Goal: Information Seeking & Learning: Learn about a topic

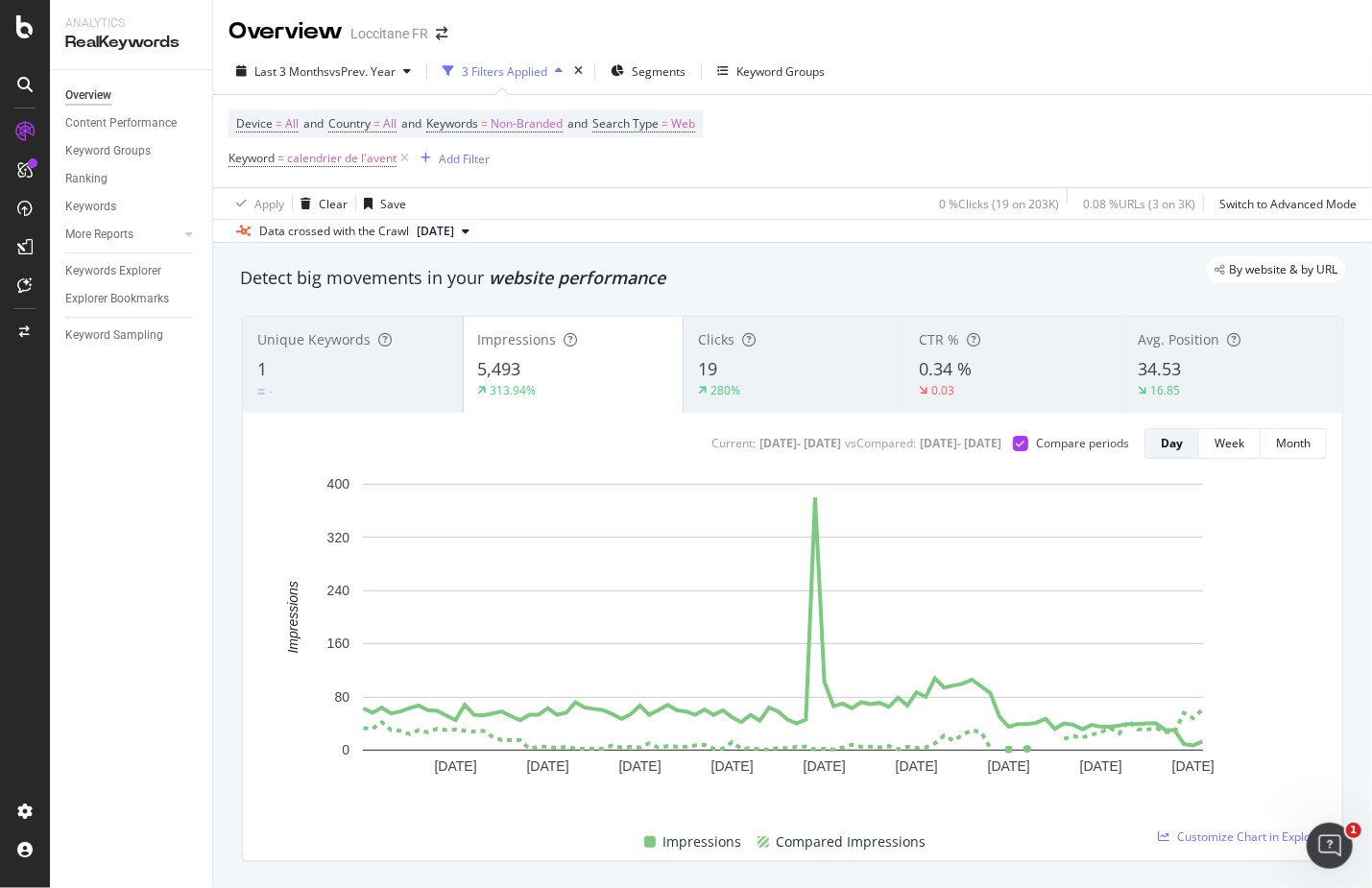
drag, startPoint x: 405, startPoint y: 155, endPoint x: 382, endPoint y: 173, distance: 29.2
click at [405, 155] on icon at bounding box center [404, 158] width 16 height 19
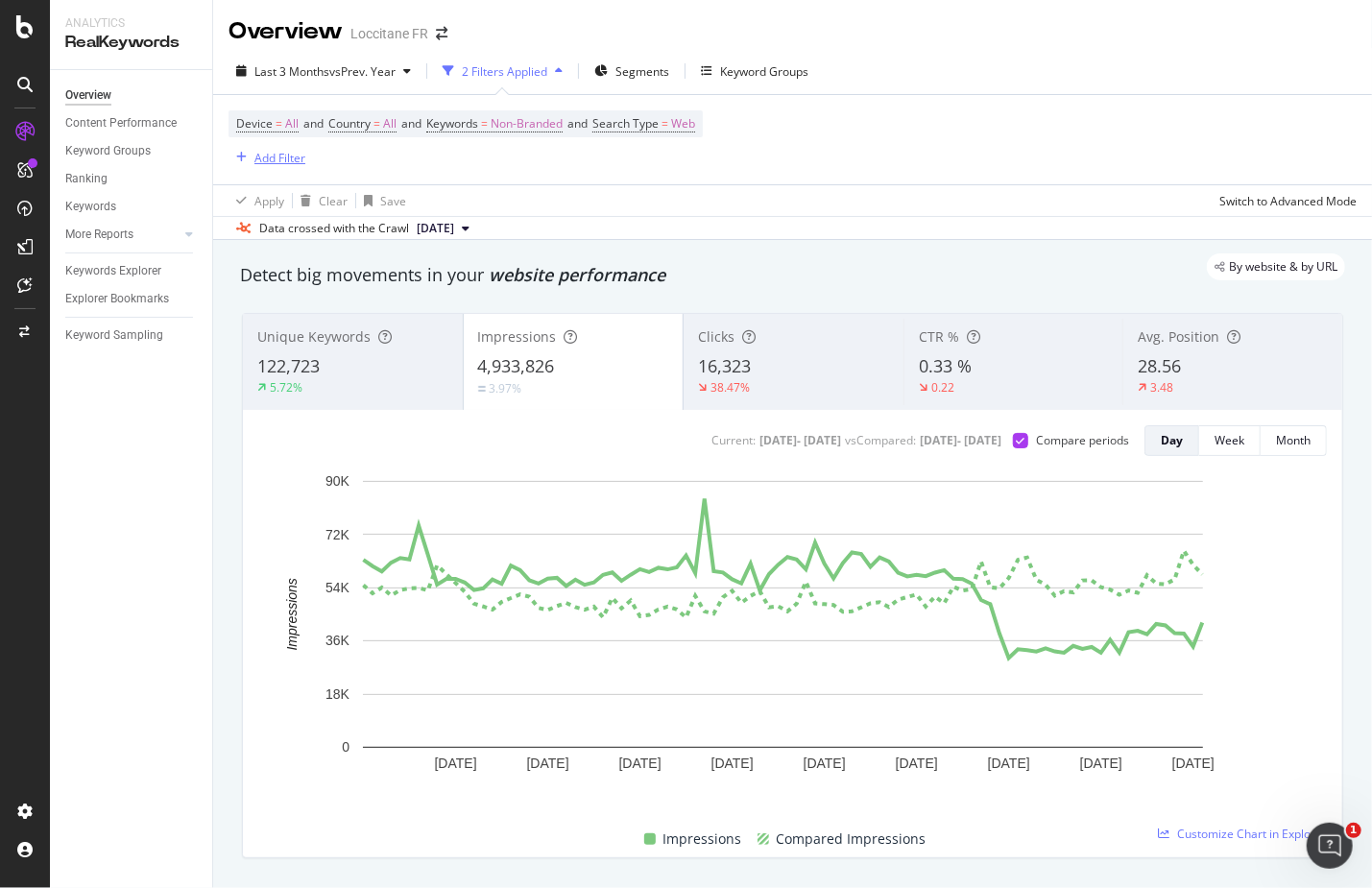
click at [285, 152] on div "Add Filter" at bounding box center [279, 157] width 50 height 16
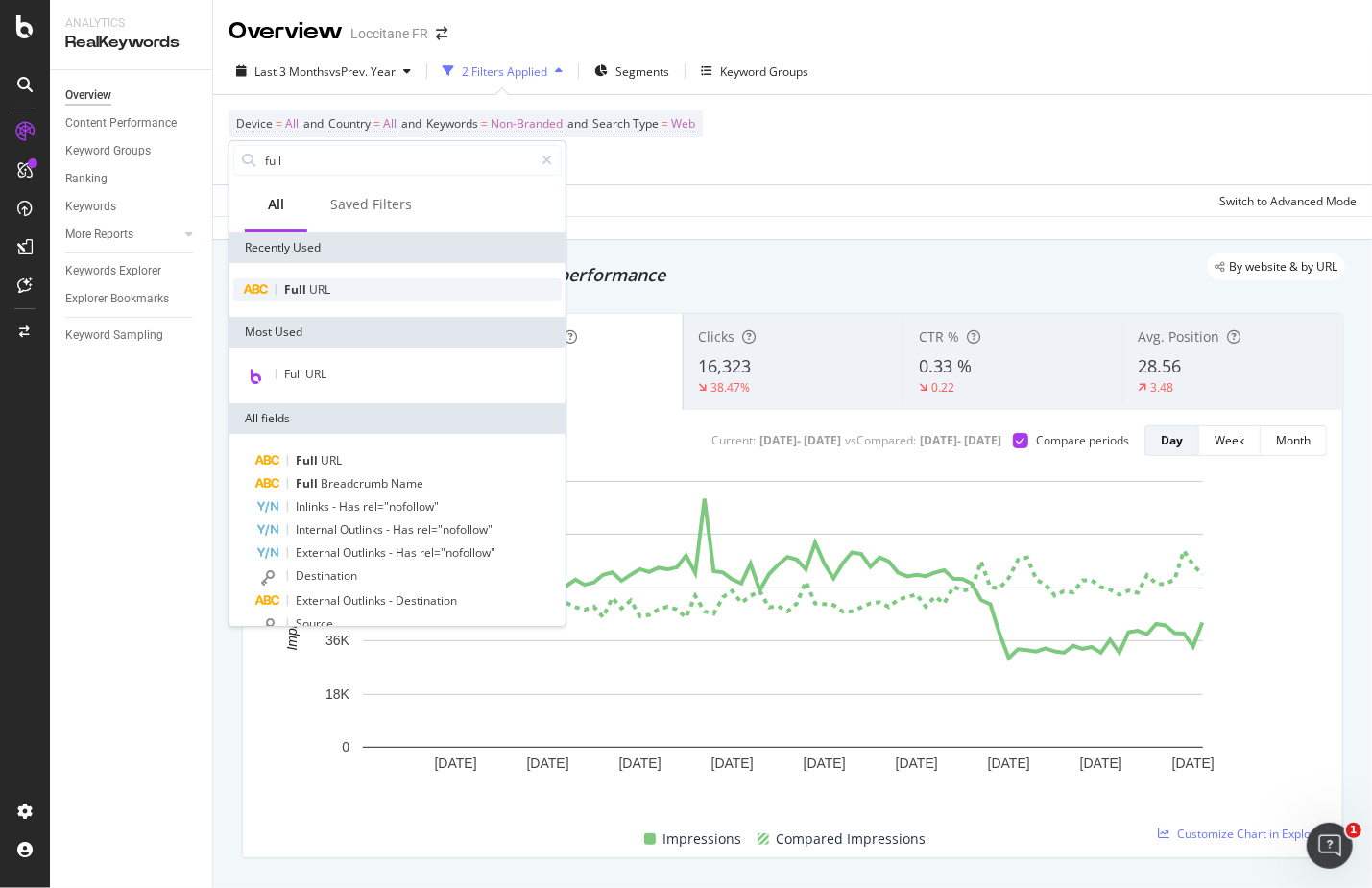
type input "full"
click at [385, 289] on div "Full URL" at bounding box center [398, 290] width 329 height 23
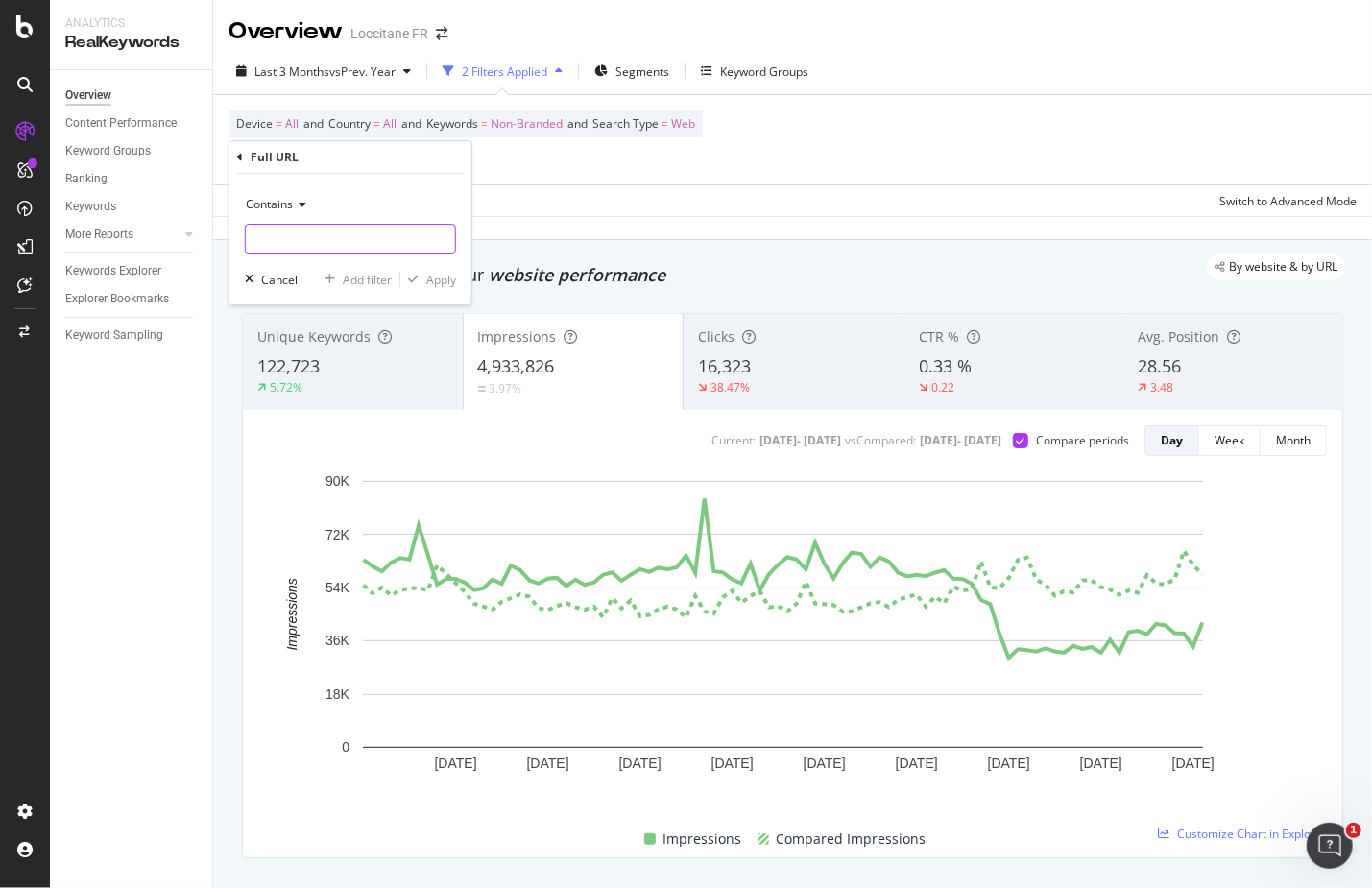
click at [335, 249] on input "text" at bounding box center [350, 239] width 209 height 31
click at [271, 200] on span "Contains" at bounding box center [269, 204] width 48 height 16
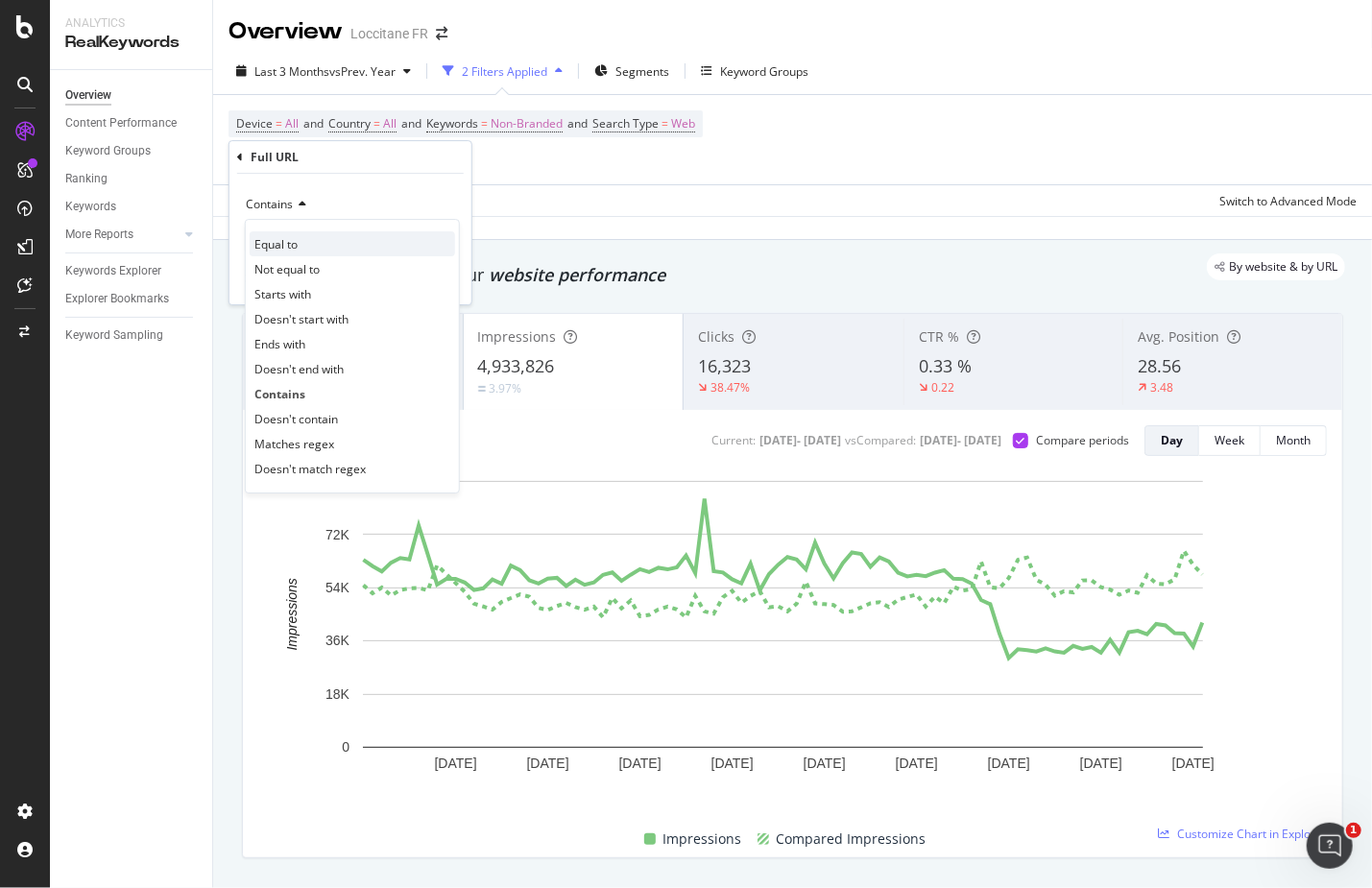
click at [291, 240] on span "Equal to" at bounding box center [275, 244] width 44 height 16
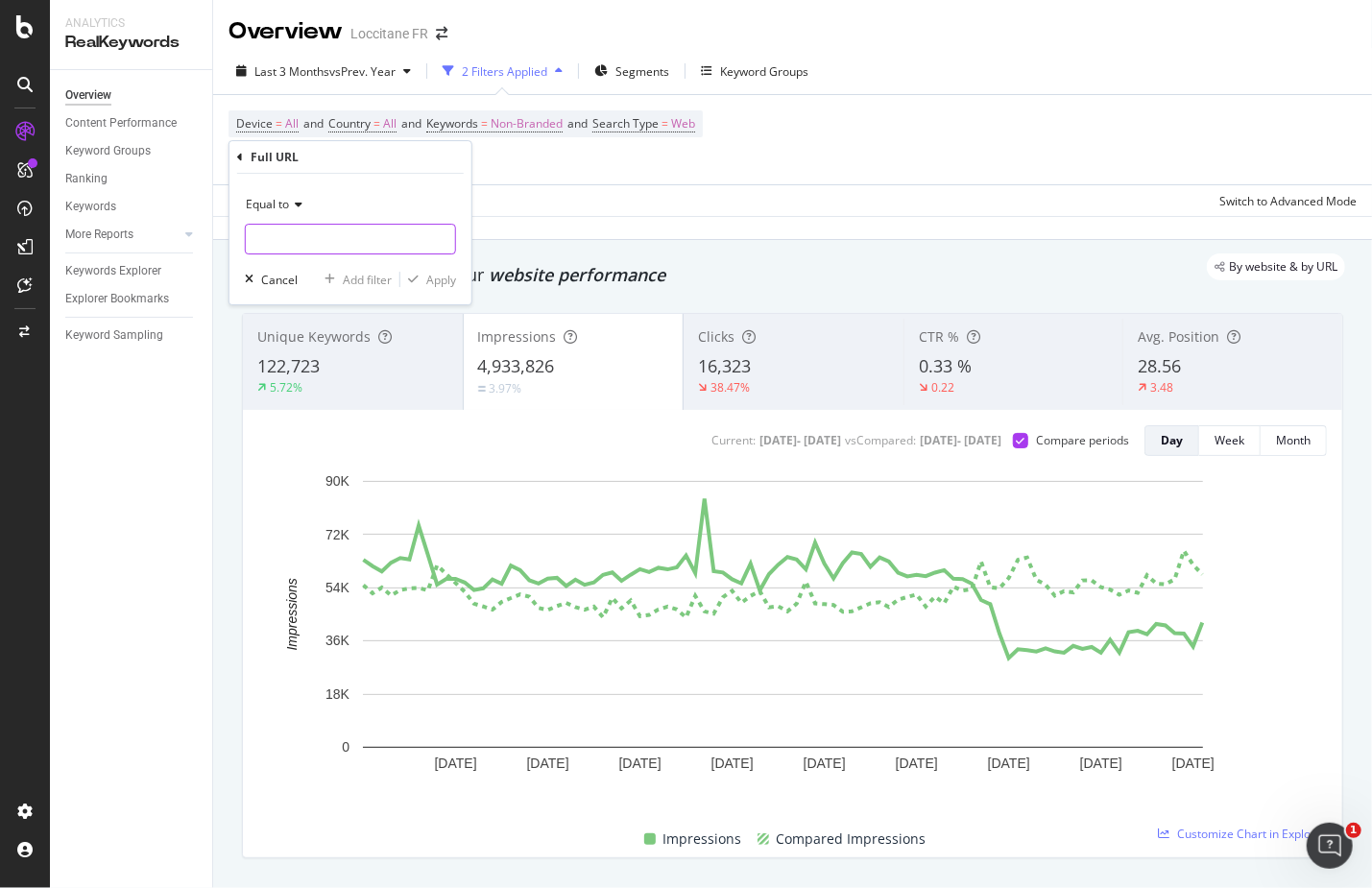
click at [295, 240] on input "text" at bounding box center [350, 239] width 209 height 31
paste input "[URL][DOMAIN_NAME]"
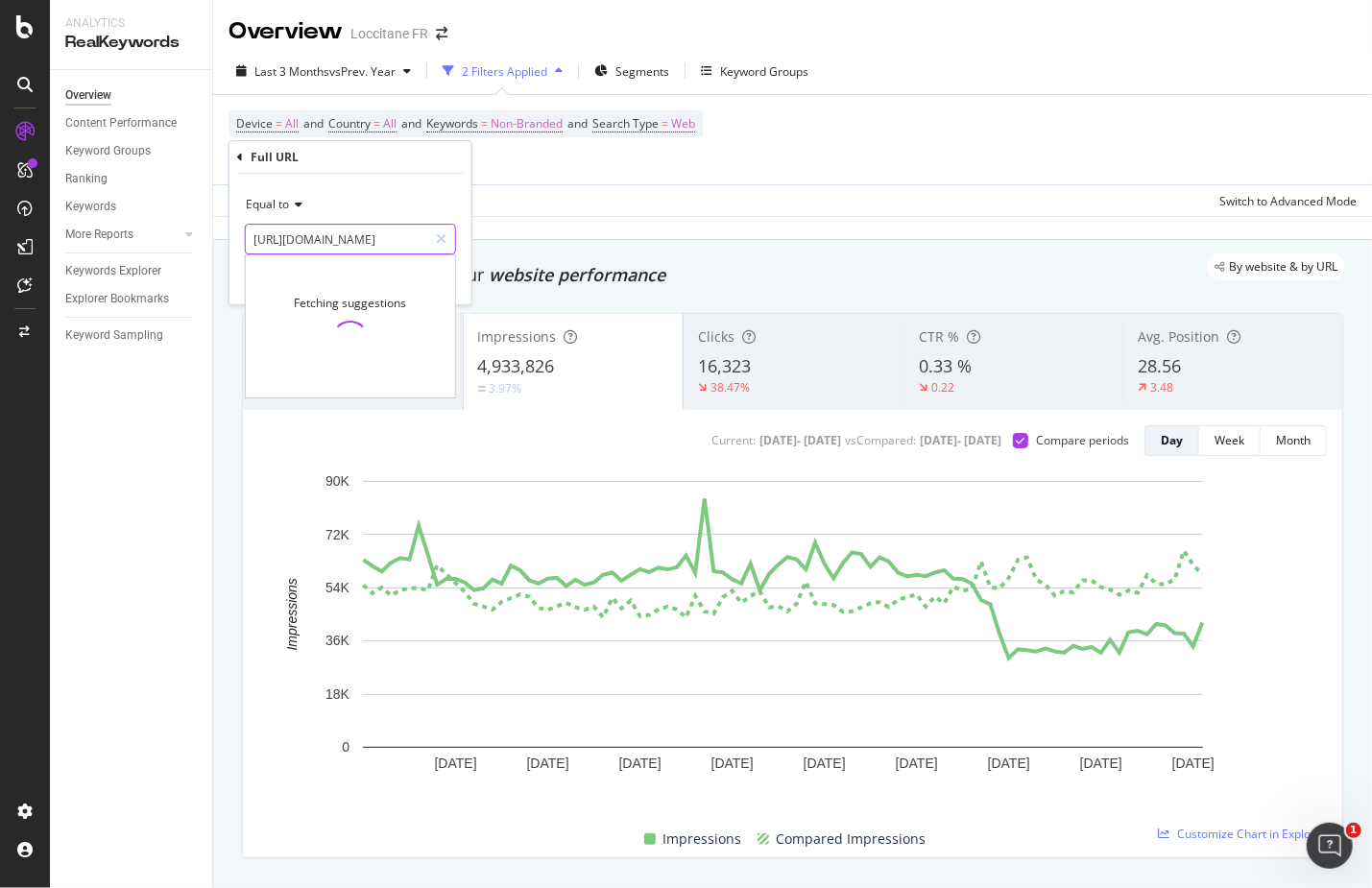
scroll to position [0, 187]
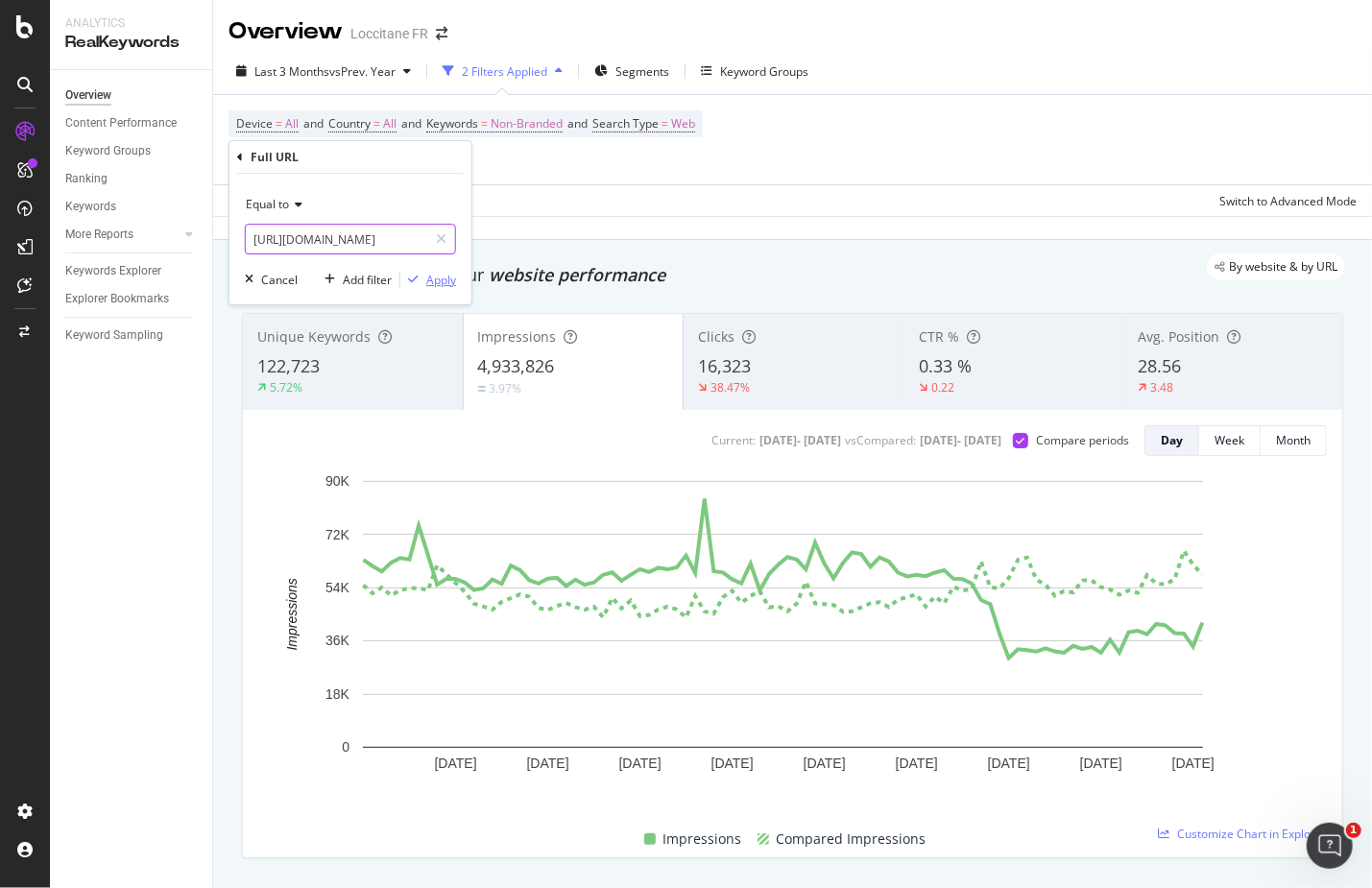
type input "[URL][DOMAIN_NAME]"
click at [427, 277] on div "Apply" at bounding box center [441, 279] width 30 height 16
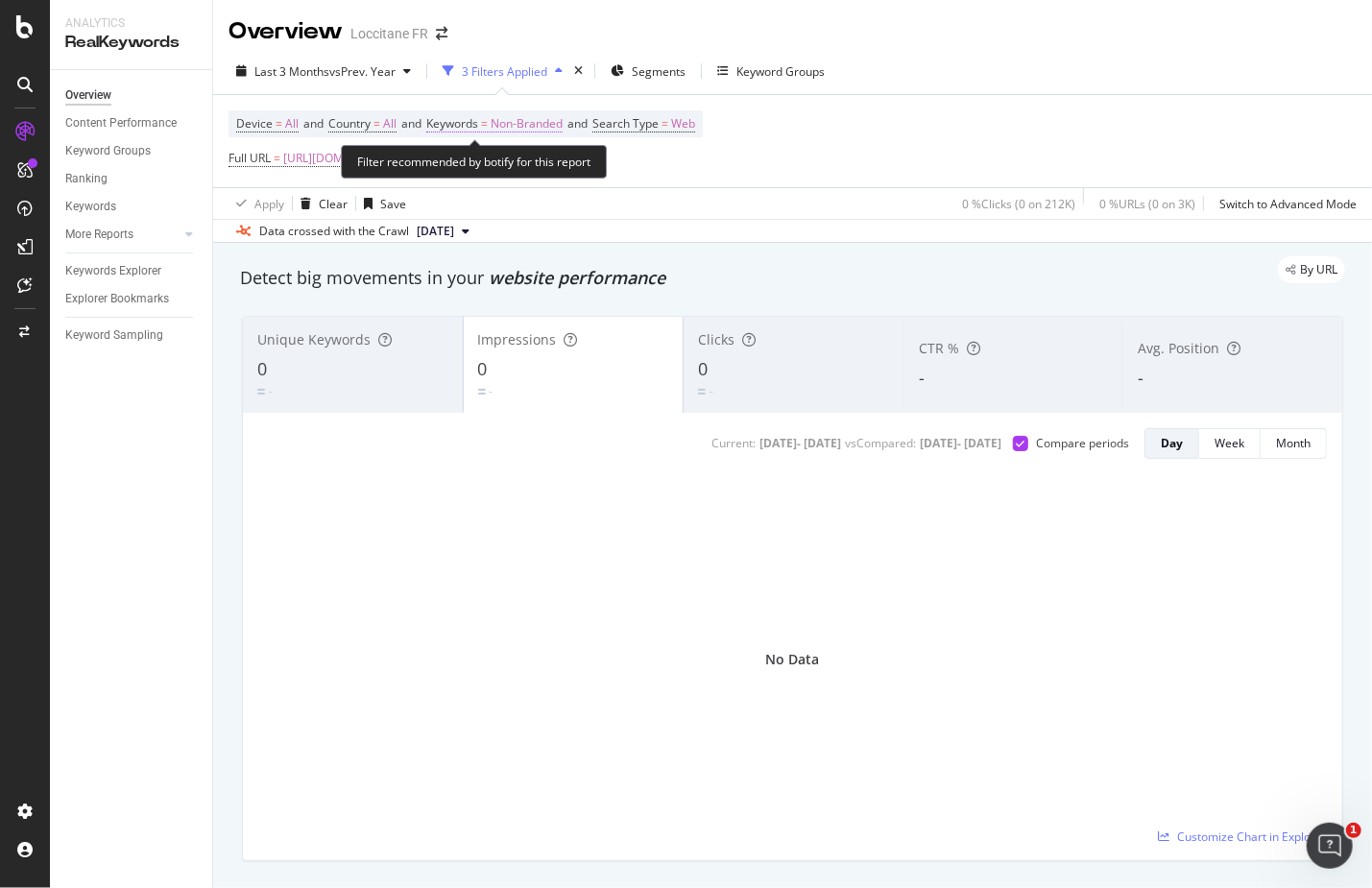
click at [526, 129] on span "Non-Branded" at bounding box center [526, 124] width 72 height 27
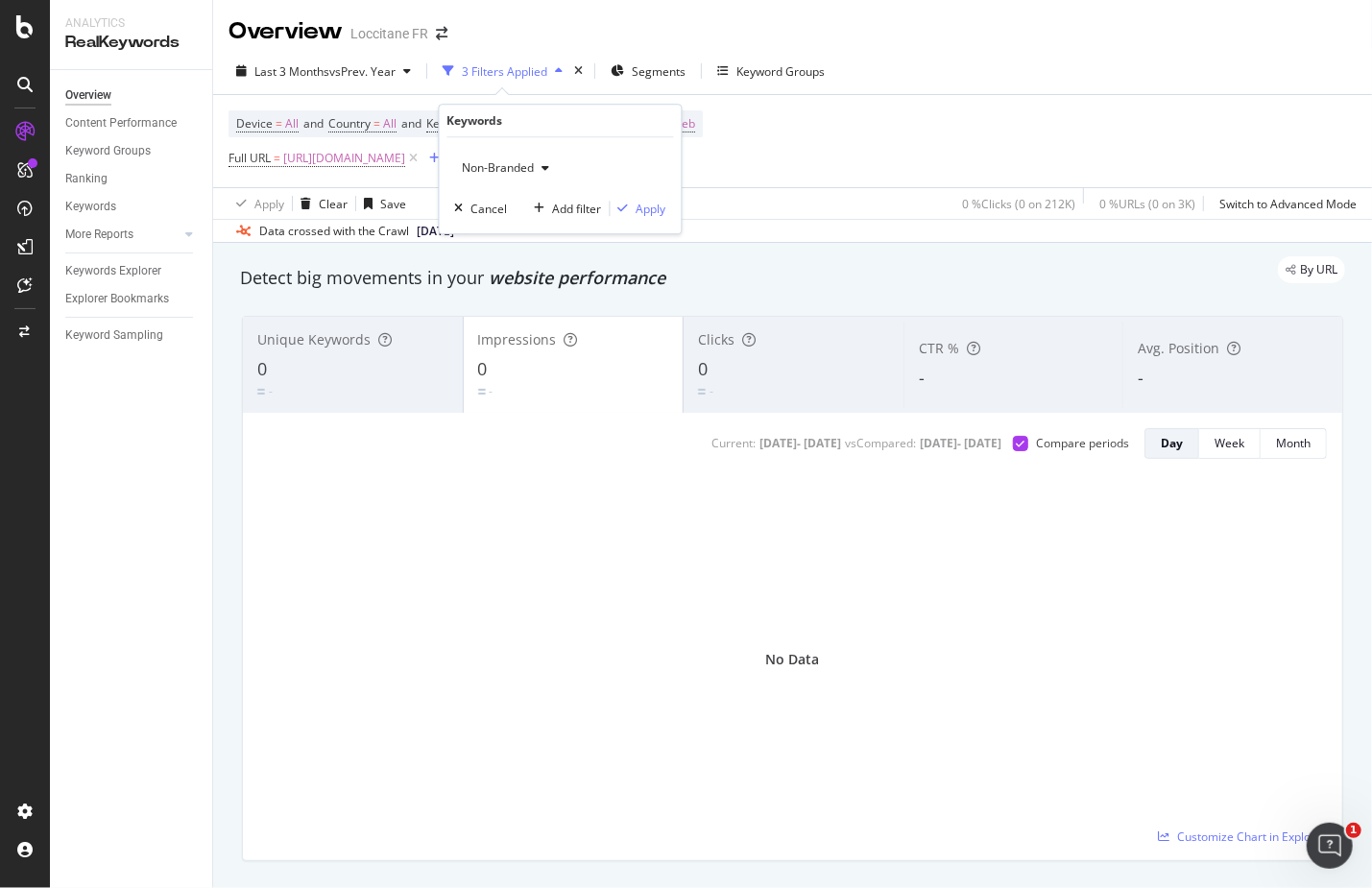
click at [525, 159] on span "Non-Branded" at bounding box center [495, 167] width 80 height 16
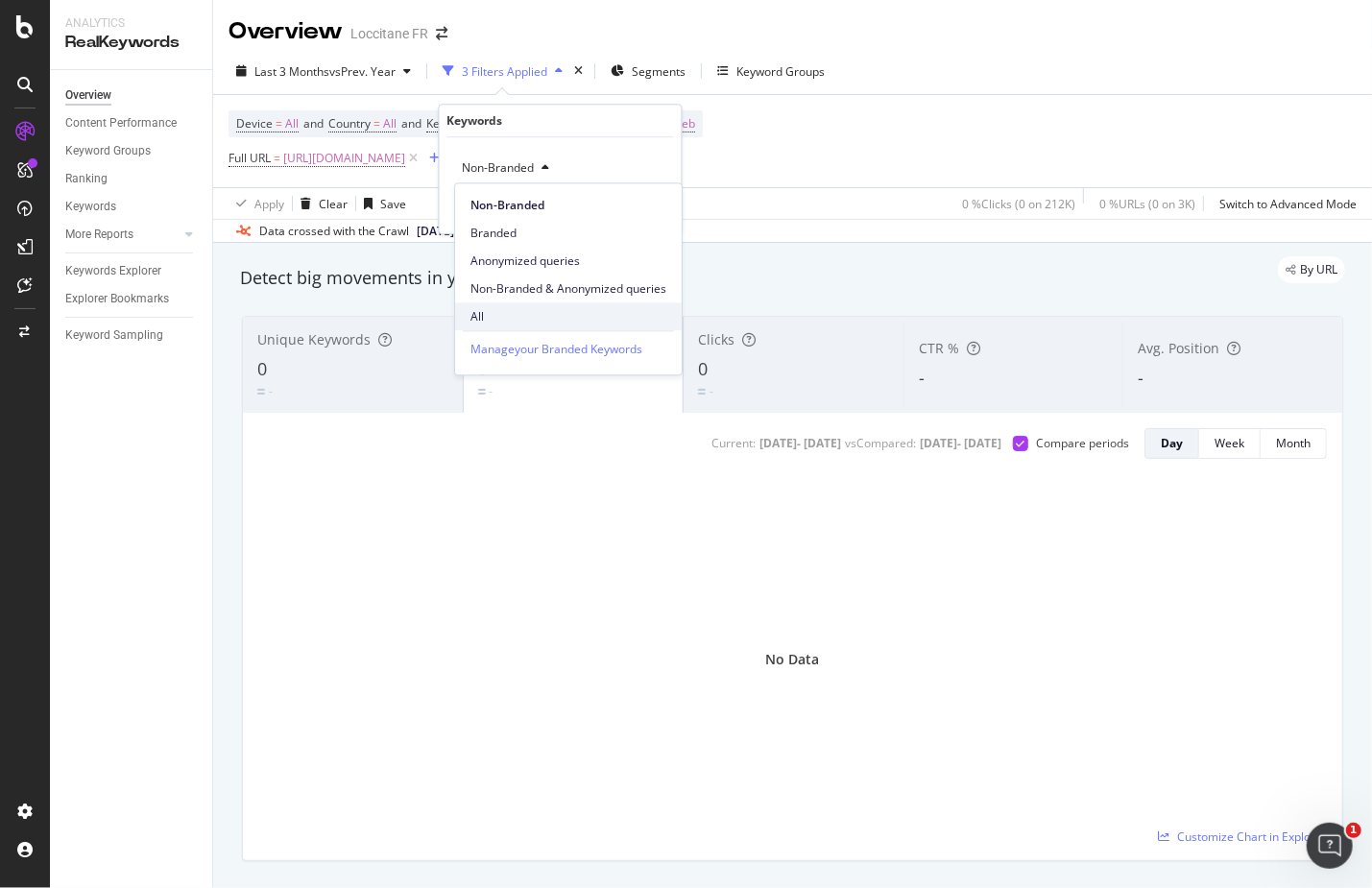
click at [492, 314] on span "All" at bounding box center [568, 317] width 196 height 17
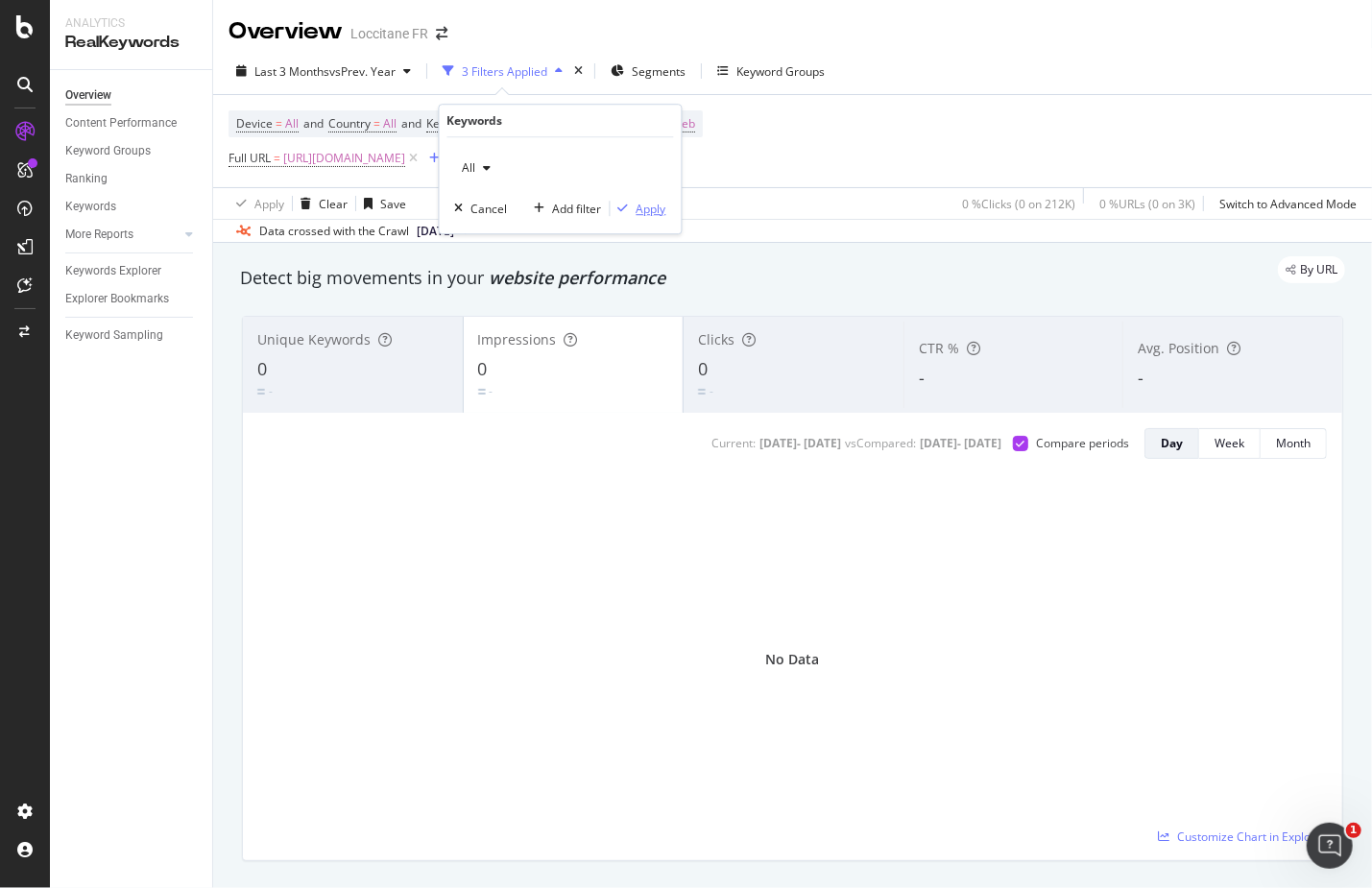
click at [641, 209] on div "Apply" at bounding box center [651, 208] width 30 height 16
click at [422, 154] on icon at bounding box center [413, 158] width 16 height 19
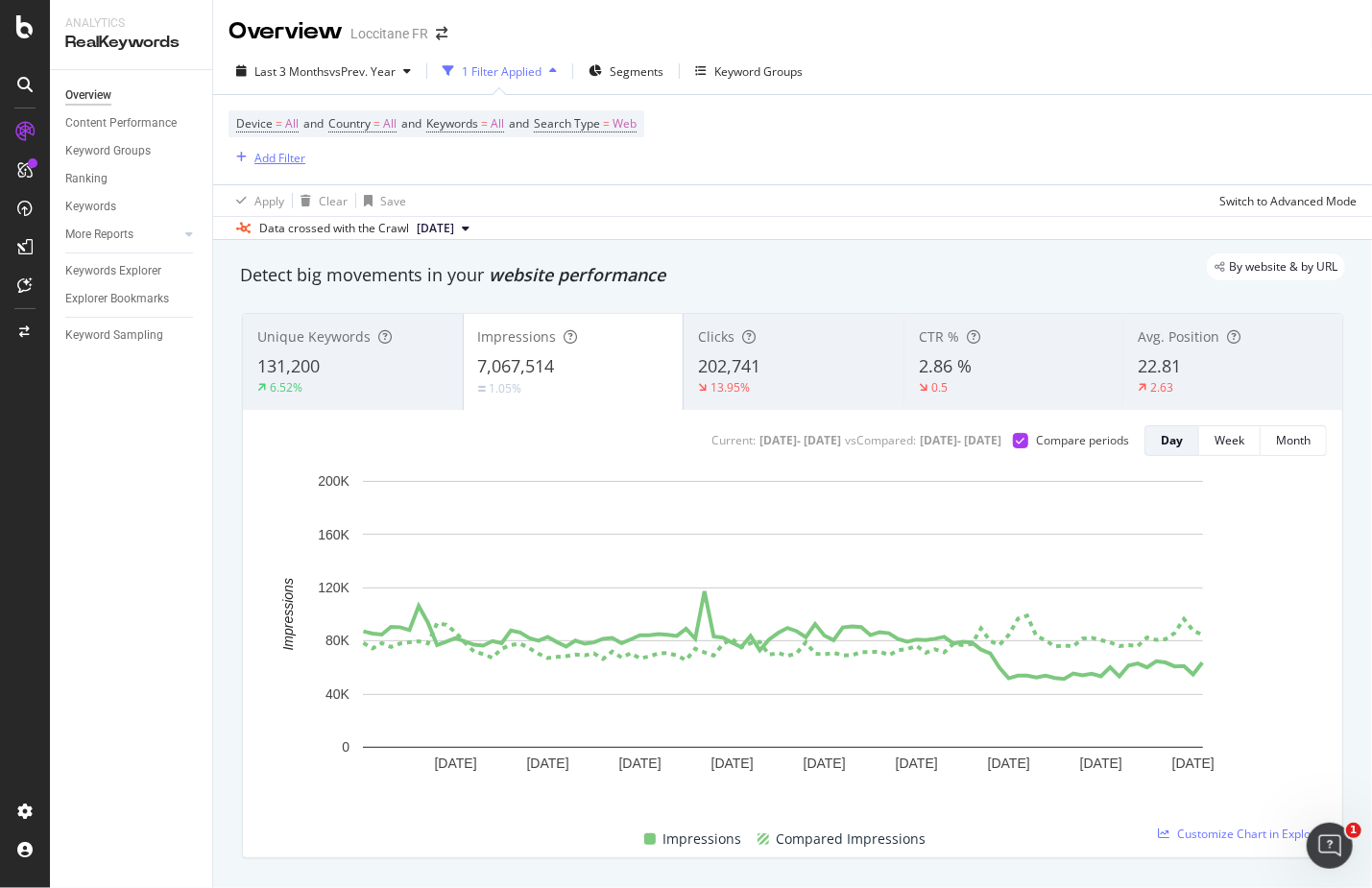
click at [301, 163] on div "Add Filter" at bounding box center [279, 157] width 50 height 16
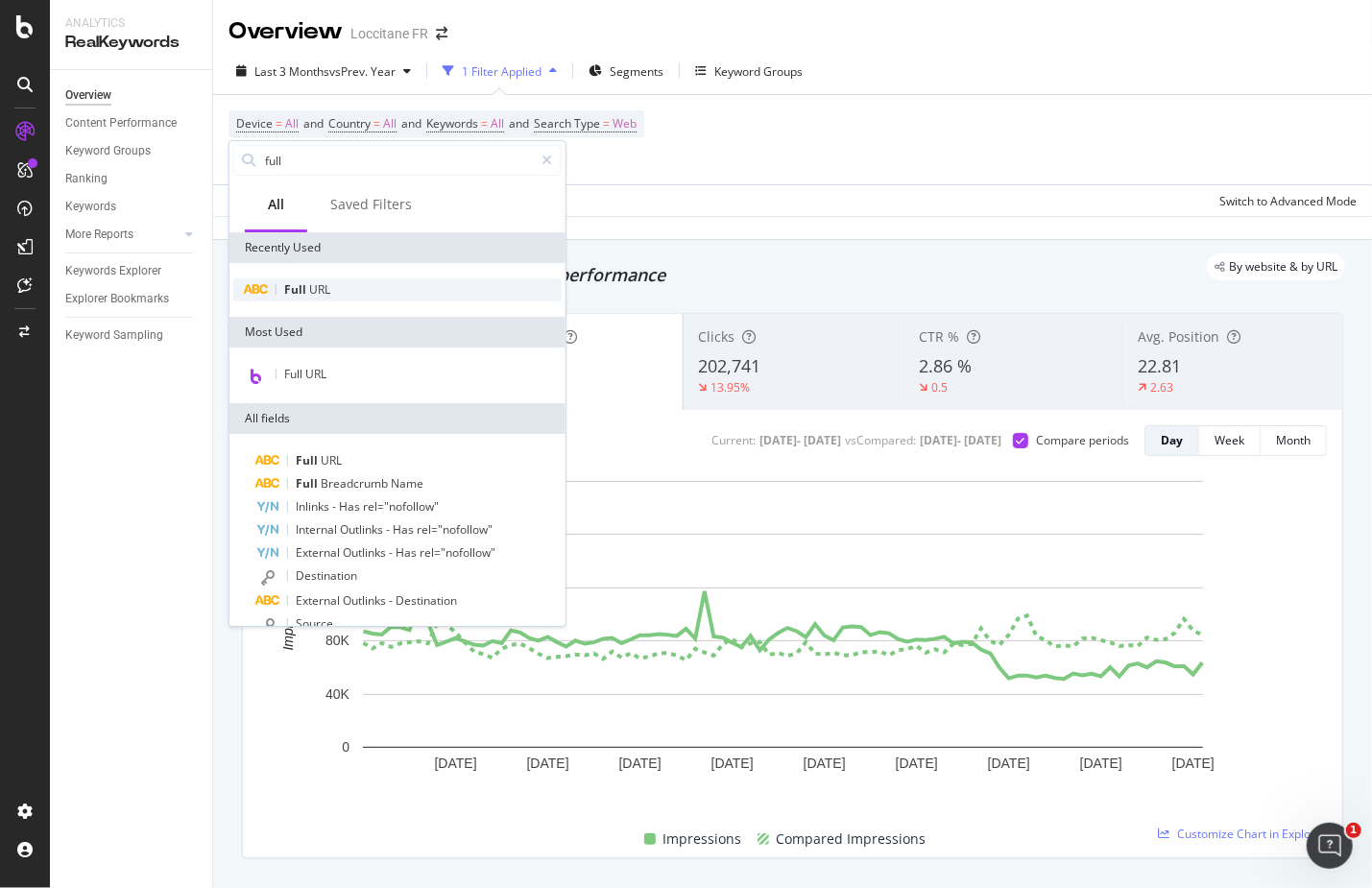
click at [334, 291] on div "Full URL" at bounding box center [398, 290] width 329 height 23
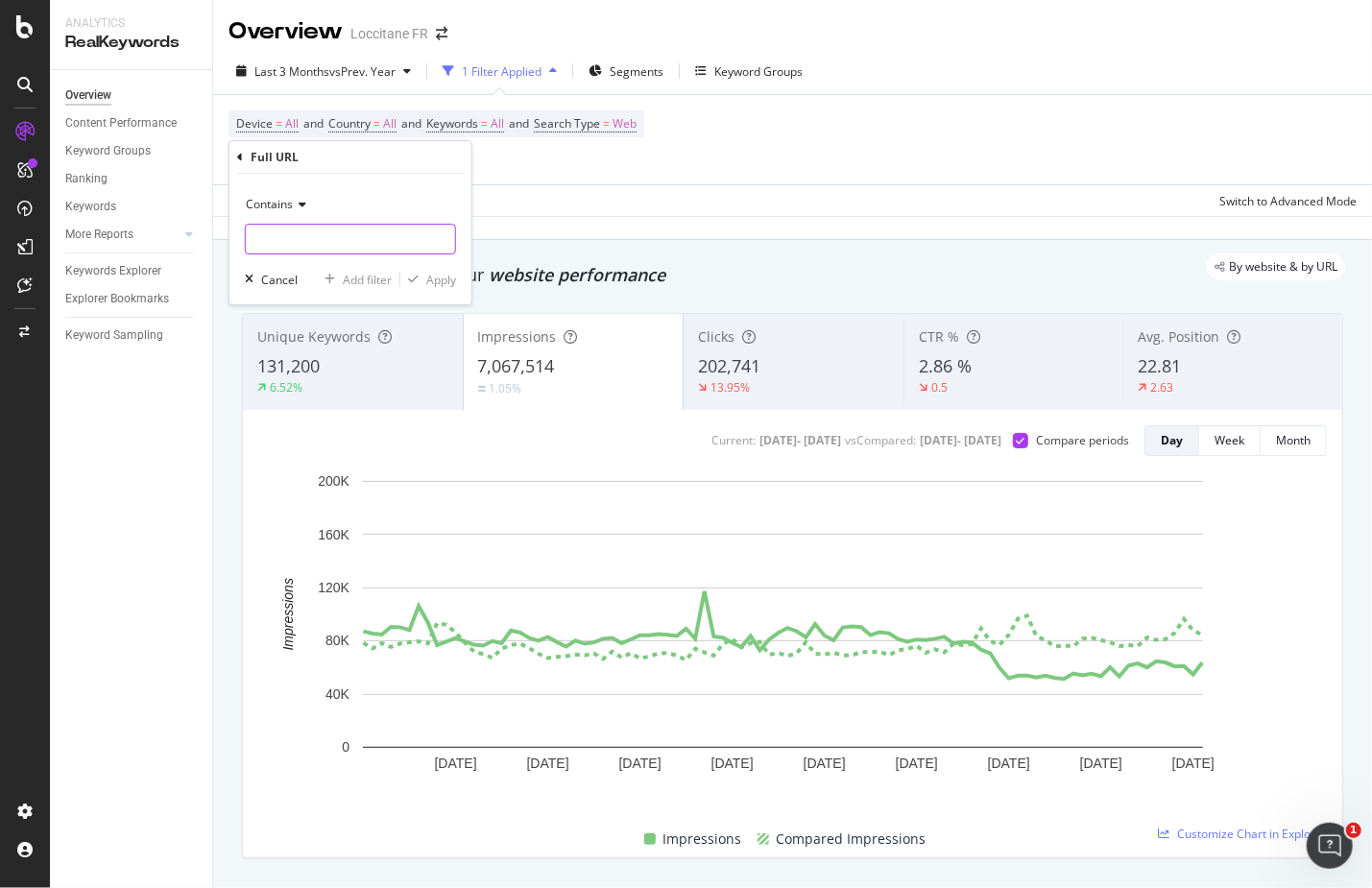
click at [337, 244] on input "text" at bounding box center [350, 239] width 209 height 31
paste input "[URL][DOMAIN_NAME]"
type input "[URL][DOMAIN_NAME]"
click at [436, 283] on div "Apply" at bounding box center [441, 279] width 30 height 16
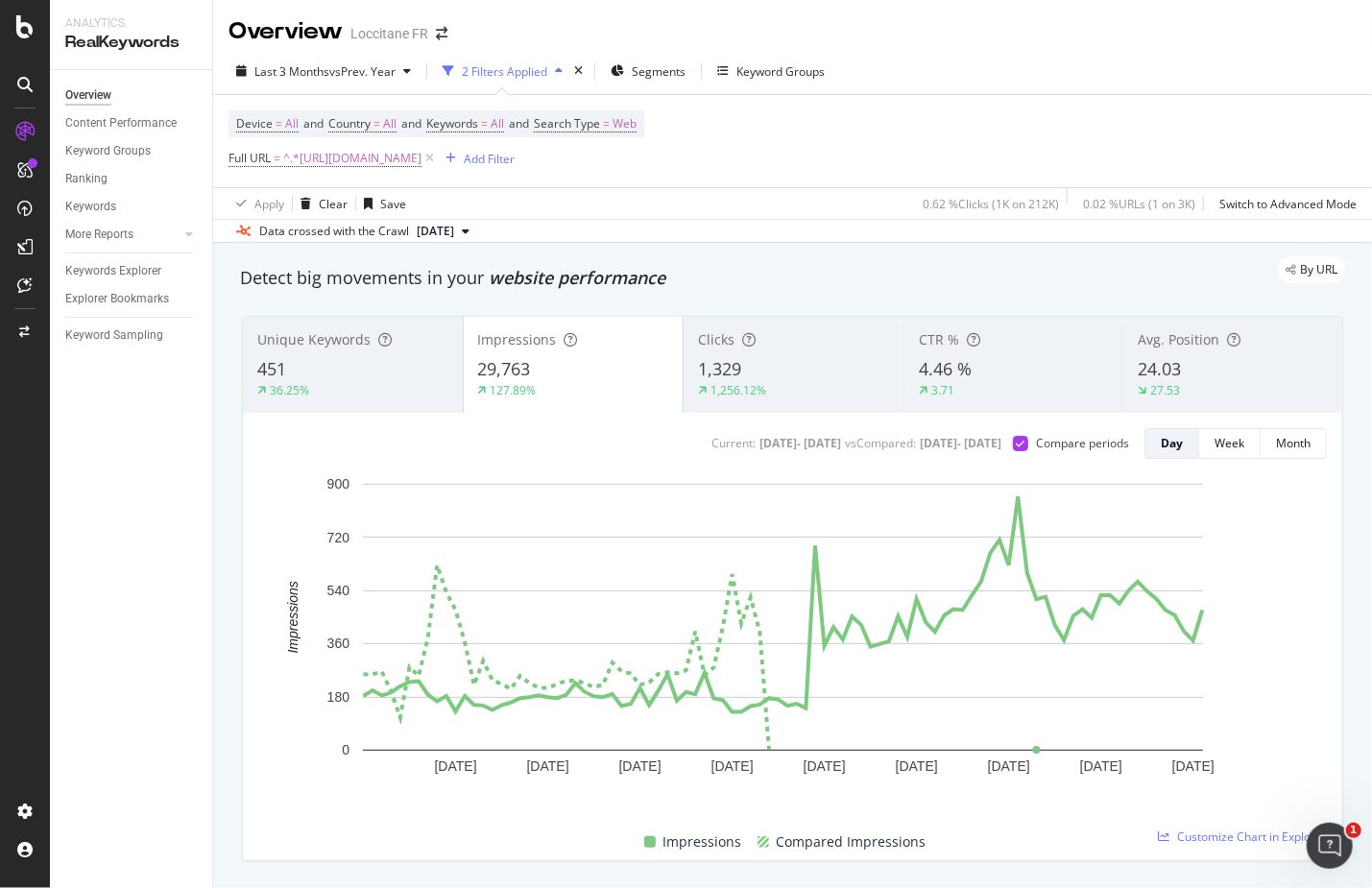
click at [819, 361] on div "1,329" at bounding box center [793, 369] width 191 height 25
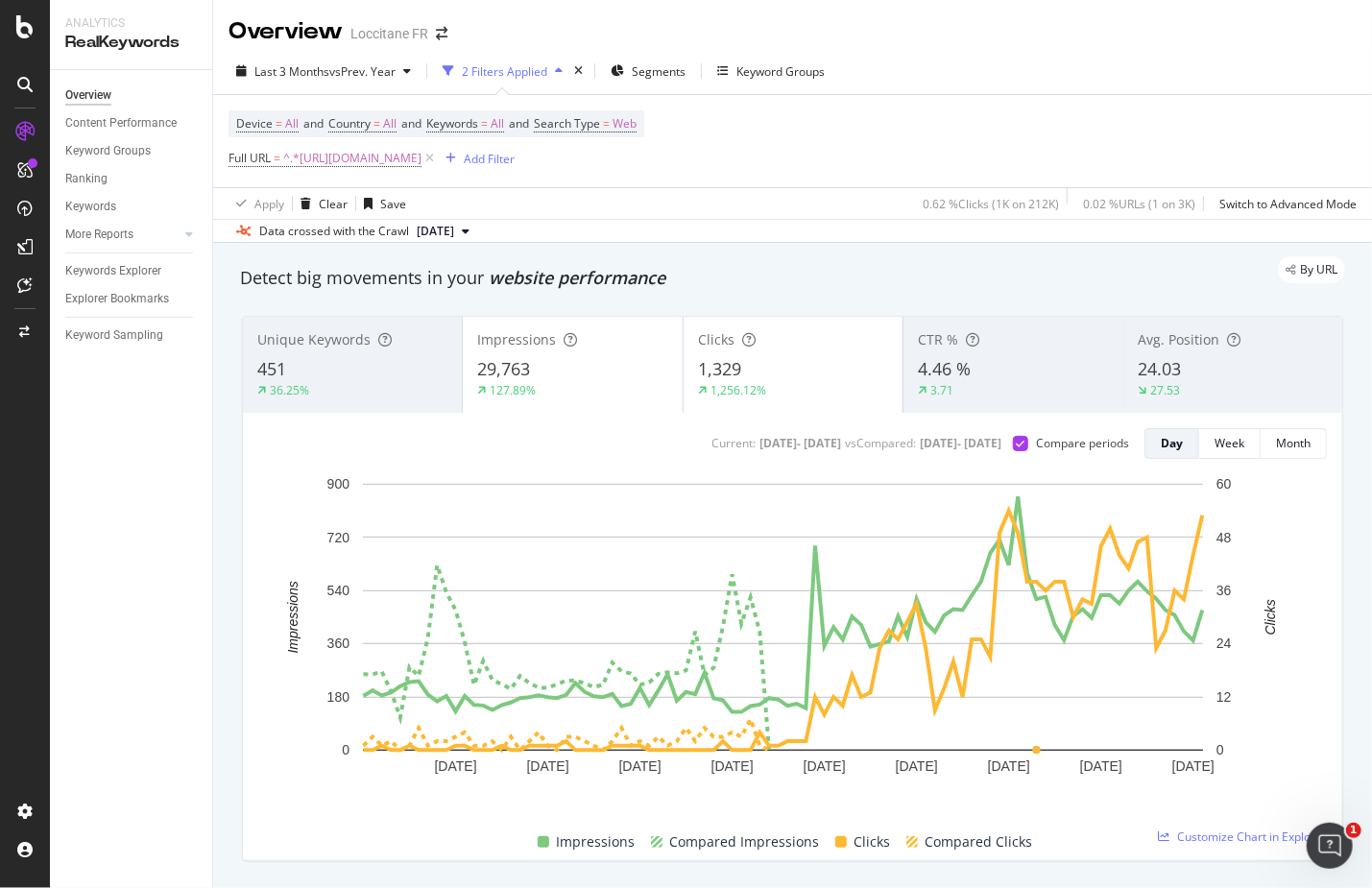
click at [589, 370] on div "29,763" at bounding box center [572, 369] width 190 height 25
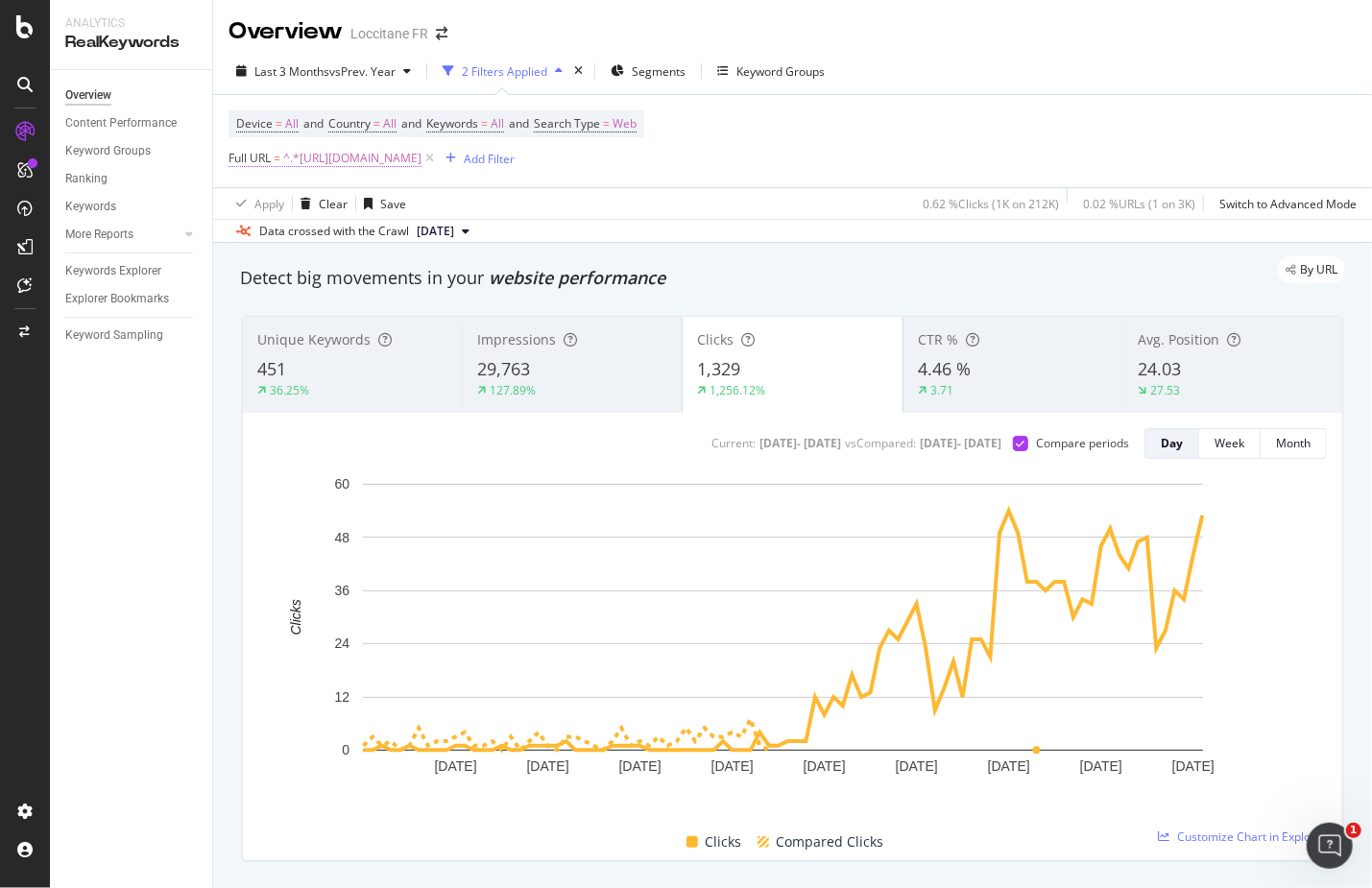
click at [422, 165] on span "^.*[URL][DOMAIN_NAME]" at bounding box center [352, 158] width 139 height 27
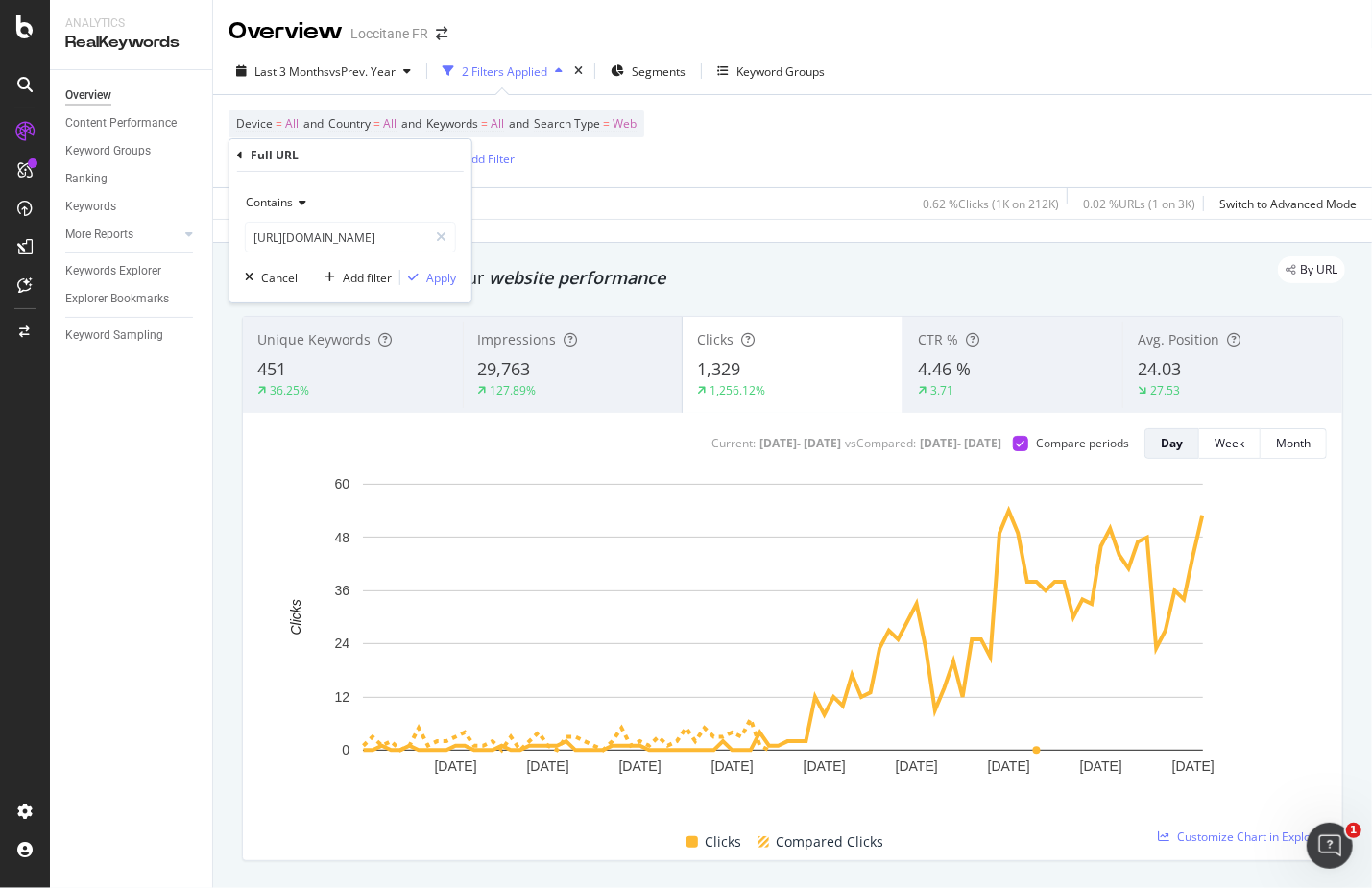
click at [284, 203] on span "Contains" at bounding box center [269, 202] width 48 height 16
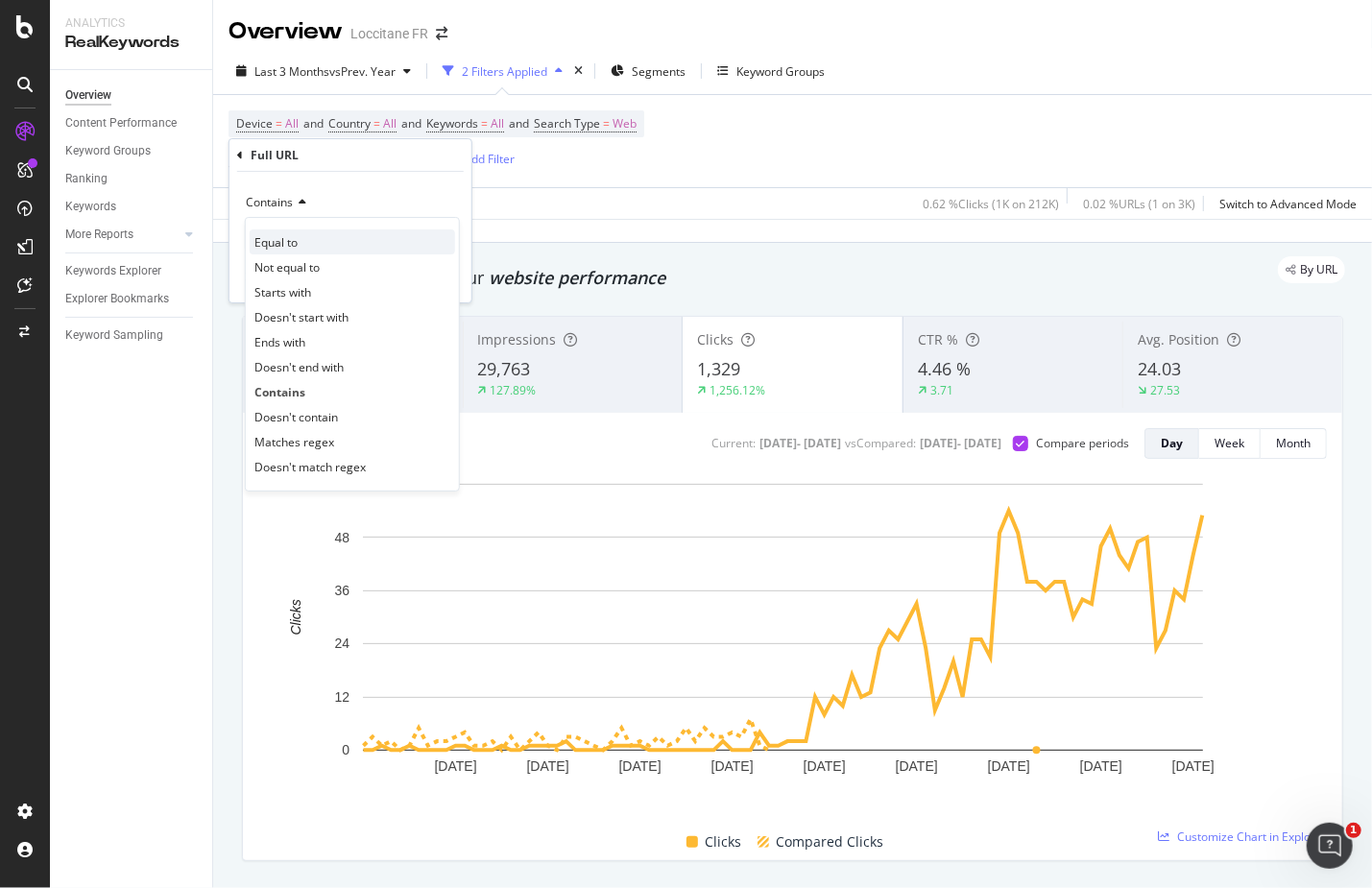
click at [280, 235] on span "Equal to" at bounding box center [275, 242] width 44 height 16
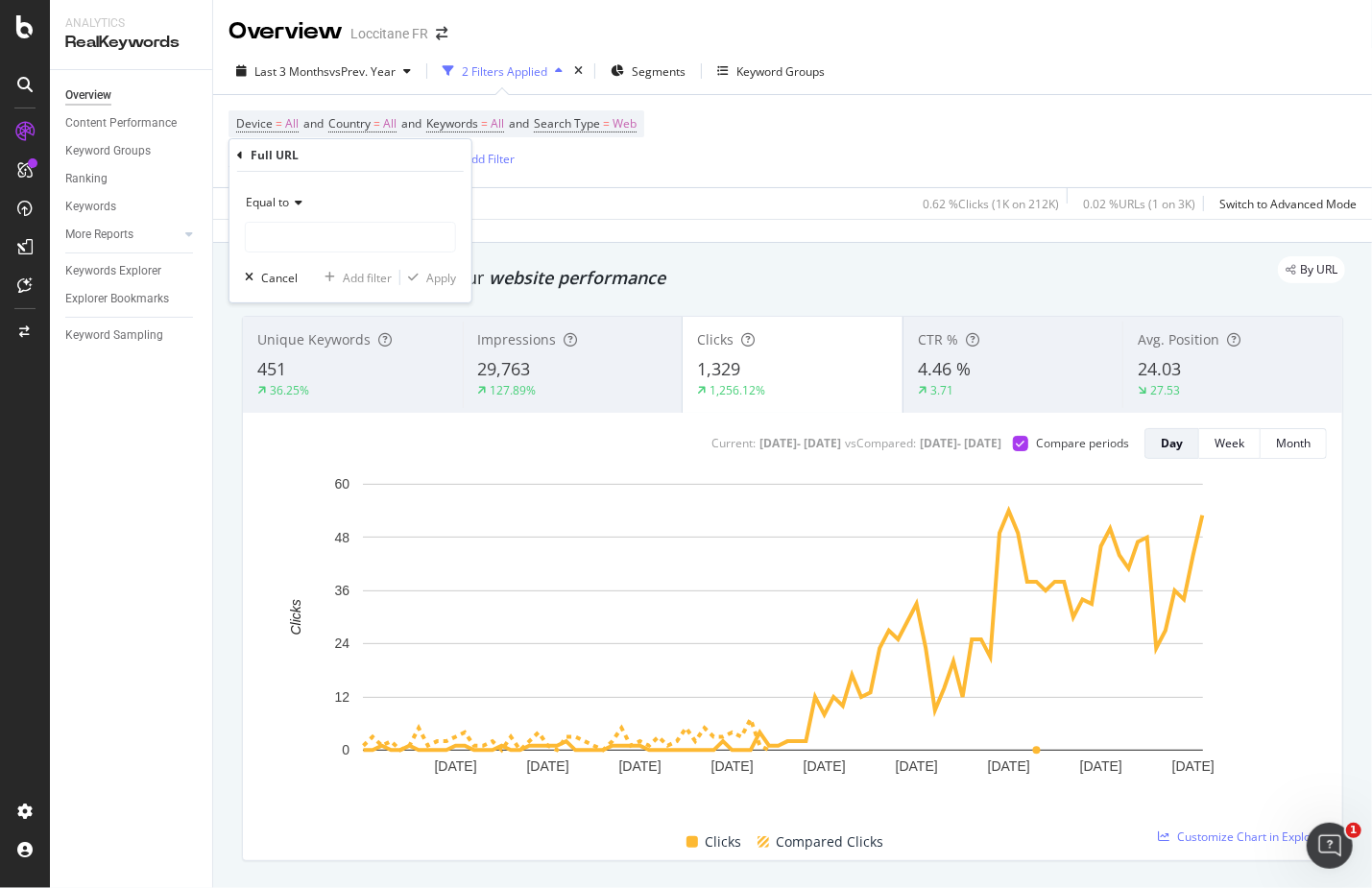
click at [415, 257] on div "Equal to Cancel Add filter Apply" at bounding box center [350, 237] width 241 height 131
click at [396, 223] on input "text" at bounding box center [350, 238] width 209 height 31
paste input "[URL][DOMAIN_NAME]"
type input "[URL][DOMAIN_NAME]"
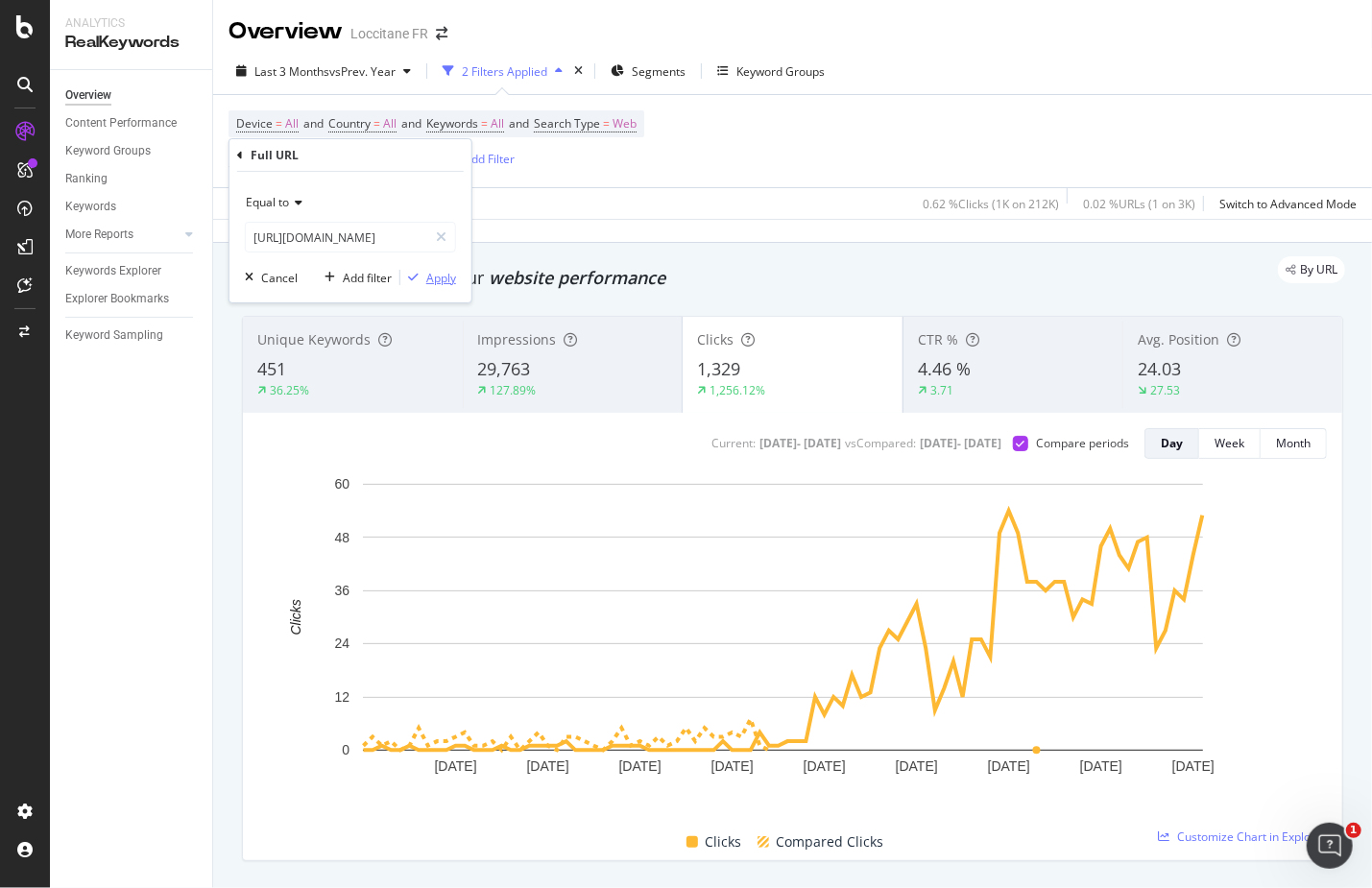
click at [430, 274] on div "Apply" at bounding box center [441, 277] width 30 height 16
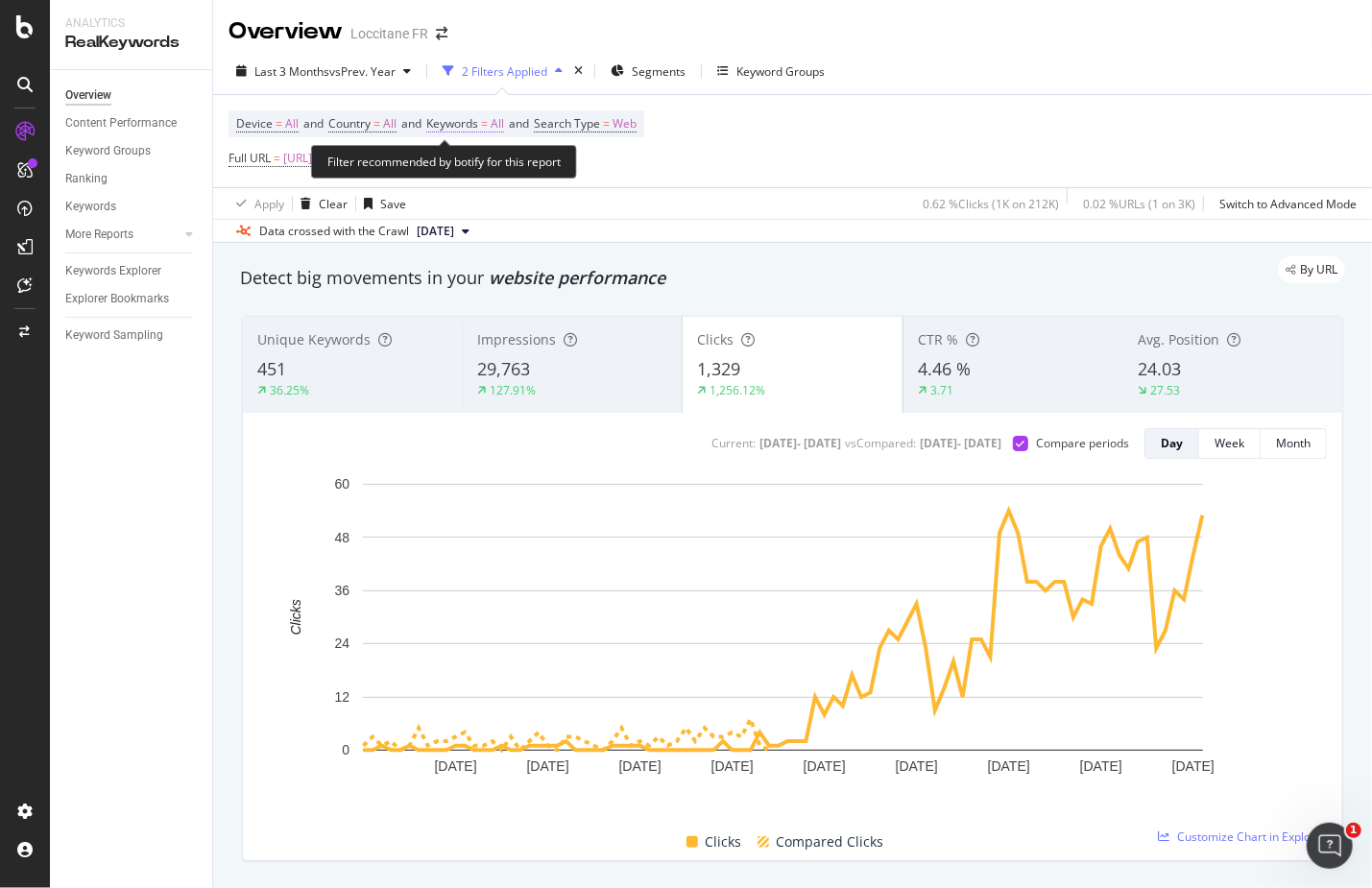
click at [470, 121] on span "Keywords" at bounding box center [452, 123] width 51 height 16
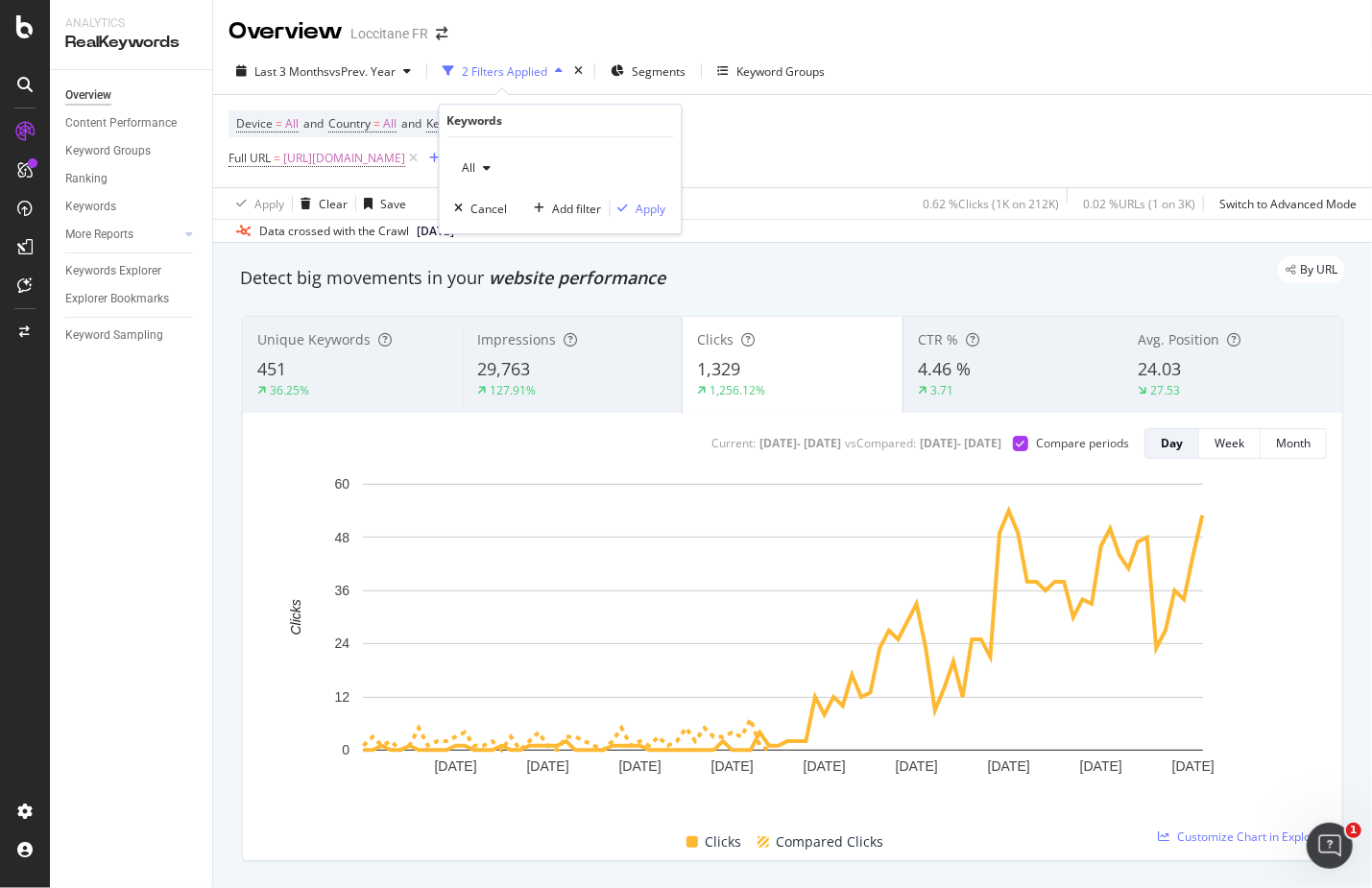
click at [476, 168] on div "button" at bounding box center [488, 168] width 23 height 12
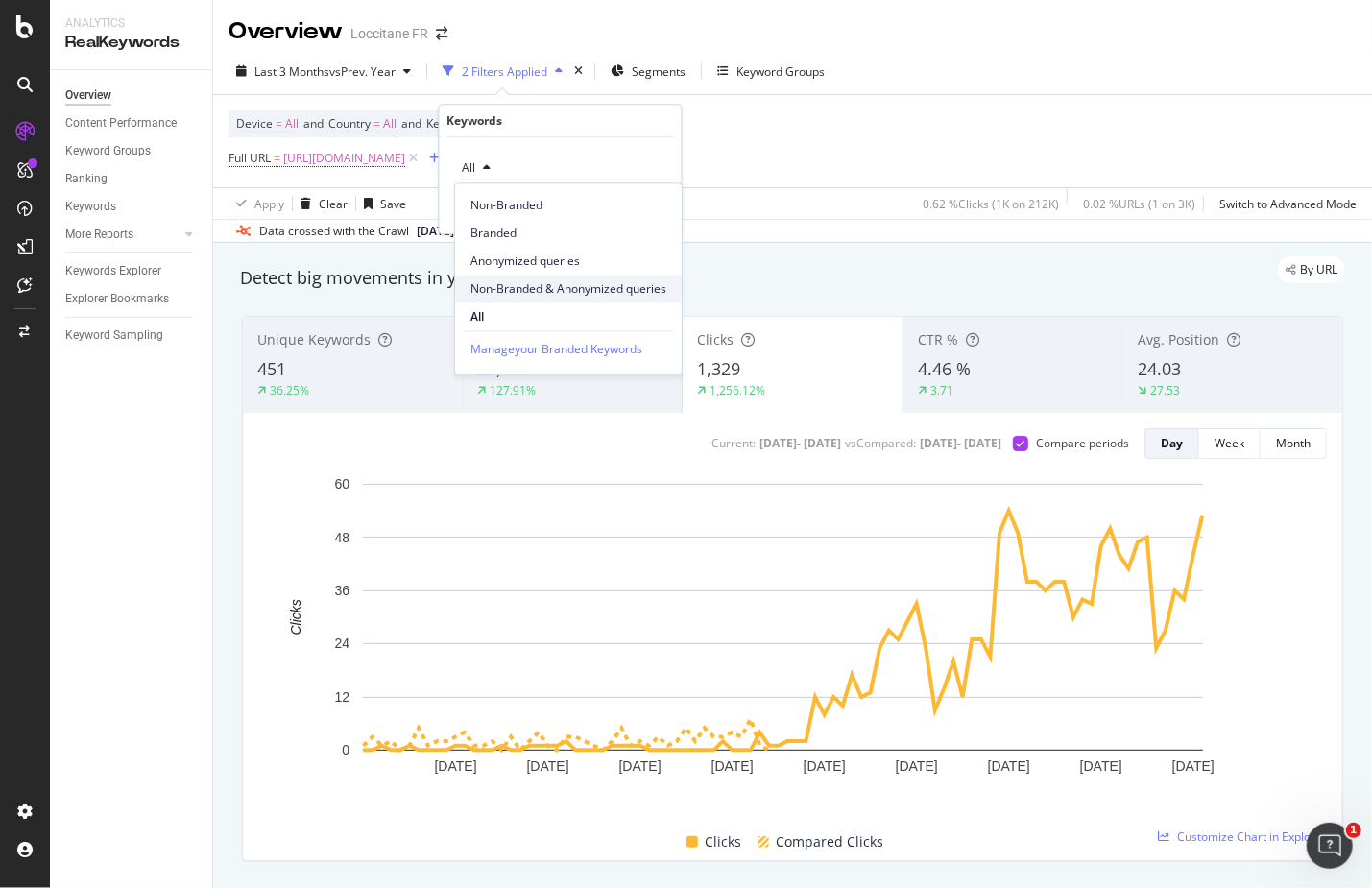
click at [540, 290] on span "Non-Branded & Anonymized queries" at bounding box center [568, 289] width 196 height 17
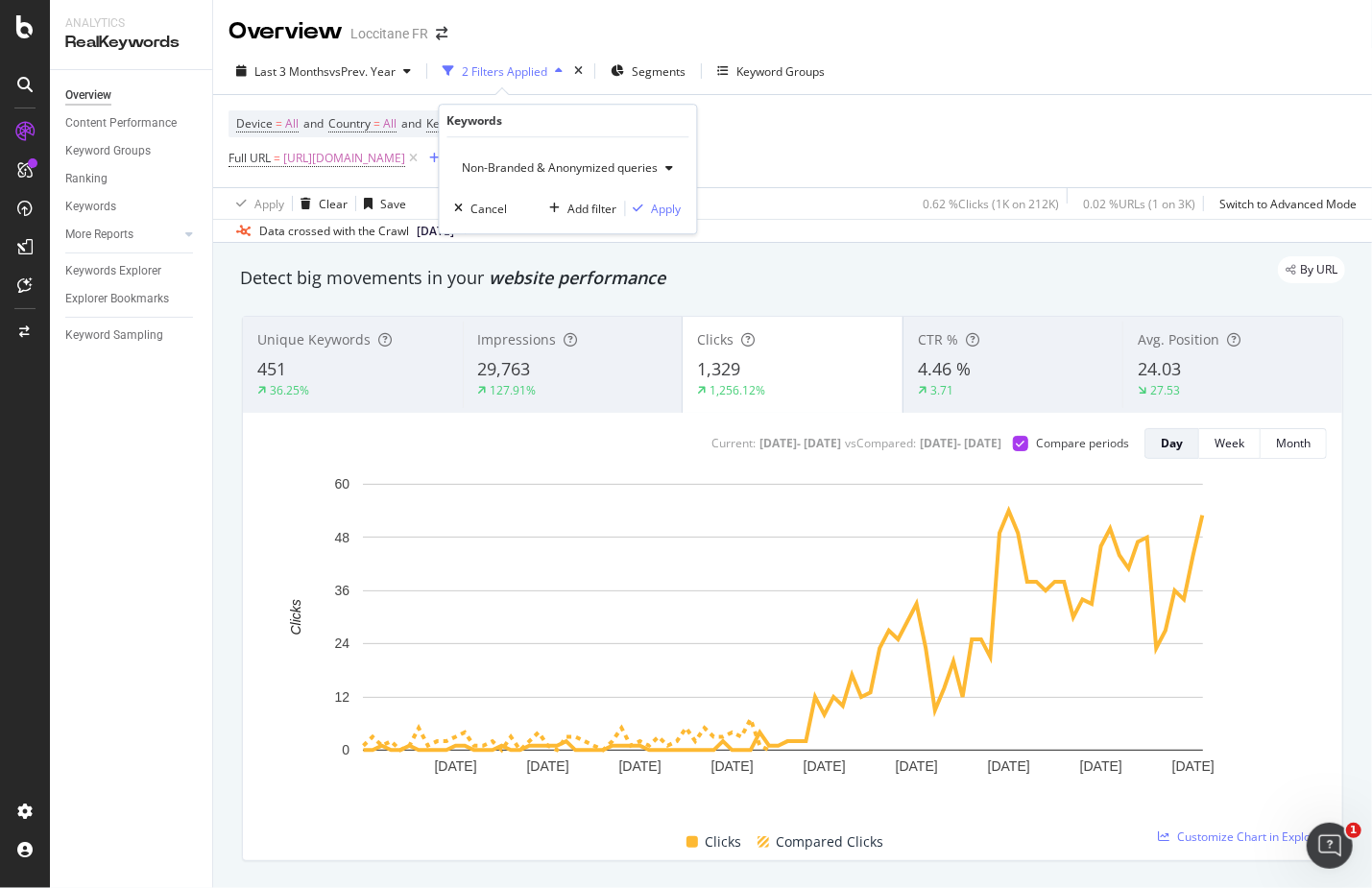
click at [666, 225] on div "Non-Branded & Anonymized queries Cancel Add filter Apply" at bounding box center [567, 185] width 257 height 96
click at [663, 213] on div "Apply" at bounding box center [666, 208] width 30 height 16
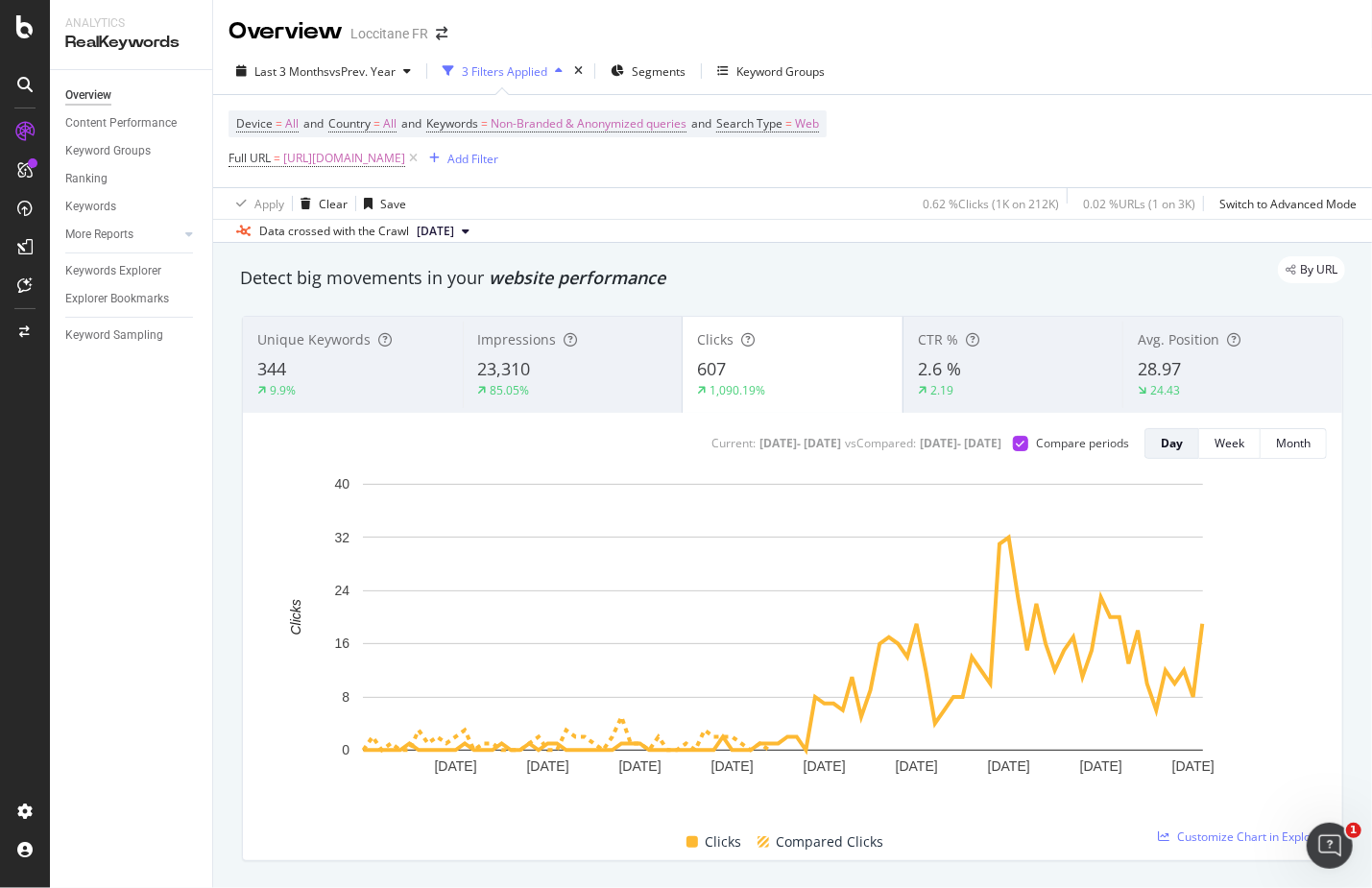
click at [941, 278] on div "By URL" at bounding box center [782, 270] width 1124 height 27
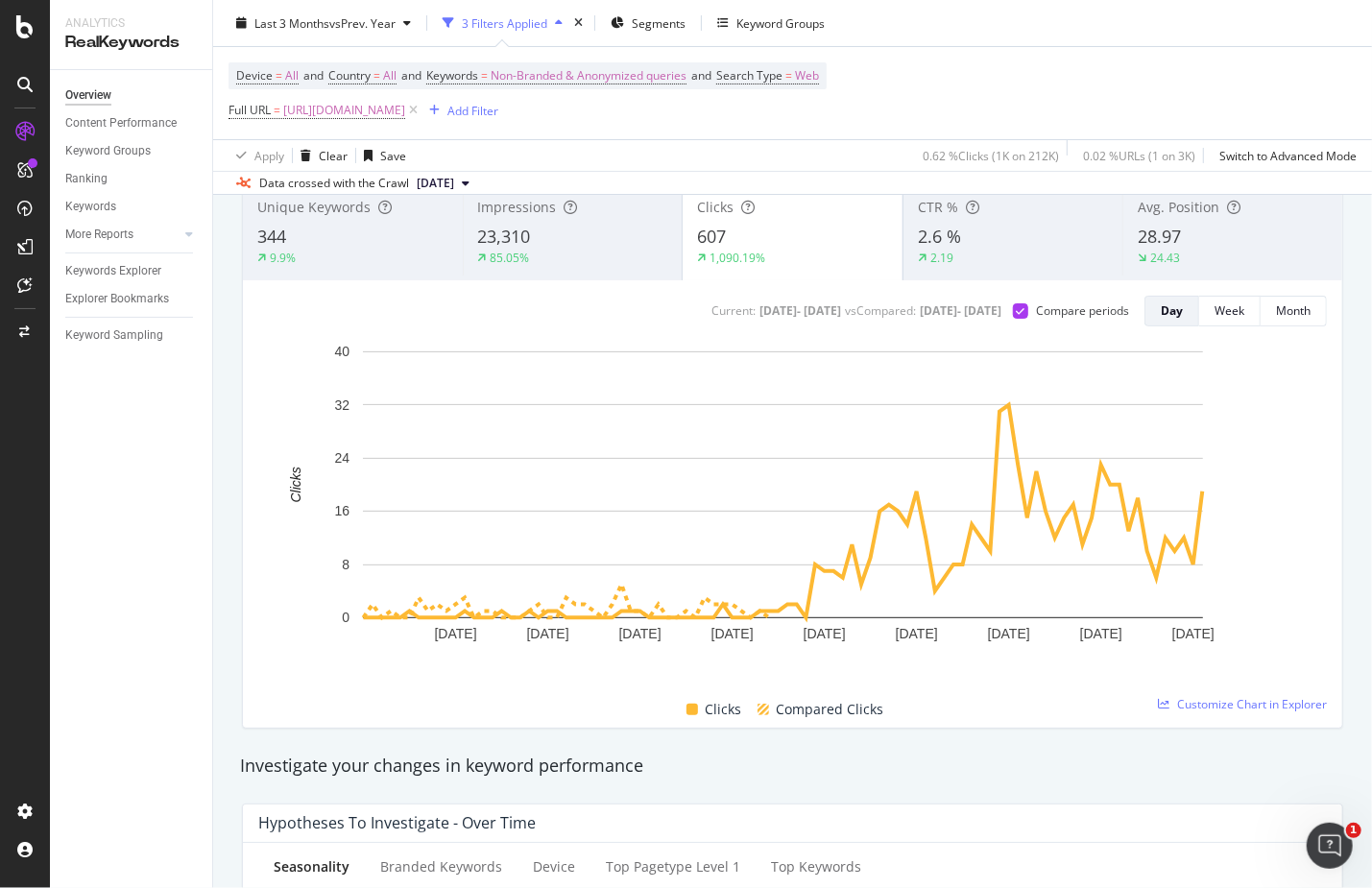
scroll to position [109, 0]
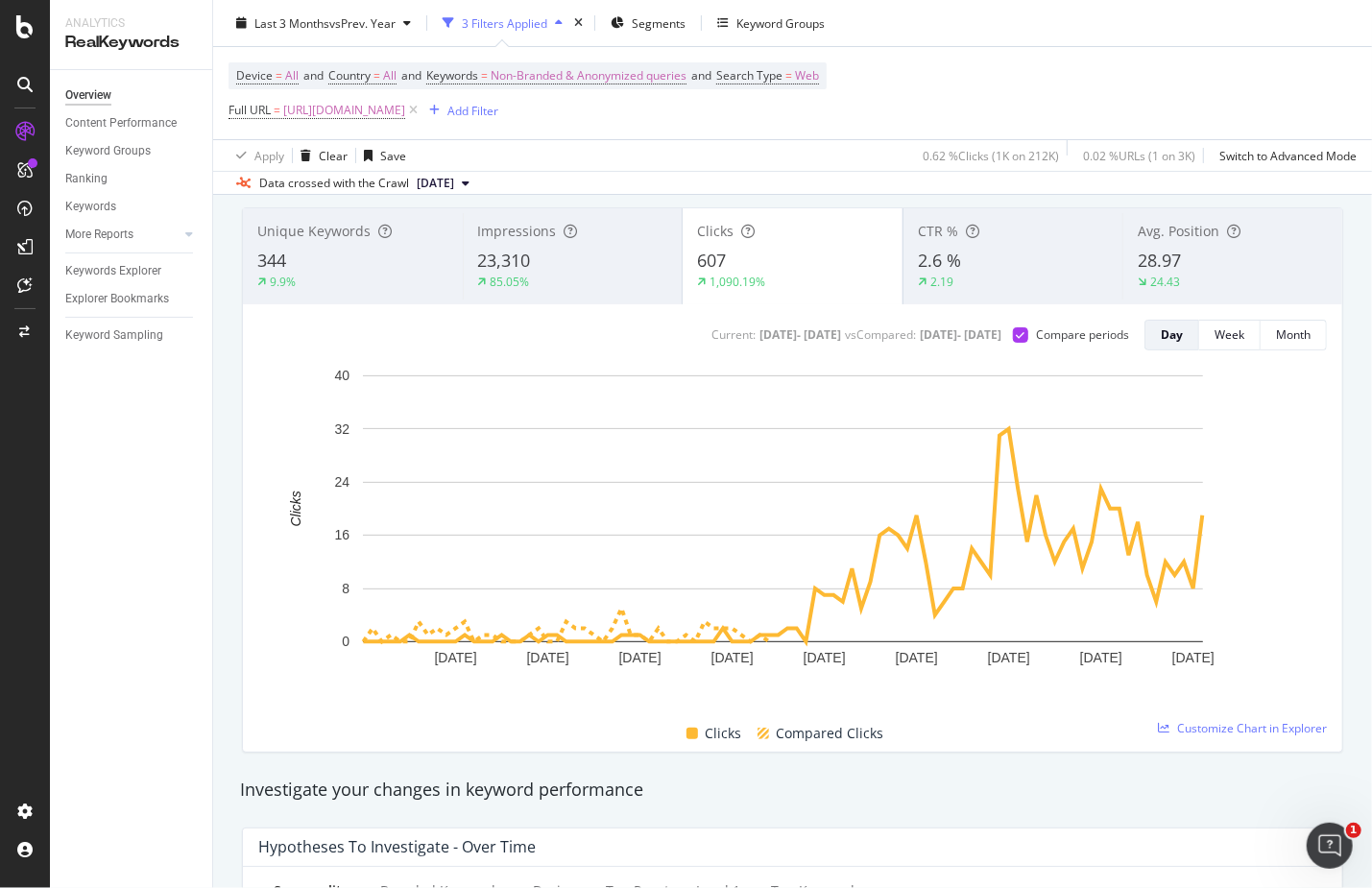
click at [1014, 258] on div "2.6 %" at bounding box center [1012, 261] width 191 height 25
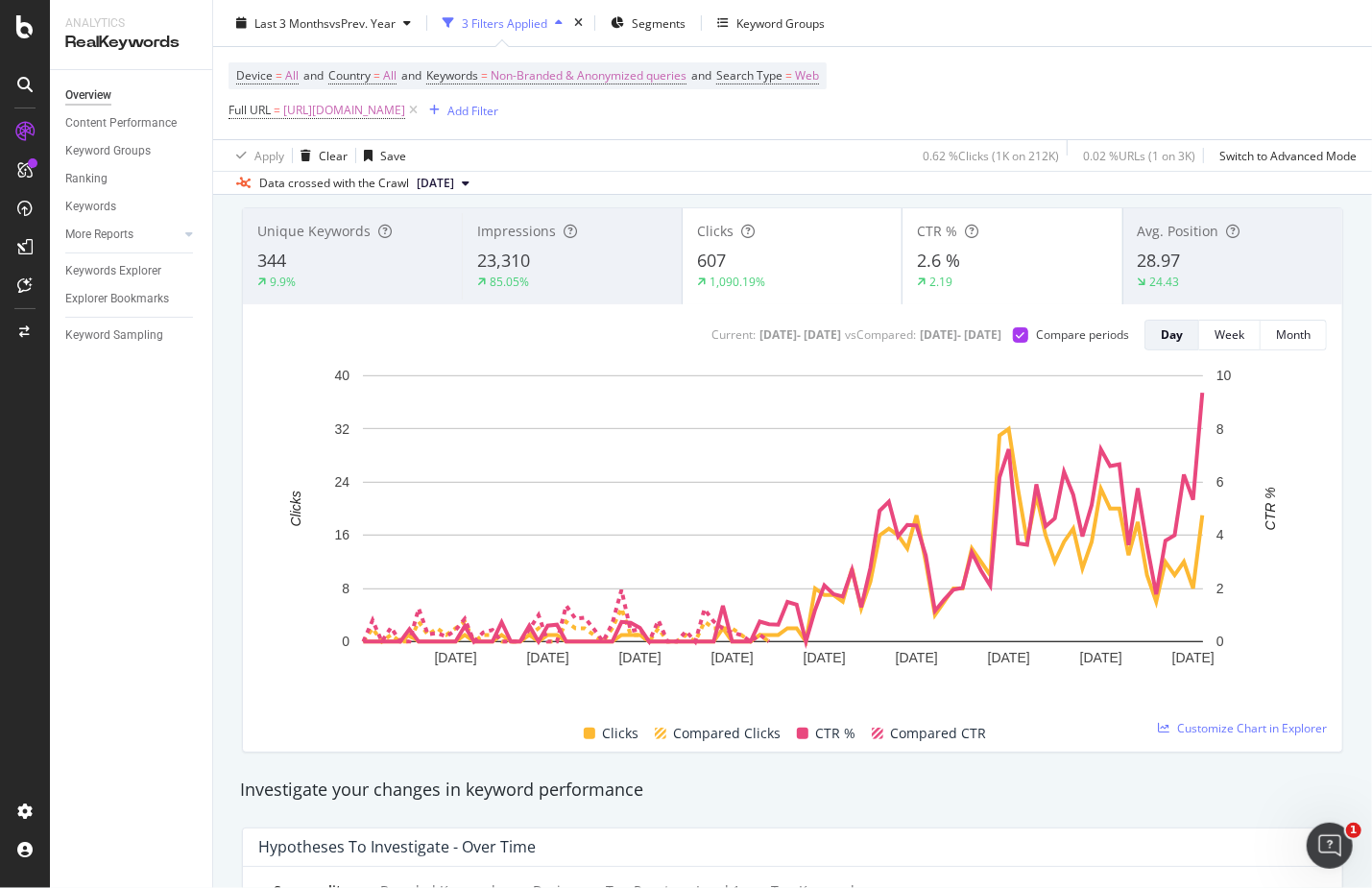
click at [769, 269] on div "607" at bounding box center [792, 261] width 190 height 25
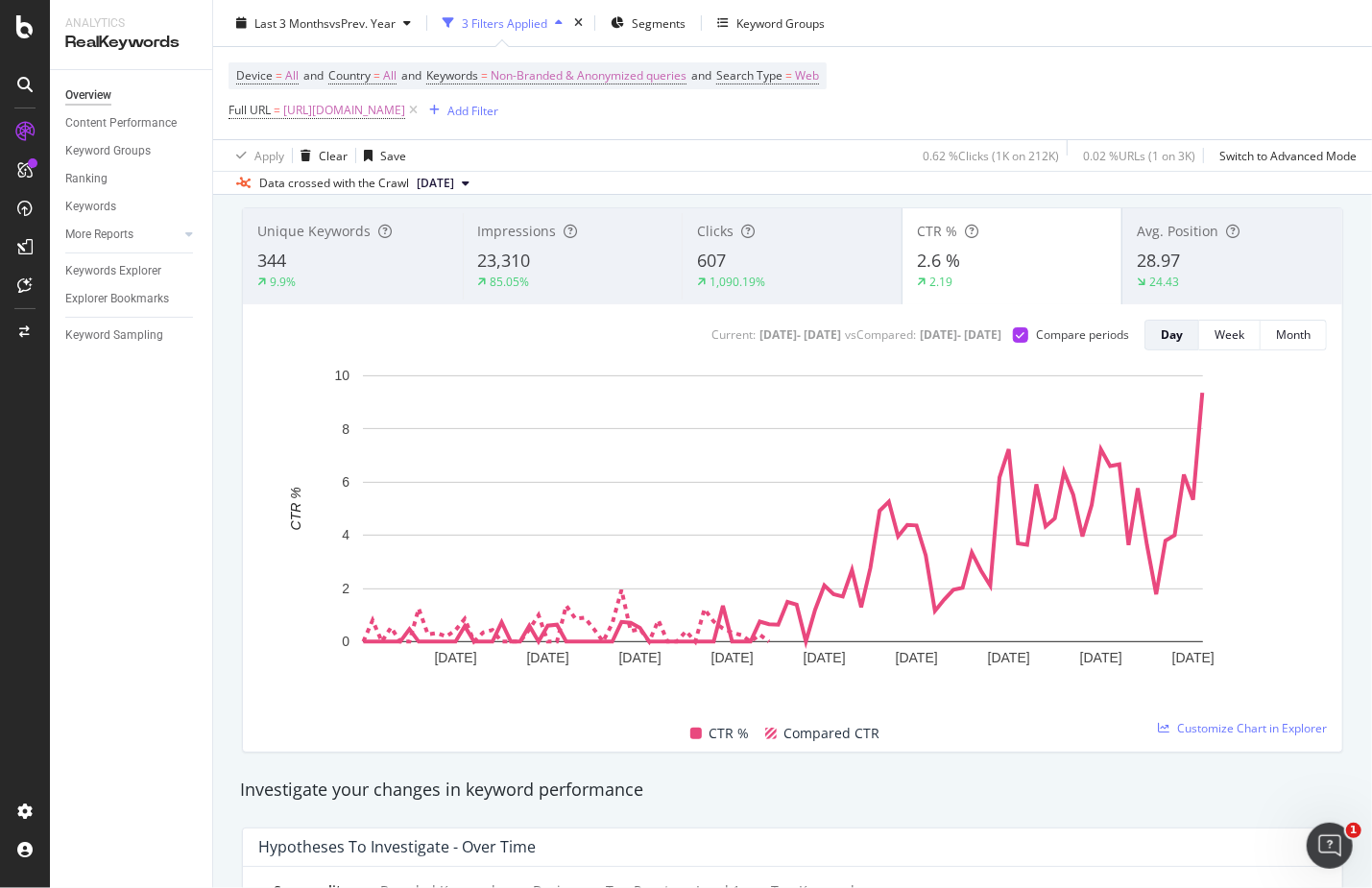
click at [1332, 223] on div "Unique Keywords 344 9.9% Impressions 23,310 85.05% Clicks 607 1,090.19% CTR % 2…" at bounding box center [792, 480] width 1124 height 576
click at [1262, 242] on div "Avg. Position 28.97 24.43" at bounding box center [1231, 256] width 220 height 86
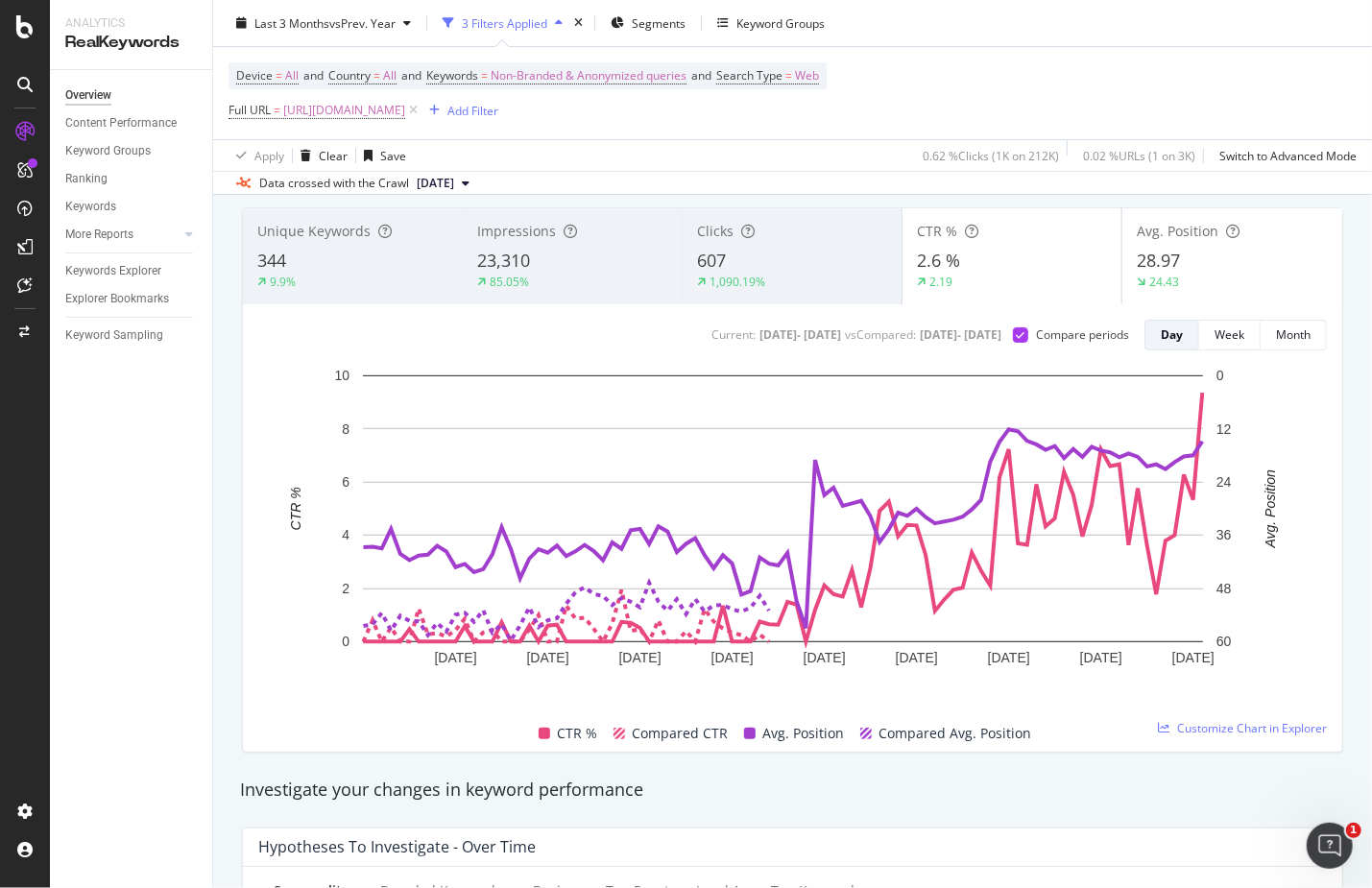
click at [1045, 228] on div "CTR %" at bounding box center [1011, 232] width 191 height 19
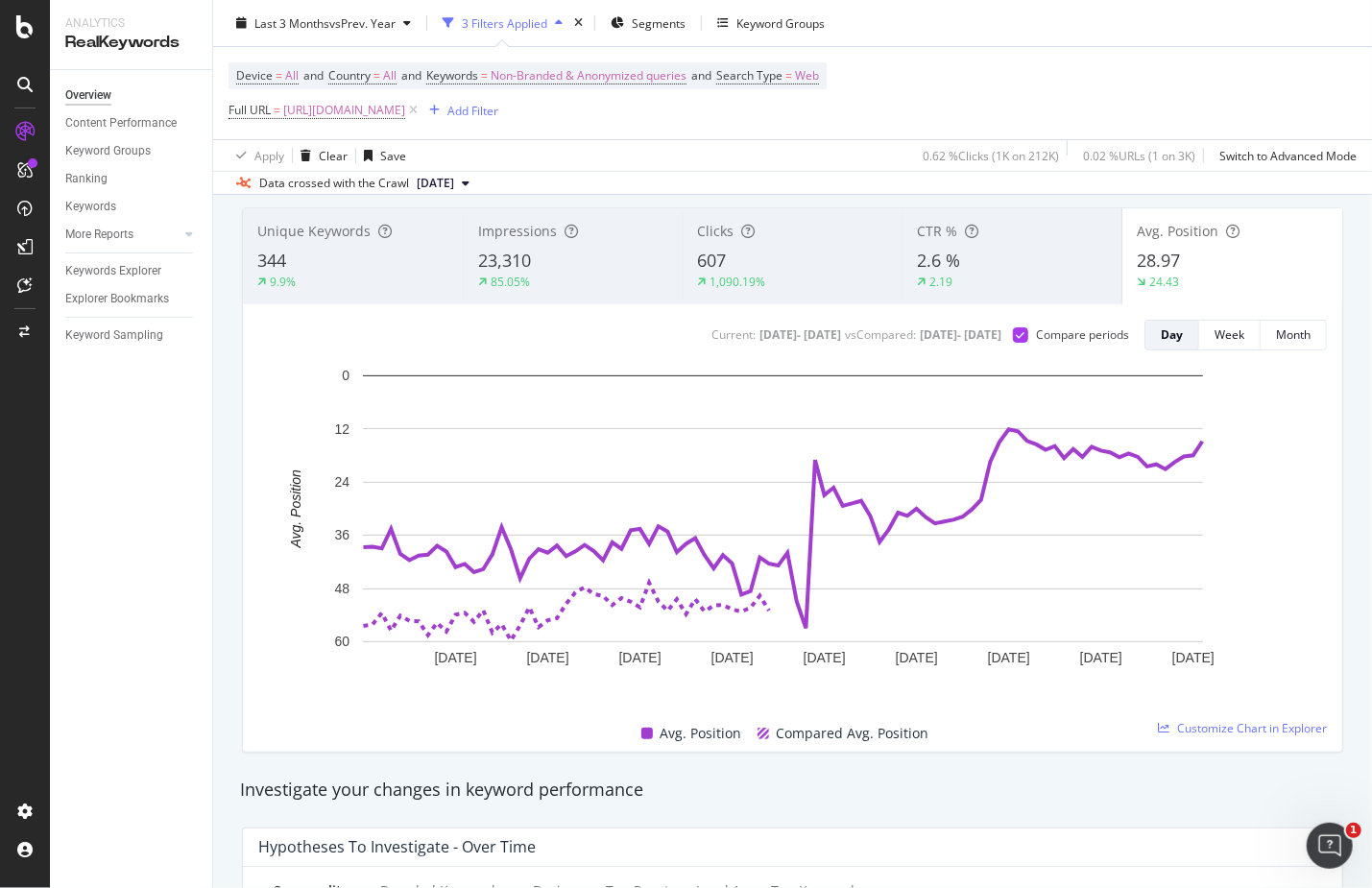
click at [1324, 194] on div "Unique Keywords 344 9.9% Impressions 23,310 85.05% Clicks 607 1,090.19% CTR % 2…" at bounding box center [792, 480] width 1124 height 576
click at [527, 232] on span "Impressions" at bounding box center [517, 231] width 79 height 18
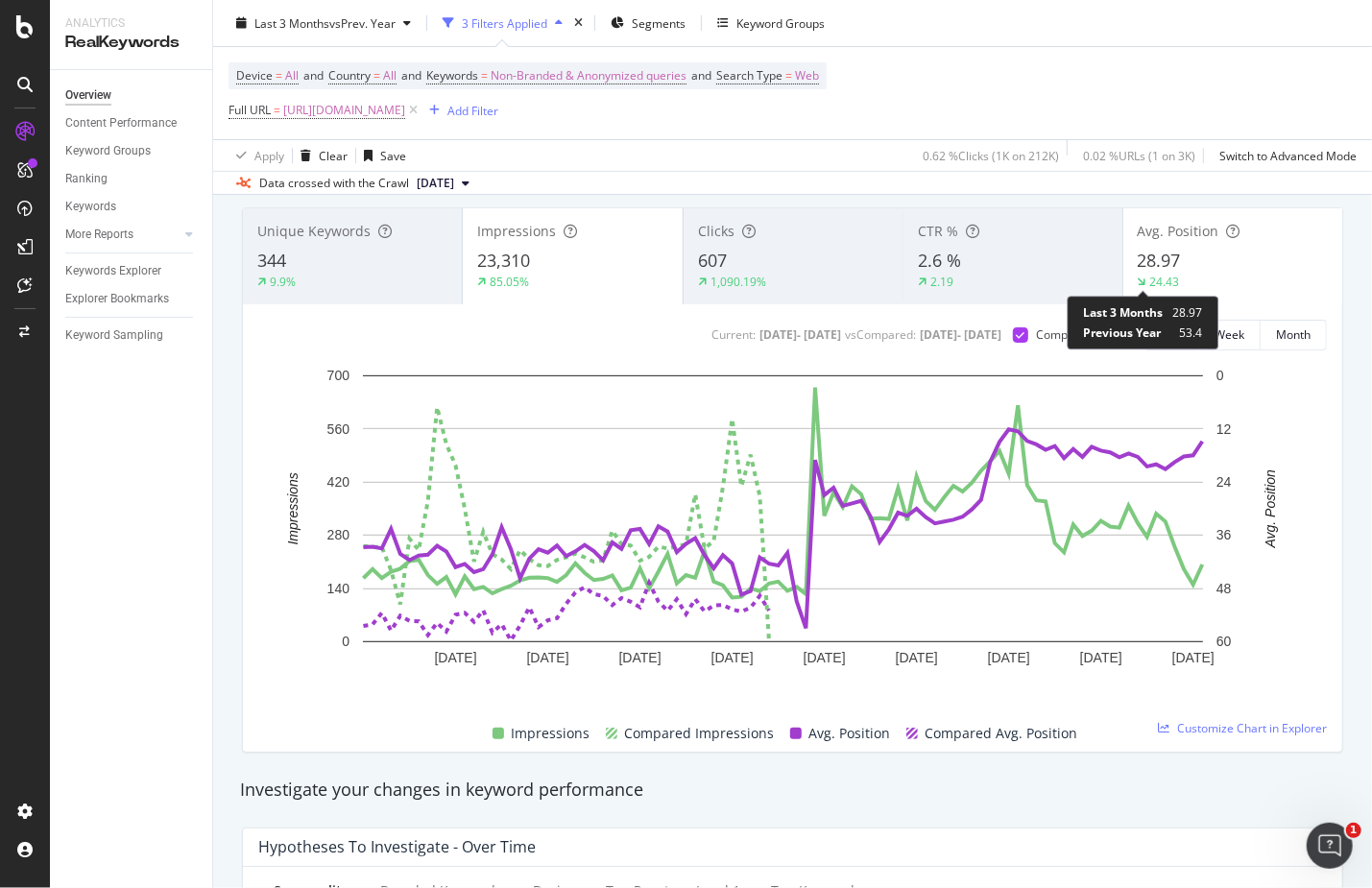
click at [1161, 283] on div "24.43" at bounding box center [1165, 281] width 30 height 16
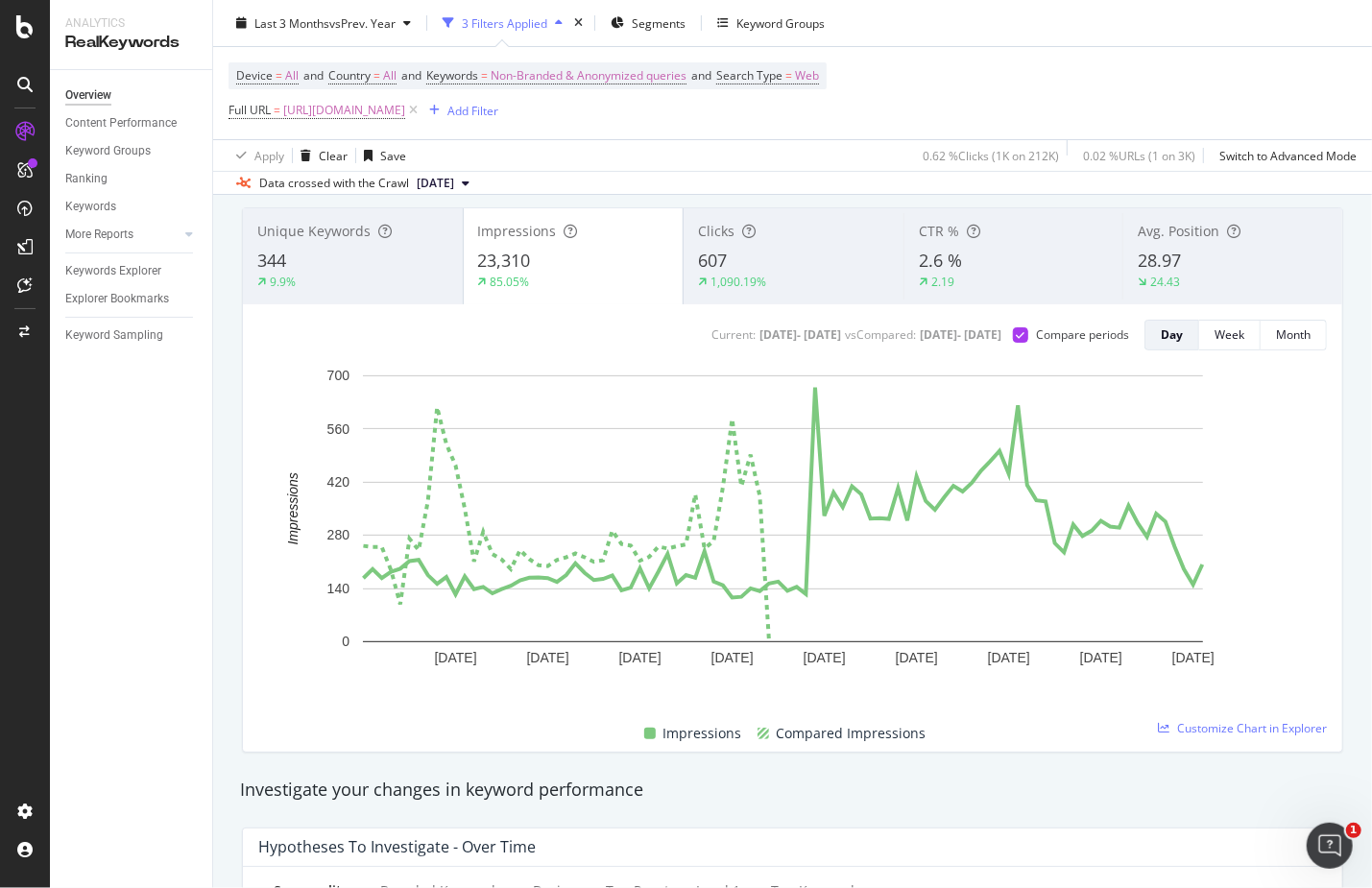
click at [567, 149] on div "Apply Clear Save 0.62 % Clicks ( 1K on 212K ) 0.02 % URLs ( 1 on 3K ) Switch to…" at bounding box center [792, 155] width 1159 height 32
click at [277, 119] on span "Full URL = [URL][DOMAIN_NAME]" at bounding box center [325, 111] width 193 height 27
click at [282, 107] on span "Full URL = [URL][DOMAIN_NAME]" at bounding box center [317, 111] width 176 height 17
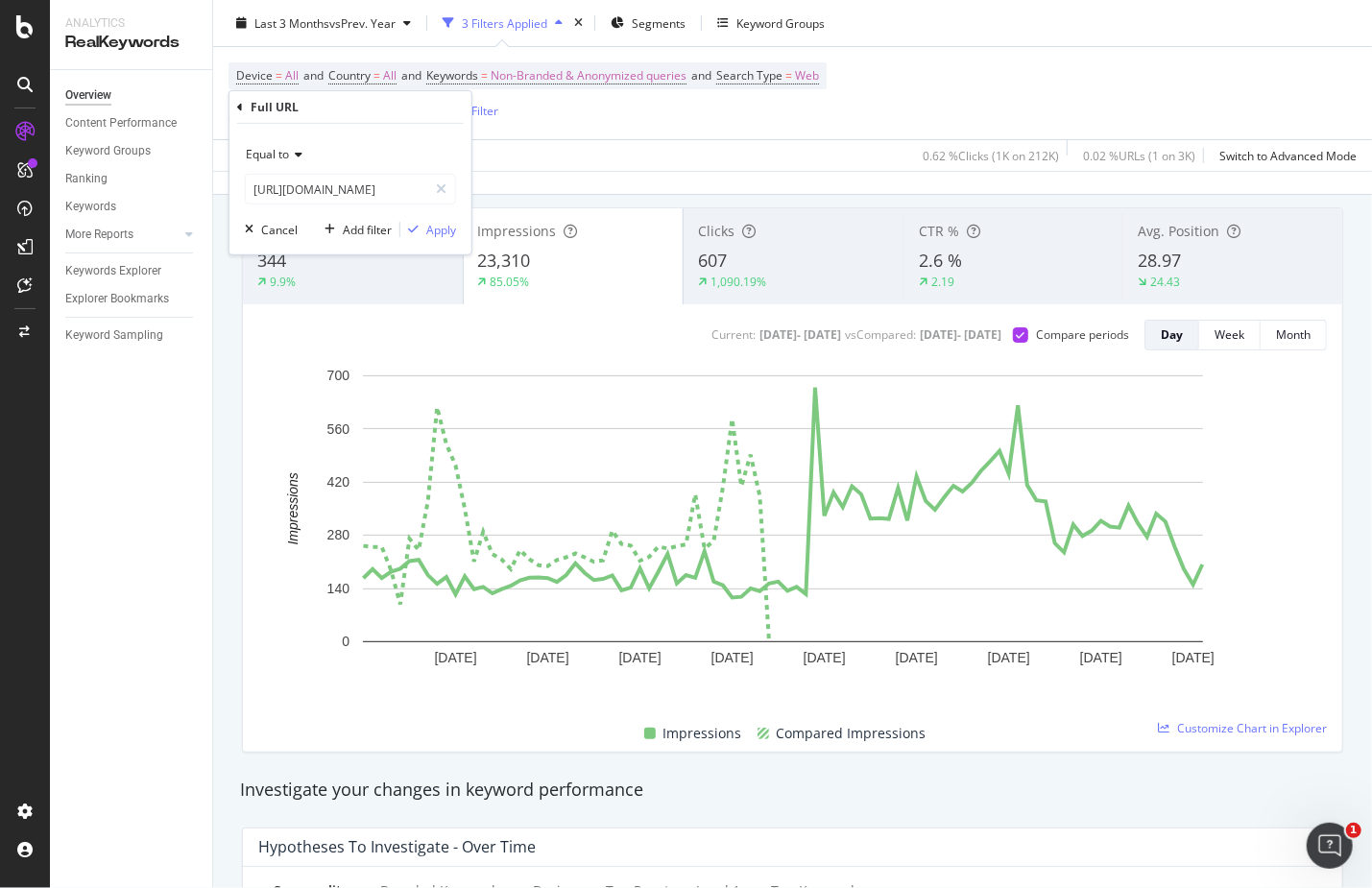
click at [275, 155] on span "Equal to" at bounding box center [267, 153] width 44 height 16
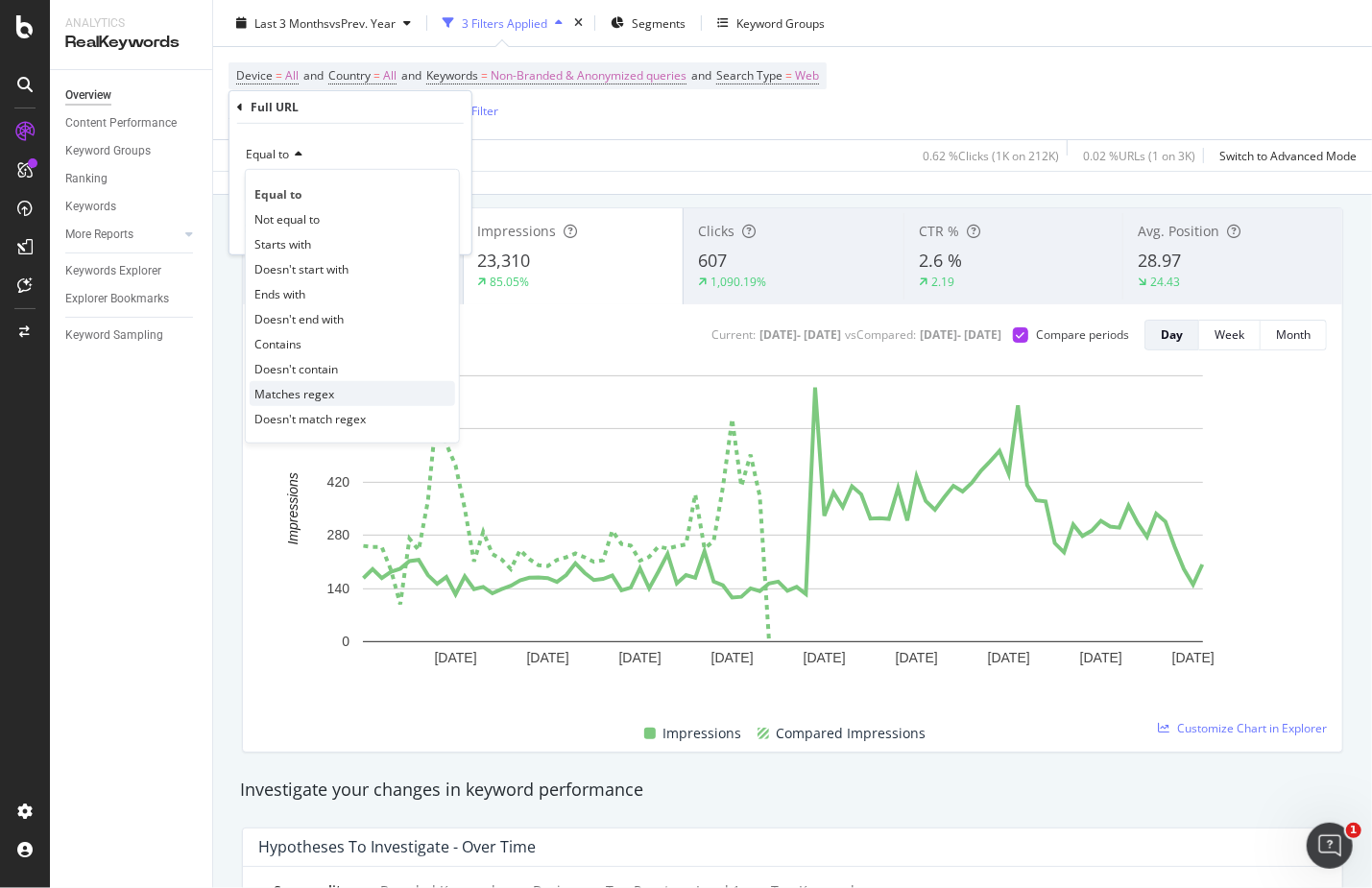
click at [342, 399] on div "Matches regex" at bounding box center [352, 394] width 206 height 25
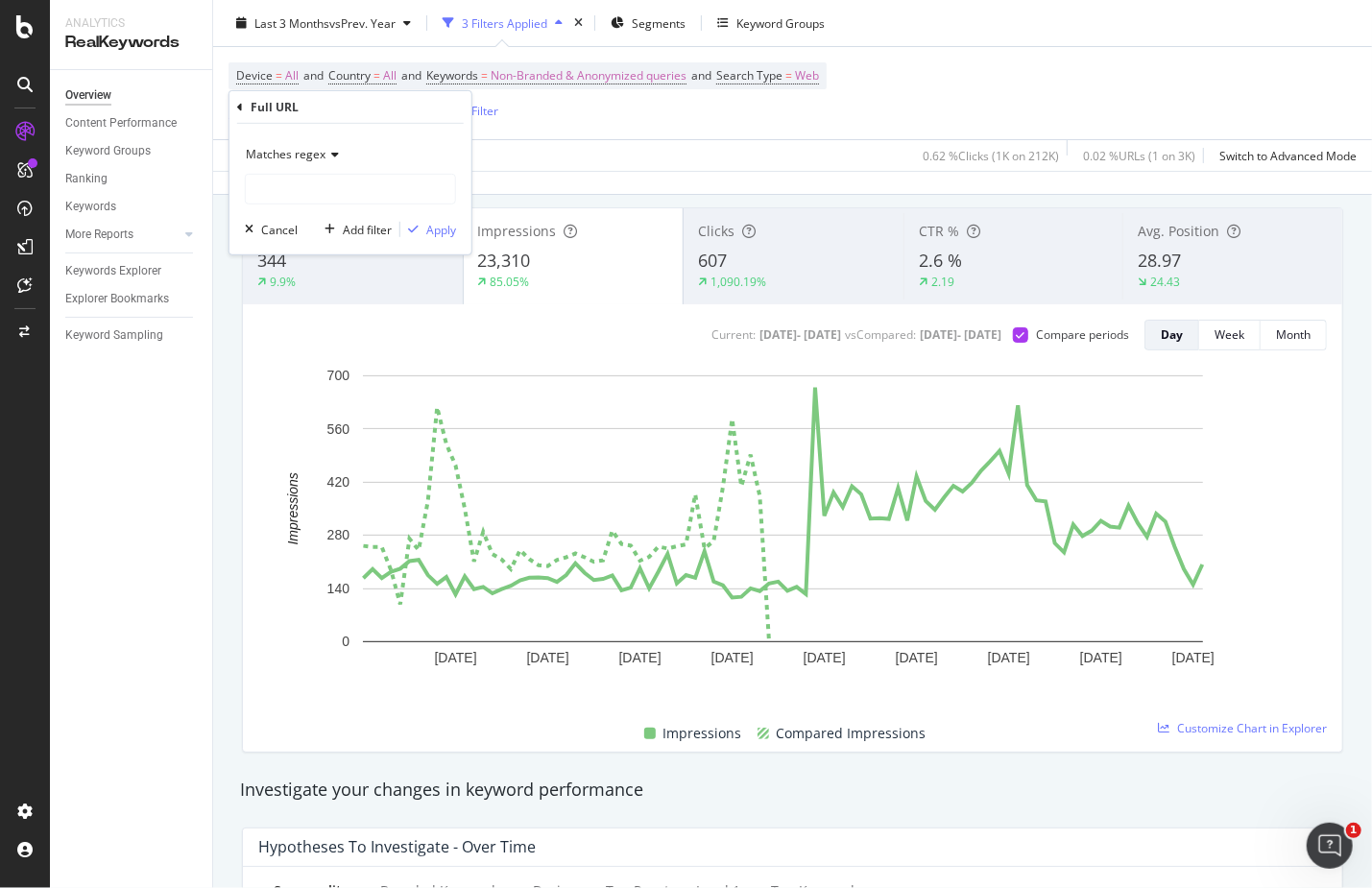
drag, startPoint x: 517, startPoint y: 105, endPoint x: 527, endPoint y: 106, distance: 10.0
click at [405, 105] on span "[URL][DOMAIN_NAME]" at bounding box center [344, 111] width 122 height 27
click at [371, 184] on input "[URL][DOMAIN_NAME]" at bounding box center [335, 189] width 181 height 31
click at [285, 151] on span "Equal to" at bounding box center [267, 153] width 44 height 16
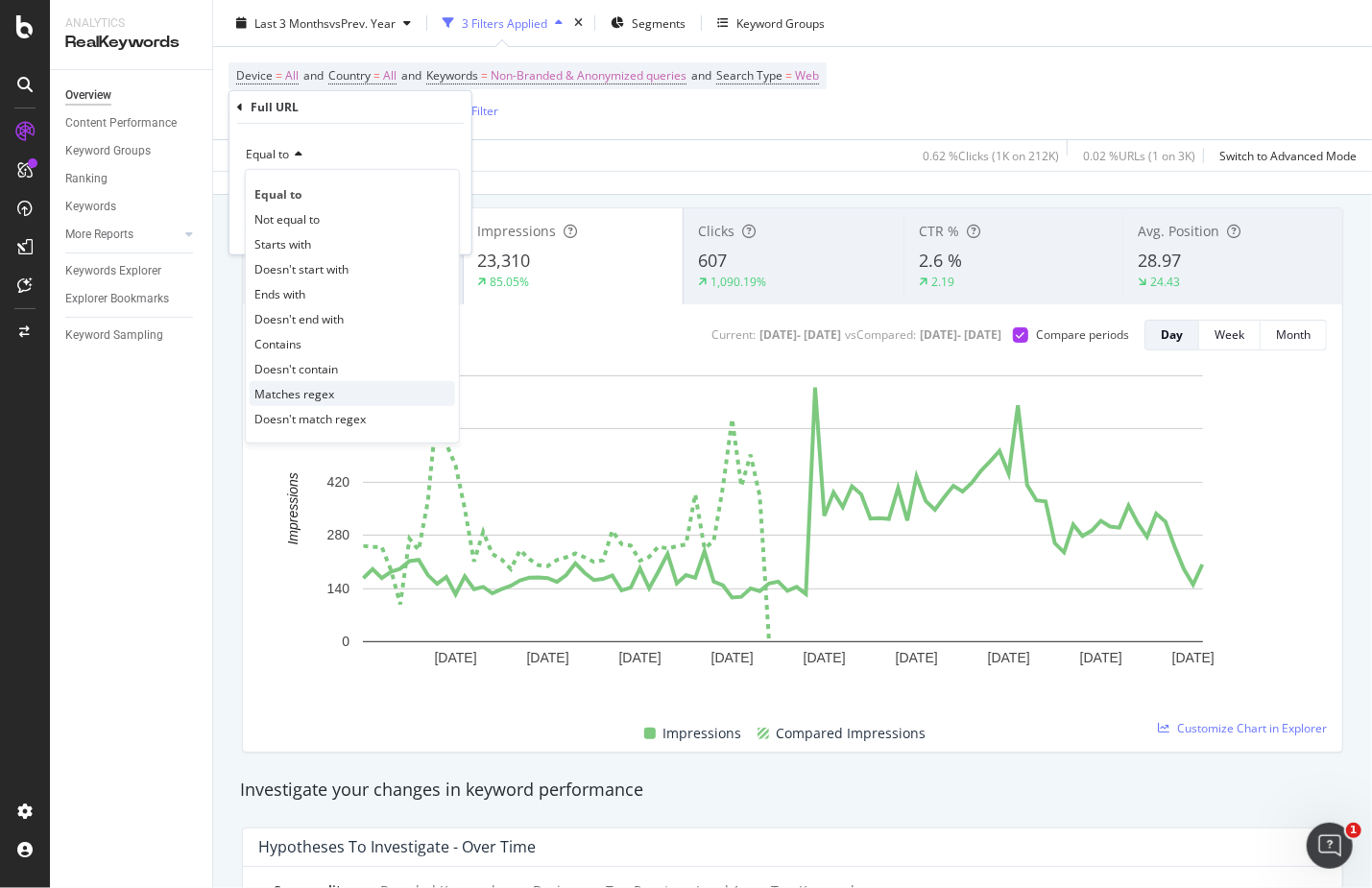
click at [332, 397] on span "Matches regex" at bounding box center [294, 393] width 80 height 16
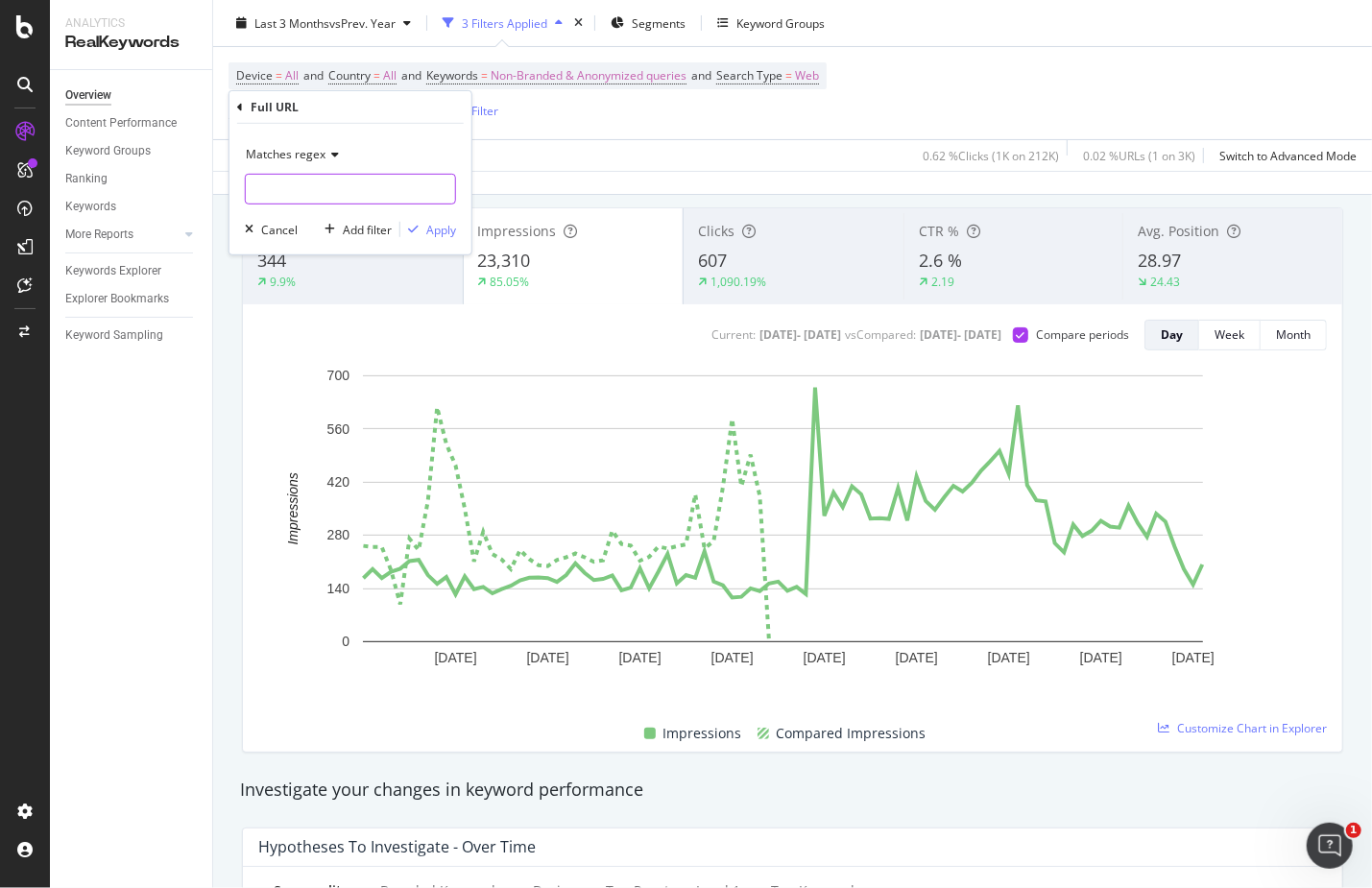
click at [324, 176] on input "text" at bounding box center [350, 189] width 209 height 31
paste input "[URL][DOMAIN_NAME][PERSON_NAME]"
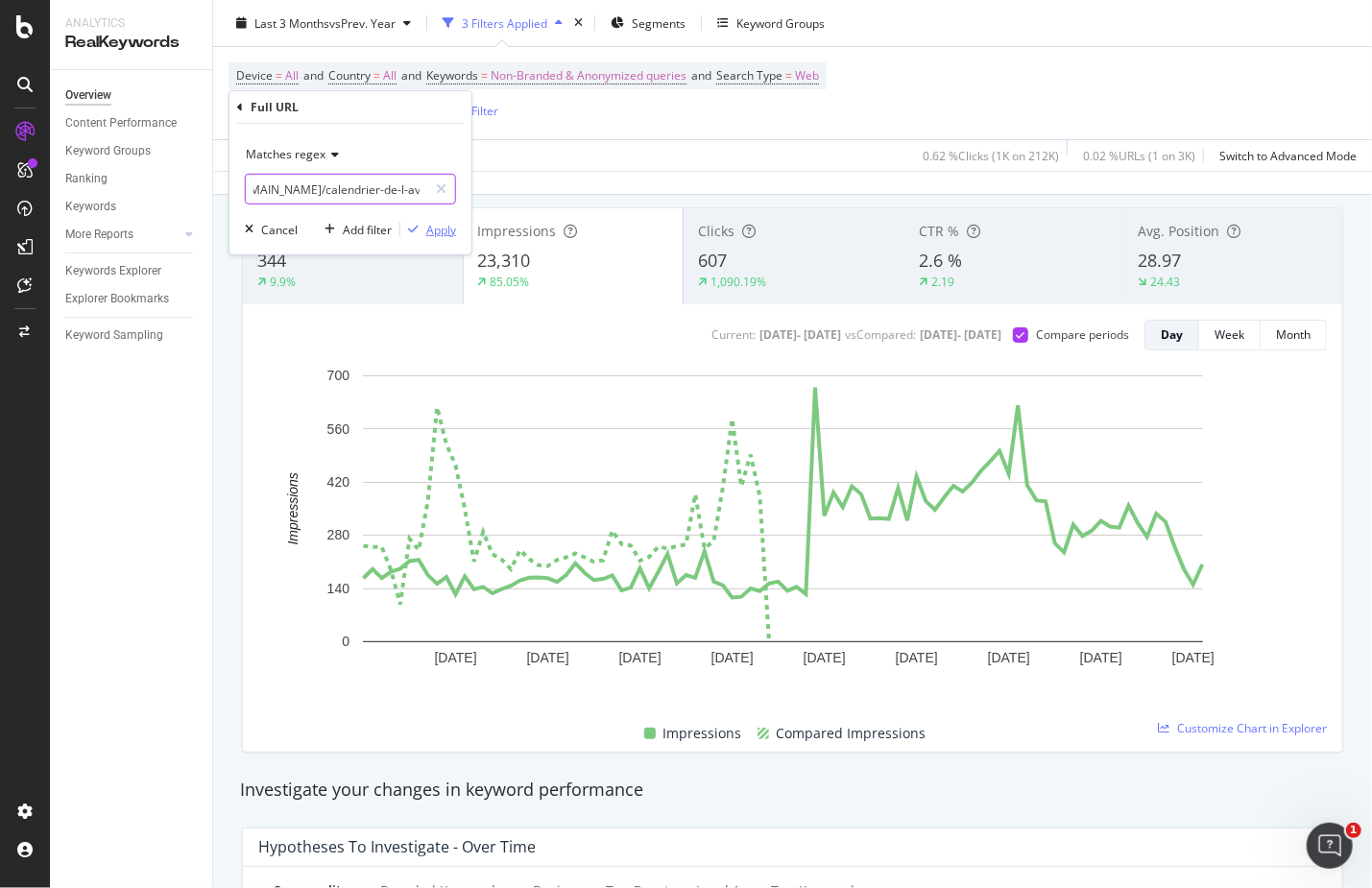
type input "https://[DOMAIN_NAME]/calendrier-[PERSON_NAME]-beaute|https://[DOMAIN_NAME]/cal…"
click at [437, 229] on div "Apply" at bounding box center [441, 229] width 30 height 16
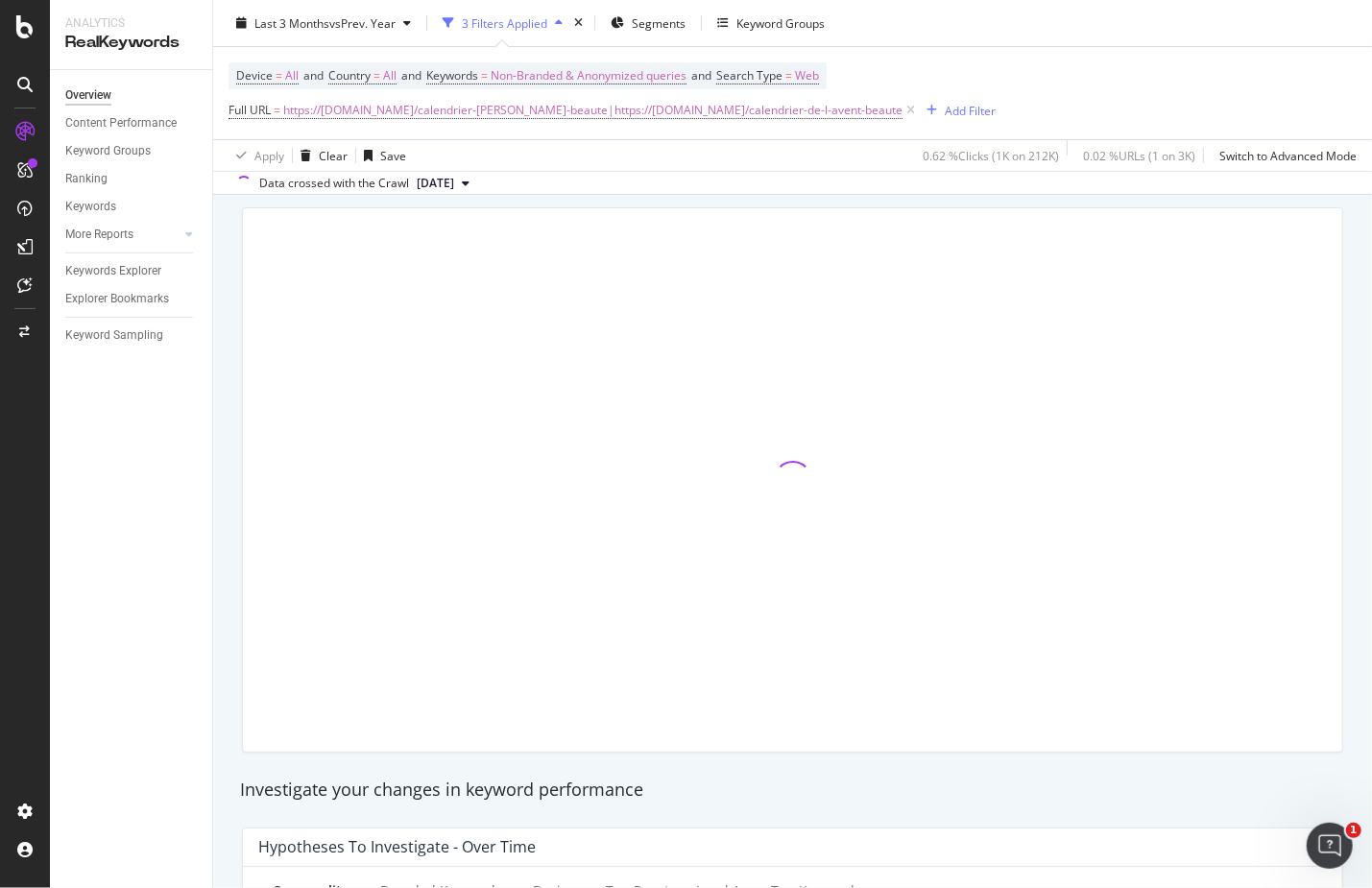
click at [678, 195] on div at bounding box center [792, 480] width 1124 height 576
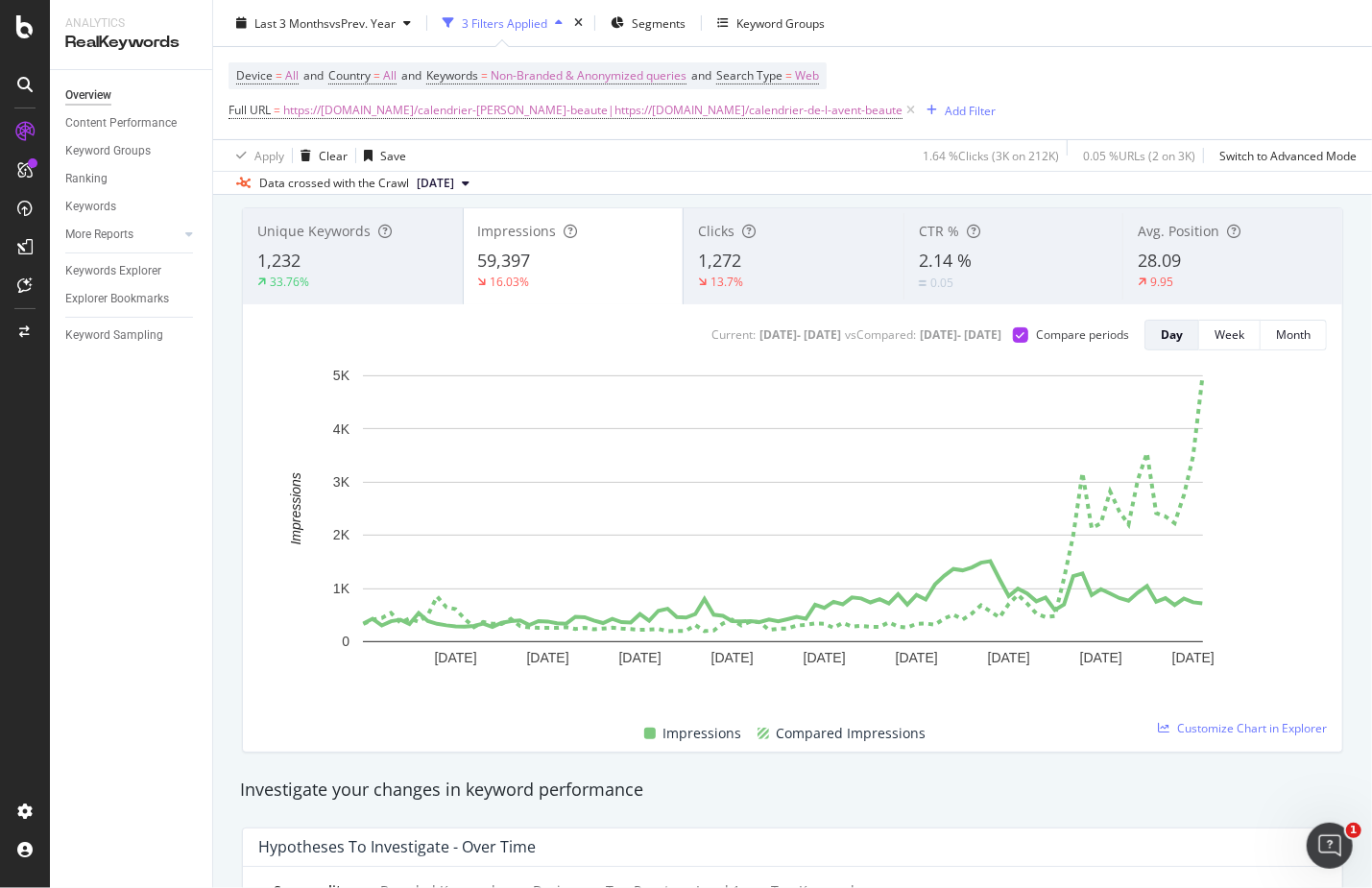
click at [682, 189] on div "Data crossed with the Crawl [DATE]" at bounding box center [792, 182] width 1159 height 23
click at [732, 261] on span "1,272" at bounding box center [719, 260] width 44 height 23
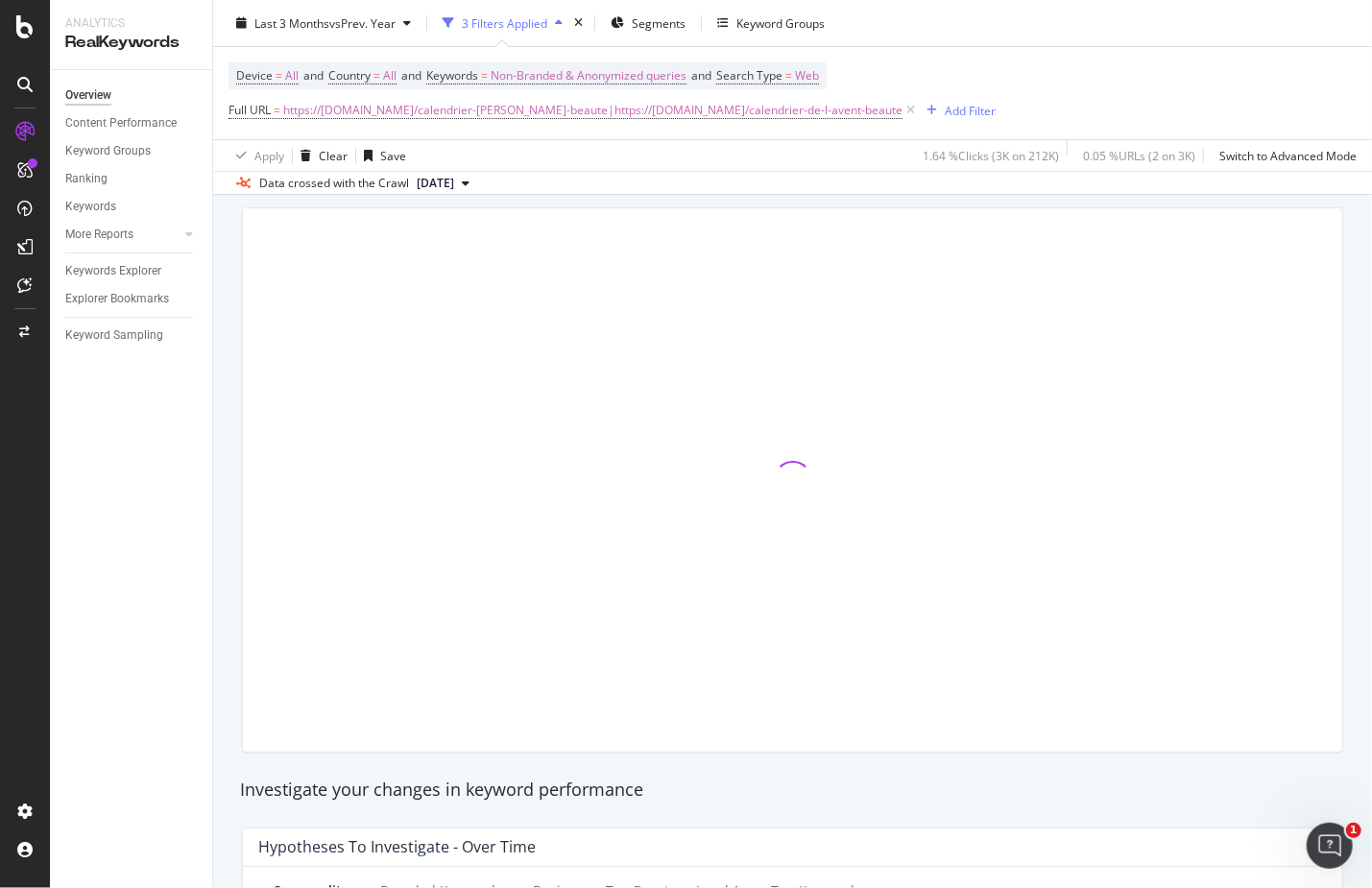
click at [629, 275] on div at bounding box center [792, 480] width 1100 height 543
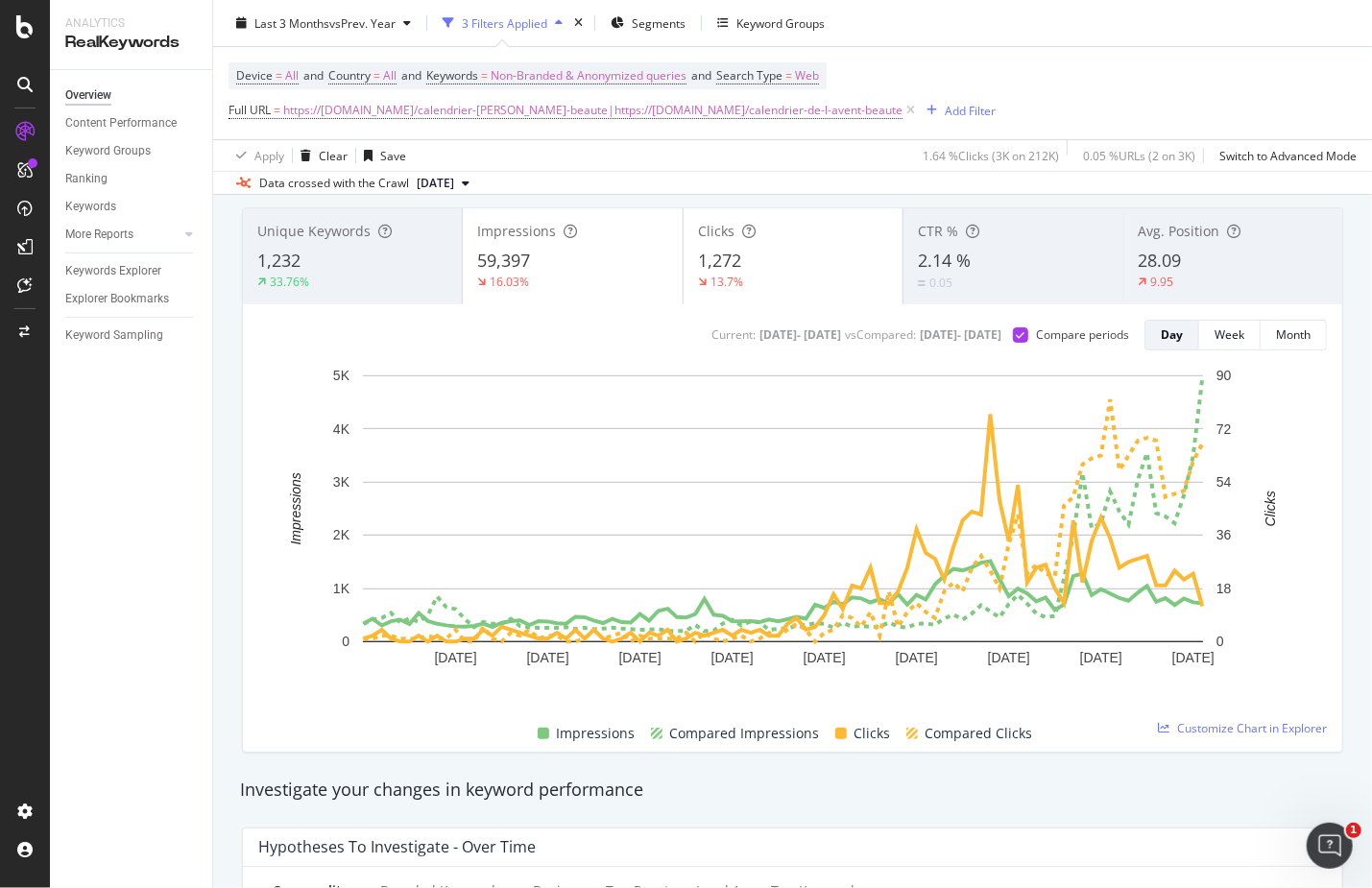
click at [627, 274] on div "16.03%" at bounding box center [572, 282] width 190 height 17
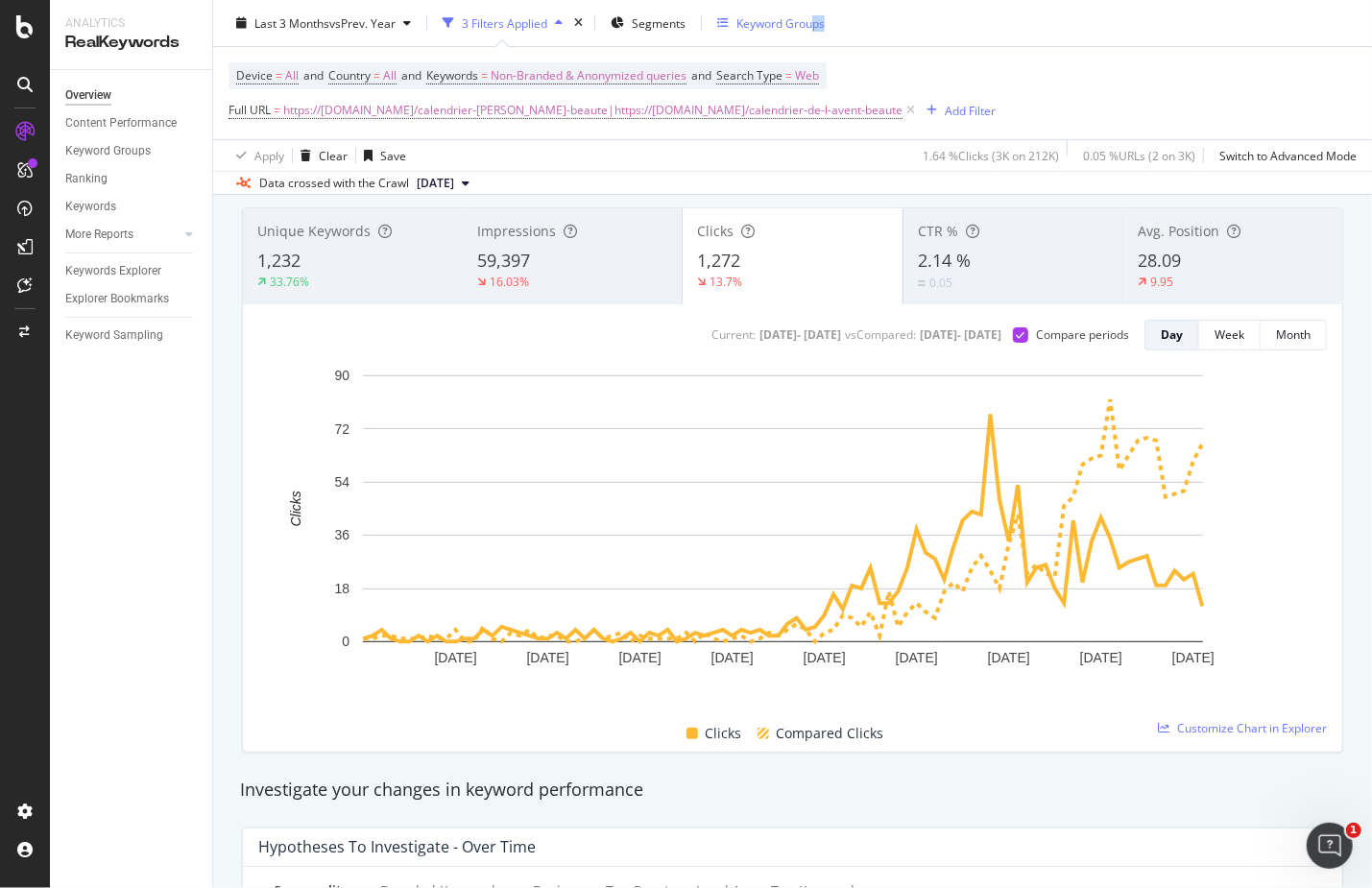
drag, startPoint x: 856, startPoint y: 32, endPoint x: 813, endPoint y: 20, distance: 44.6
click at [813, 20] on div "Last 3 Months vs Prev. Year 3 Filters Applied Segments Keyword Groups" at bounding box center [792, 27] width 1159 height 39
click at [1035, 273] on div "0.05" at bounding box center [1012, 282] width 191 height 18
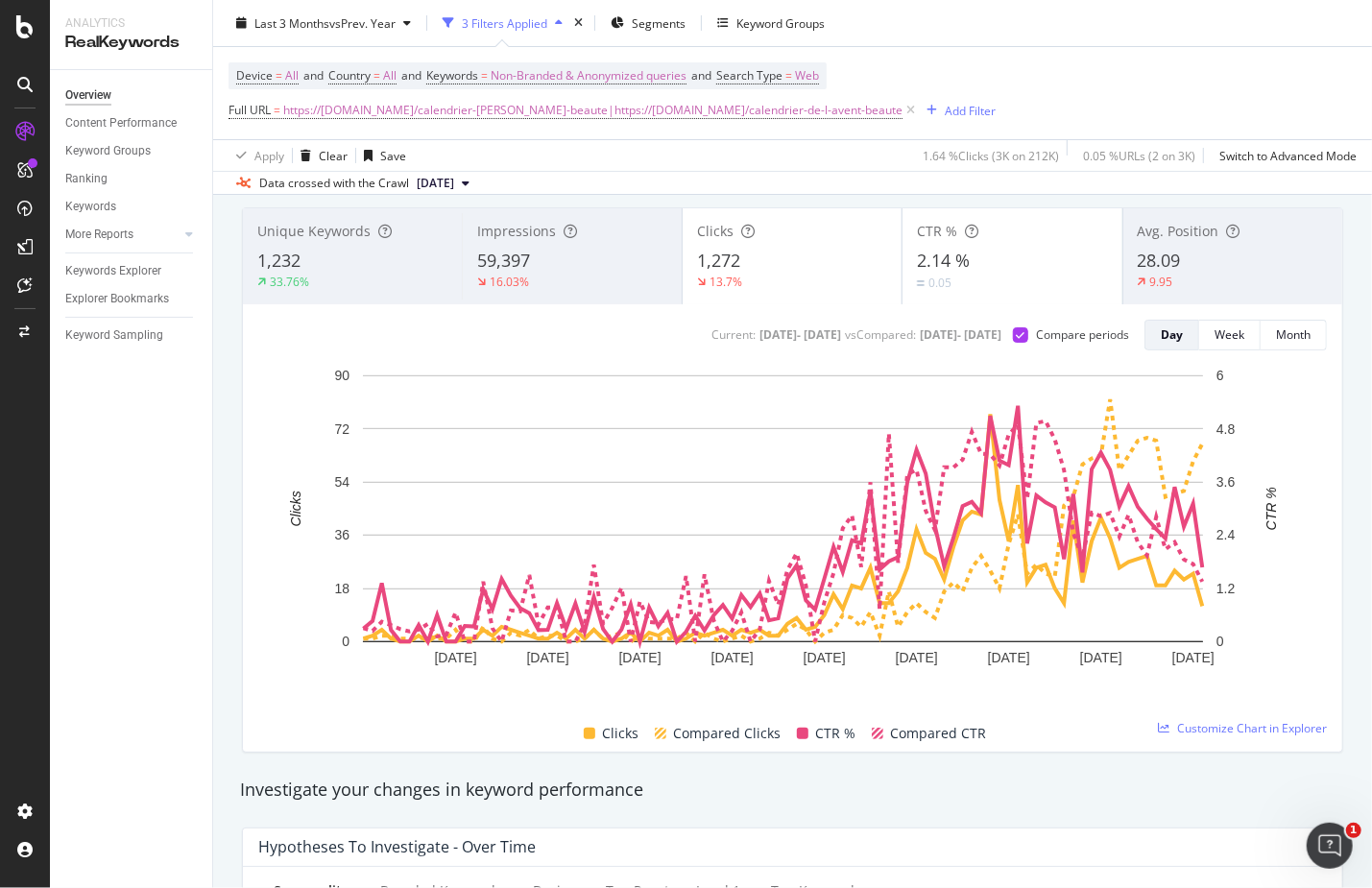
click at [797, 275] on div "13.7%" at bounding box center [792, 282] width 190 height 17
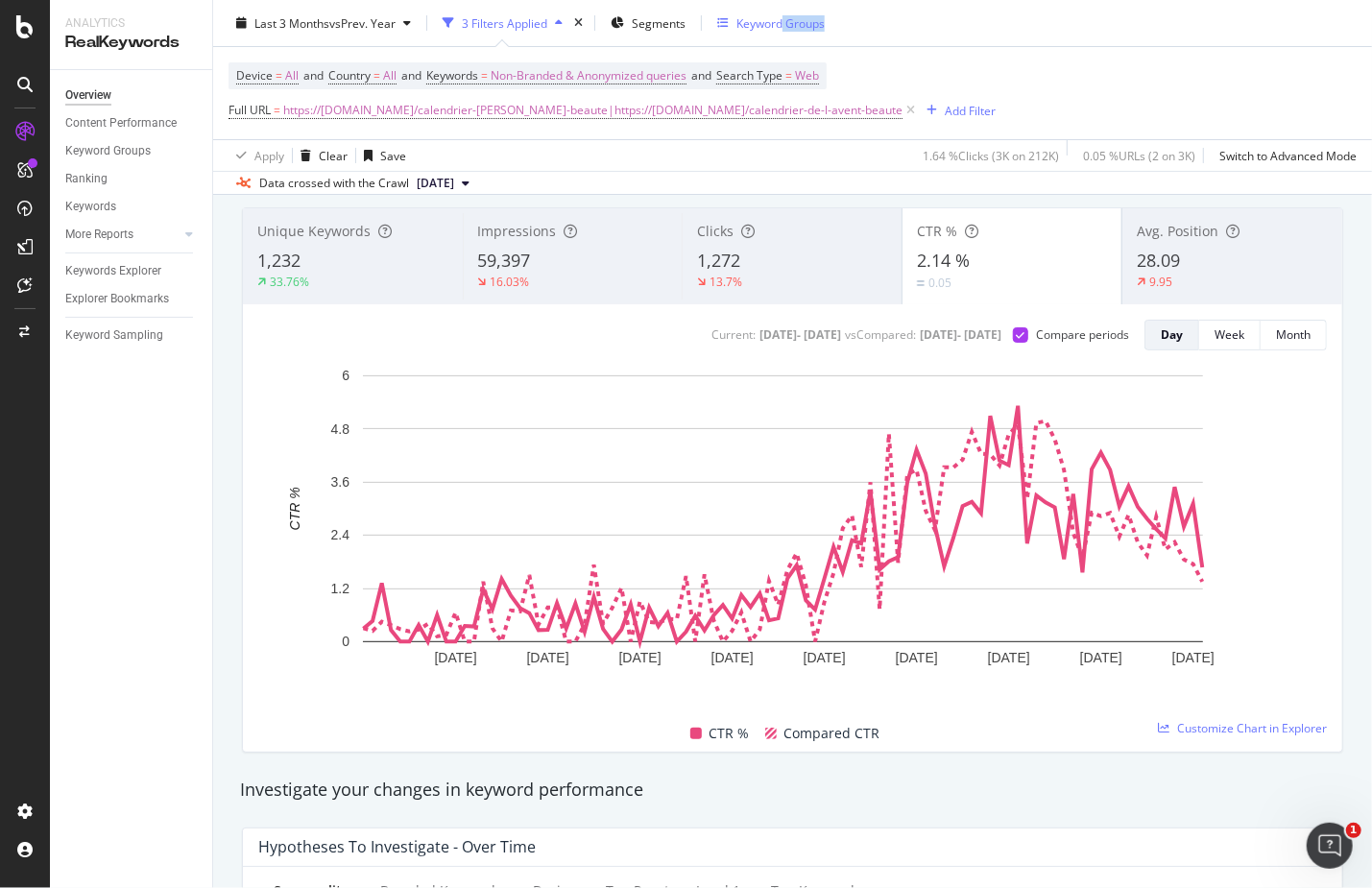
drag, startPoint x: 846, startPoint y: 22, endPoint x: 784, endPoint y: 27, distance: 62.2
click at [784, 27] on div "Last 3 Months vs Prev. Year 3 Filters Applied Segments Keyword Groups" at bounding box center [792, 27] width 1159 height 39
click at [1199, 284] on div "9.95" at bounding box center [1231, 282] width 191 height 17
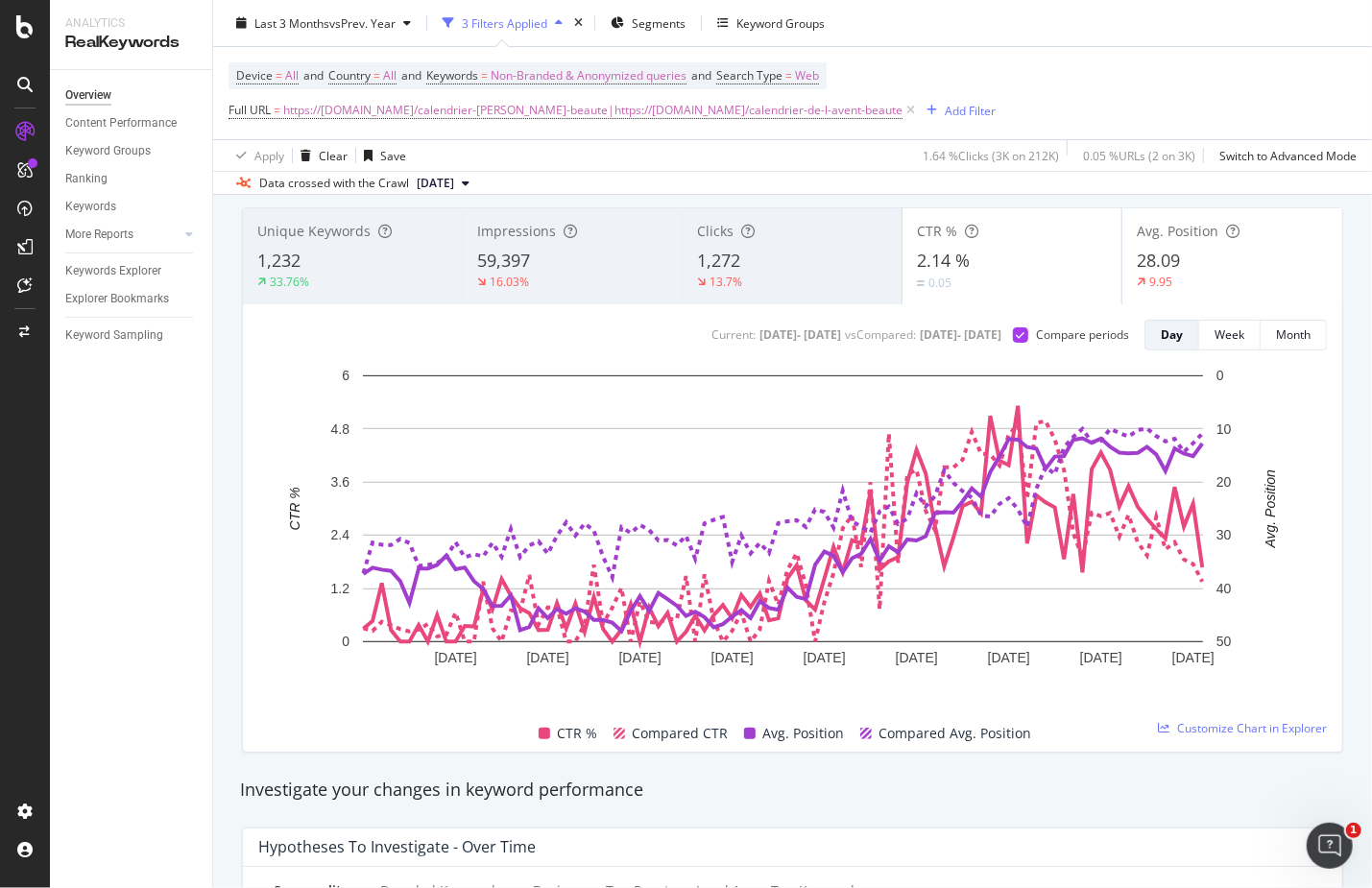
click at [1058, 266] on div "2.14 %" at bounding box center [1011, 261] width 191 height 25
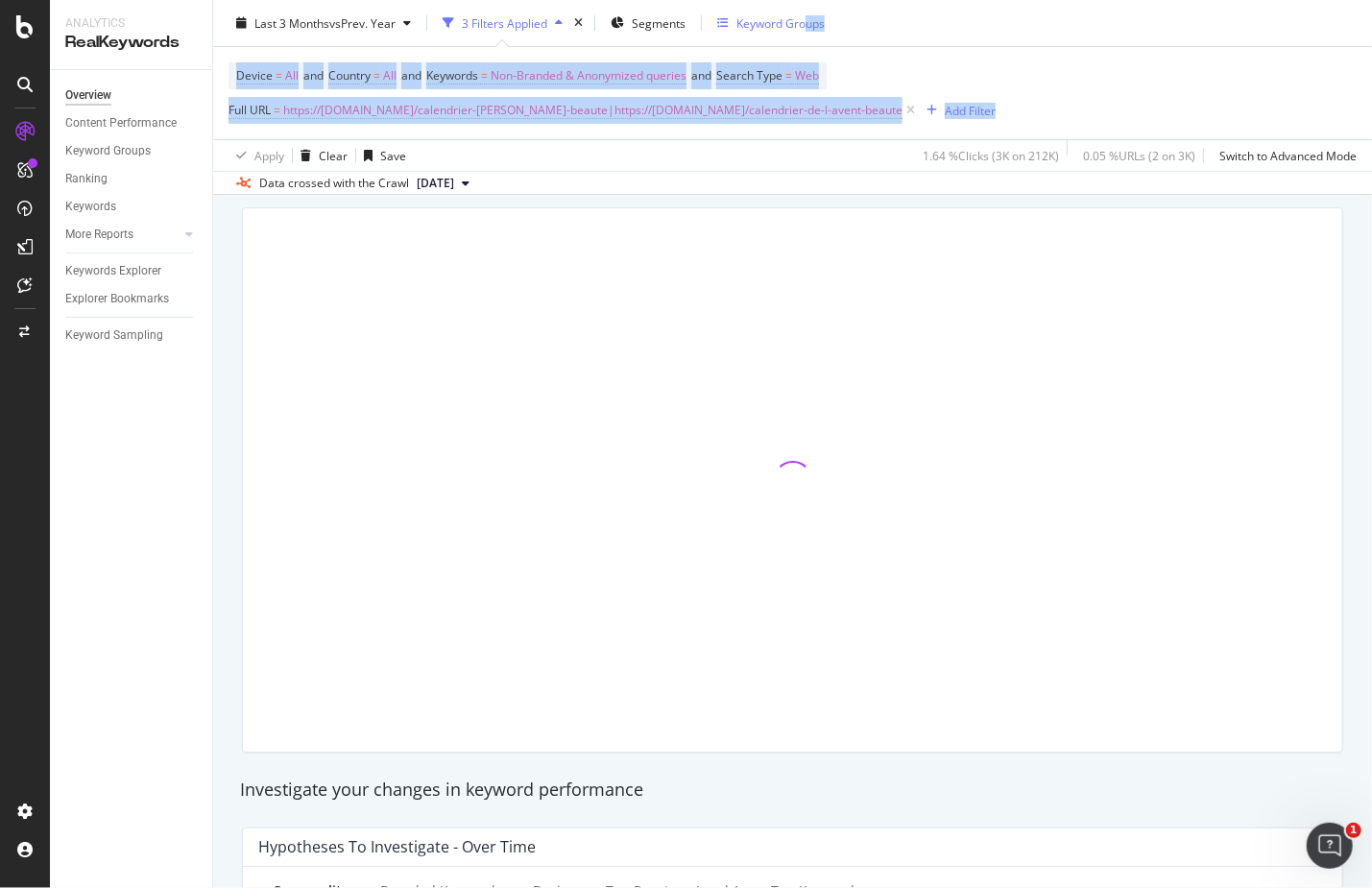
drag, startPoint x: 862, startPoint y: 22, endPoint x: 809, endPoint y: 16, distance: 53.3
click at [809, 16] on div "Last 3 Months vs Prev. Year 3 Filters Applied Segments Keyword Groups Device = …" at bounding box center [792, 97] width 1159 height 195
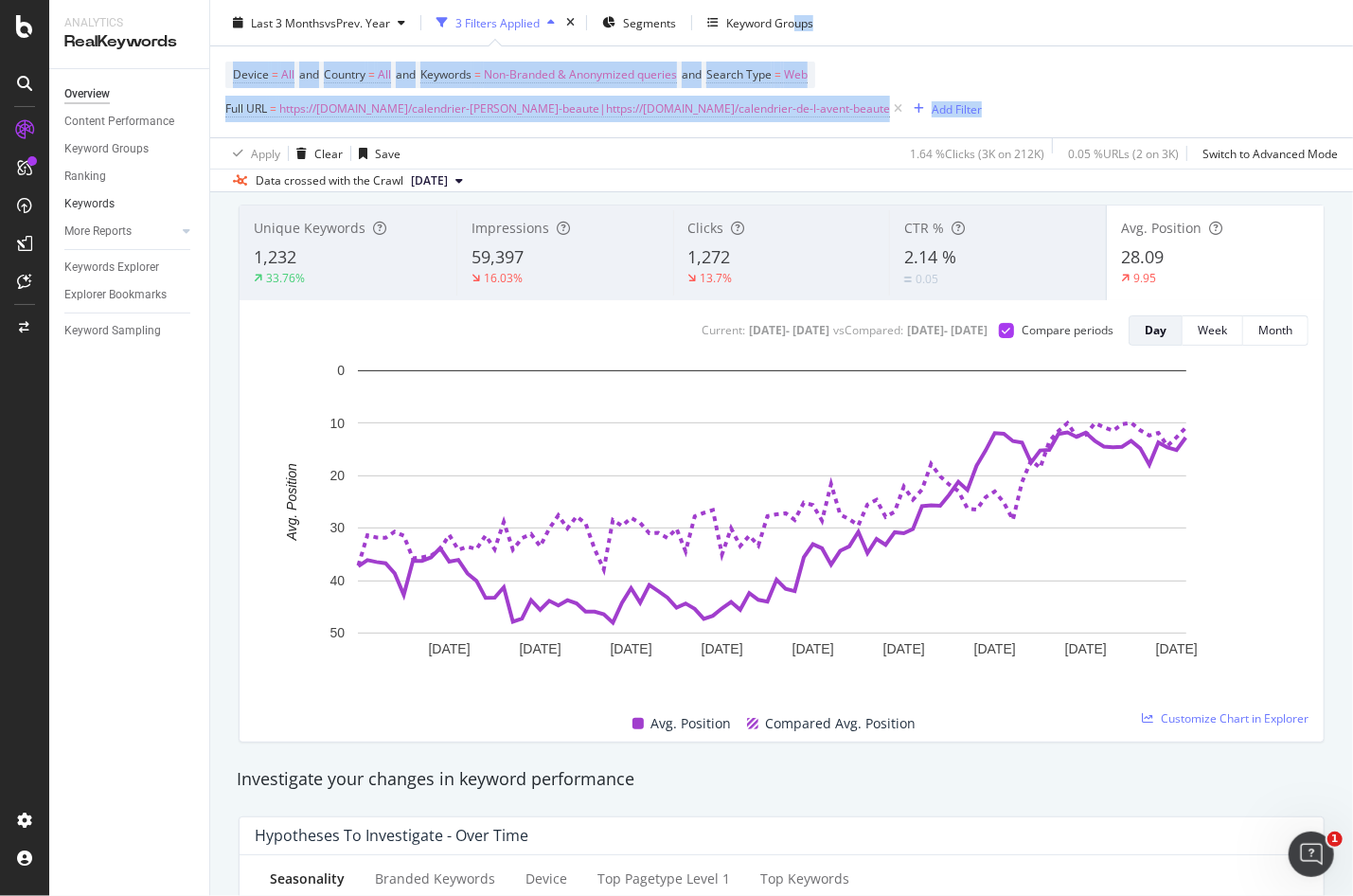
click at [1055, 61] on div "Device = All and Country = All and Keywords = Non-Branded & Anonymized queries …" at bounding box center [781, 92] width 1112 height 91
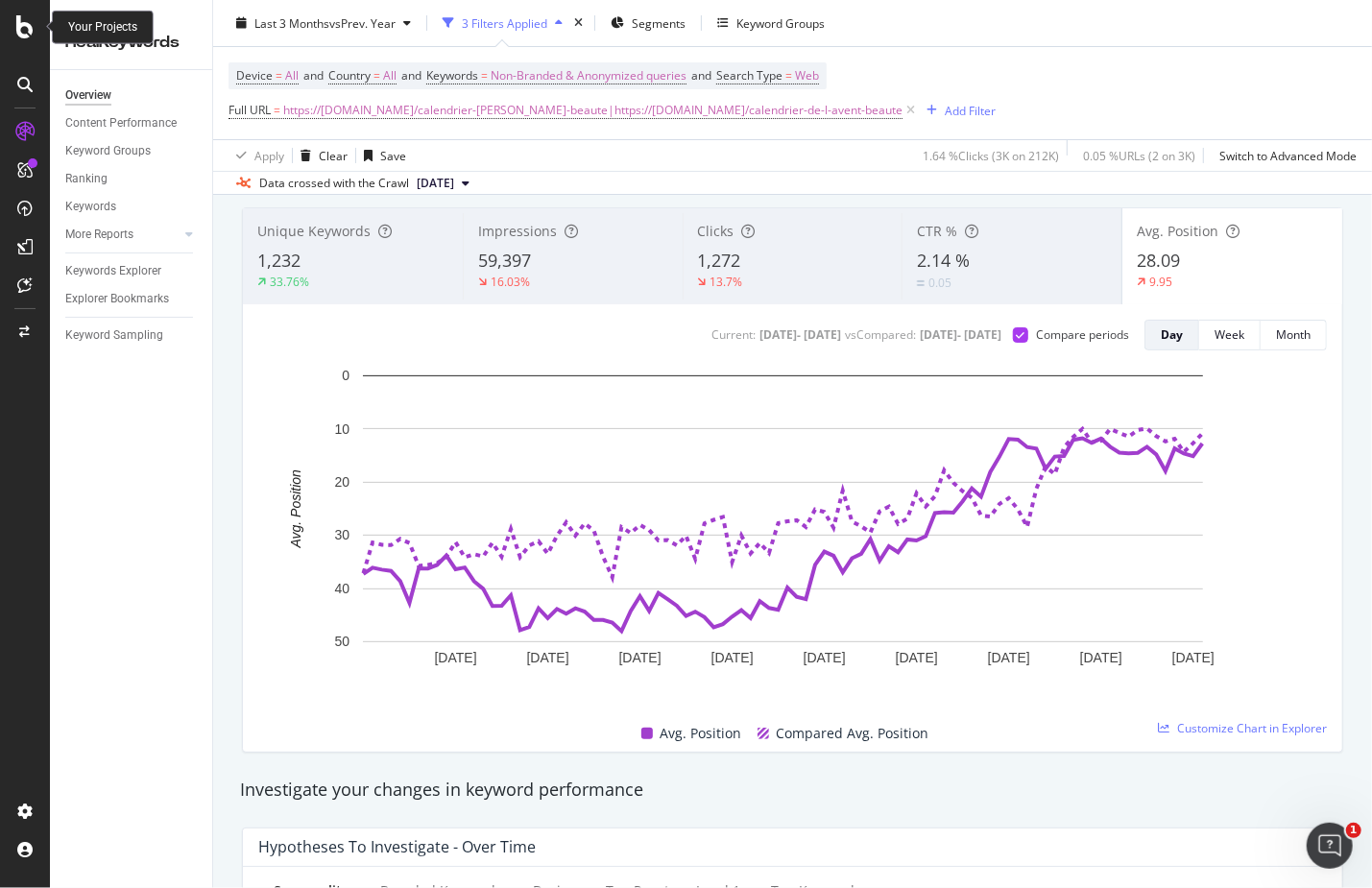
click at [17, 27] on icon at bounding box center [25, 27] width 17 height 23
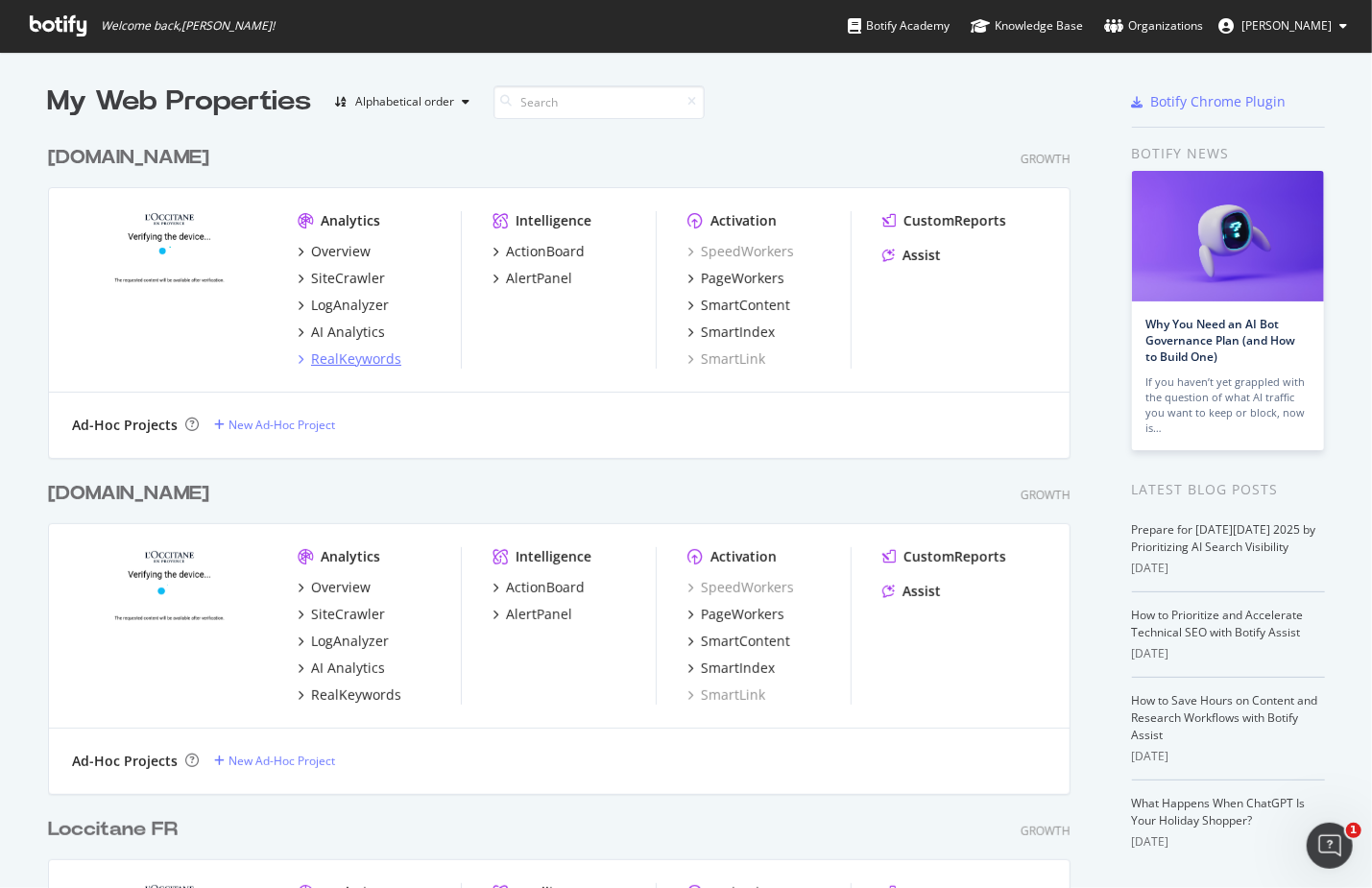
click at [321, 351] on div "RealKeywords" at bounding box center [356, 359] width 90 height 19
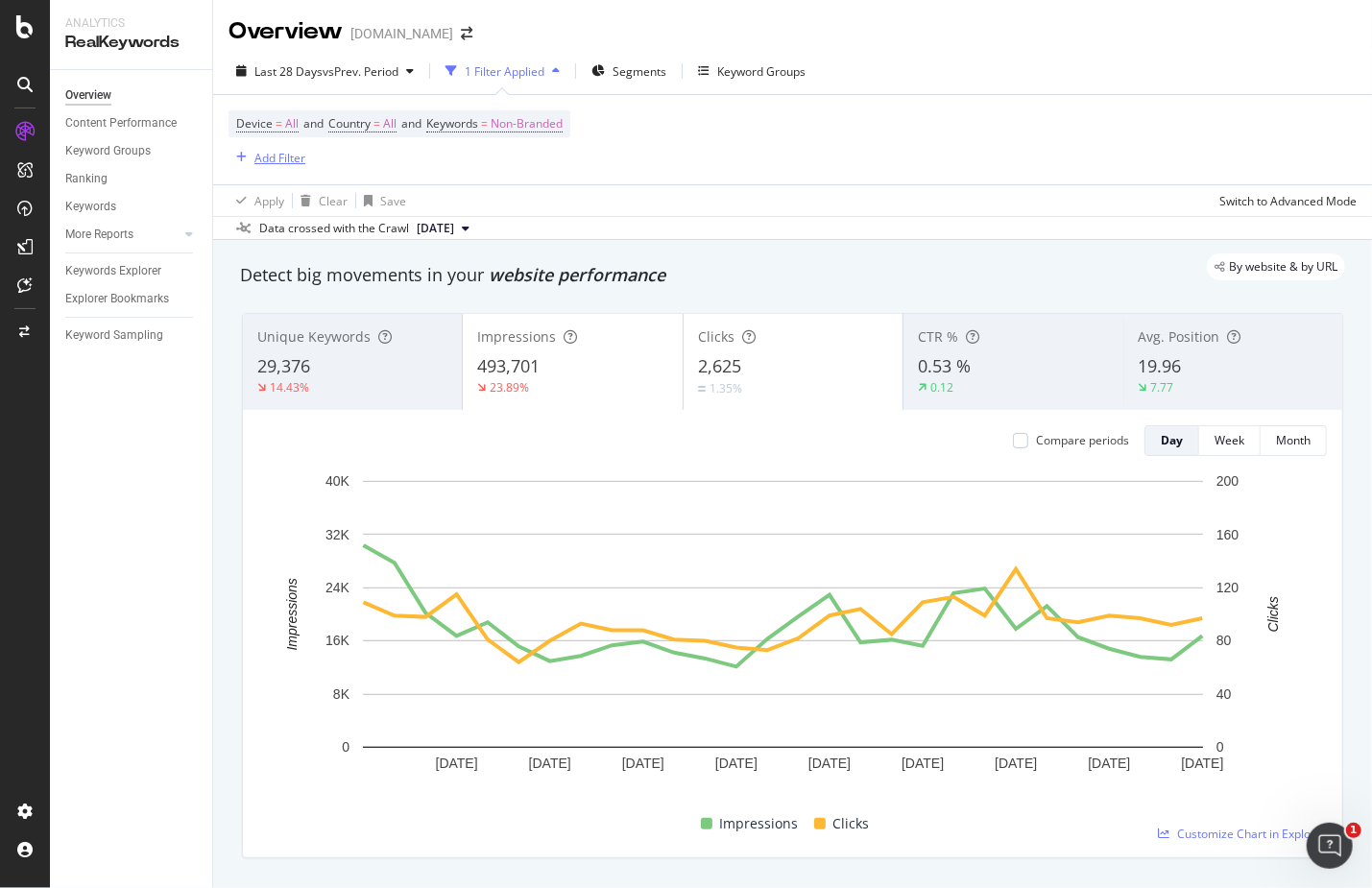
click at [276, 153] on div "Add Filter" at bounding box center [279, 157] width 50 height 16
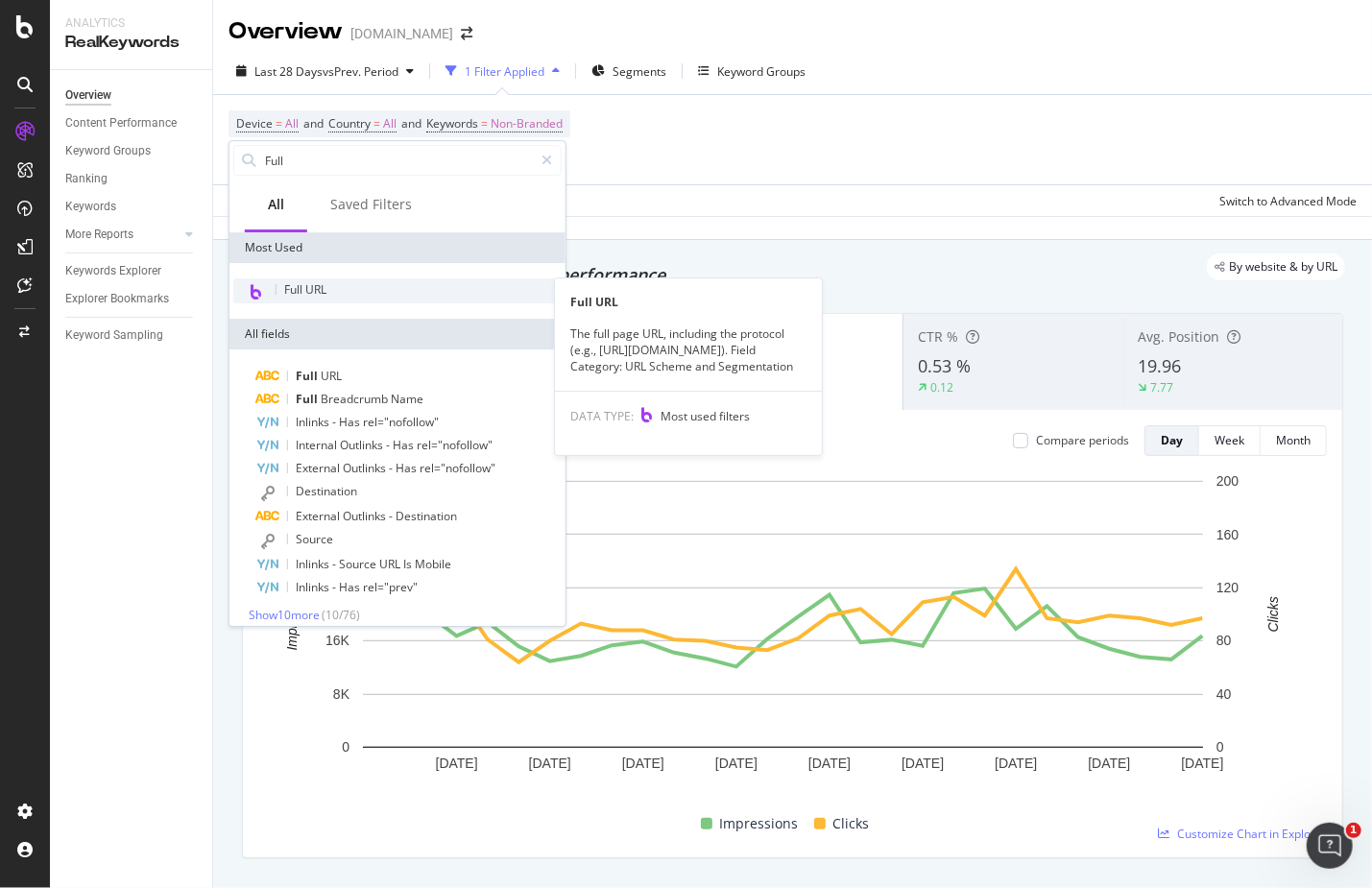
type input "Full"
click at [313, 292] on span "Full URL" at bounding box center [305, 289] width 43 height 16
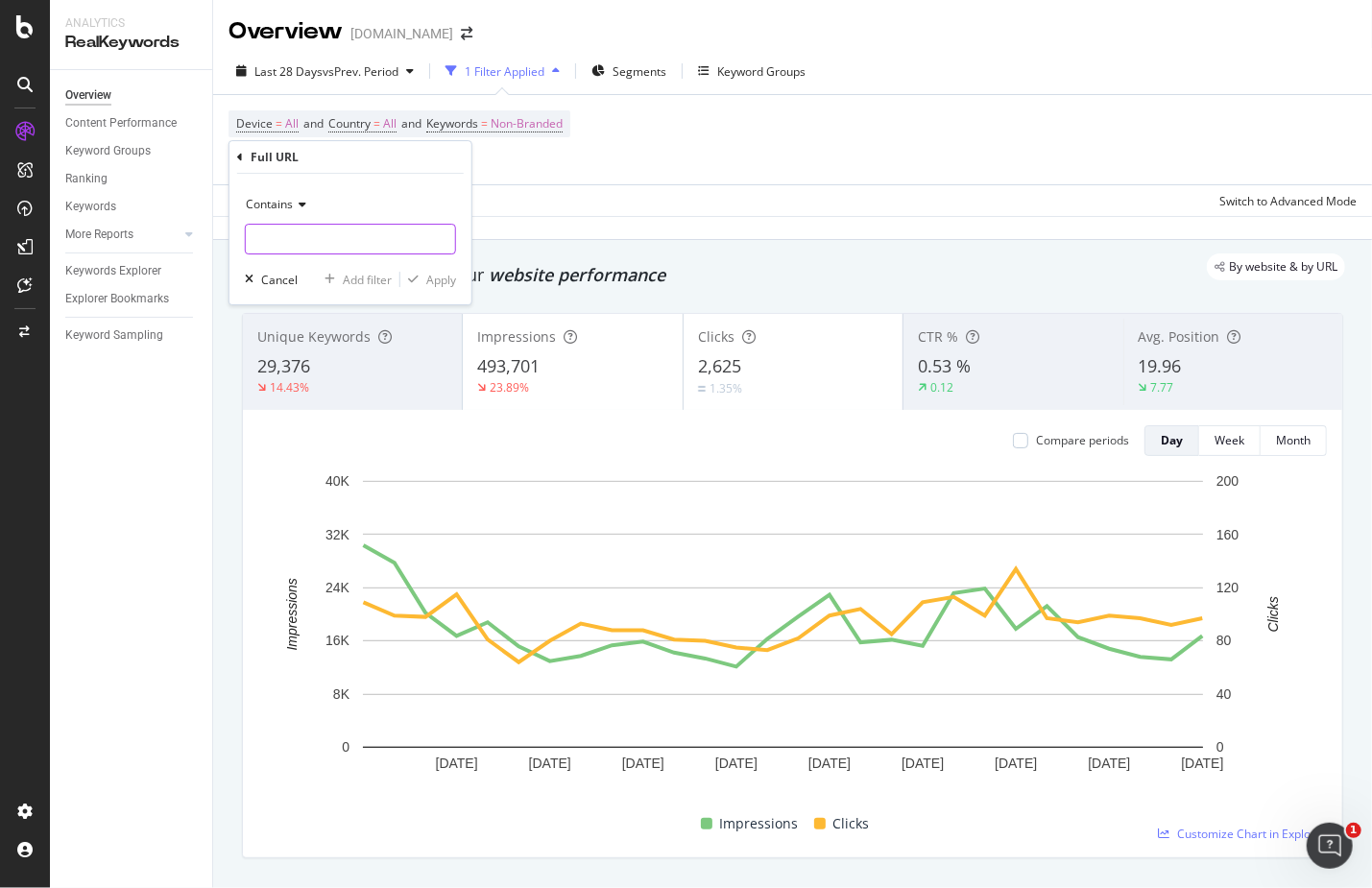
click at [302, 243] on input "text" at bounding box center [350, 239] width 209 height 31
paste input "[URL][DOMAIN_NAME]"
type input "[URL][DOMAIN_NAME]"
click at [435, 273] on div "Apply" at bounding box center [441, 279] width 30 height 16
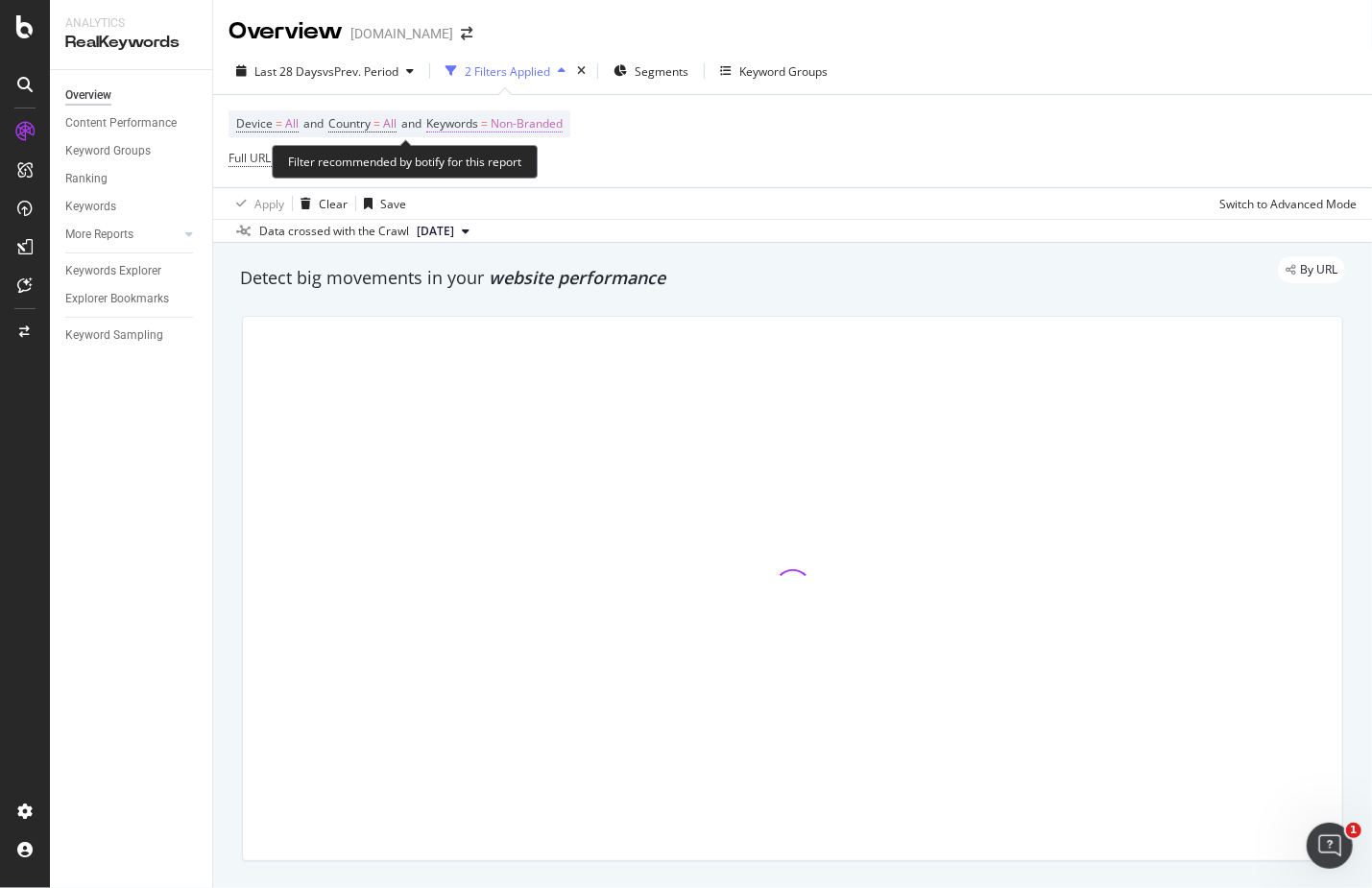
click at [478, 128] on span "Keywords" at bounding box center [452, 123] width 51 height 16
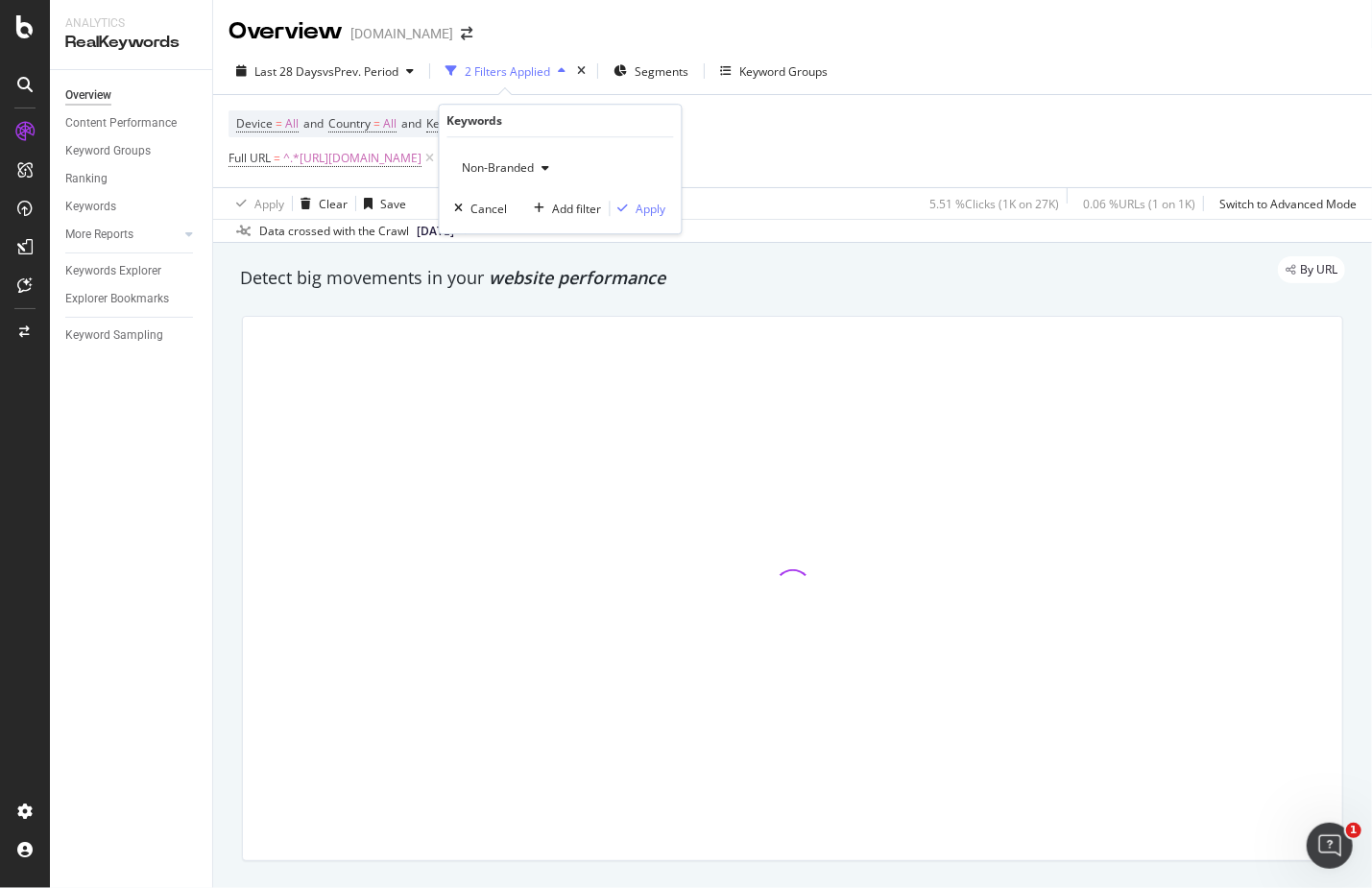
click at [508, 165] on span "Non-Branded" at bounding box center [495, 167] width 80 height 16
click at [530, 163] on span "Non-Branded" at bounding box center [495, 167] width 80 height 16
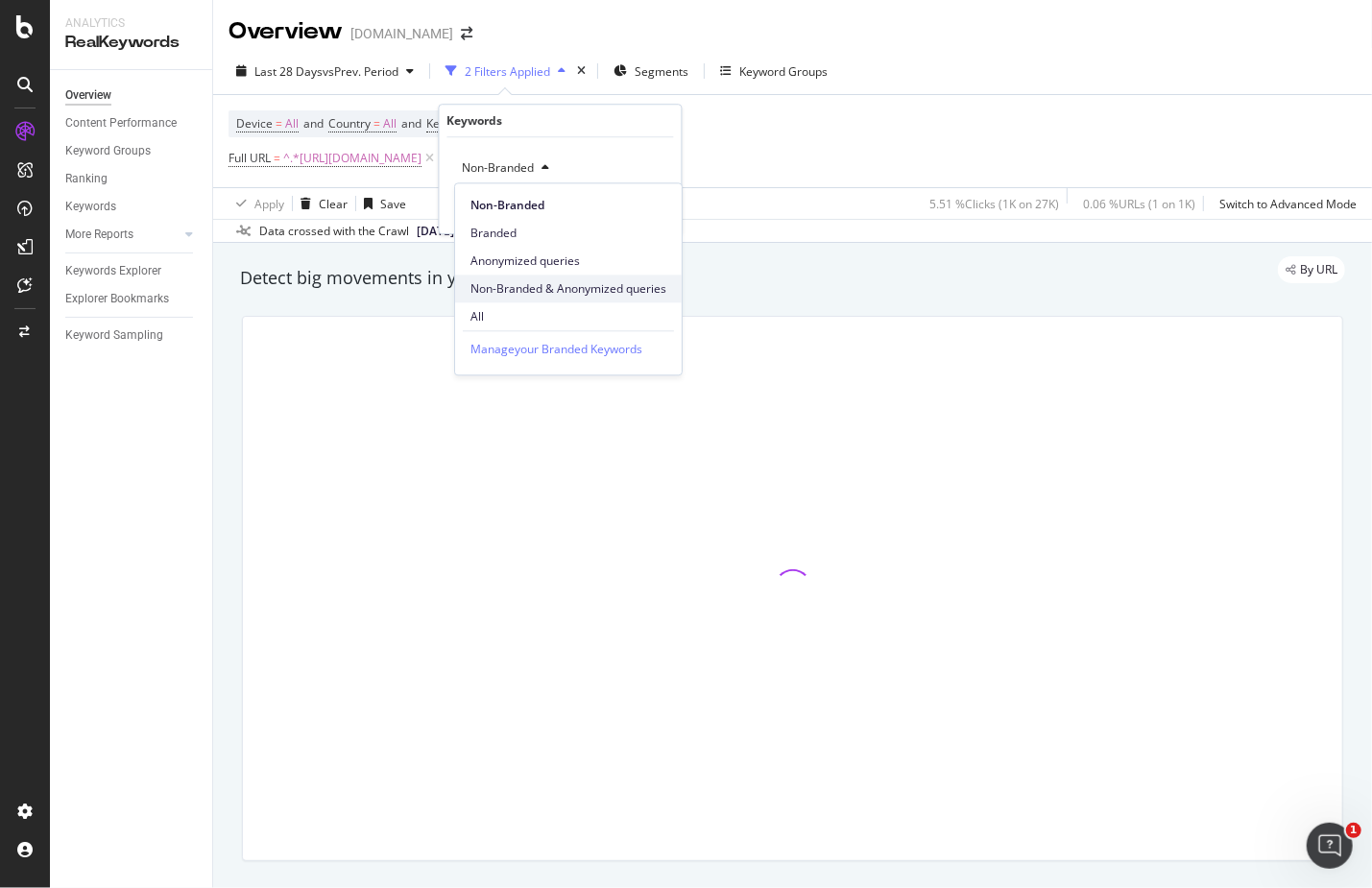
click at [576, 274] on div "Non-Branded & Anonymized queries" at bounding box center [568, 288] width 227 height 28
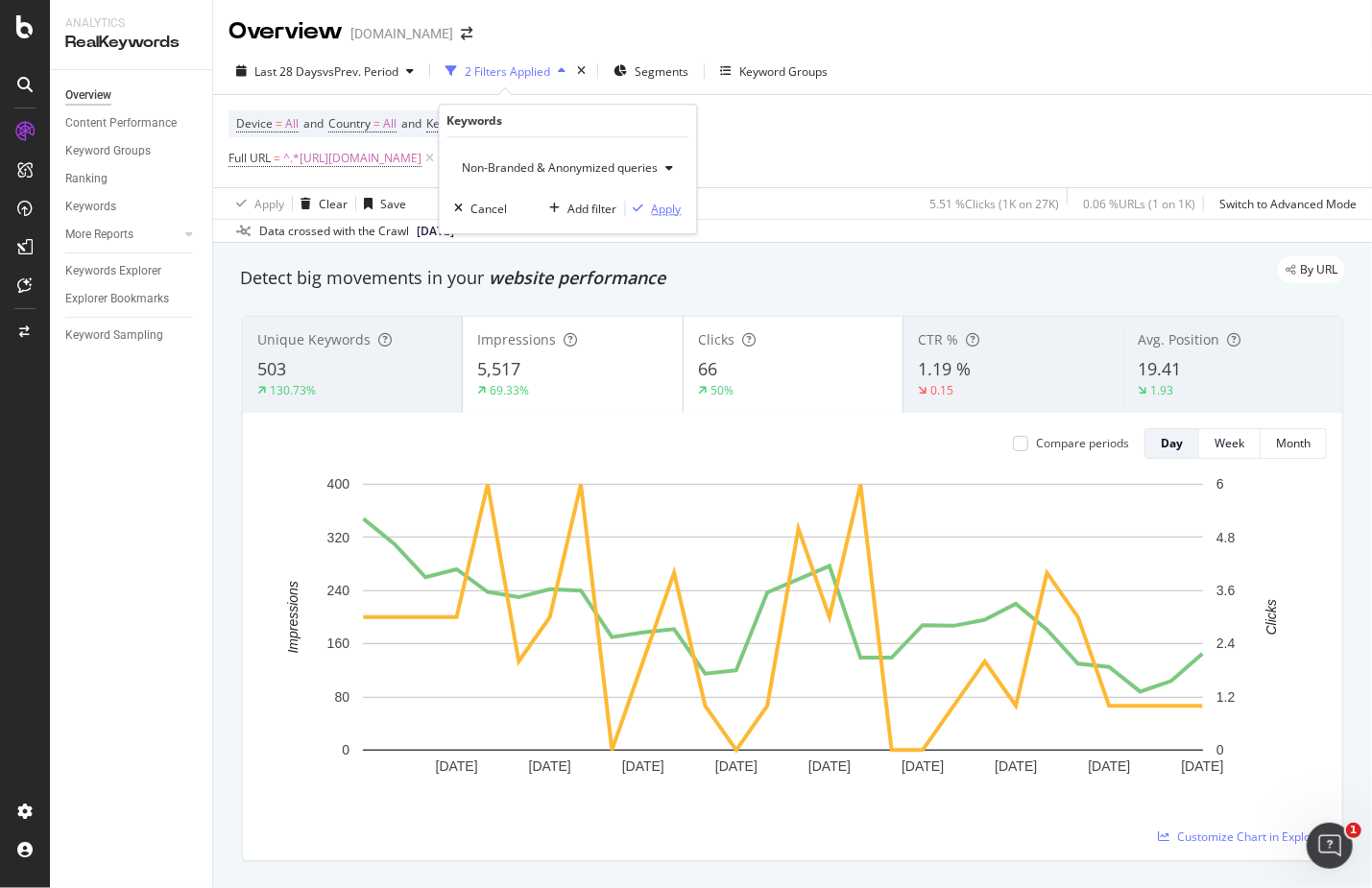
click at [654, 207] on div "Apply" at bounding box center [666, 208] width 30 height 16
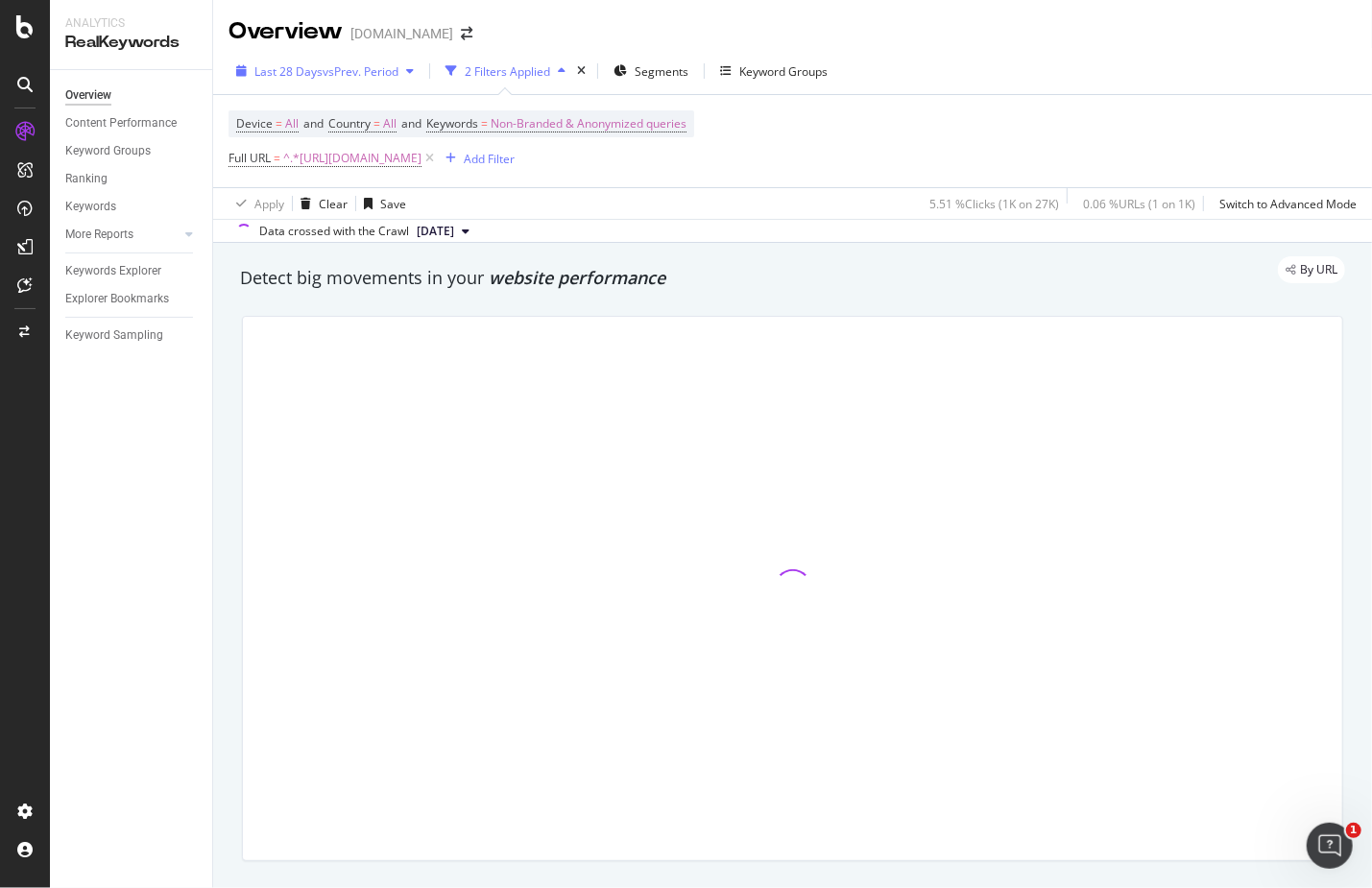
click at [374, 74] on span "vs Prev. Period" at bounding box center [361, 71] width 76 height 16
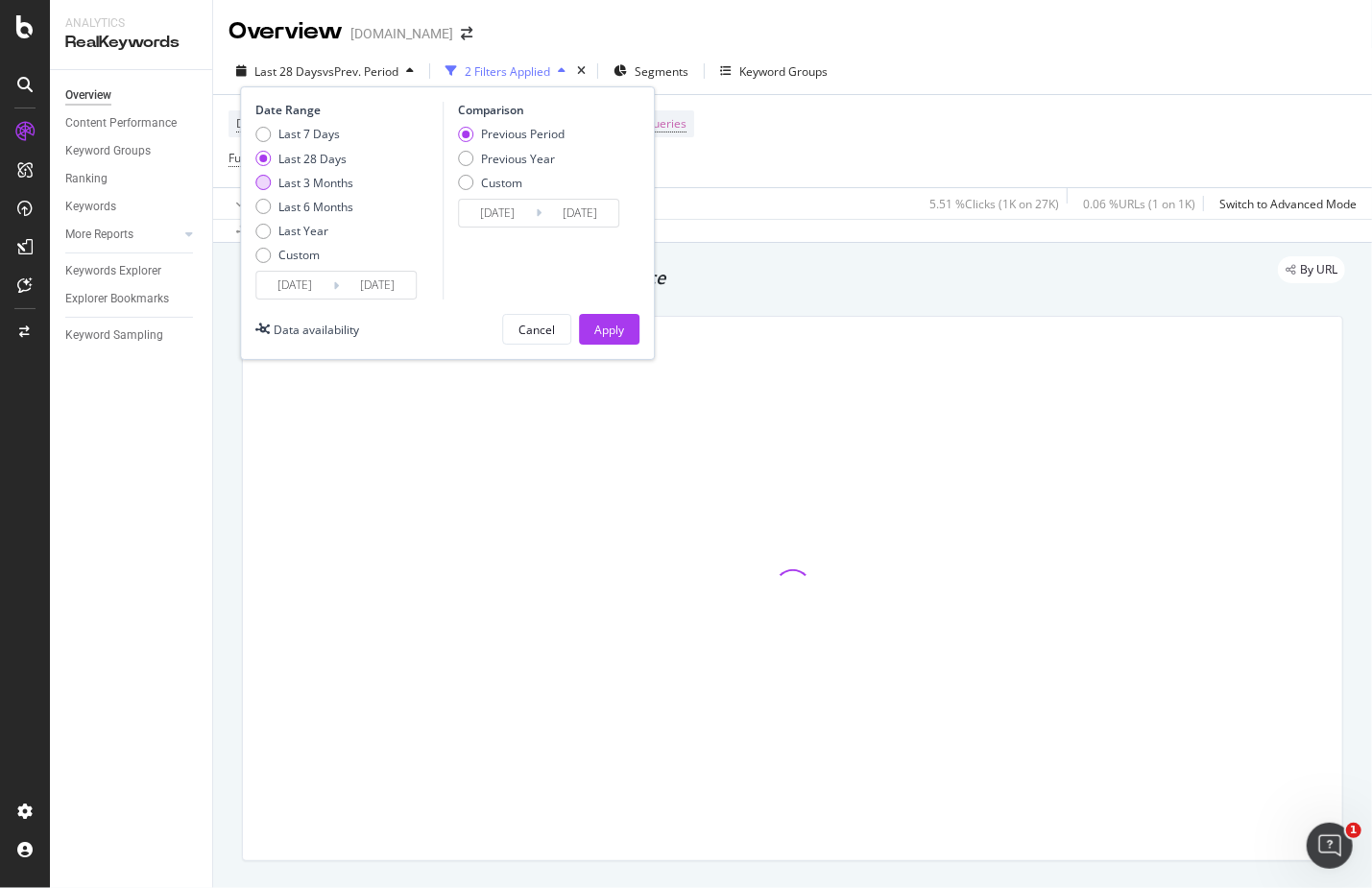
click at [329, 183] on div "Last 3 Months" at bounding box center [315, 182] width 75 height 16
type input "[DATE]"
click at [503, 161] on div "Previous Year" at bounding box center [518, 158] width 74 height 16
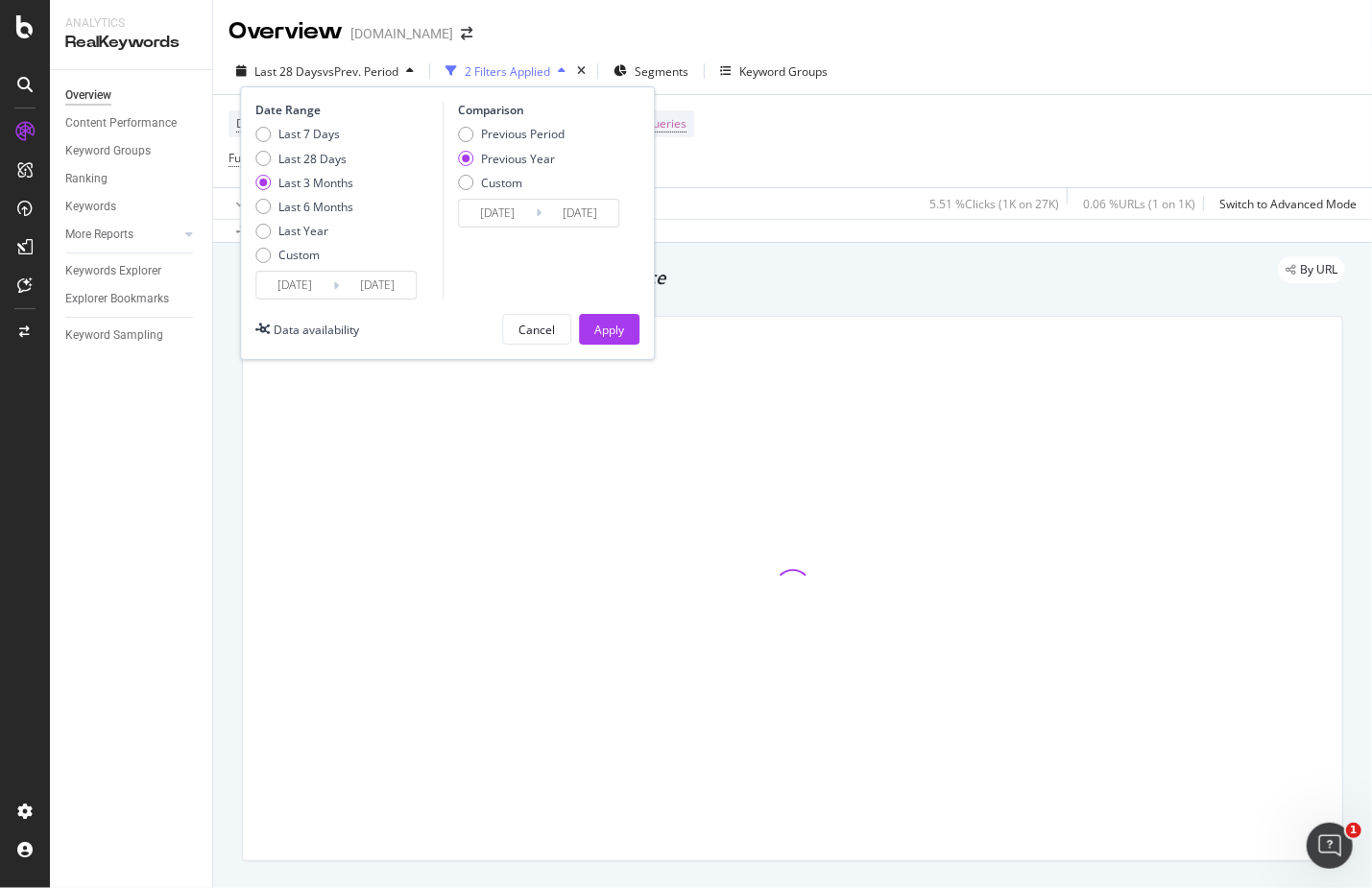
type input "[DATE]"
click at [597, 310] on div "Date Range Last 7 Days Last 28 Days Last 3 Months Last 6 Months Last Year Custo…" at bounding box center [448, 223] width 415 height 273
click at [617, 336] on div "Apply" at bounding box center [609, 330] width 30 height 29
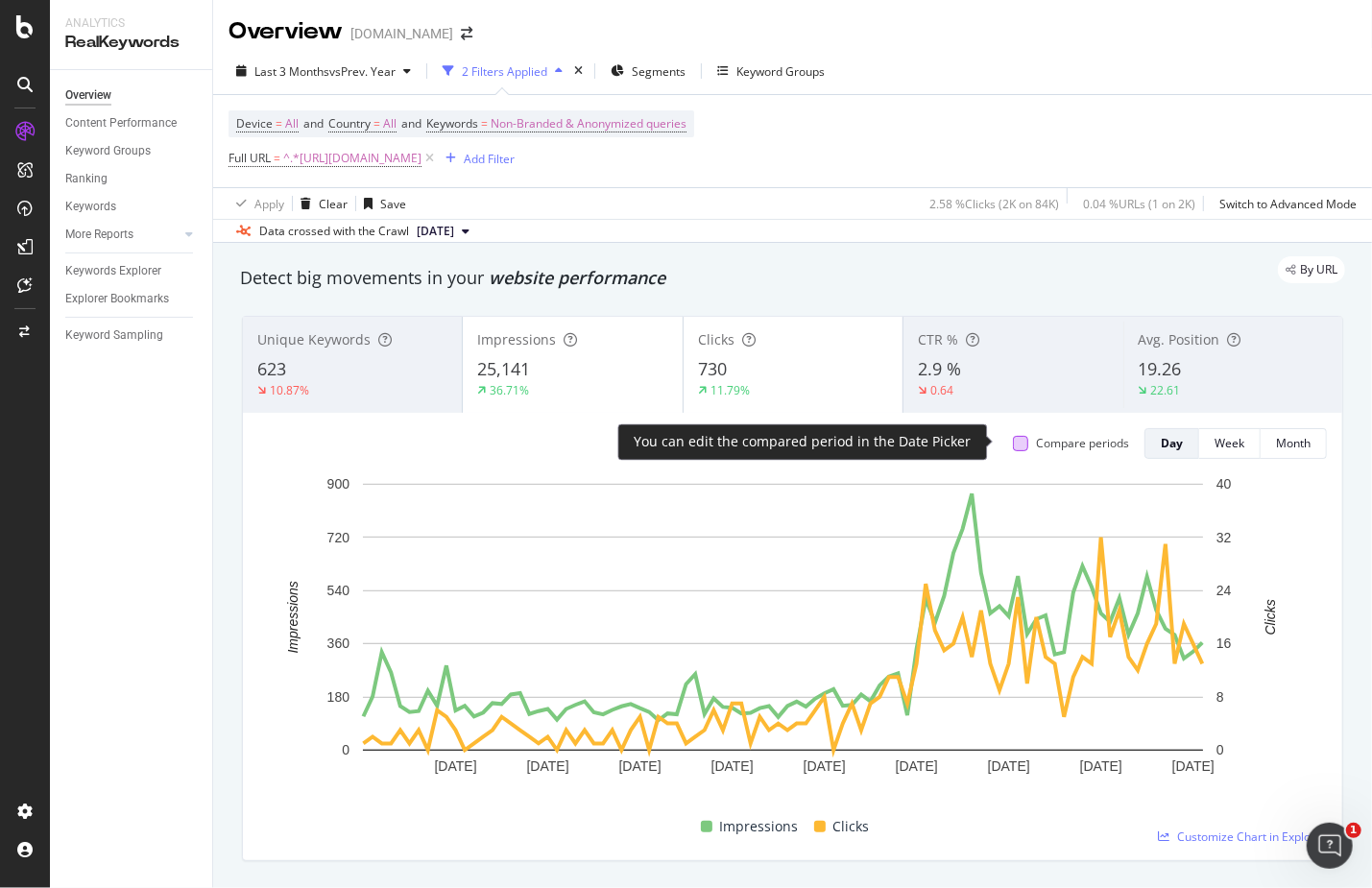
click at [1012, 445] on div at bounding box center [1020, 443] width 16 height 16
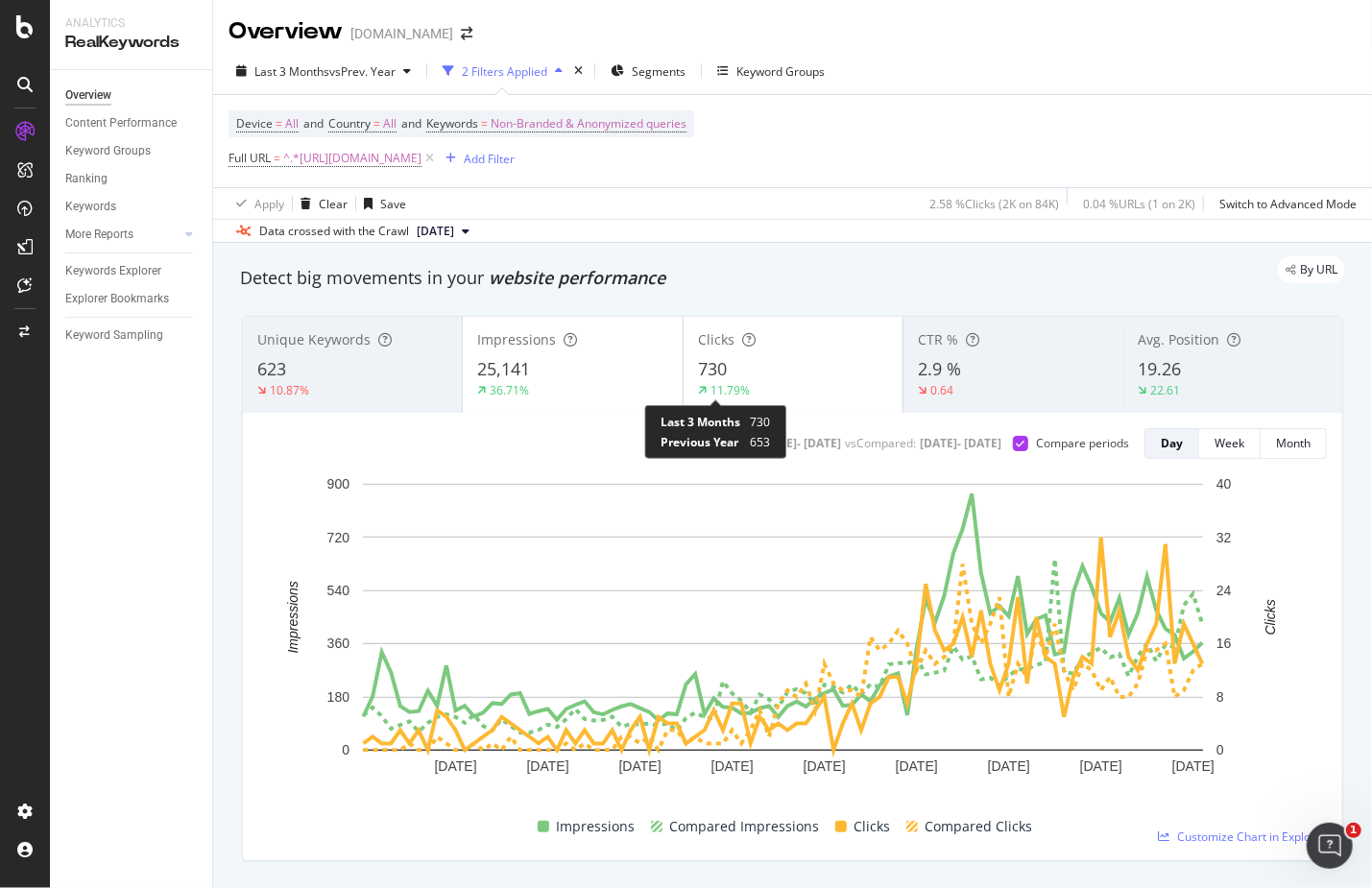
click at [746, 391] on div "11.79%" at bounding box center [793, 391] width 190 height 17
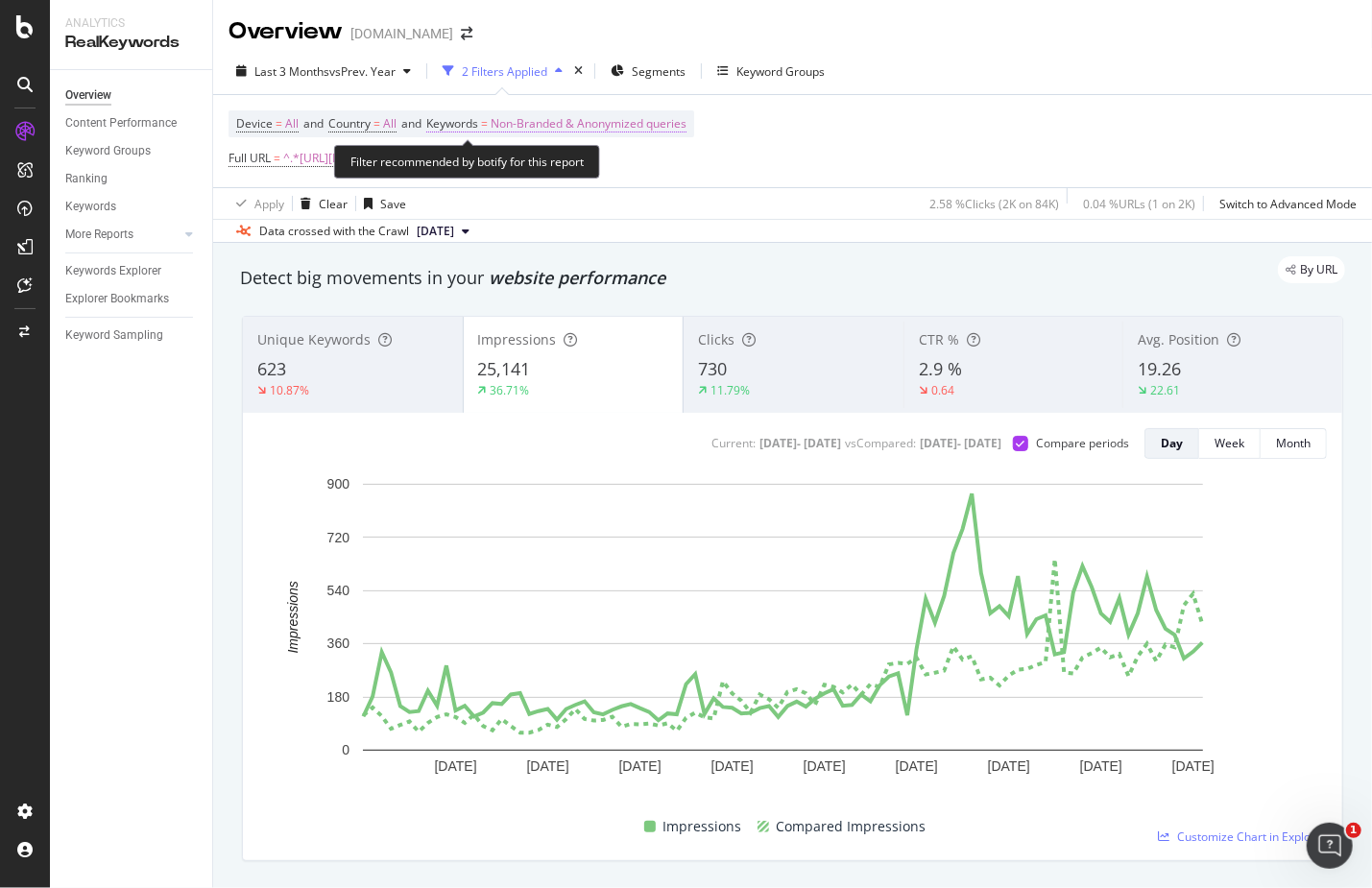
click at [530, 118] on span "Non-Branded & Anonymized queries" at bounding box center [589, 124] width 196 height 27
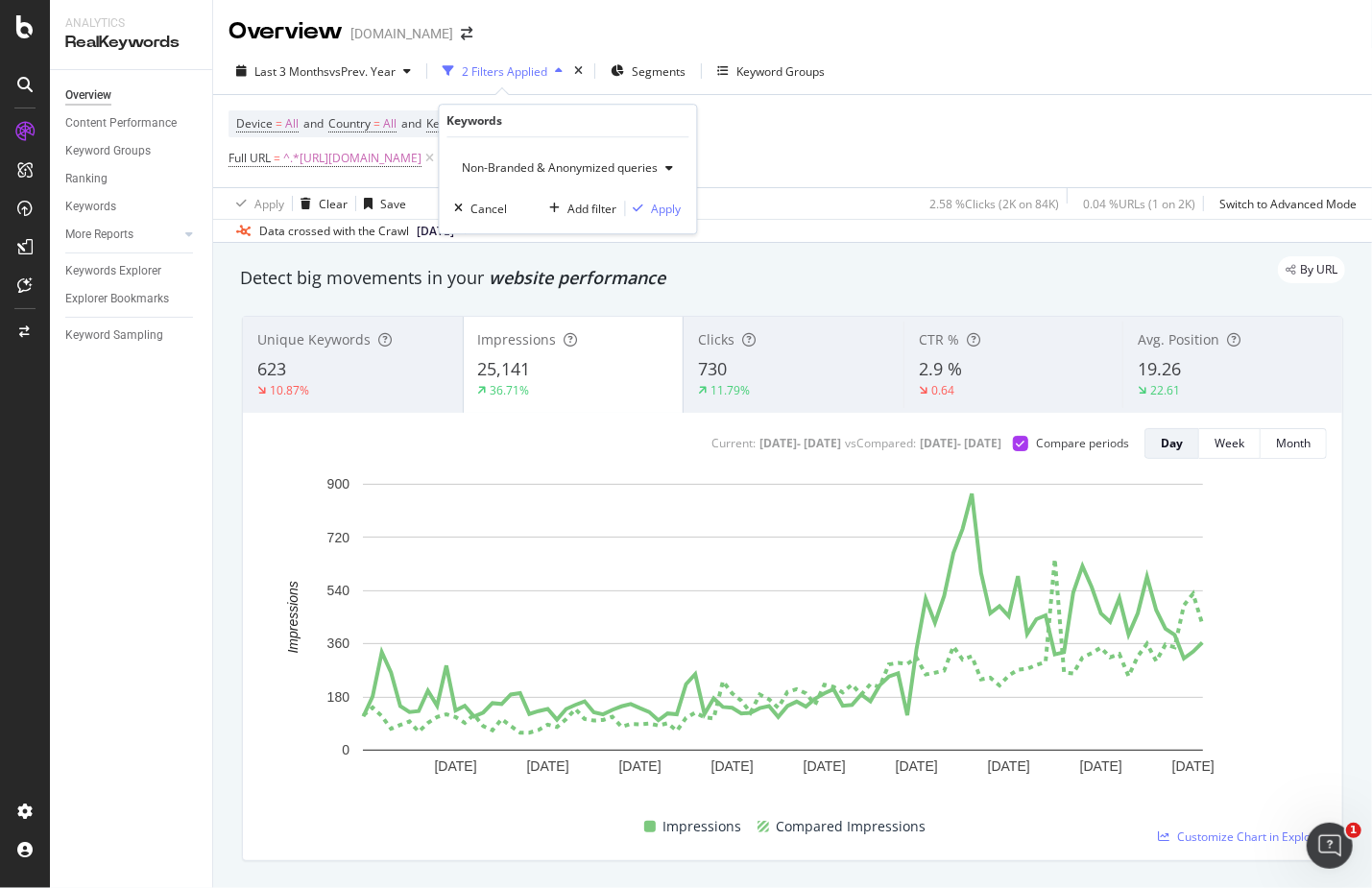
click at [527, 170] on span "Non-Branded & Anonymized queries" at bounding box center [557, 167] width 204 height 16
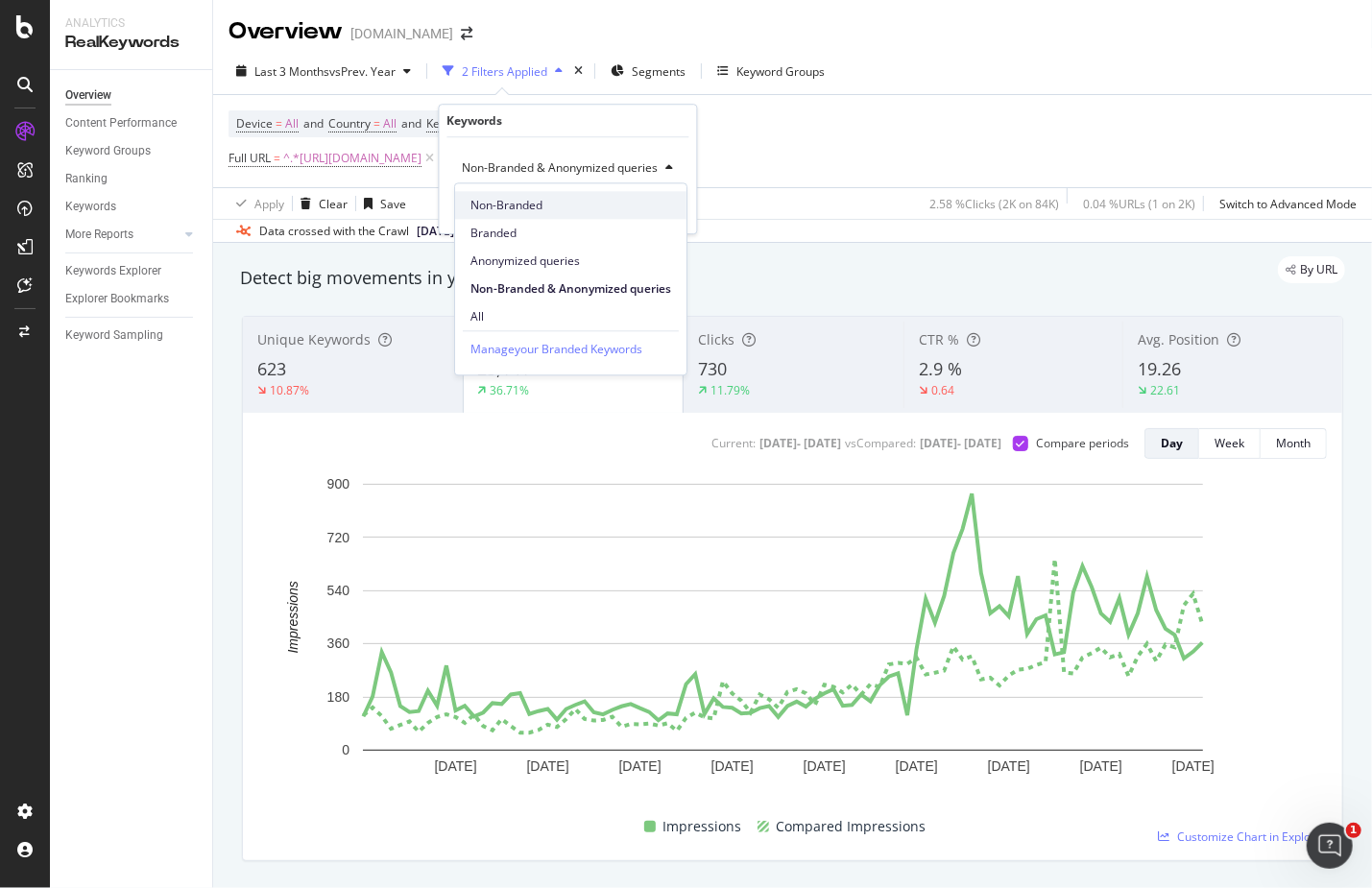
click at [526, 210] on span "Non-Branded" at bounding box center [570, 206] width 201 height 17
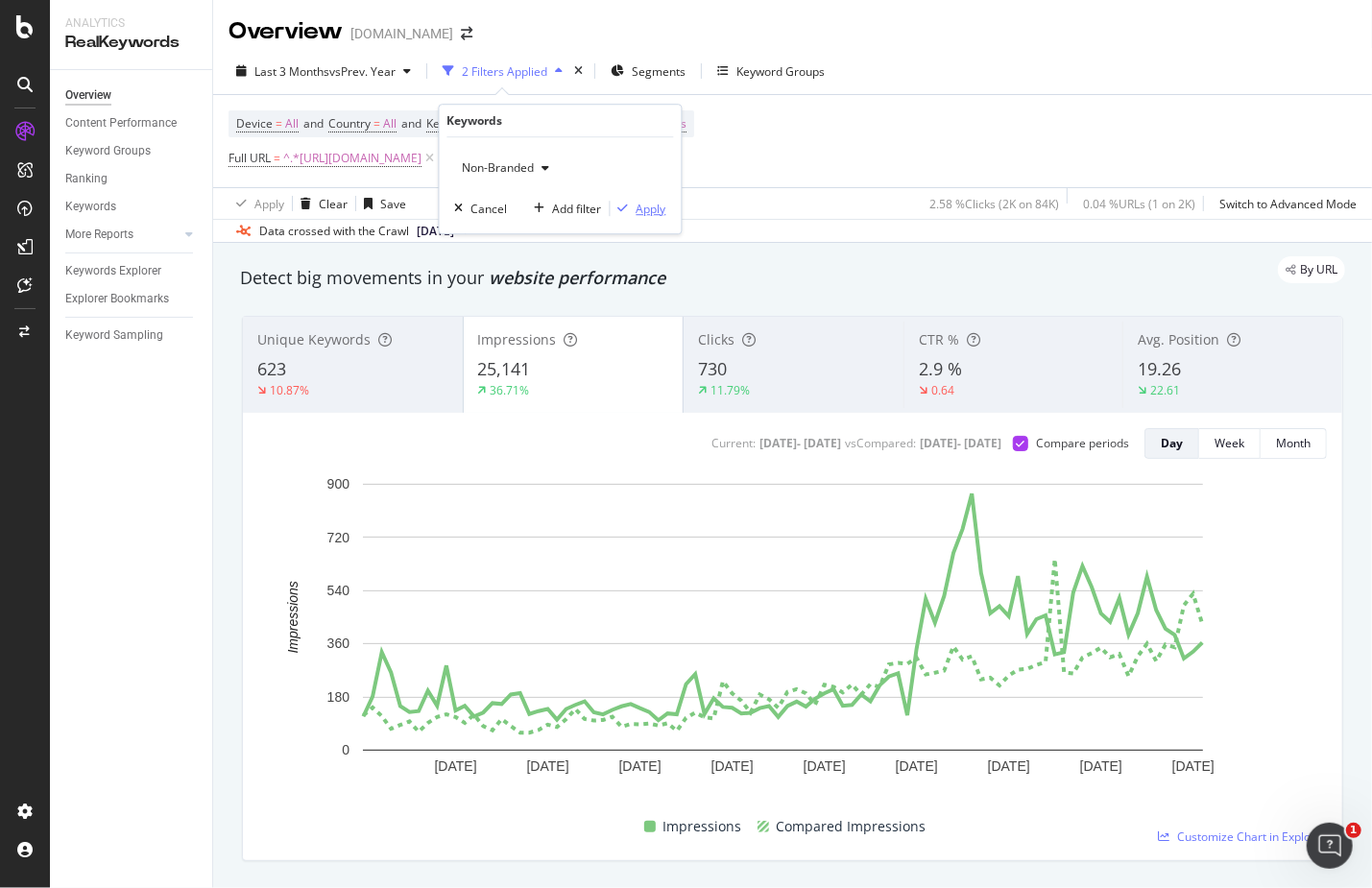
click at [639, 201] on div "Apply" at bounding box center [651, 208] width 30 height 16
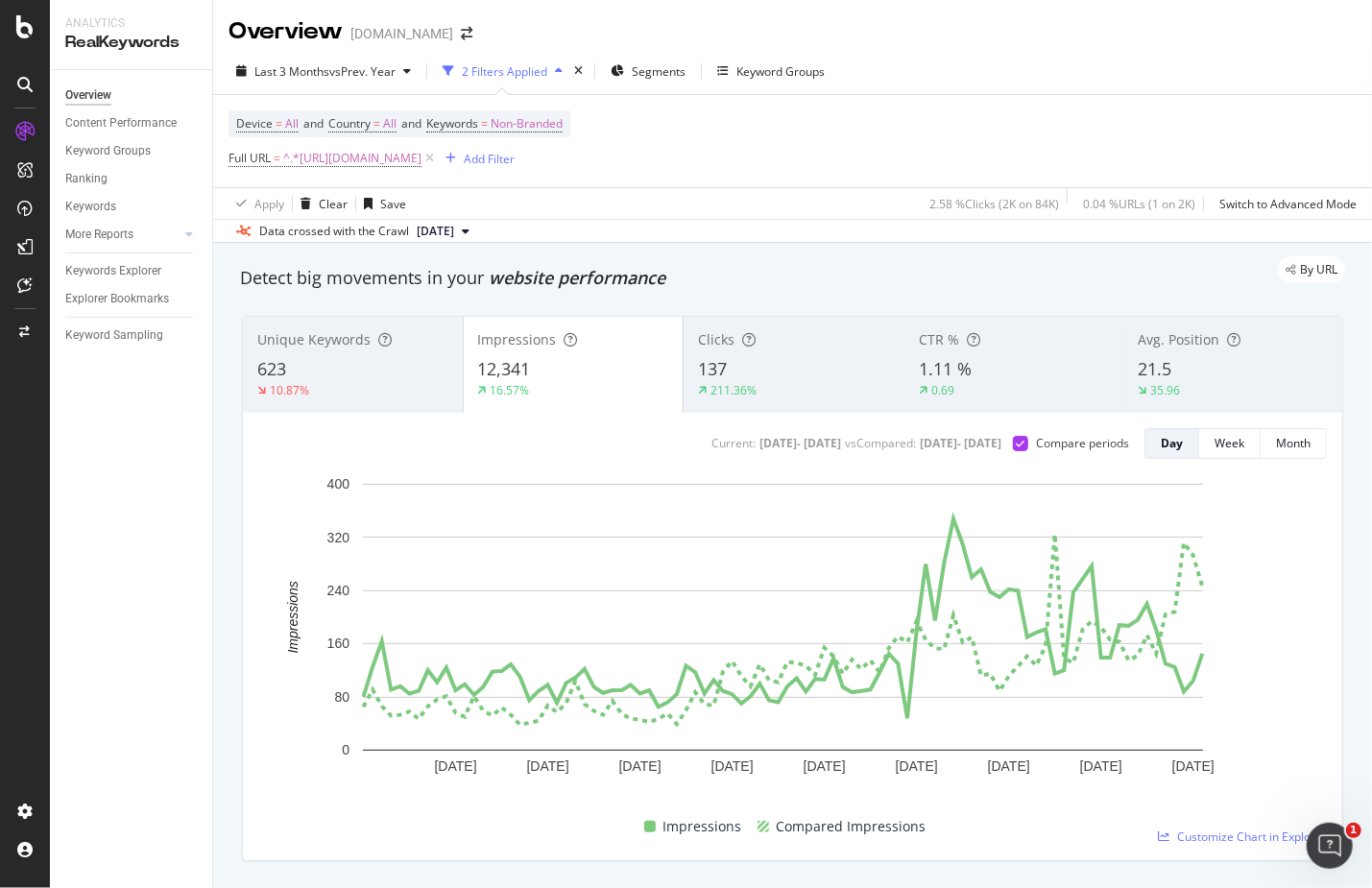
click at [1196, 392] on div "35.96" at bounding box center [1232, 391] width 190 height 17
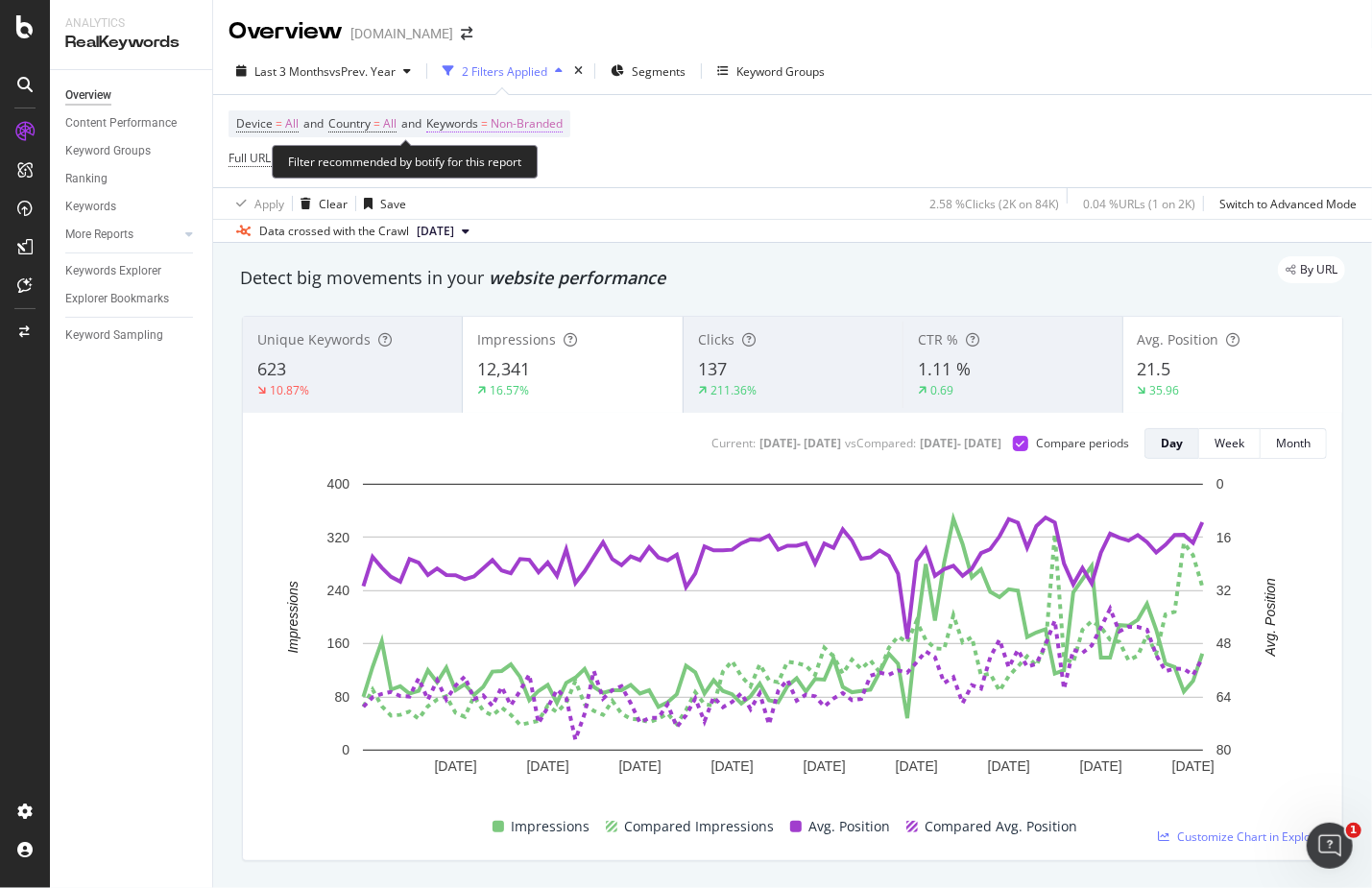
click at [523, 123] on span "Non-Branded" at bounding box center [526, 124] width 72 height 27
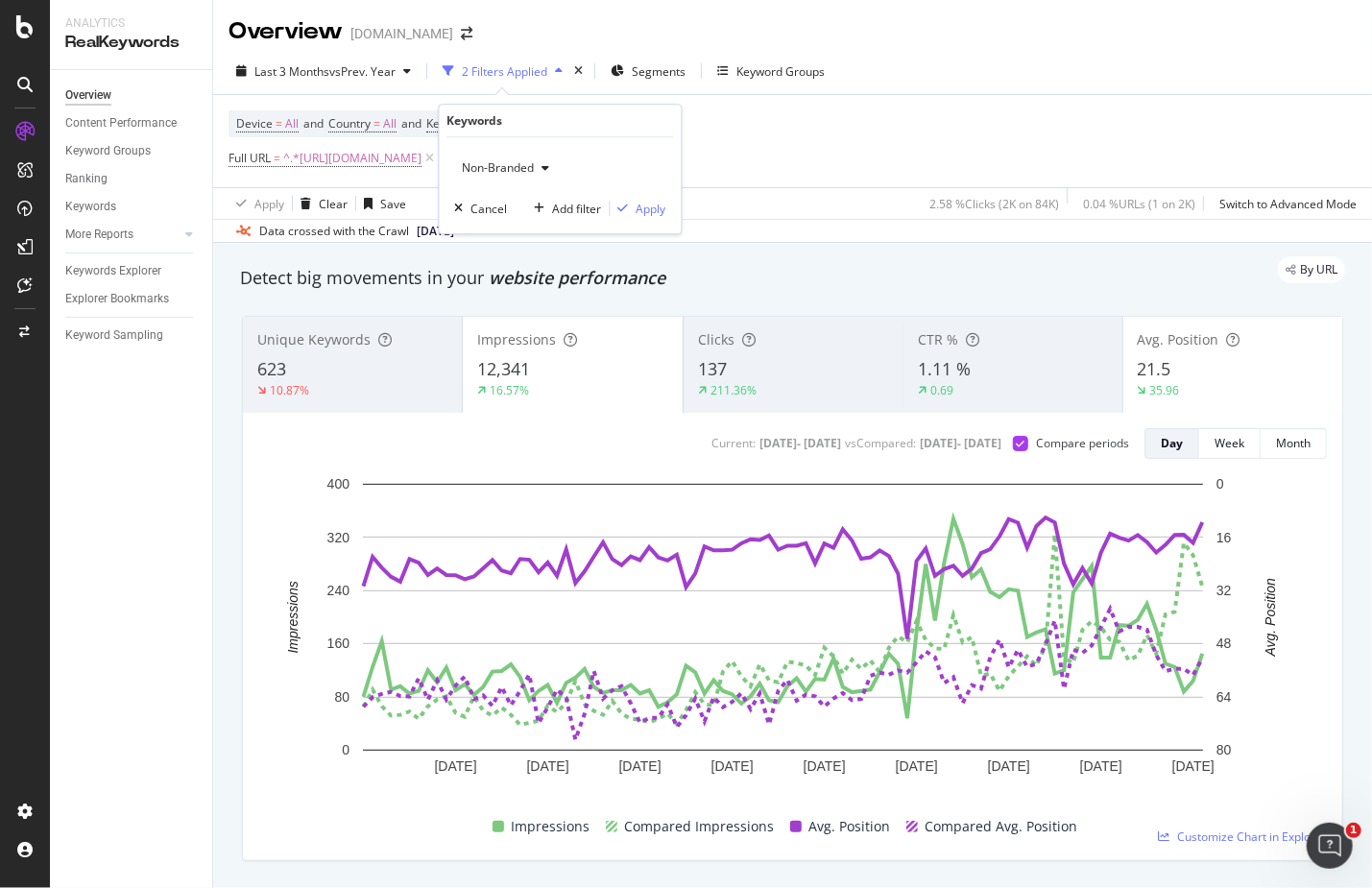
click at [479, 184] on div "Non-Branded Cancel Add filter Apply" at bounding box center [559, 185] width 241 height 96
click at [484, 173] on span "Non-Branded" at bounding box center [495, 167] width 80 height 16
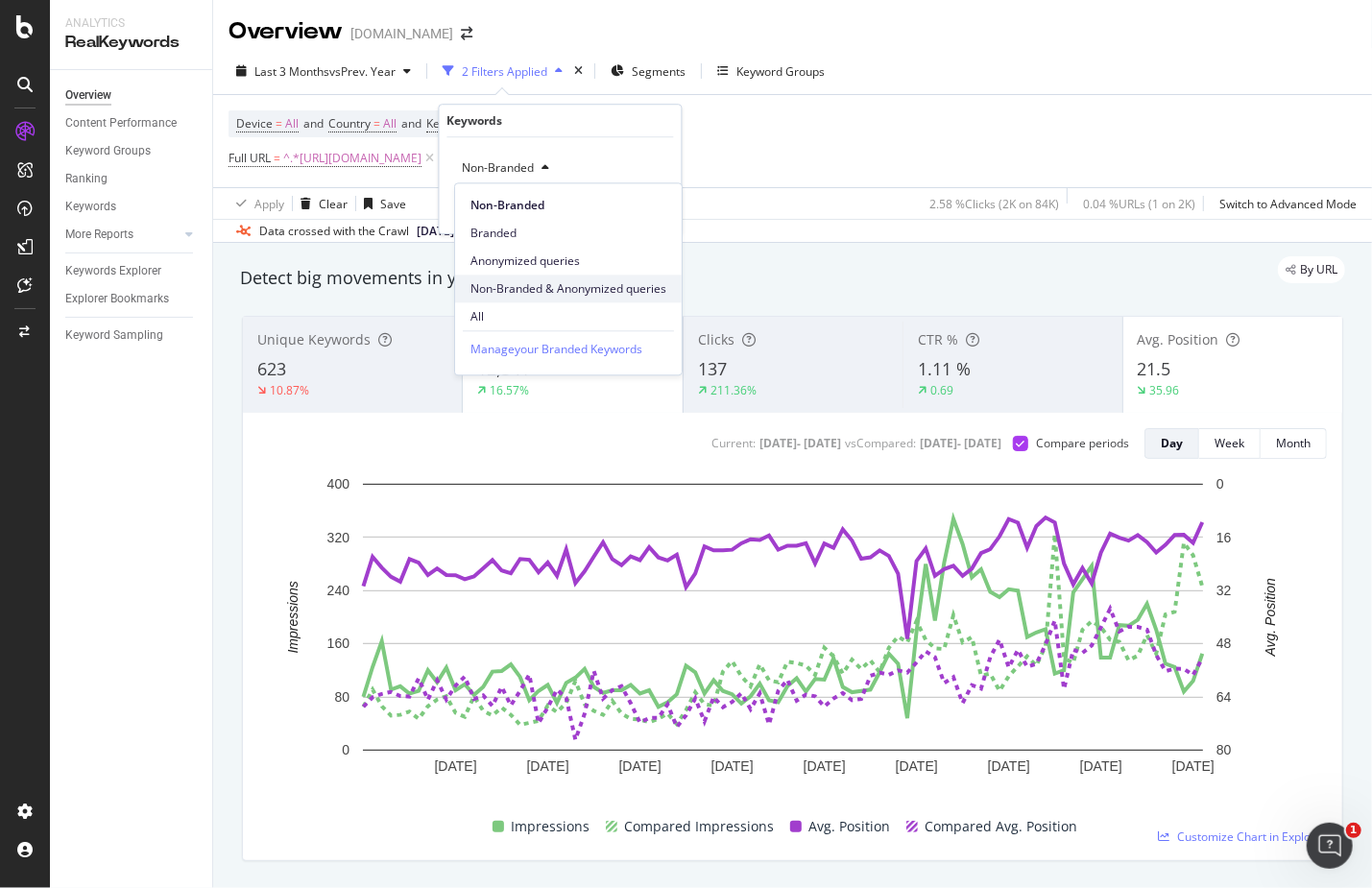
click at [544, 286] on span "Non-Branded & Anonymized queries" at bounding box center [568, 289] width 196 height 17
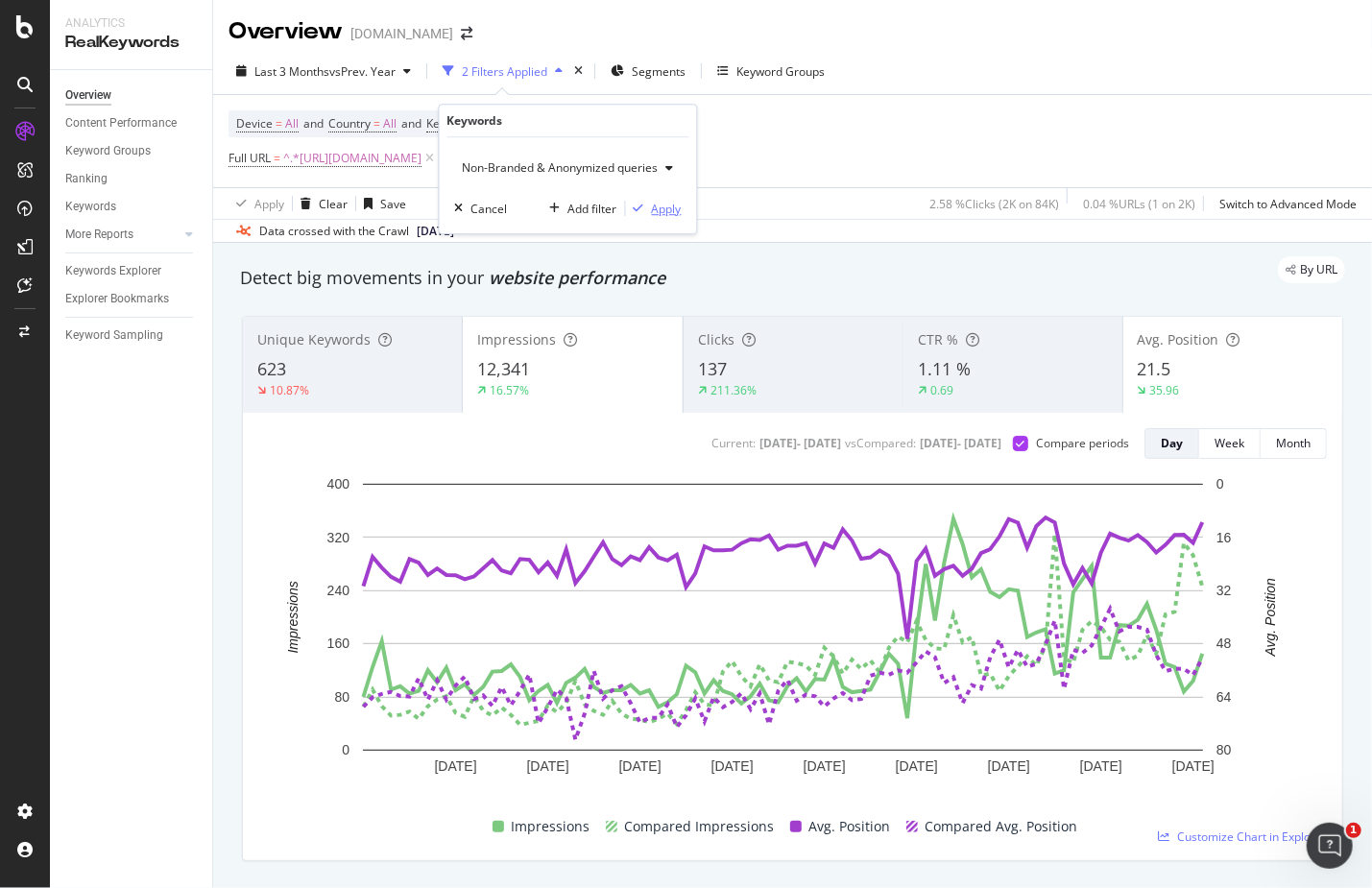
click at [652, 211] on div "Apply" at bounding box center [666, 208] width 30 height 16
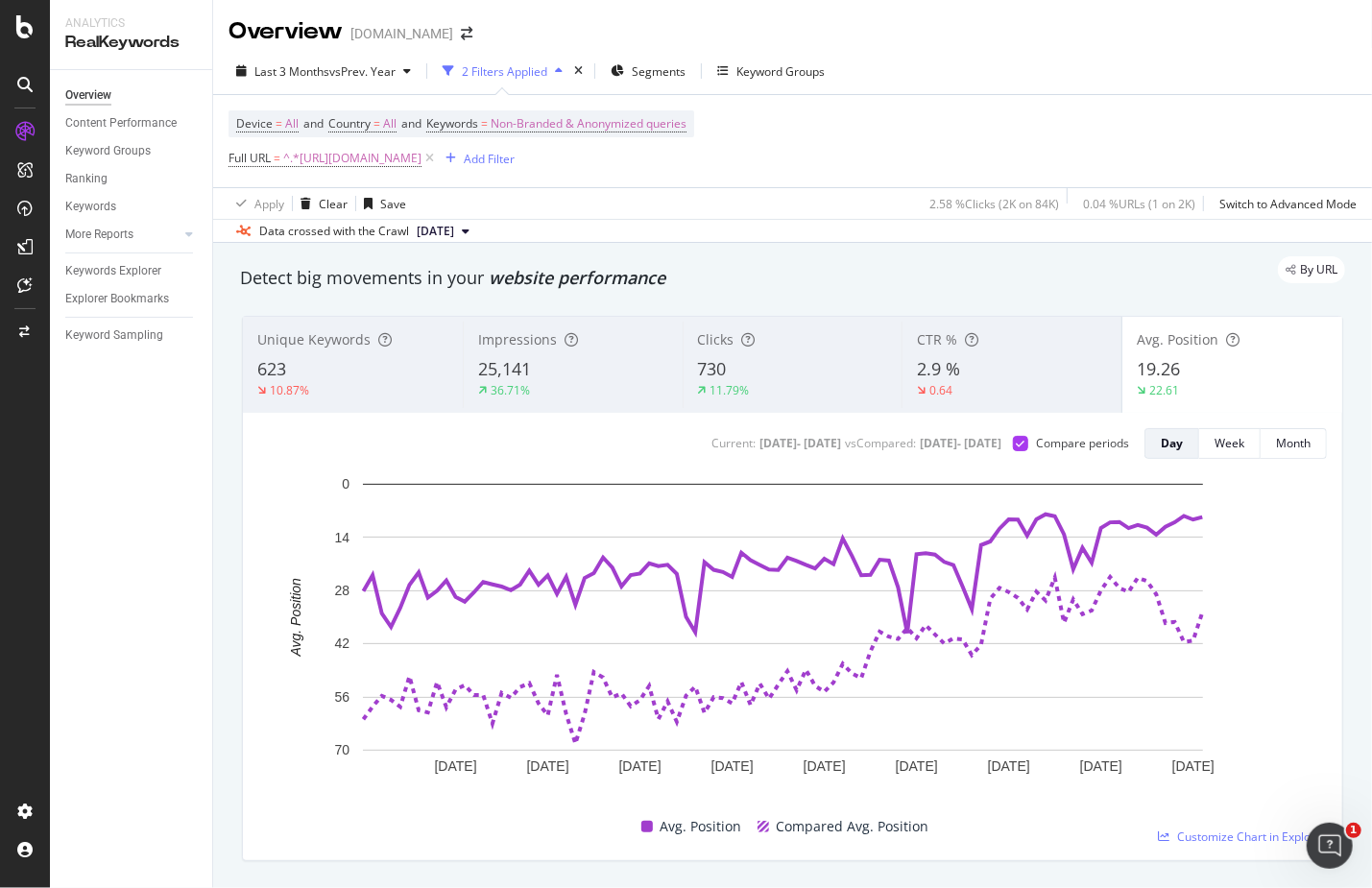
click at [783, 393] on div "11.79%" at bounding box center [793, 391] width 190 height 17
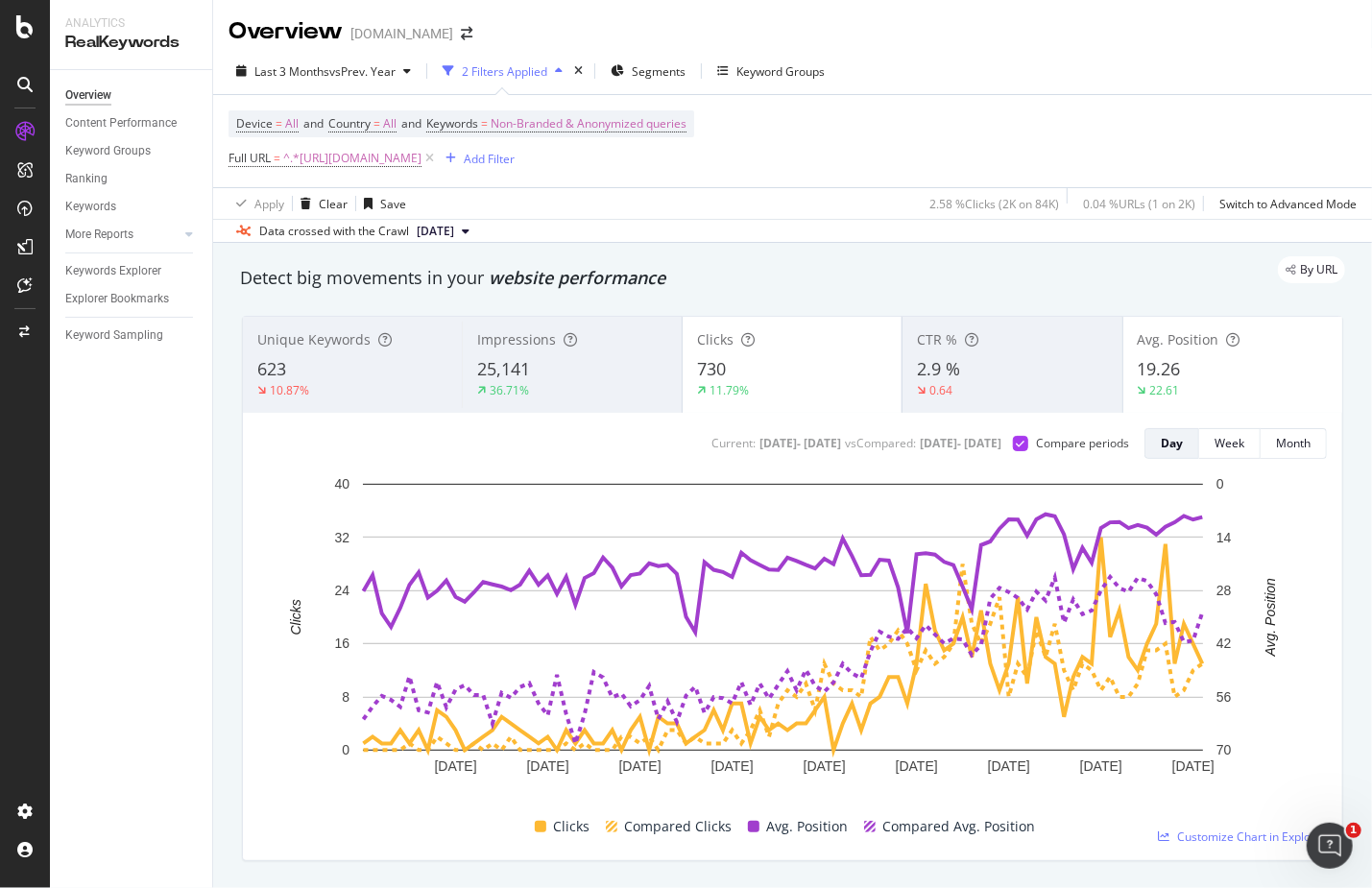
click at [1230, 377] on div "19.26" at bounding box center [1232, 369] width 190 height 25
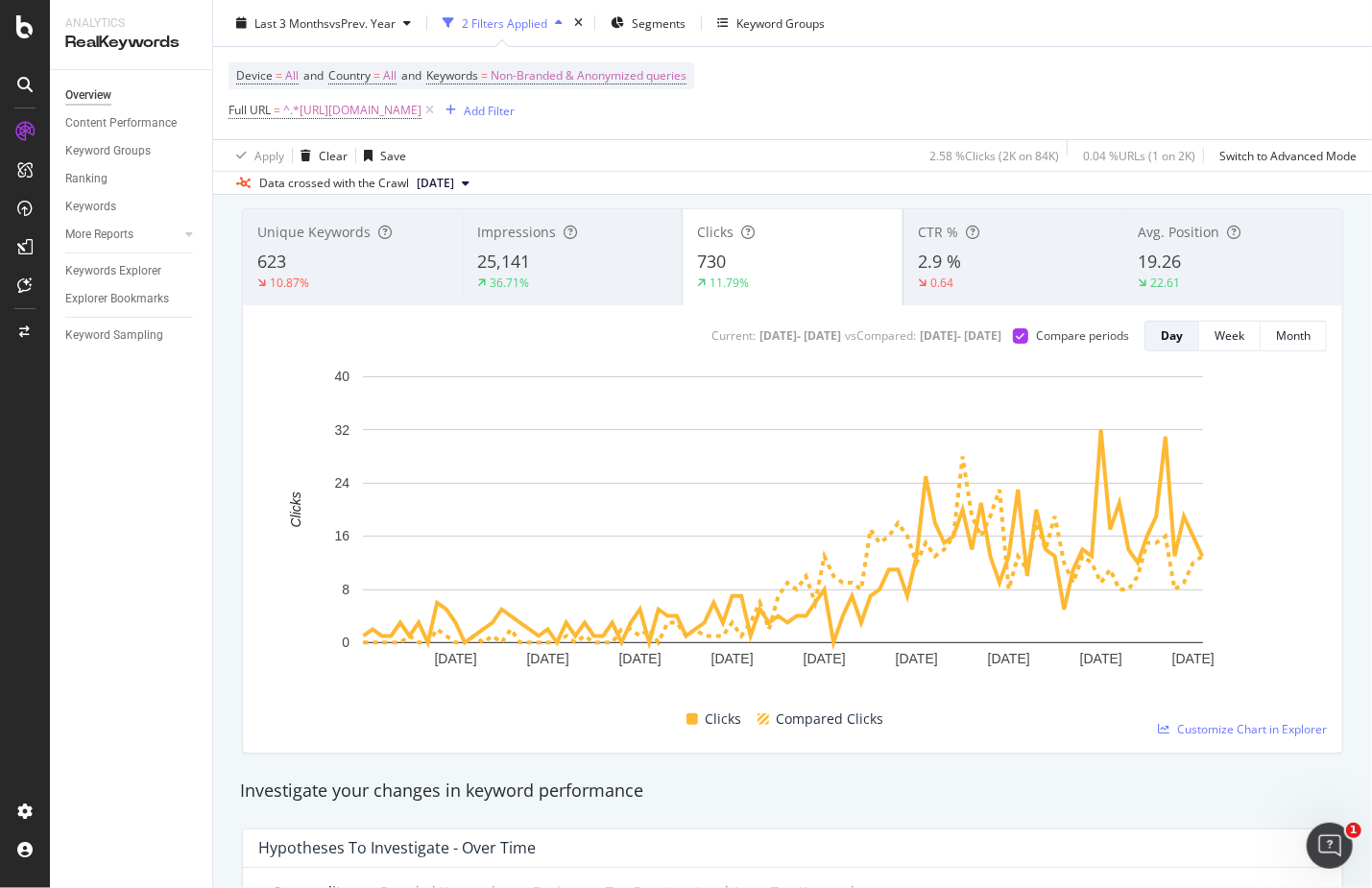
scroll to position [88, 0]
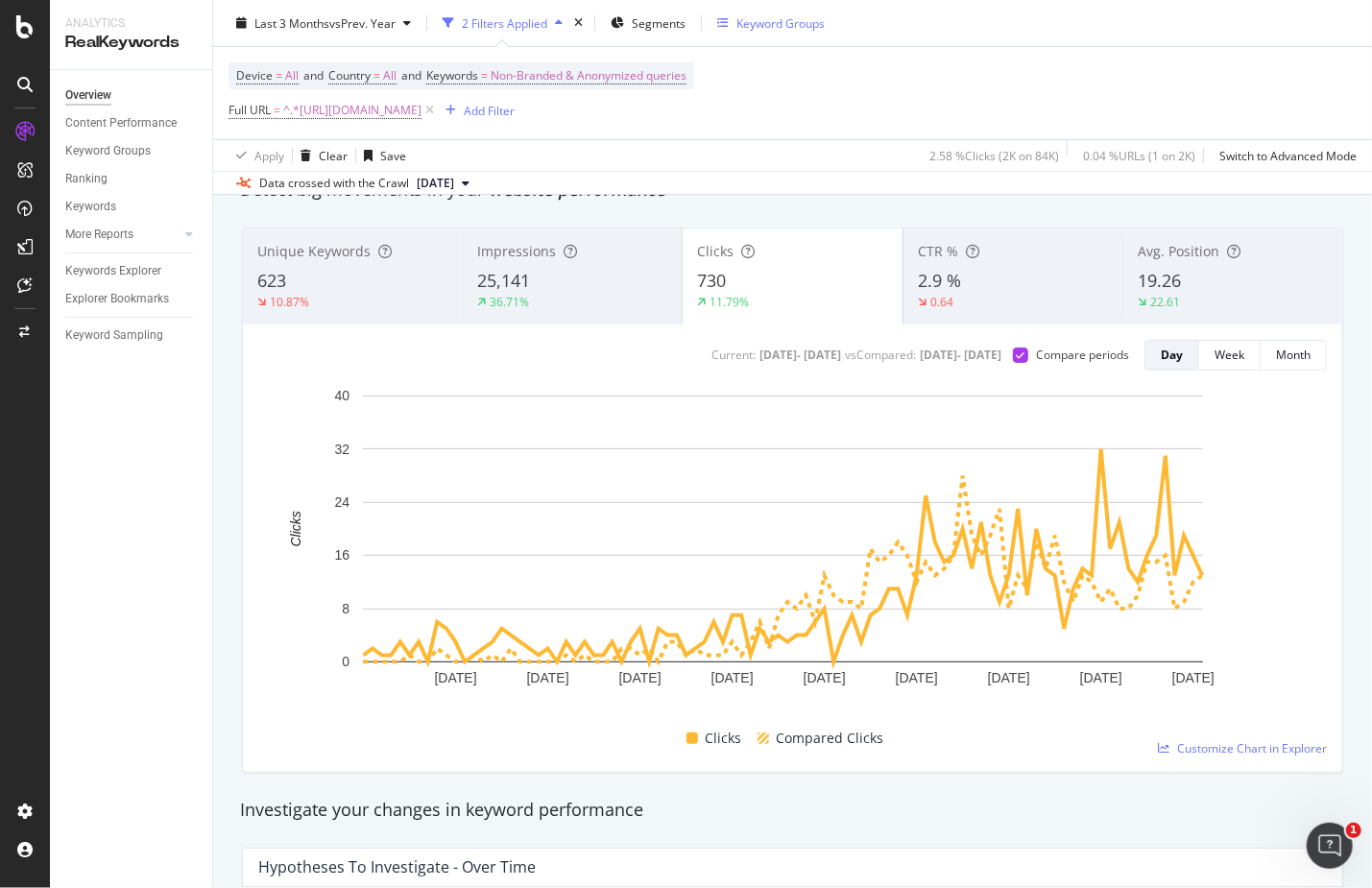
drag, startPoint x: 826, startPoint y: 14, endPoint x: 805, endPoint y: 19, distance: 21.6
click at [805, 19] on button "Keyword Groups" at bounding box center [771, 23] width 123 height 31
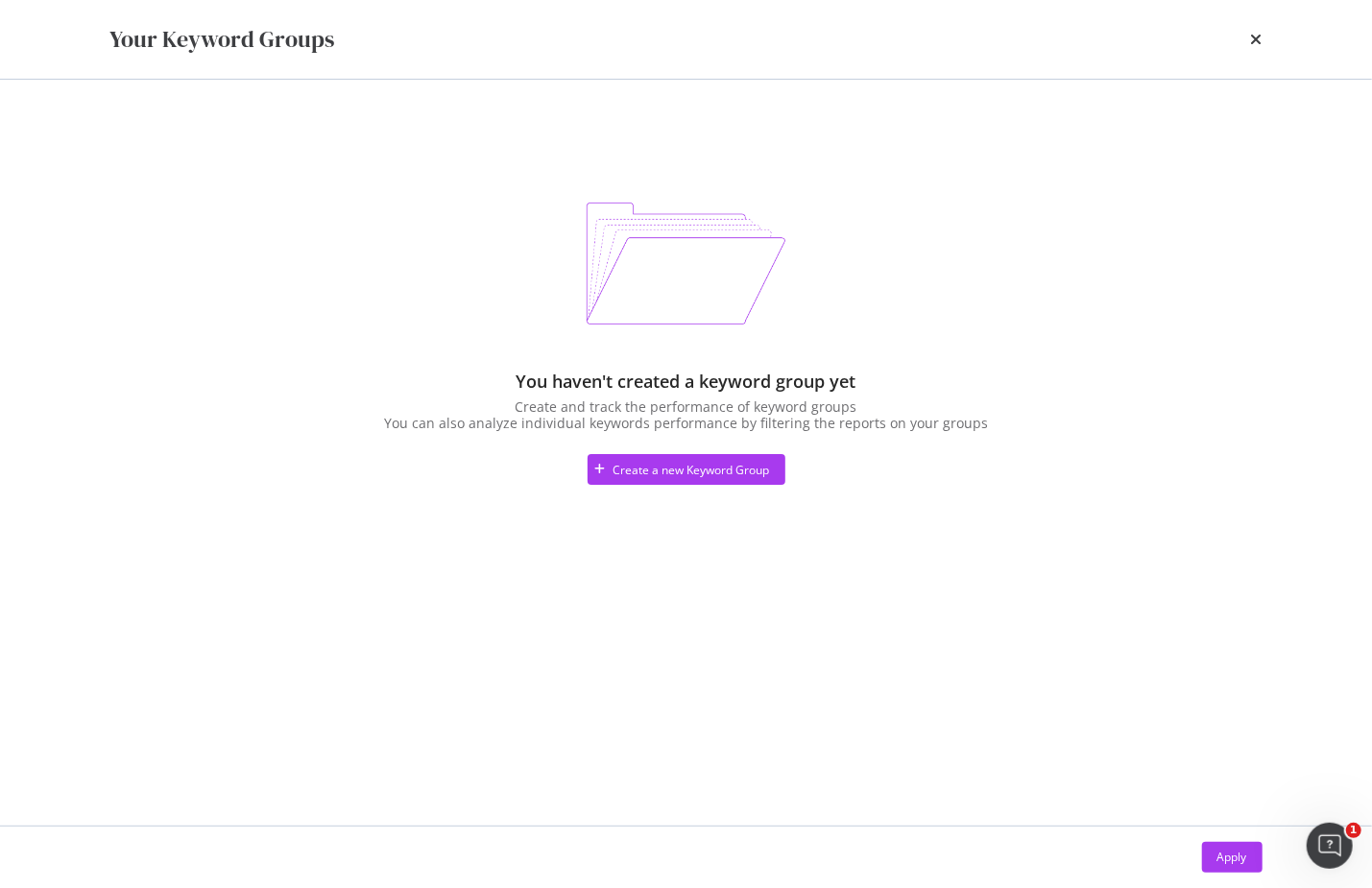
drag, startPoint x: 979, startPoint y: 32, endPoint x: 845, endPoint y: 16, distance: 135.0
click at [845, 16] on div "Your Keyword Groups" at bounding box center [686, 39] width 1228 height 79
click at [1257, 39] on icon "times" at bounding box center [1257, 40] width 12 height 16
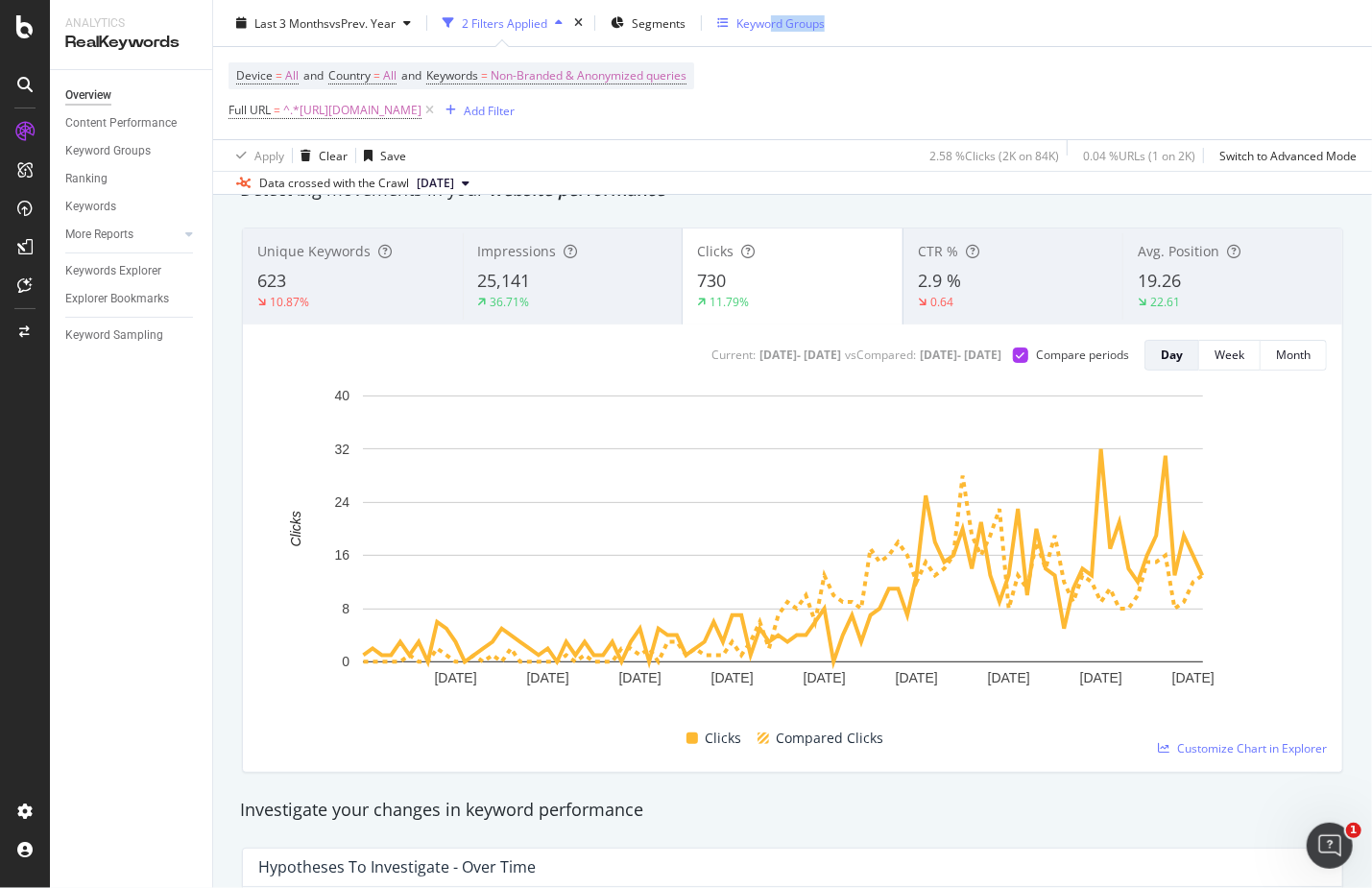
click at [771, 32] on div "Last 3 Months vs Prev. Year 2 Filters Applied Segments Keyword Groups" at bounding box center [792, 27] width 1159 height 39
click at [547, 304] on div "36.71%" at bounding box center [573, 302] width 190 height 17
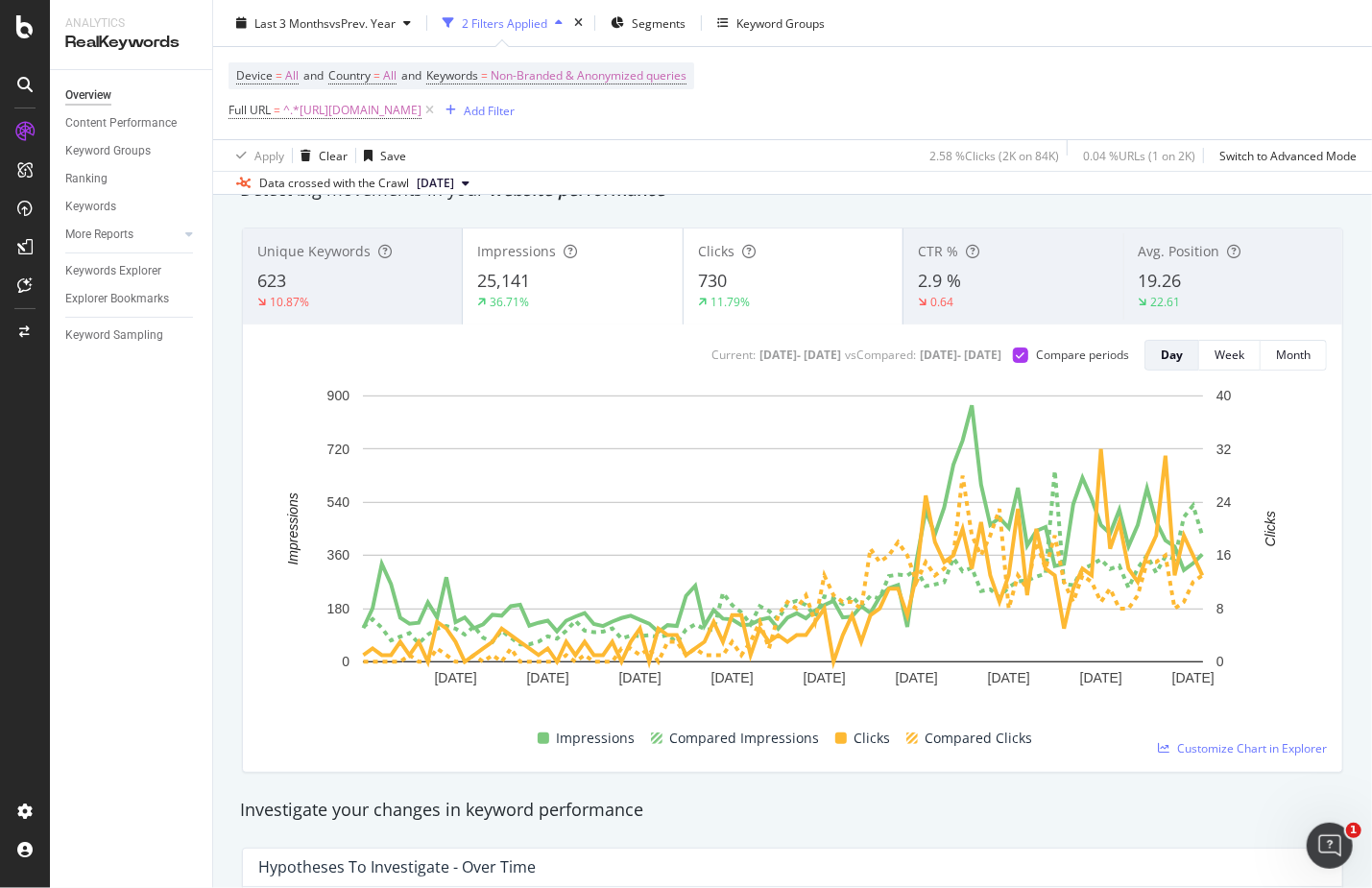
click at [851, 301] on div "11.79%" at bounding box center [793, 302] width 190 height 17
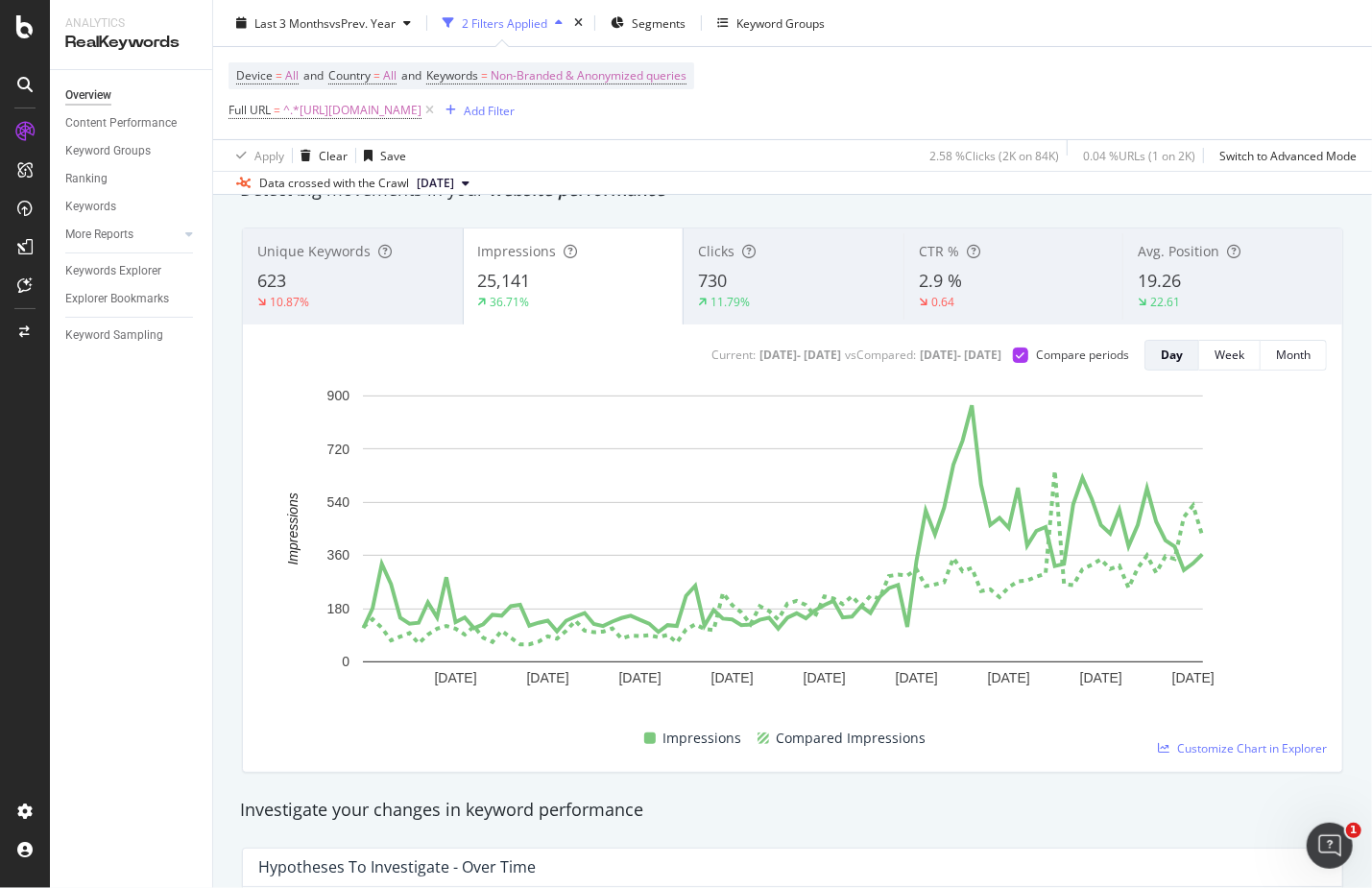
drag, startPoint x: 876, startPoint y: 33, endPoint x: 838, endPoint y: 23, distance: 39.3
click at [838, 23] on div "Last 3 Months vs Prev. Year 2 Filters Applied Segments Keyword Groups" at bounding box center [792, 27] width 1159 height 39
click at [925, 321] on div "CTR % 2.9 % 0.64" at bounding box center [1013, 276] width 220 height 96
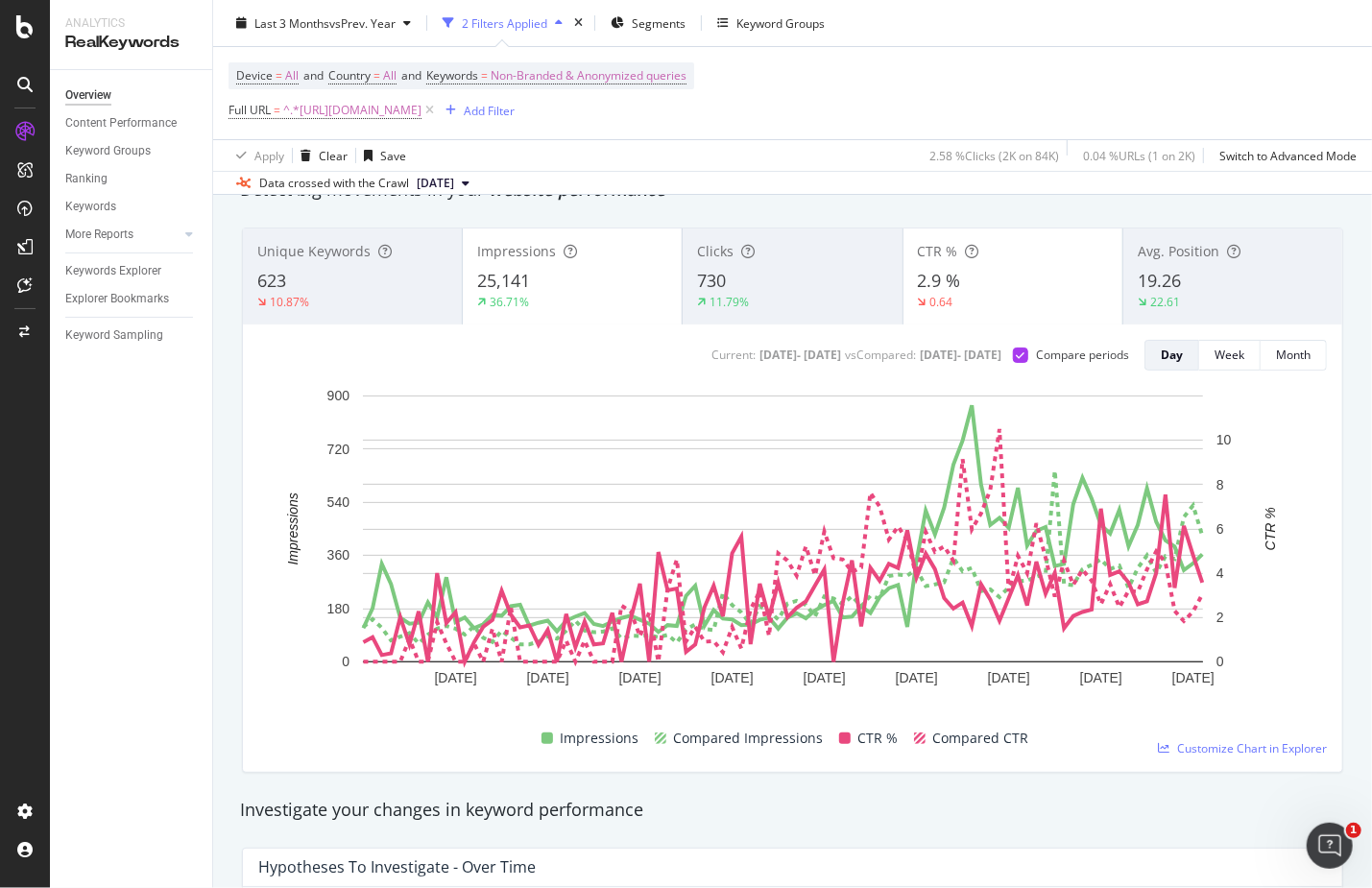
click at [593, 291] on div "25,141" at bounding box center [572, 281] width 190 height 25
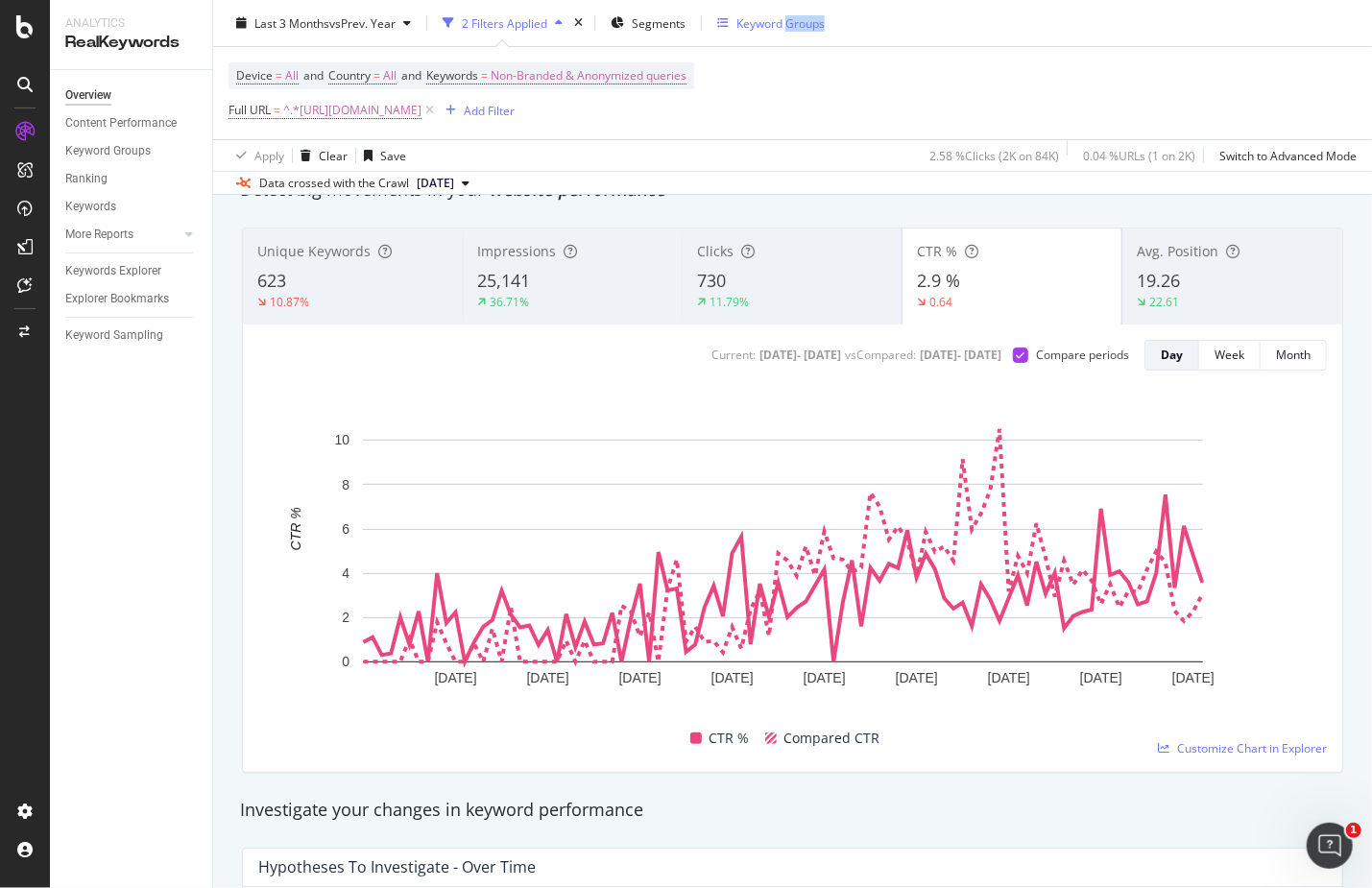
drag, startPoint x: 840, startPoint y: 22, endPoint x: 789, endPoint y: 16, distance: 51.4
click at [788, 16] on div "Last 3 Months vs Prev. Year 2 Filters Applied Segments Keyword Groups" at bounding box center [792, 27] width 1159 height 39
click at [1171, 252] on span "Avg. Position" at bounding box center [1177, 250] width 81 height 18
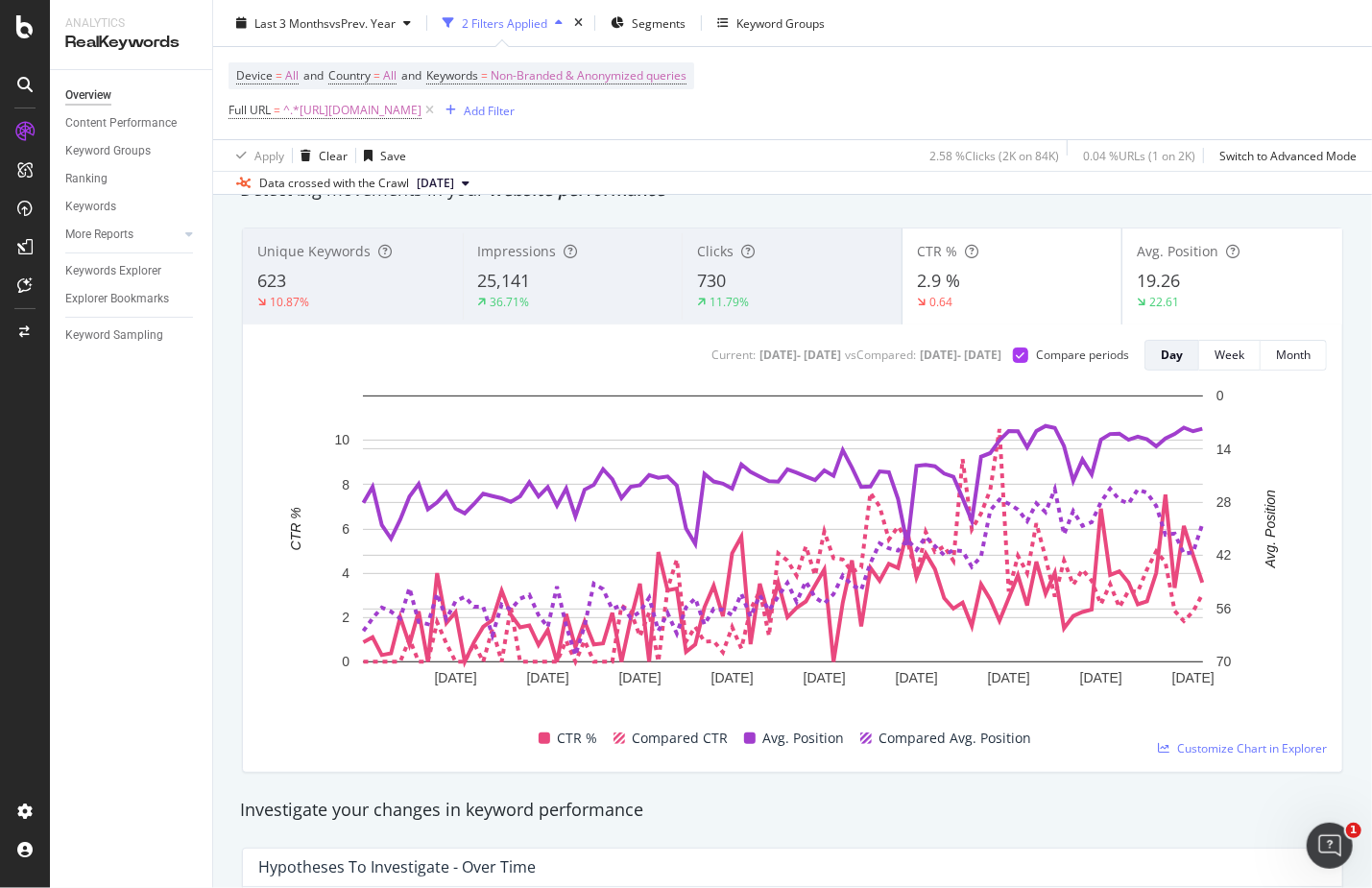
click at [973, 300] on div "0.64" at bounding box center [1011, 302] width 191 height 17
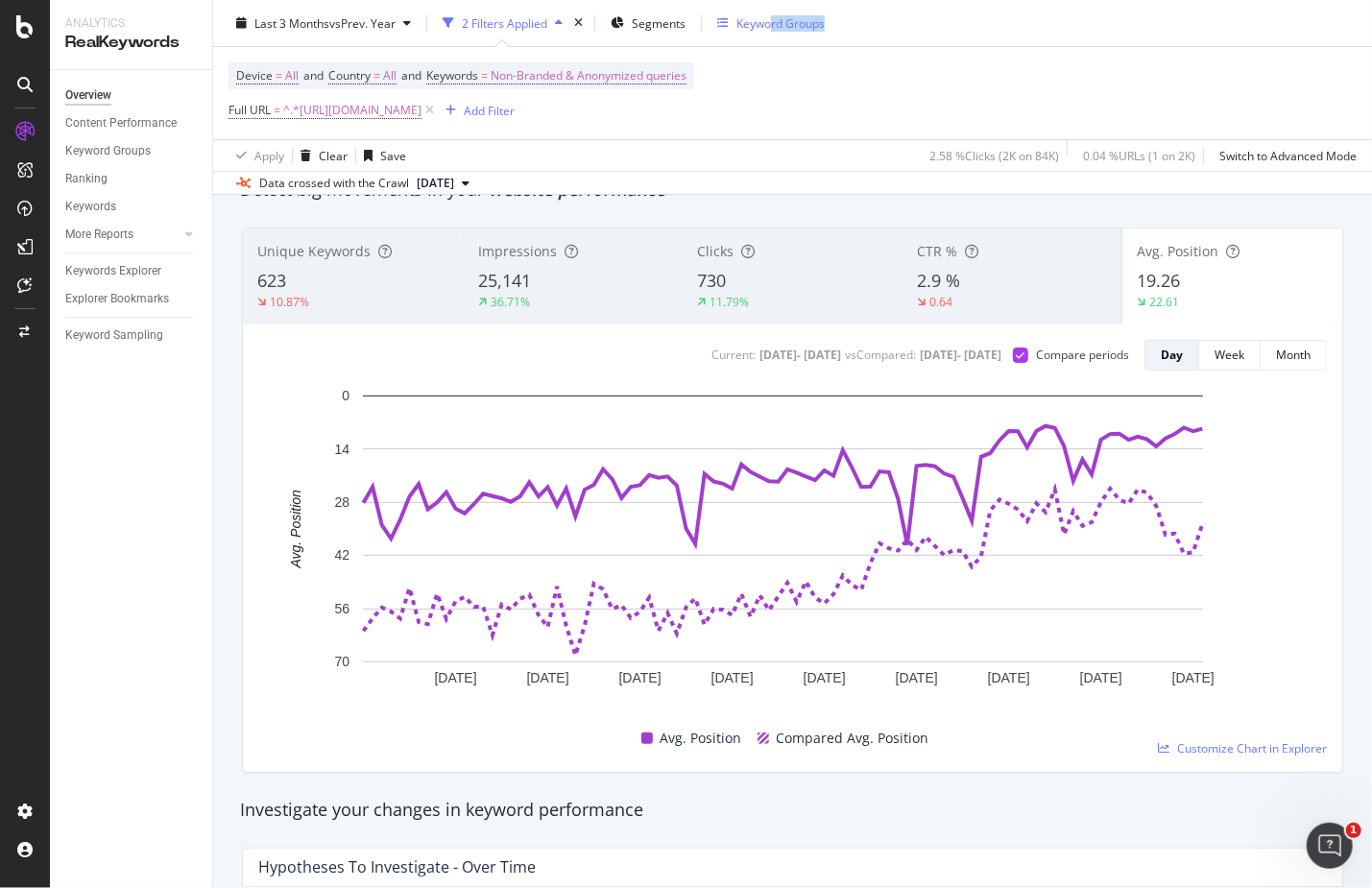
drag, startPoint x: 884, startPoint y: 27, endPoint x: 772, endPoint y: 16, distance: 112.5
click at [772, 16] on div "Last 3 Months vs Prev. Year 2 Filters Applied Segments Keyword Groups" at bounding box center [792, 27] width 1159 height 39
click at [31, 26] on icon at bounding box center [25, 27] width 17 height 23
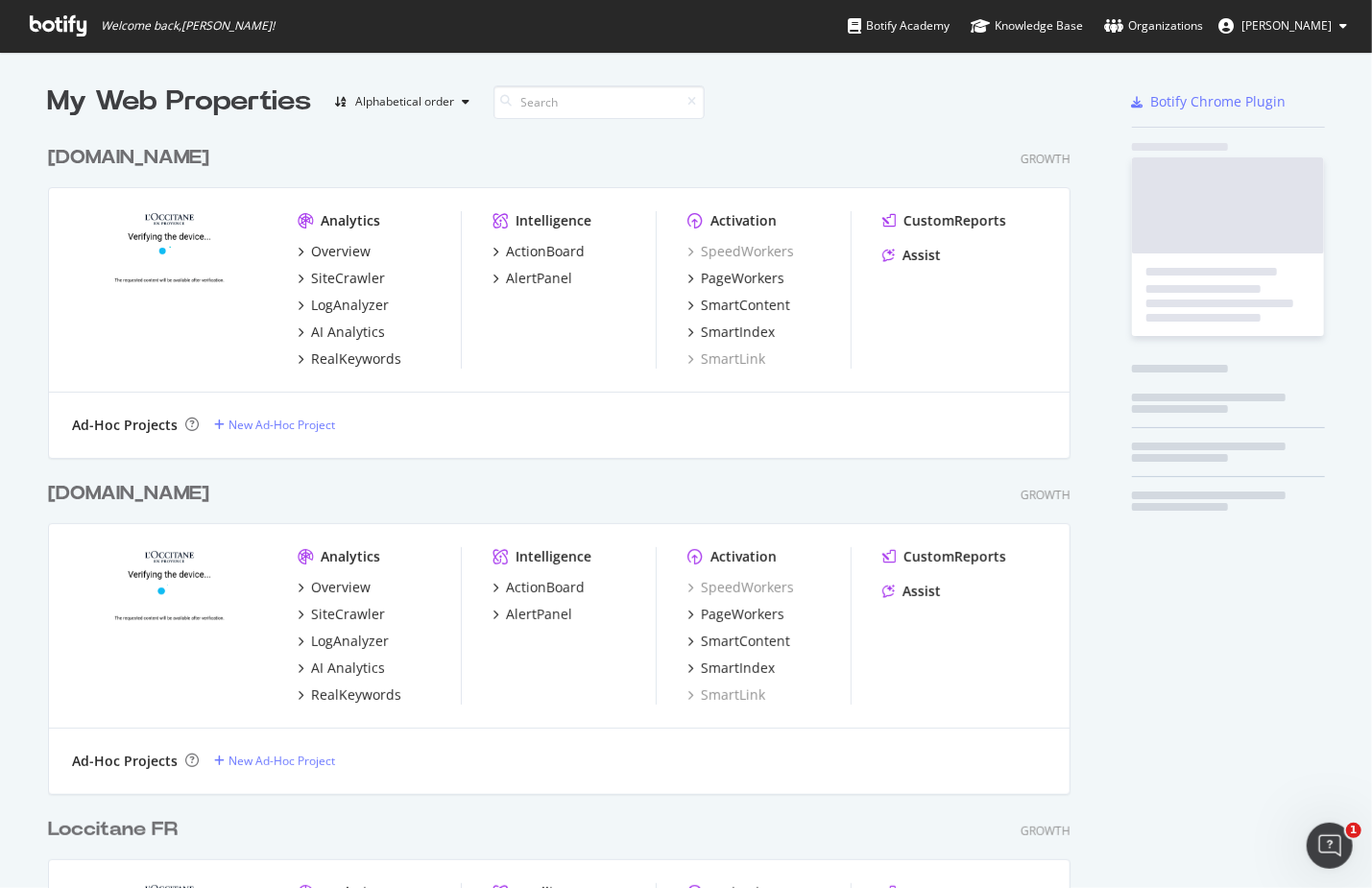
scroll to position [869, 1332]
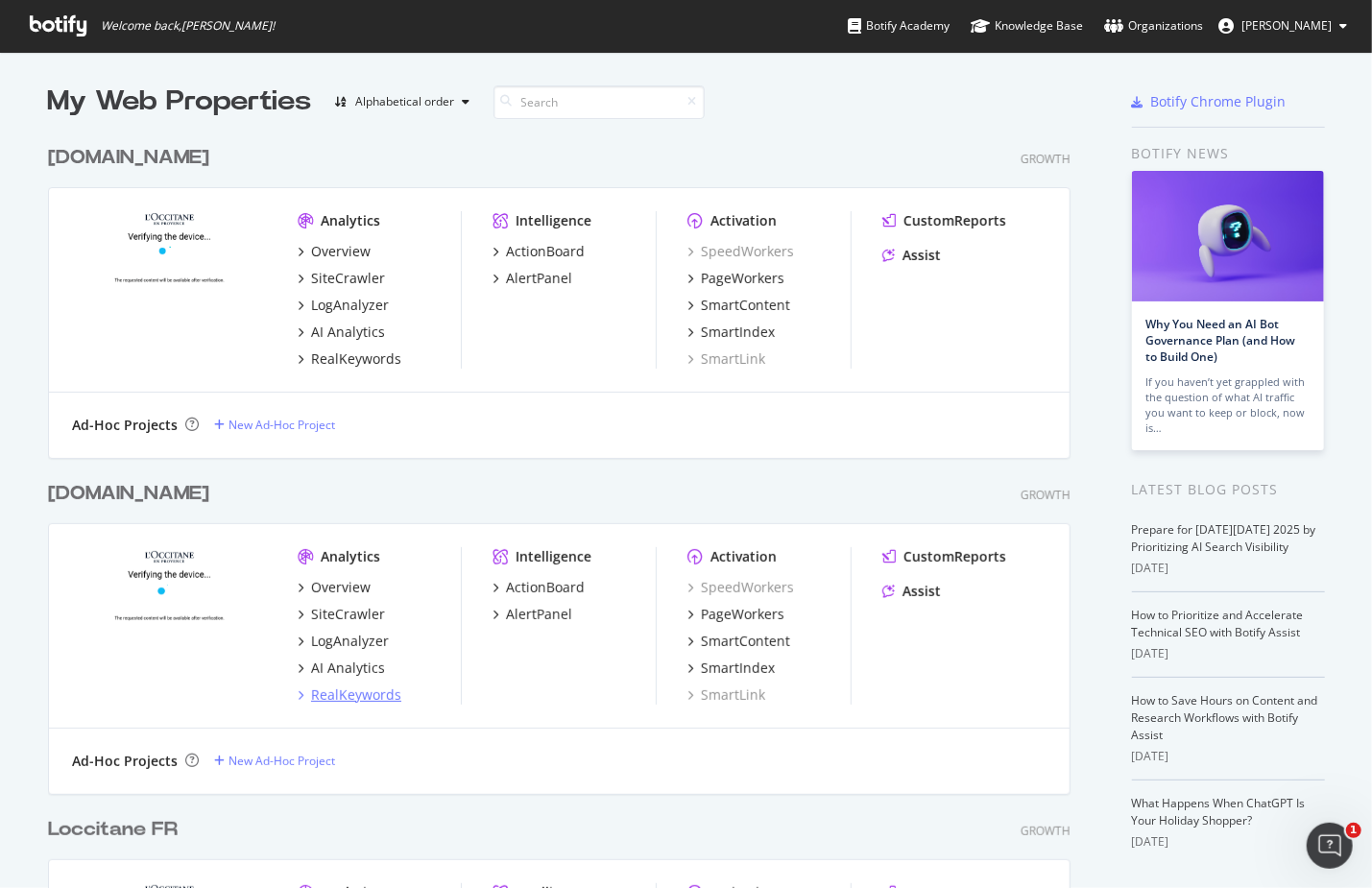
click at [341, 688] on div "RealKeywords" at bounding box center [356, 695] width 90 height 19
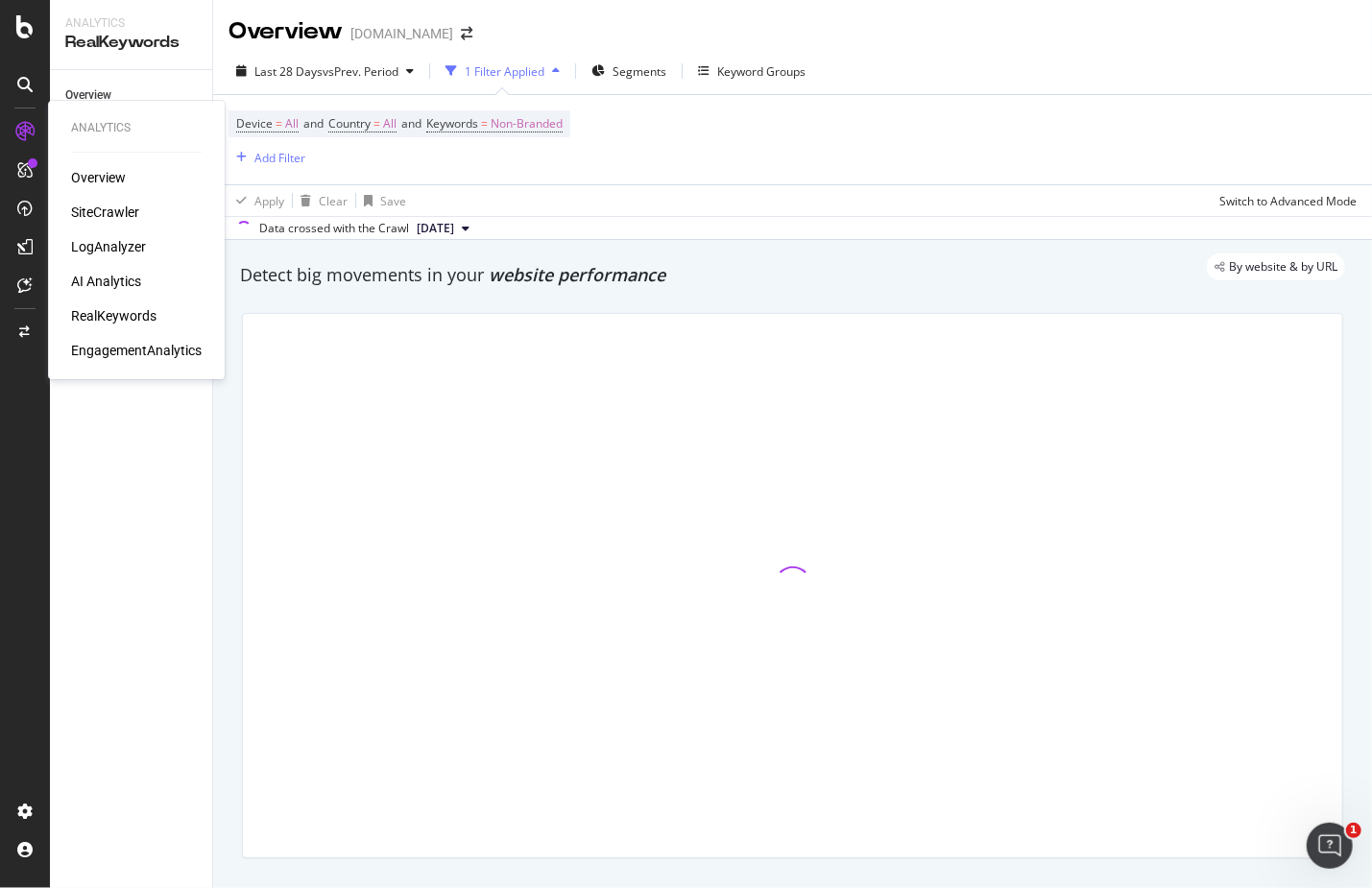
click at [115, 319] on div "RealKeywords" at bounding box center [113, 316] width 85 height 19
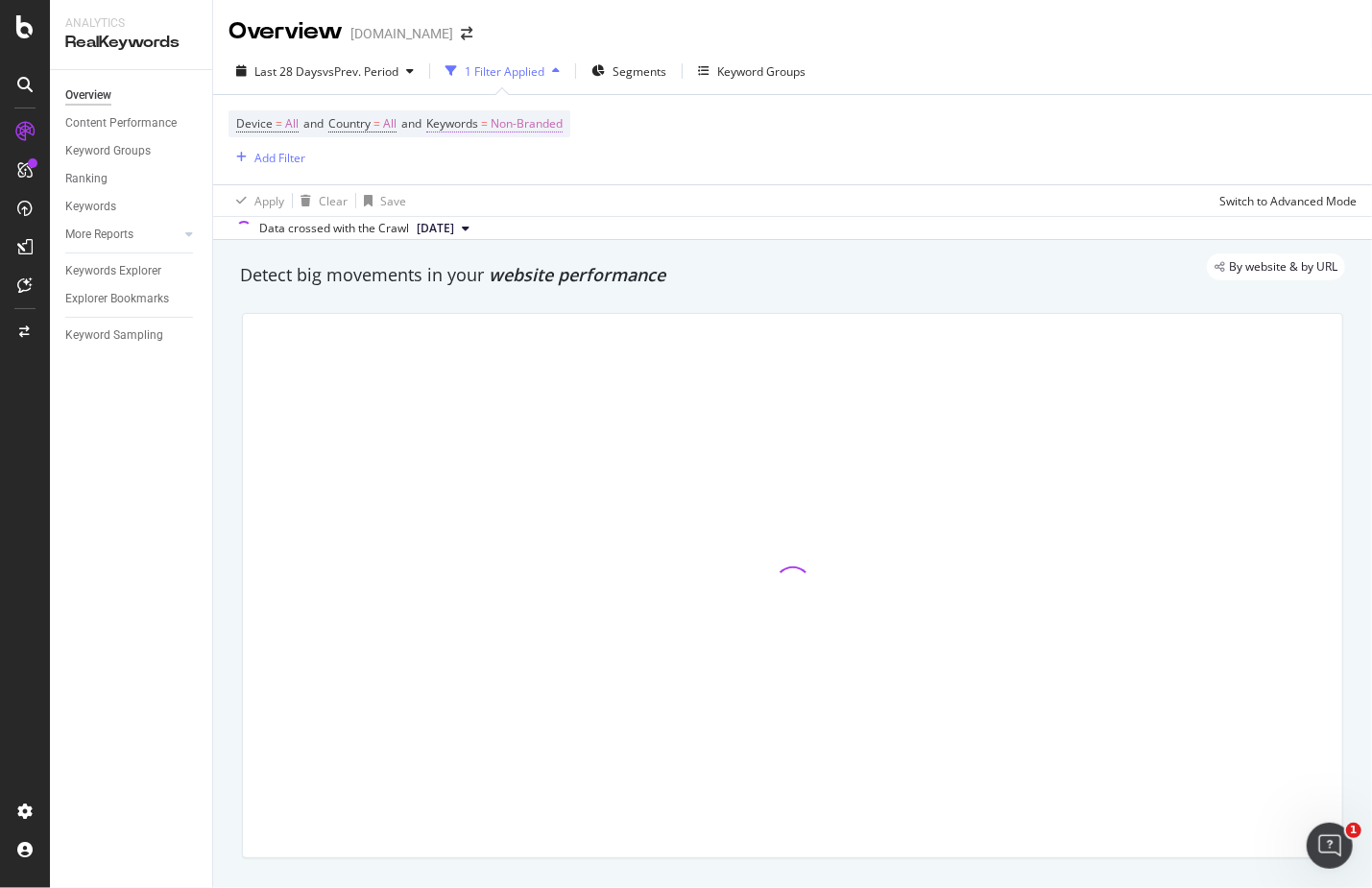
click at [530, 120] on span "Non-Branded" at bounding box center [526, 124] width 72 height 27
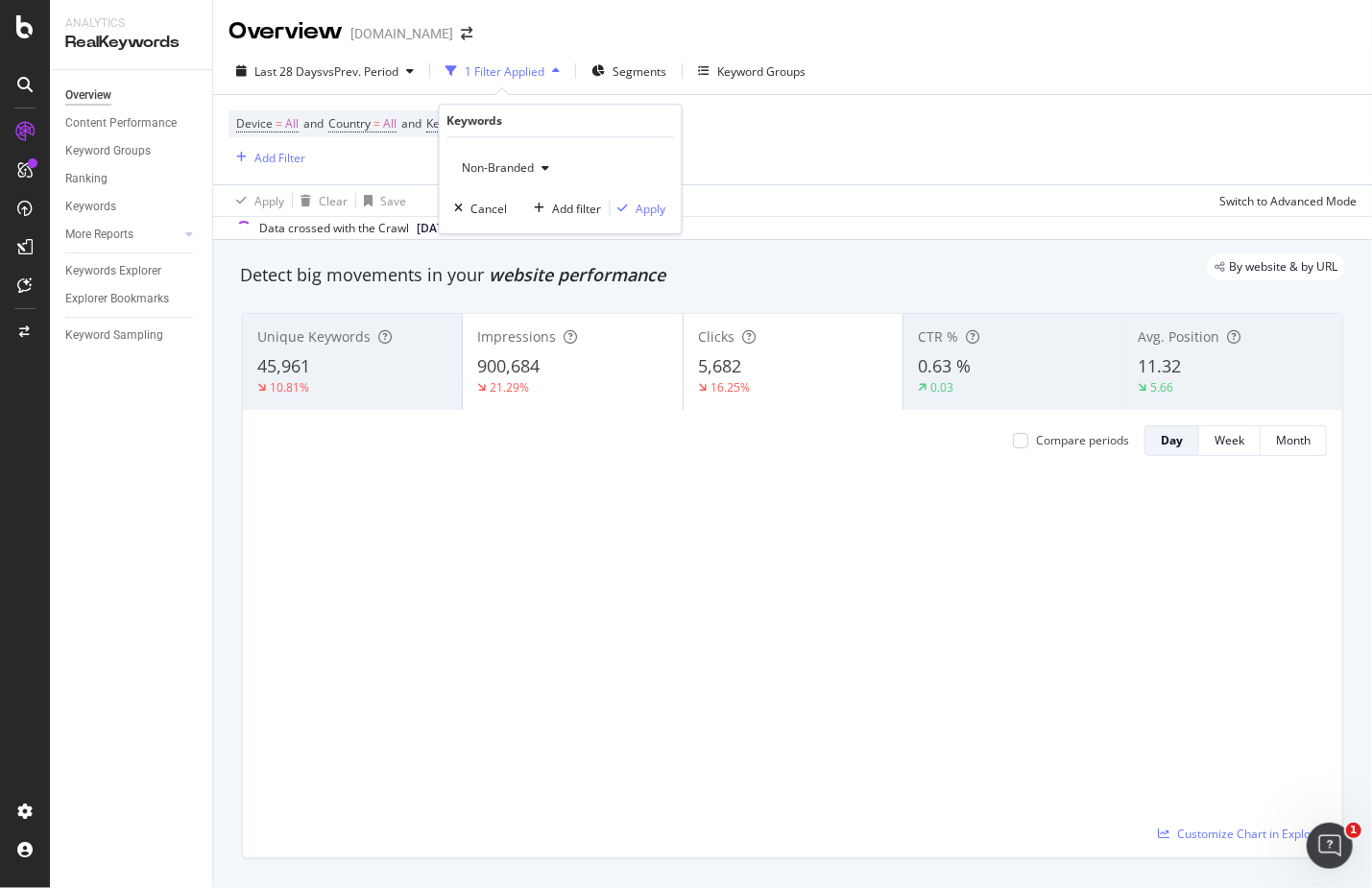
click at [504, 167] on span "Non-Branded" at bounding box center [495, 167] width 80 height 16
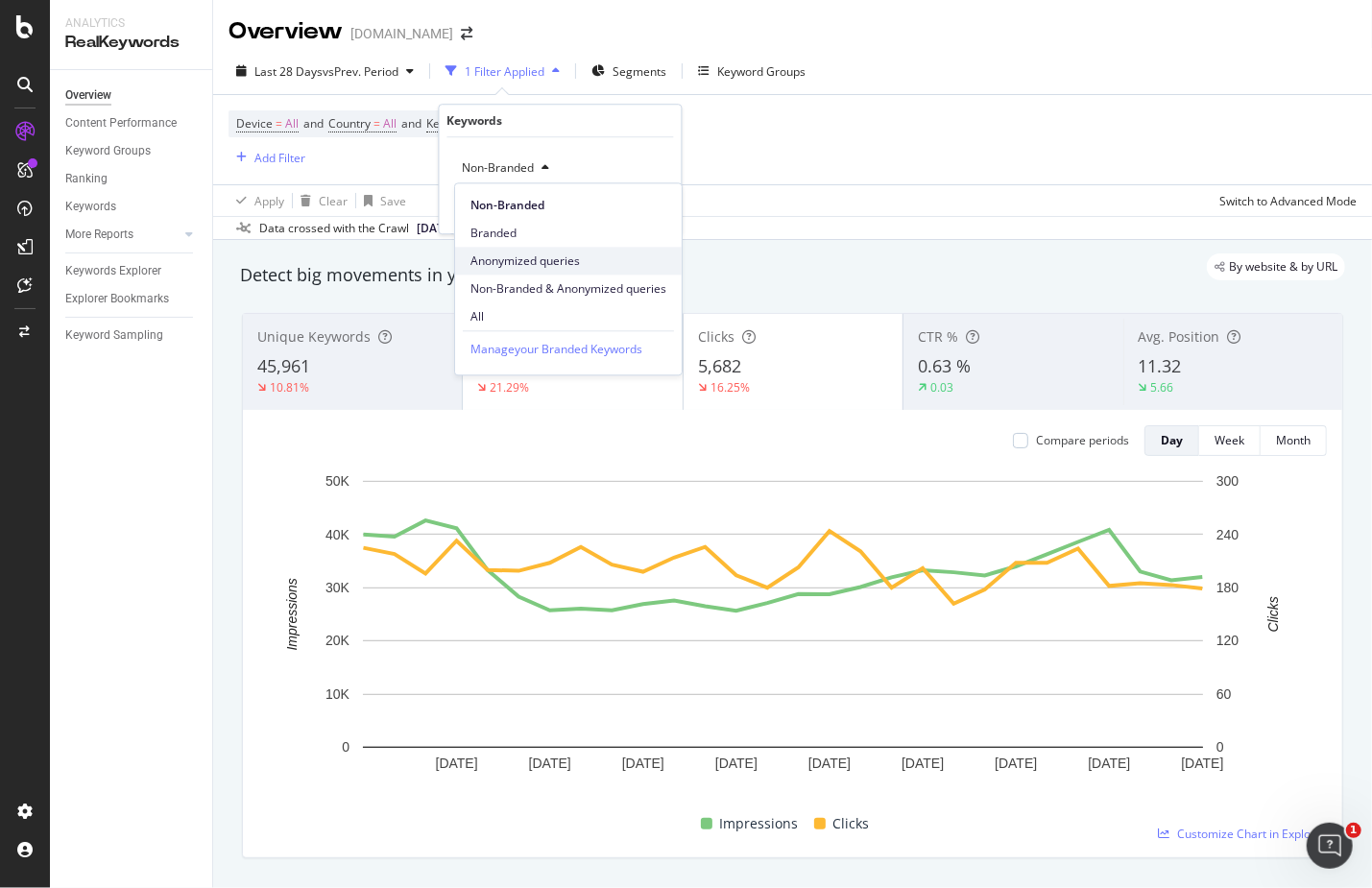
click at [541, 265] on span "Anonymized queries" at bounding box center [568, 261] width 196 height 17
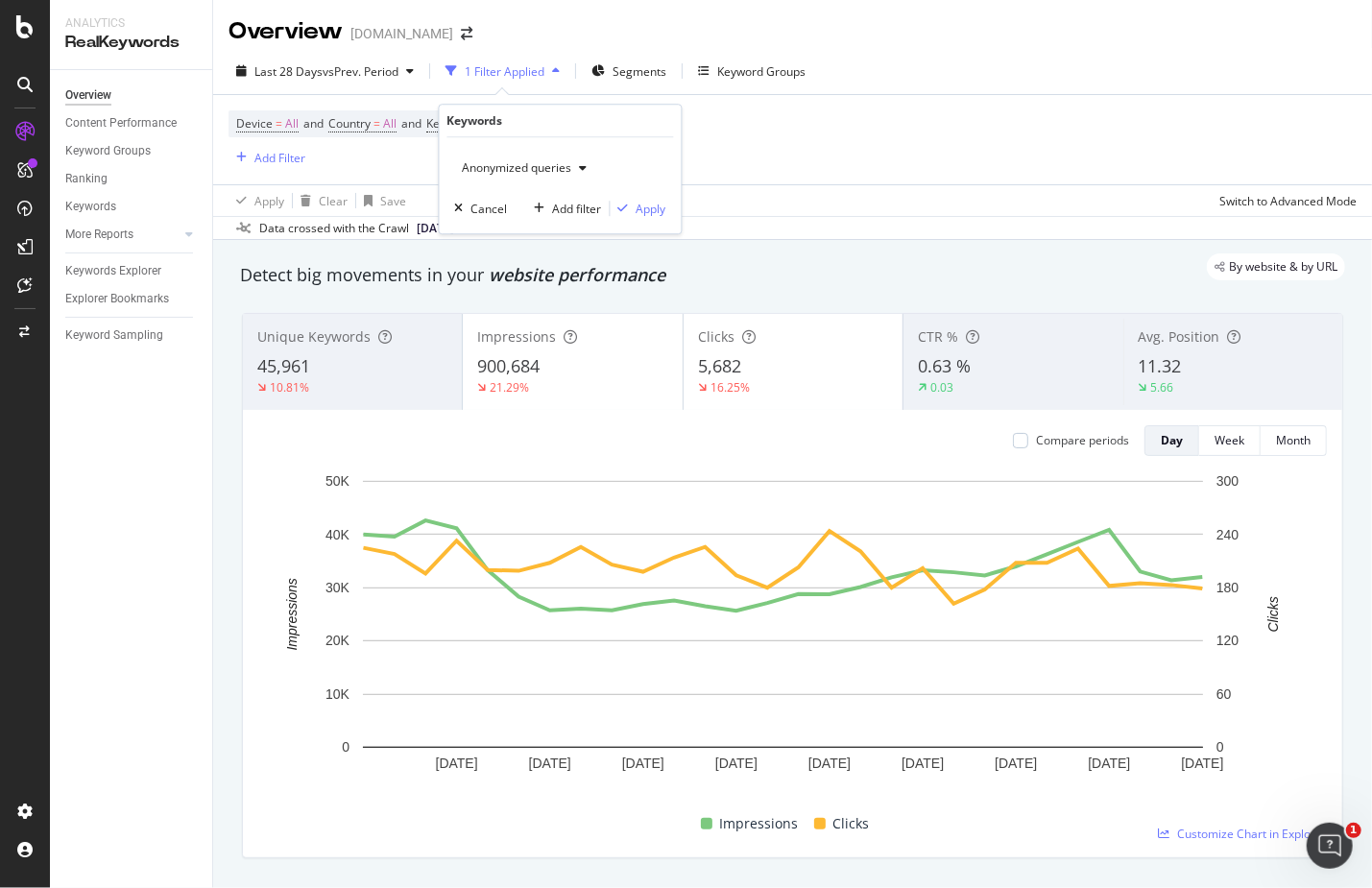
click at [521, 147] on div "Anonymized queries Cancel Add filter Apply" at bounding box center [559, 185] width 241 height 96
click at [530, 168] on span "Anonymized queries" at bounding box center [513, 167] width 117 height 16
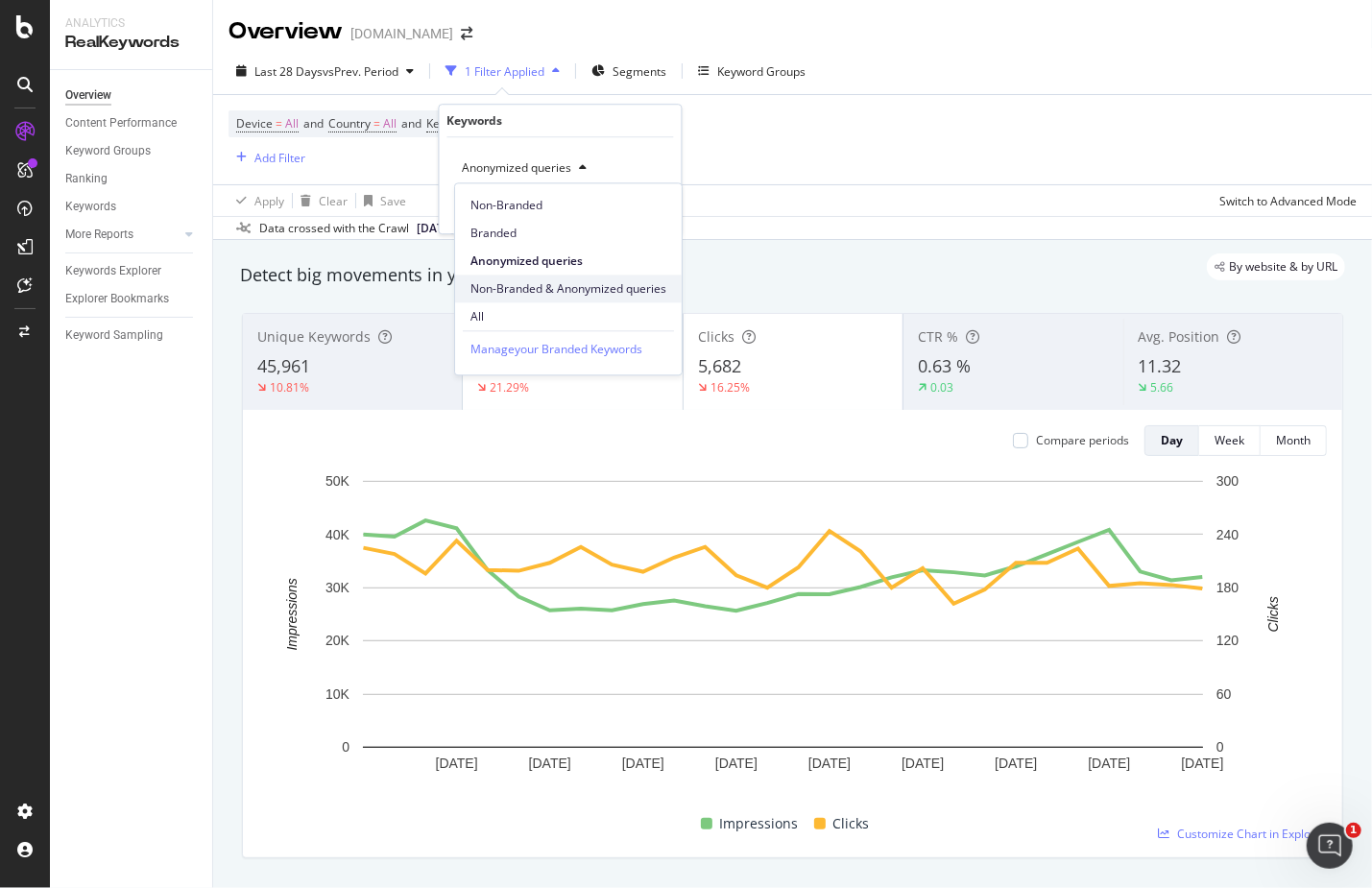
click at [593, 301] on div "Non-Branded & Anonymized queries" at bounding box center [568, 288] width 227 height 28
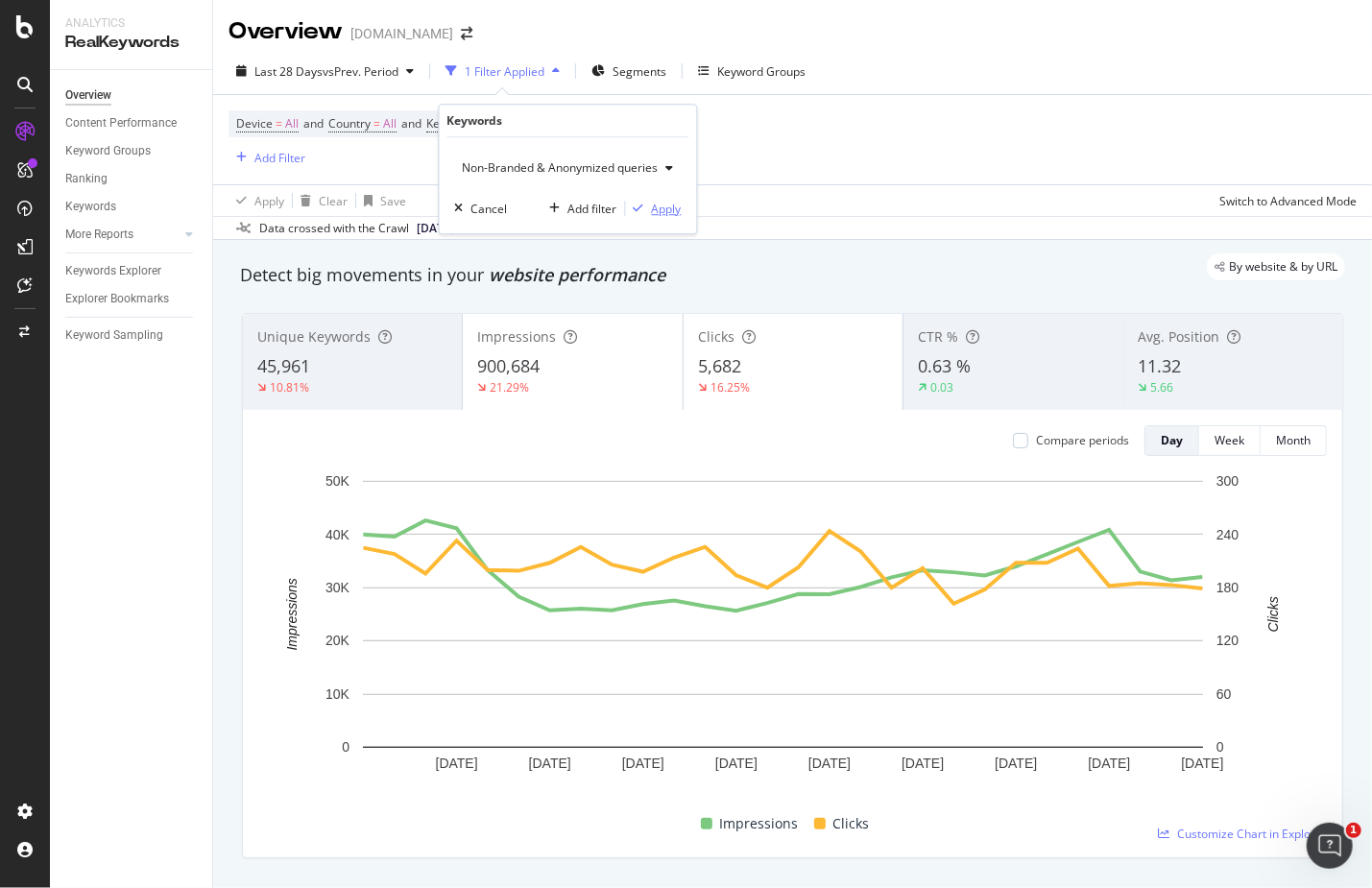
click at [668, 206] on div "Apply" at bounding box center [666, 208] width 30 height 16
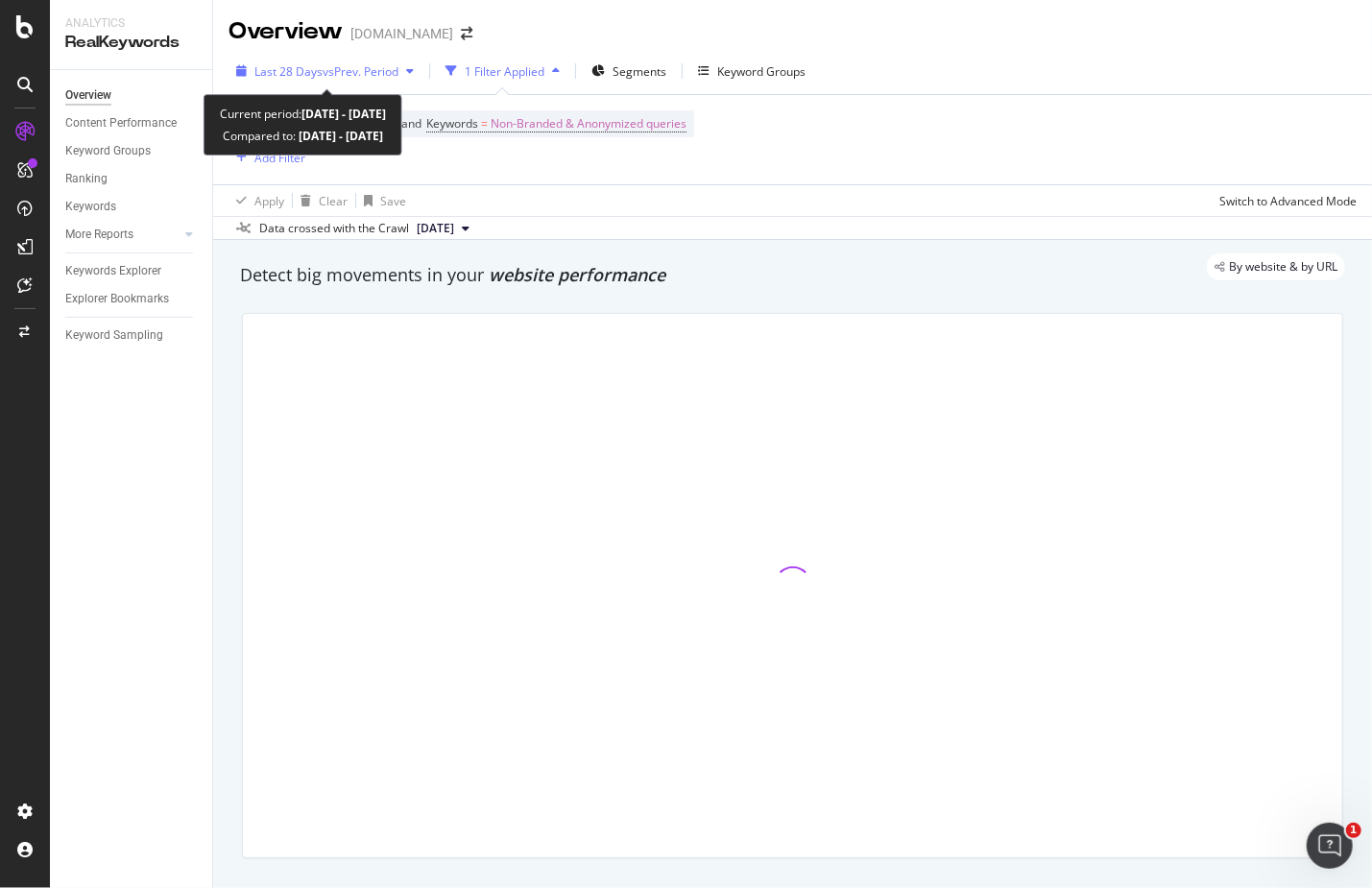
click at [316, 71] on span "Last 28 Days" at bounding box center [288, 71] width 68 height 16
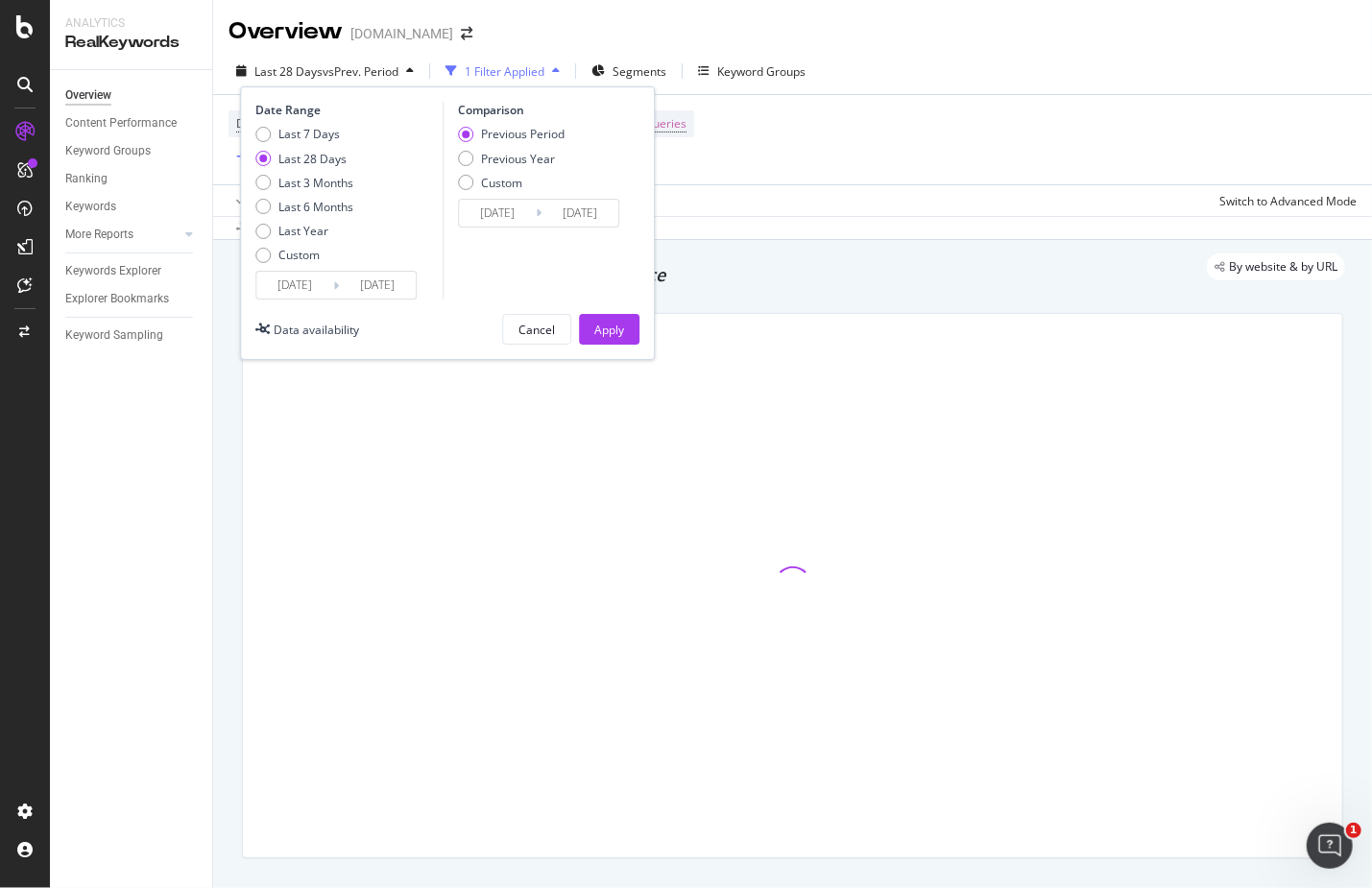
click at [315, 191] on div "Last 7 Days Last 28 Days Last 3 Months Last 6 Months Last Year Custom" at bounding box center [303, 198] width 98 height 144
click at [320, 184] on div "Last 3 Months" at bounding box center [315, 182] width 75 height 16
type input "[DATE]"
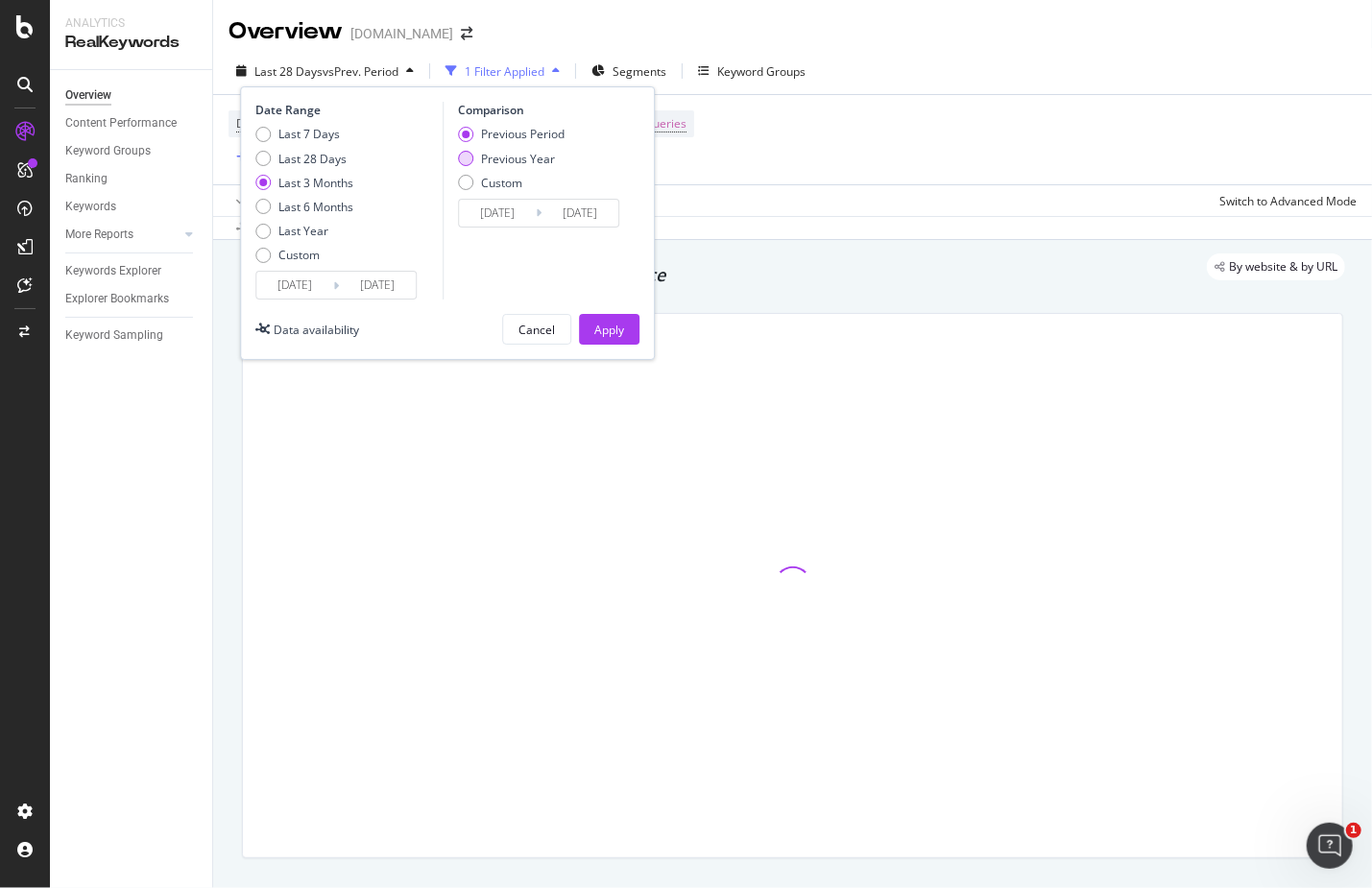
click at [489, 163] on div "Previous Year" at bounding box center [518, 158] width 74 height 16
type input "[DATE]"
drag, startPoint x: 615, startPoint y: 327, endPoint x: 274, endPoint y: 196, distance: 365.3
click at [615, 326] on div "Apply" at bounding box center [609, 330] width 30 height 16
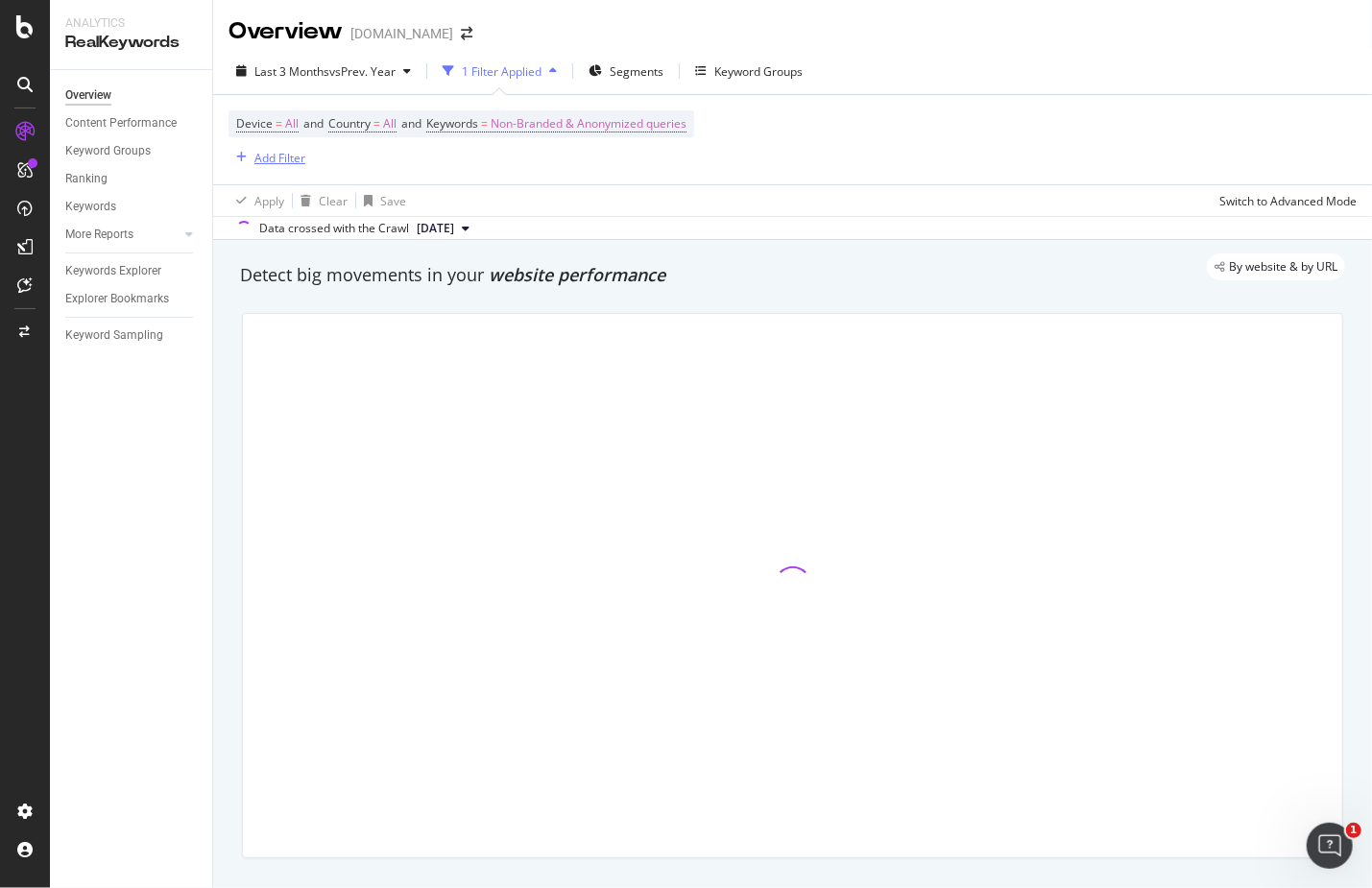
click at [273, 144] on div "Add Filter" at bounding box center [267, 156] width 77 height 24
click at [286, 157] on div "Add Filter" at bounding box center [279, 157] width 50 height 16
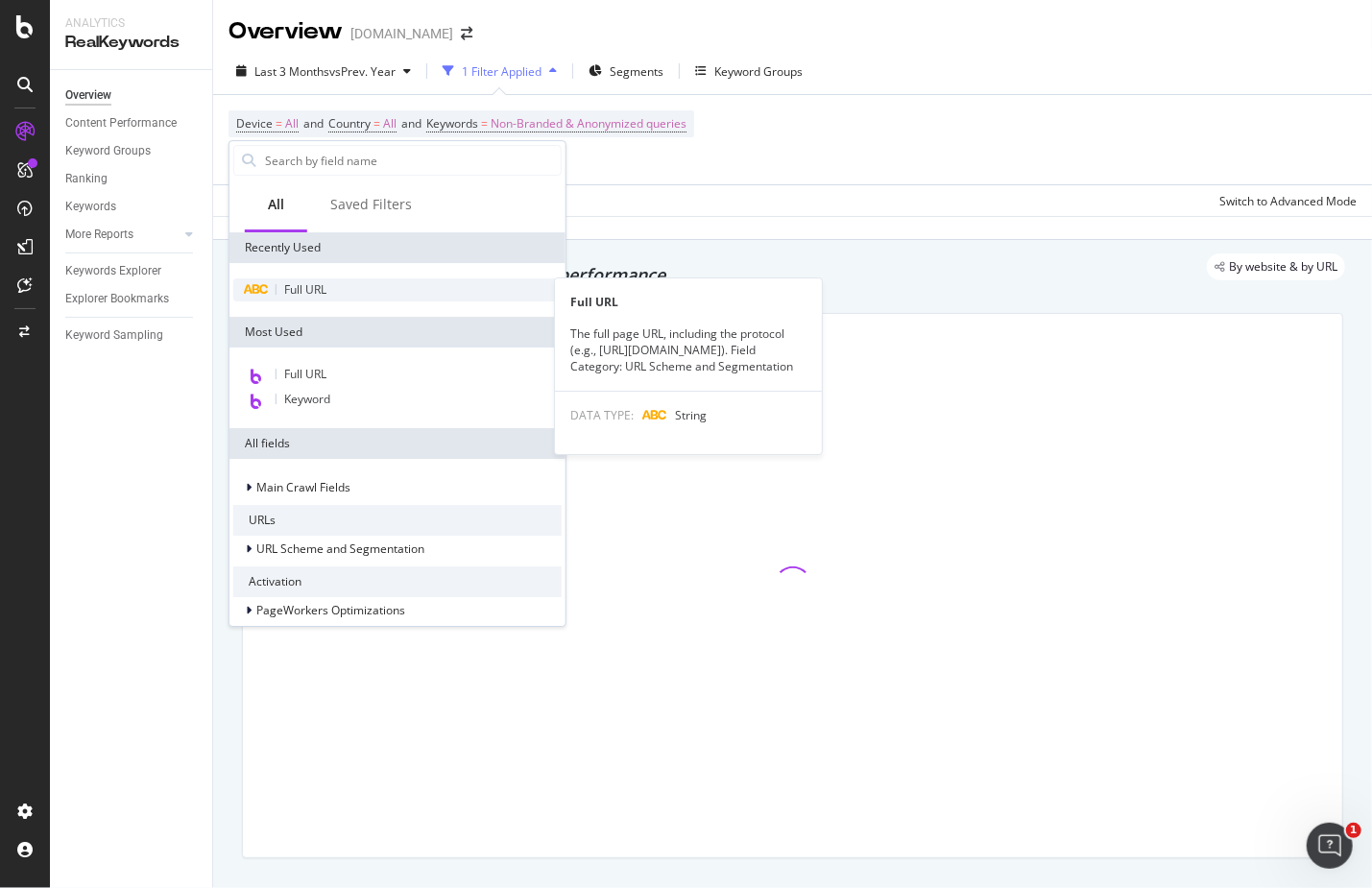
click at [347, 298] on div "Full URL" at bounding box center [398, 290] width 329 height 23
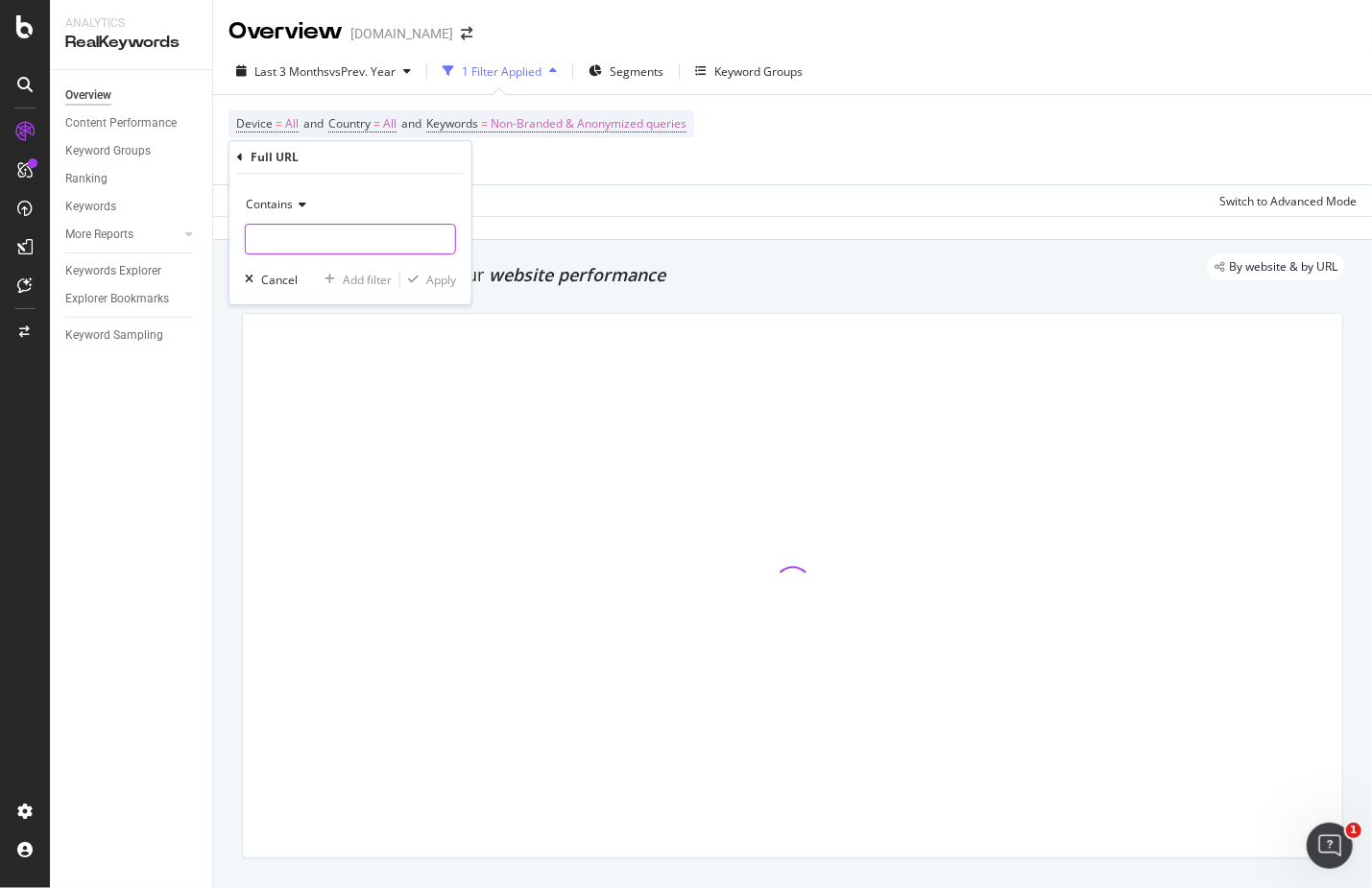
click at [312, 231] on input "text" at bounding box center [350, 239] width 209 height 31
paste input "[URL][DOMAIN_NAME][PERSON_NAME]"
type input "[URL][DOMAIN_NAME][PERSON_NAME]"
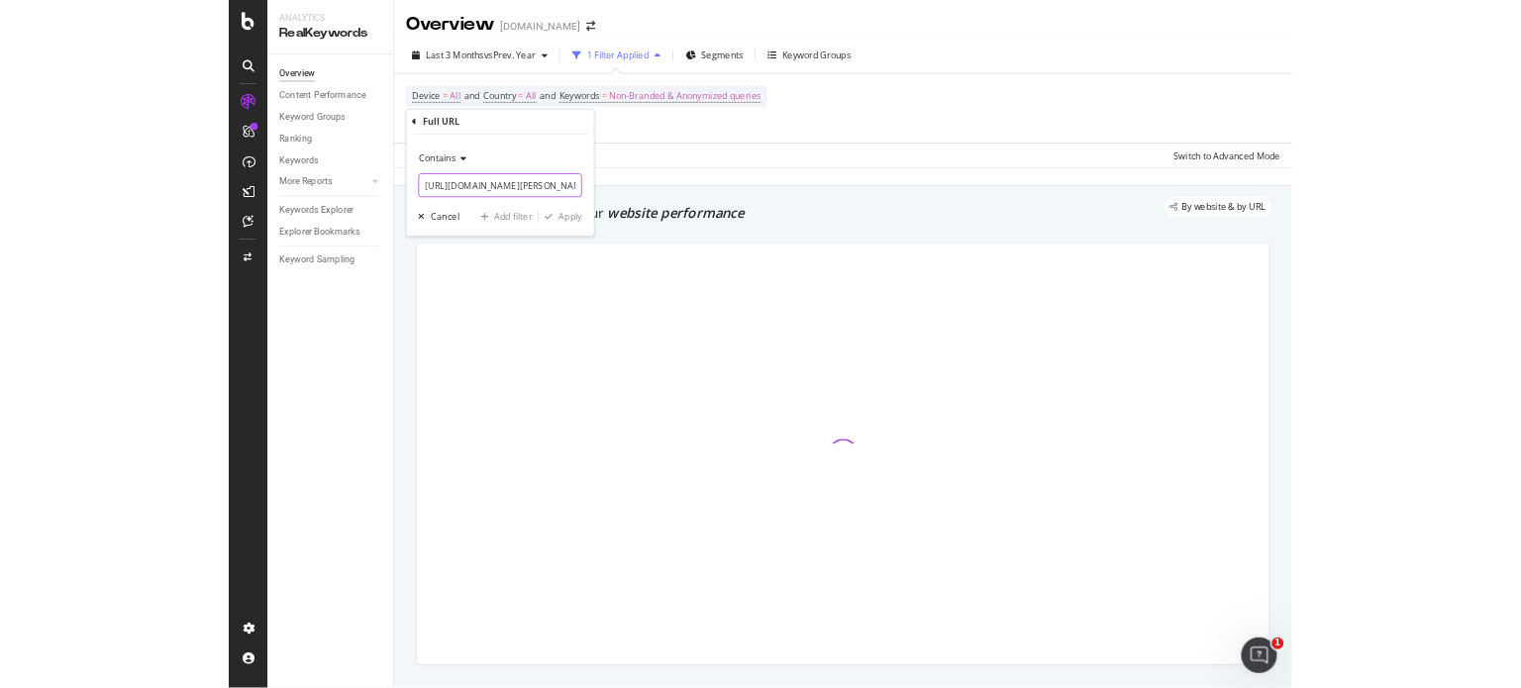
scroll to position [0, 150]
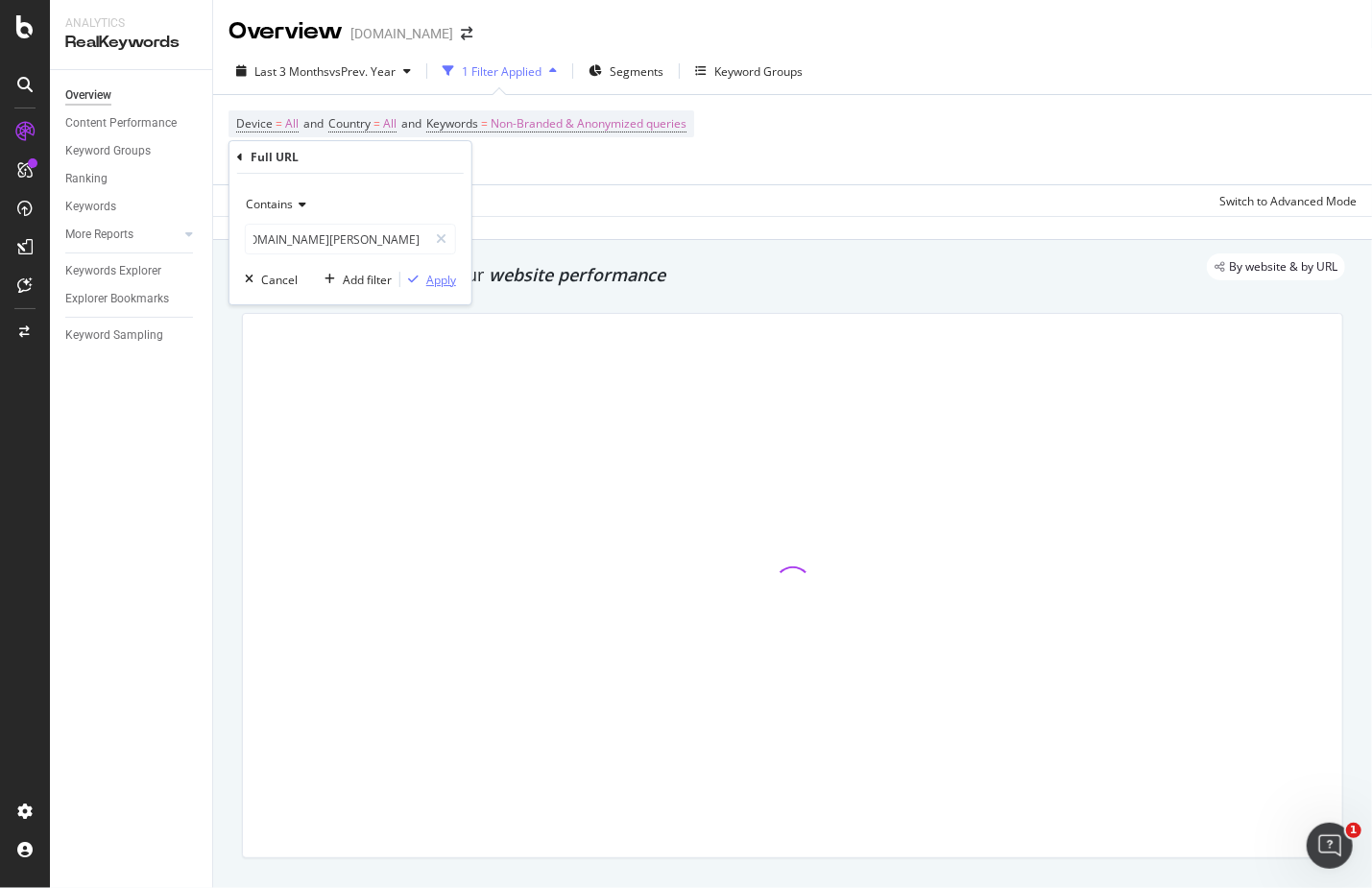
click at [441, 277] on div "Apply" at bounding box center [441, 279] width 30 height 16
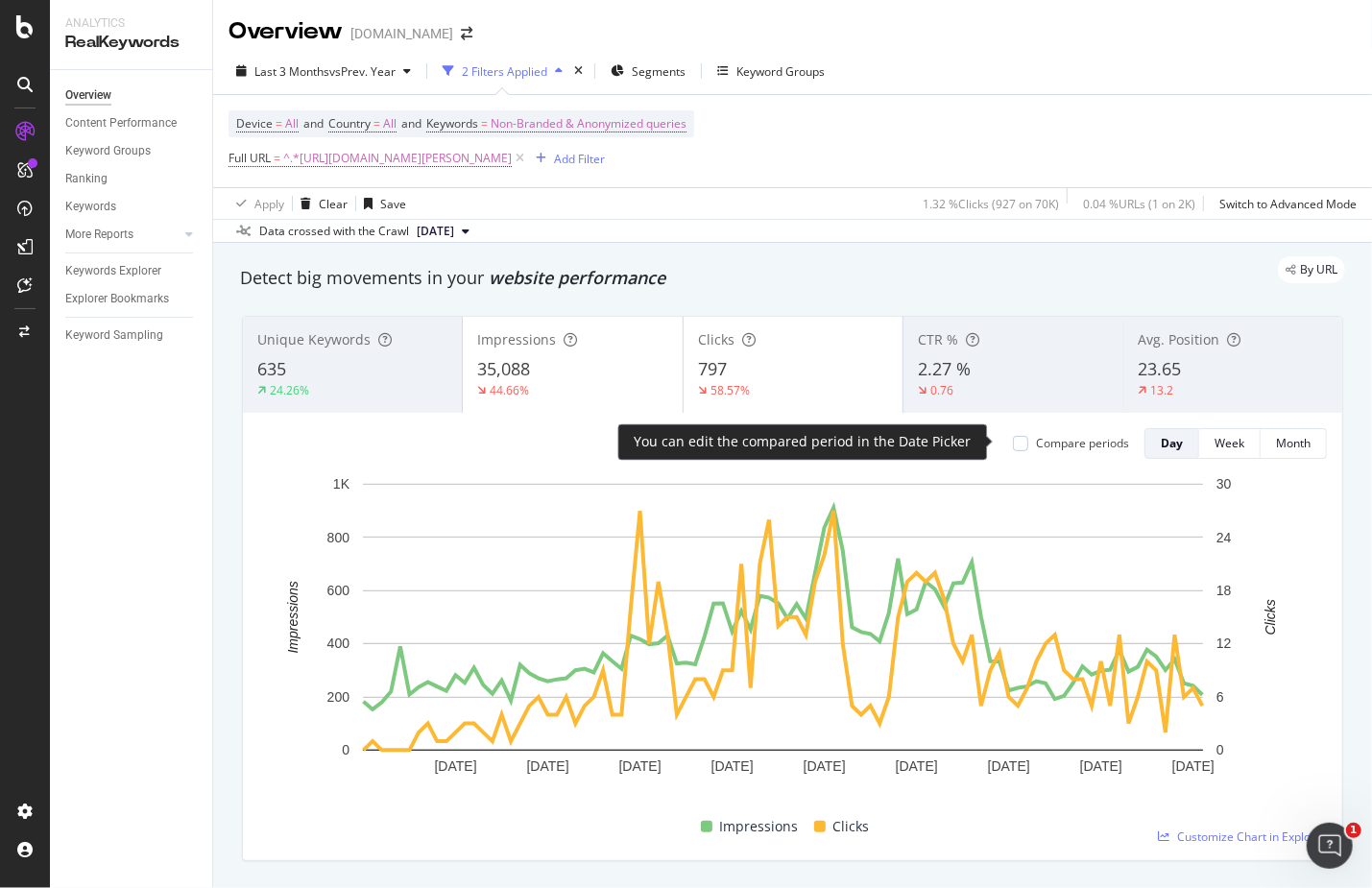
click at [1042, 441] on div "Compare periods" at bounding box center [1082, 442] width 93 height 16
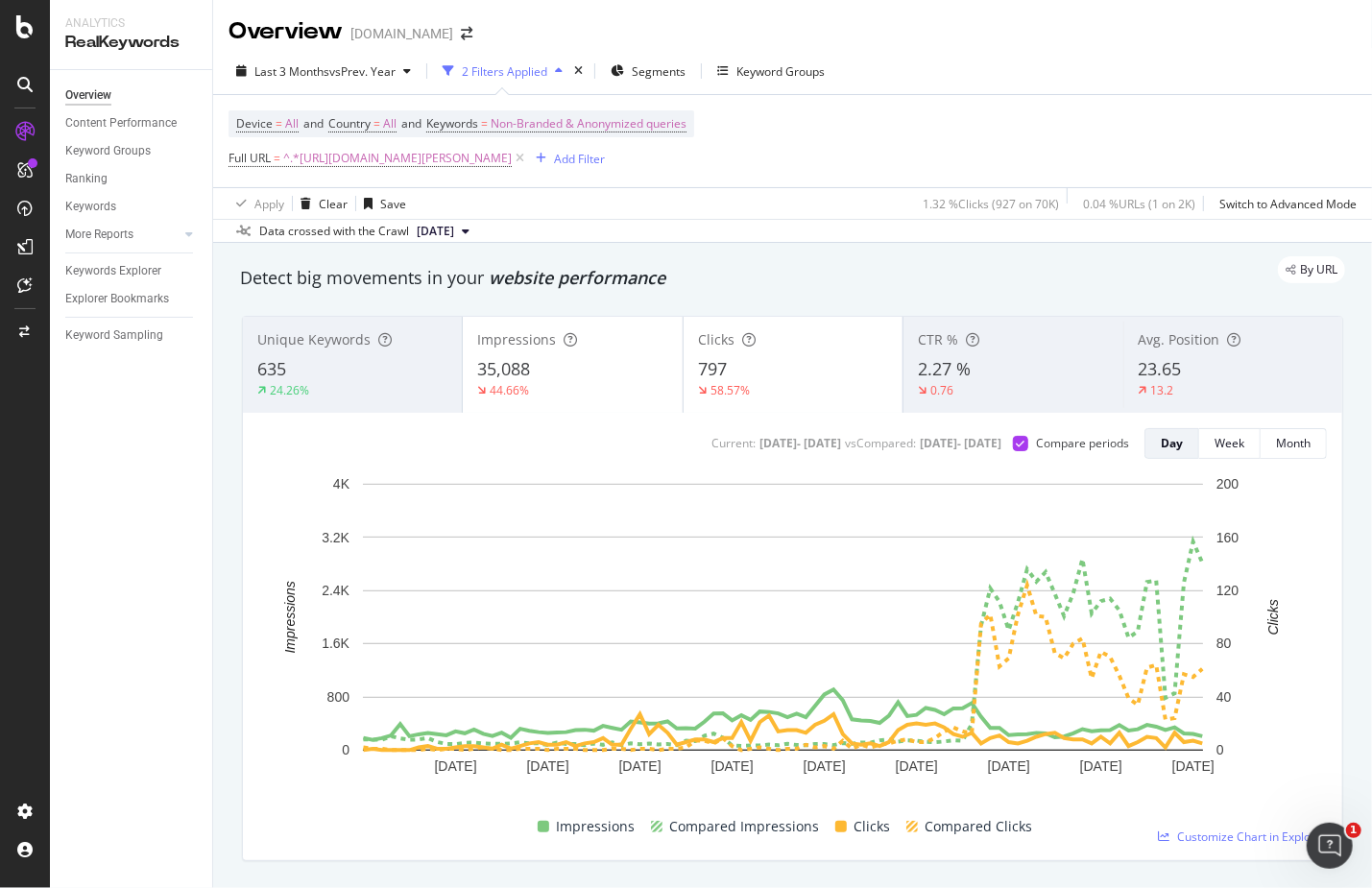
click at [523, 378] on span "35,088" at bounding box center [503, 368] width 52 height 23
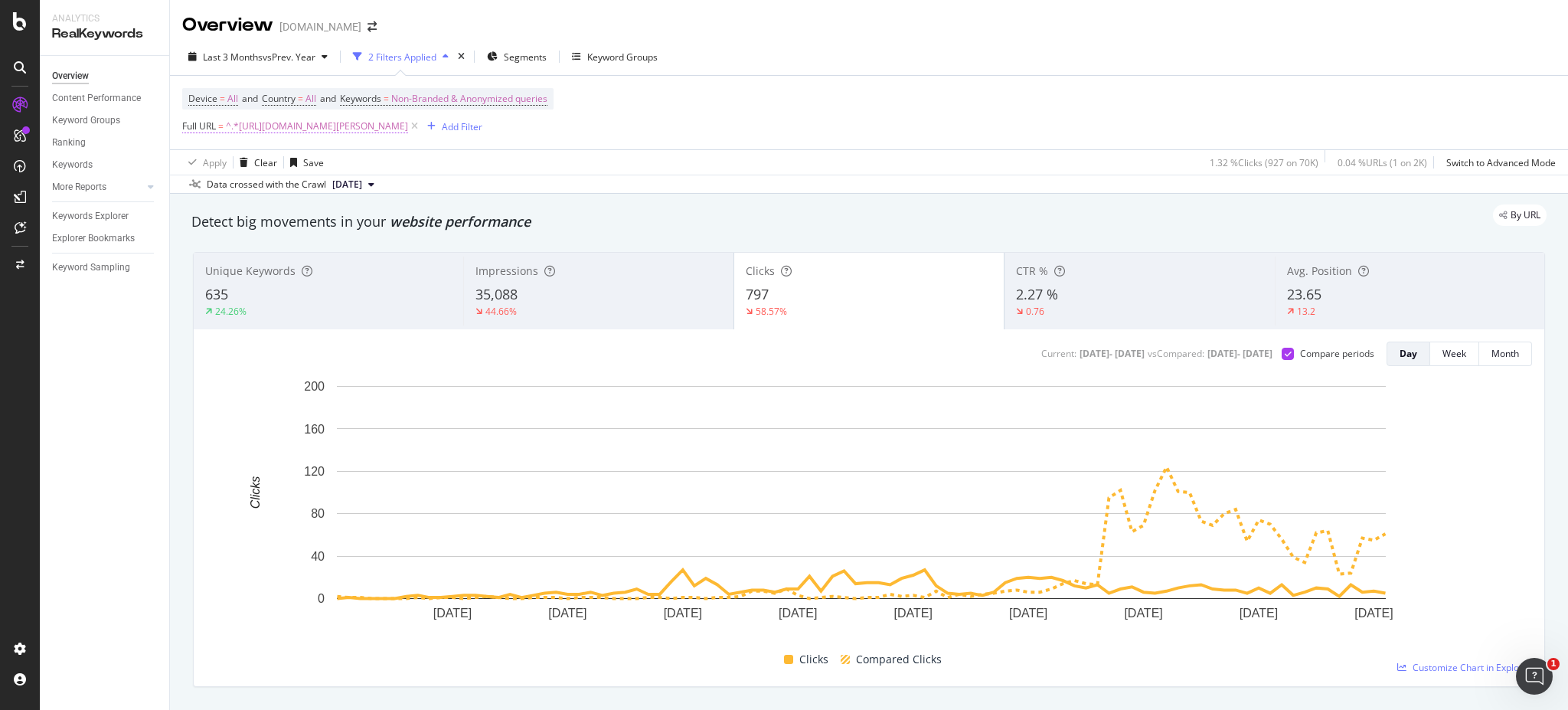
click at [363, 128] on span "^.*[URL][DOMAIN_NAME][PERSON_NAME]" at bounding box center [317, 126] width 182 height 22
click at [285, 185] on input "[URL][DOMAIN_NAME][PERSON_NAME]" at bounding box center [268, 189] width 145 height 25
type input "adviento"
click at [363, 220] on div "Apply" at bounding box center [352, 221] width 24 height 13
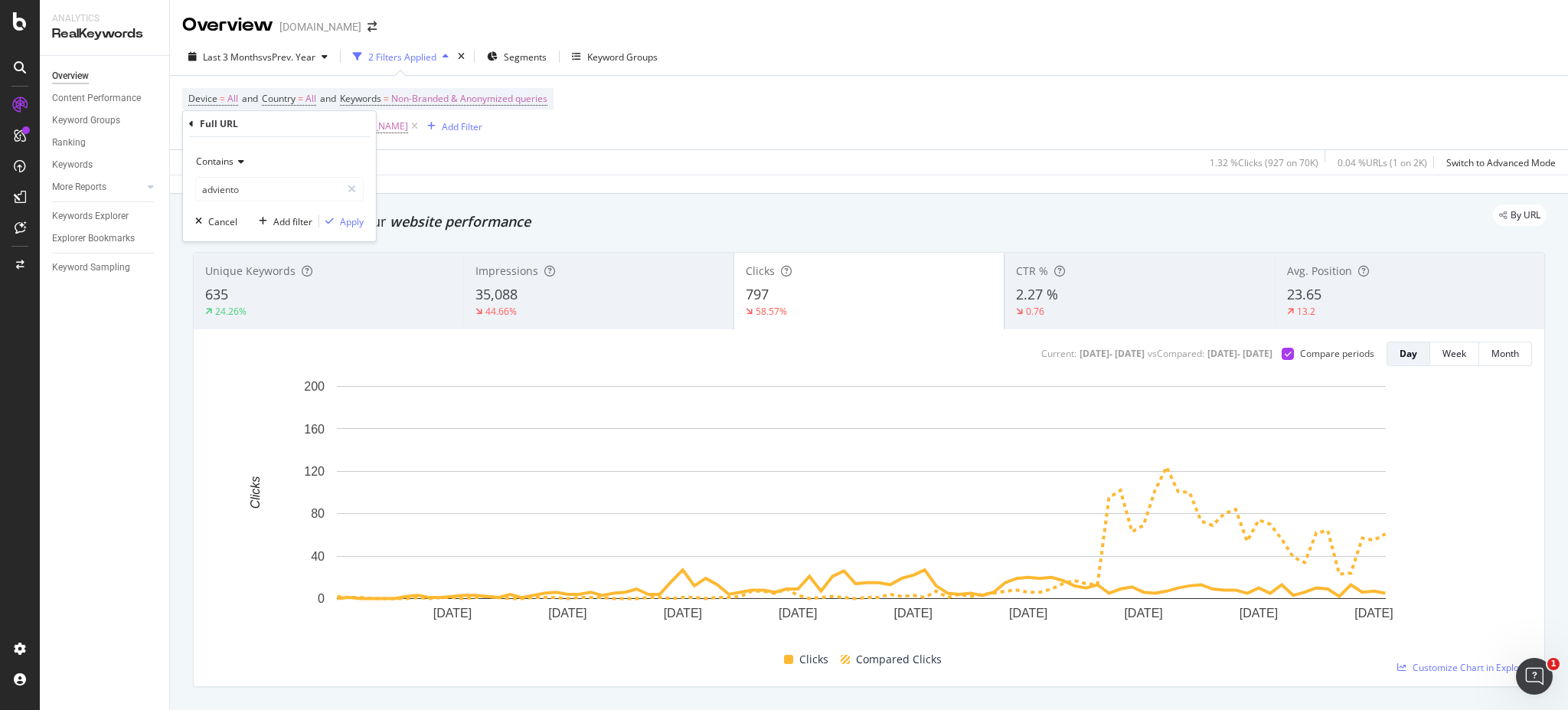
click at [355, 220] on div "By URL" at bounding box center [861, 215] width 1370 height 22
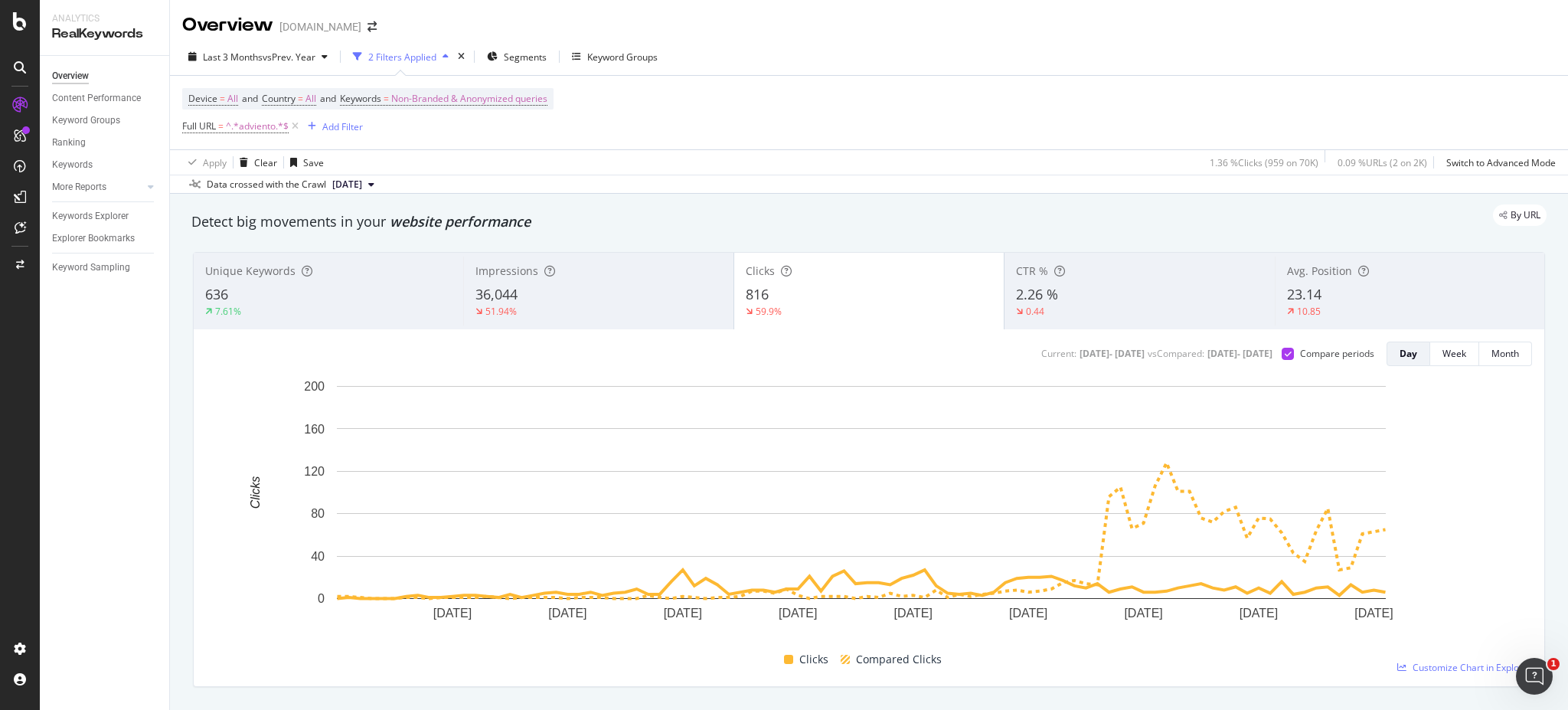
click at [657, 300] on div "36,044" at bounding box center [598, 295] width 246 height 20
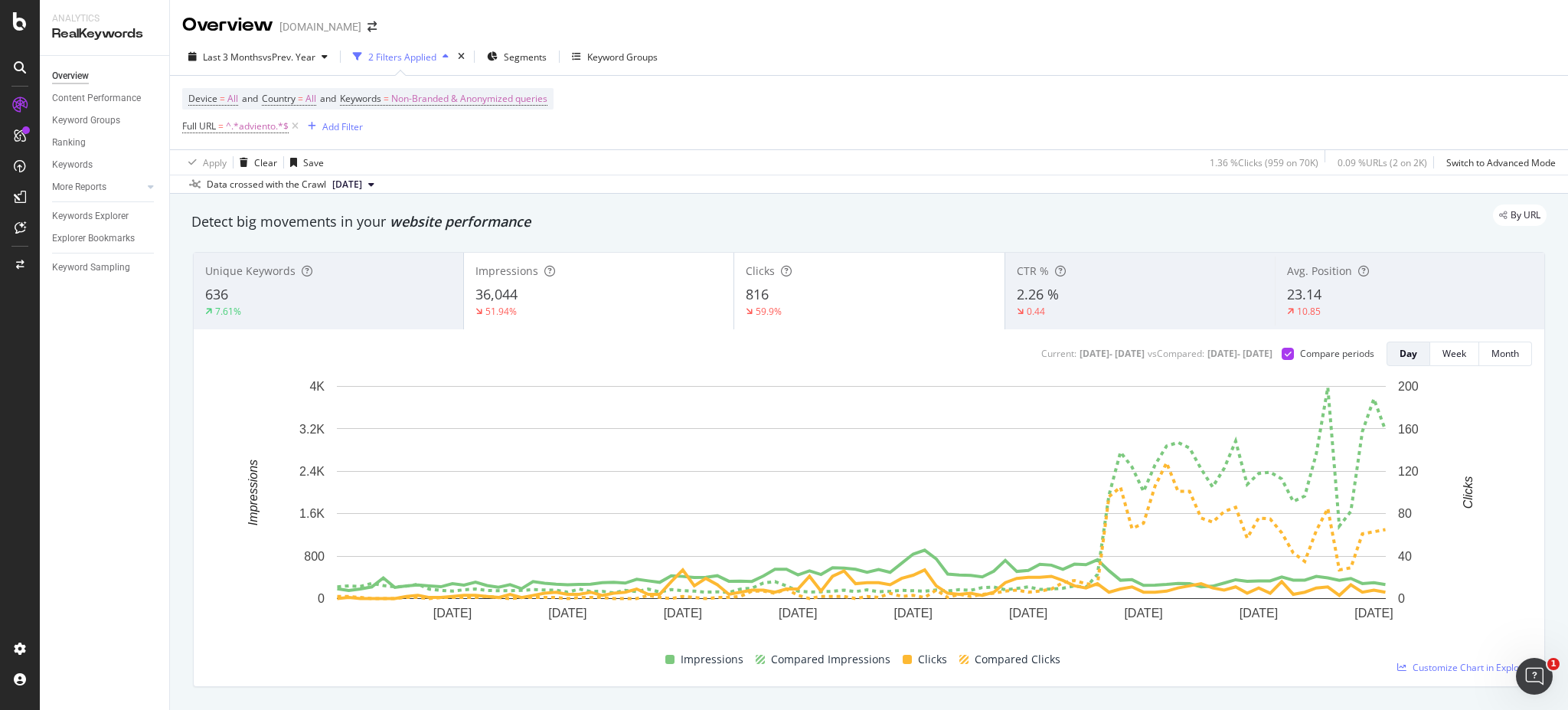
click at [809, 302] on div "816" at bounding box center [868, 295] width 247 height 20
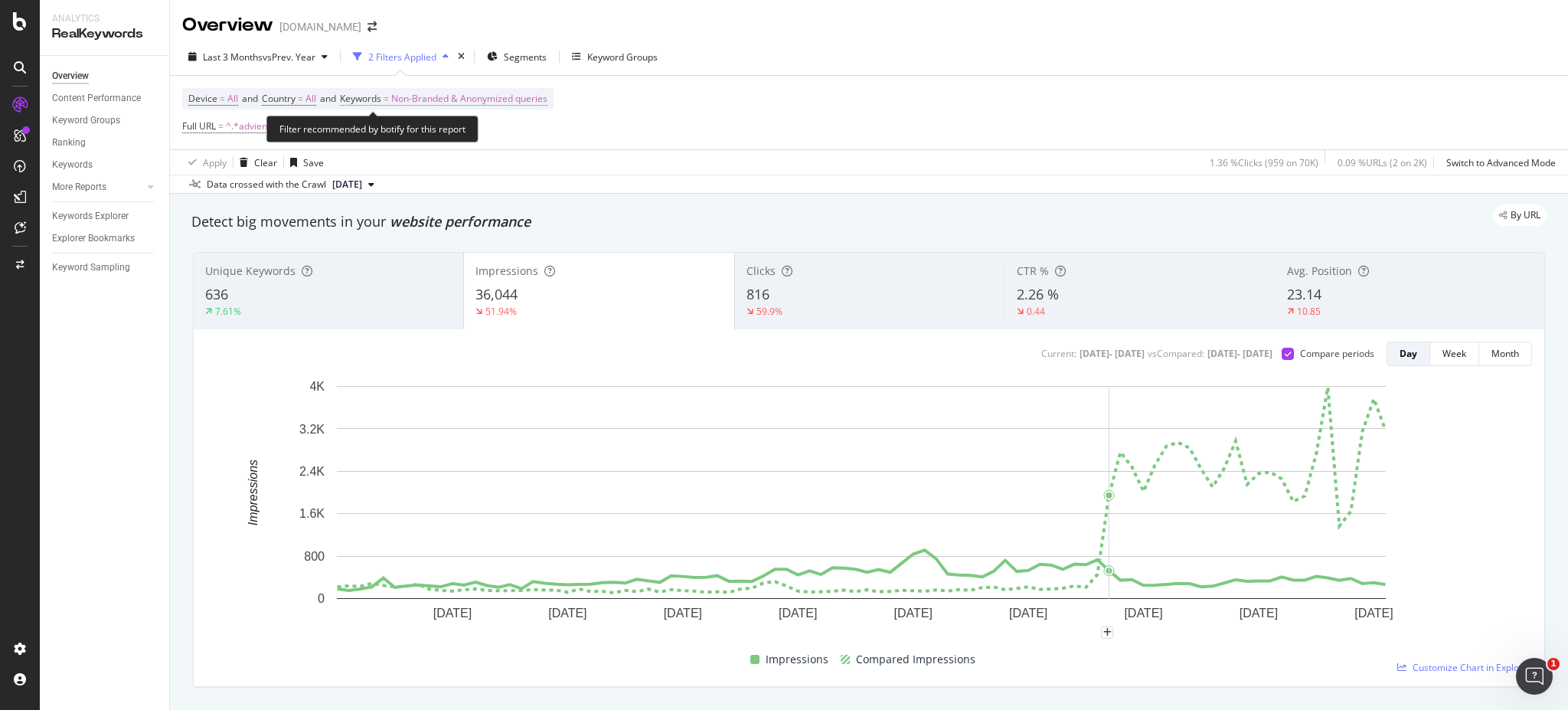
click at [442, 101] on span "Non-Branded & Anonymized queries" at bounding box center [469, 99] width 156 height 22
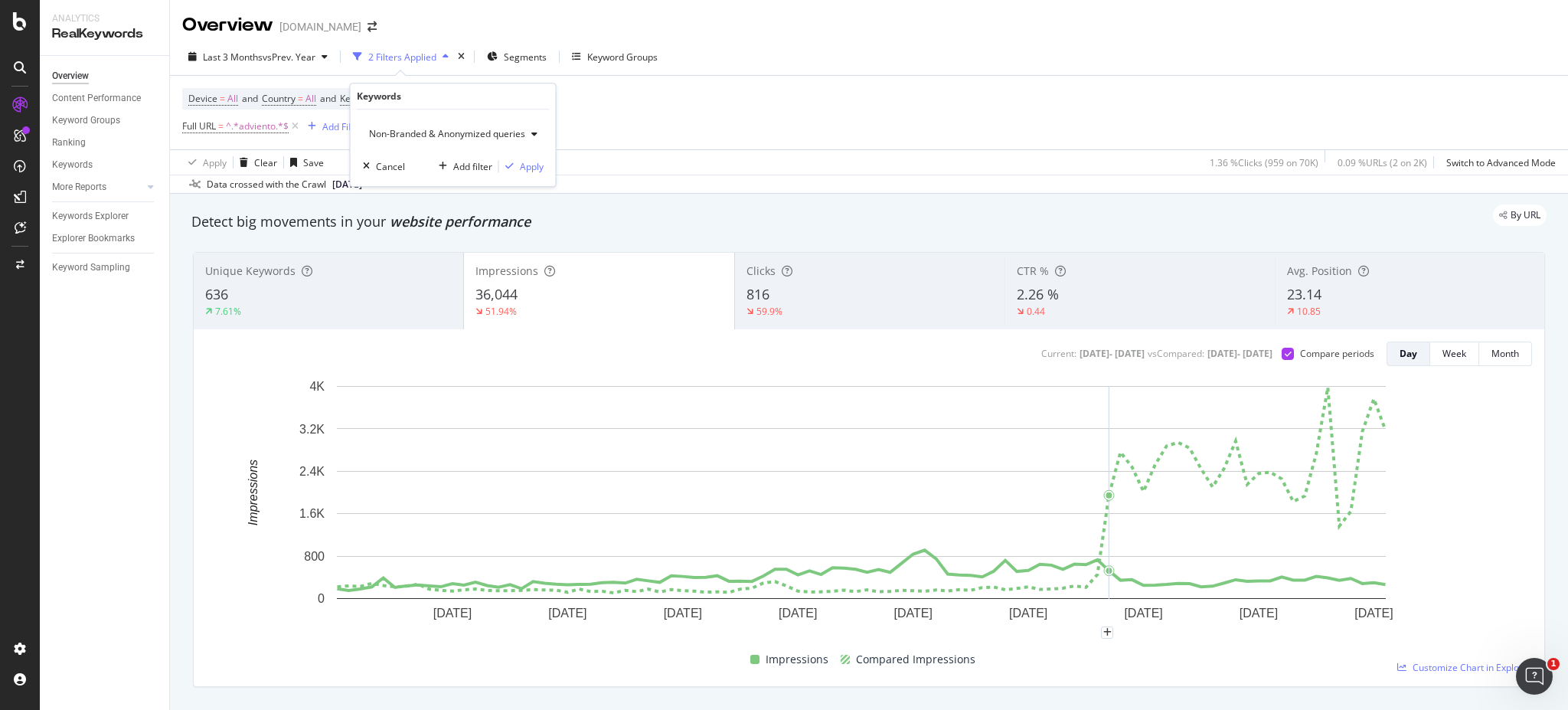
click at [441, 132] on span "Non-Branded & Anonymized queries" at bounding box center [444, 133] width 162 height 13
click at [429, 183] on span "Branded" at bounding box center [455, 186] width 160 height 14
click at [532, 165] on div "Branded Cancel Add filter Apply" at bounding box center [446, 148] width 193 height 77
click at [515, 164] on div "Apply" at bounding box center [519, 166] width 24 height 13
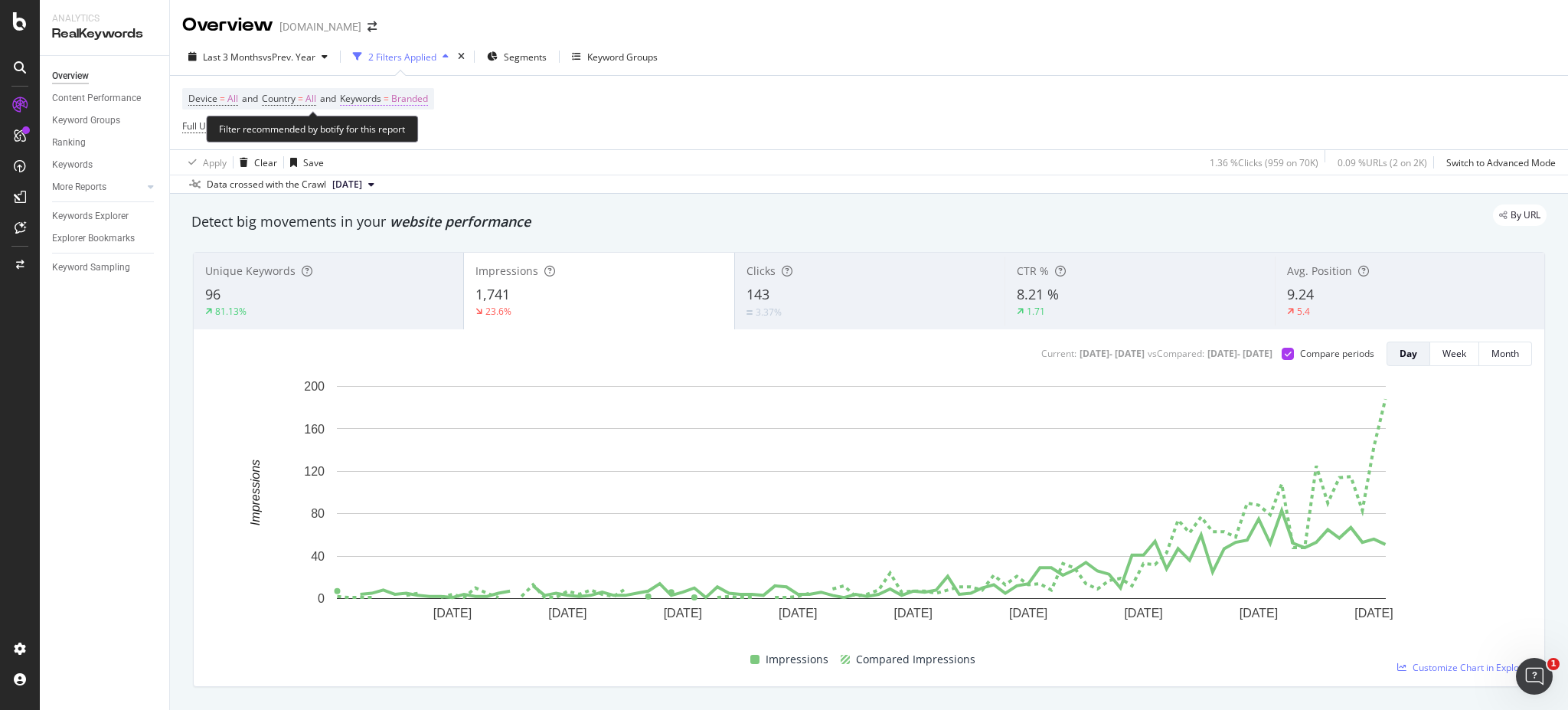
click at [391, 103] on span "Keywords = Branded" at bounding box center [384, 99] width 88 height 14
click at [409, 129] on div "button" at bounding box center [415, 134] width 19 height 9
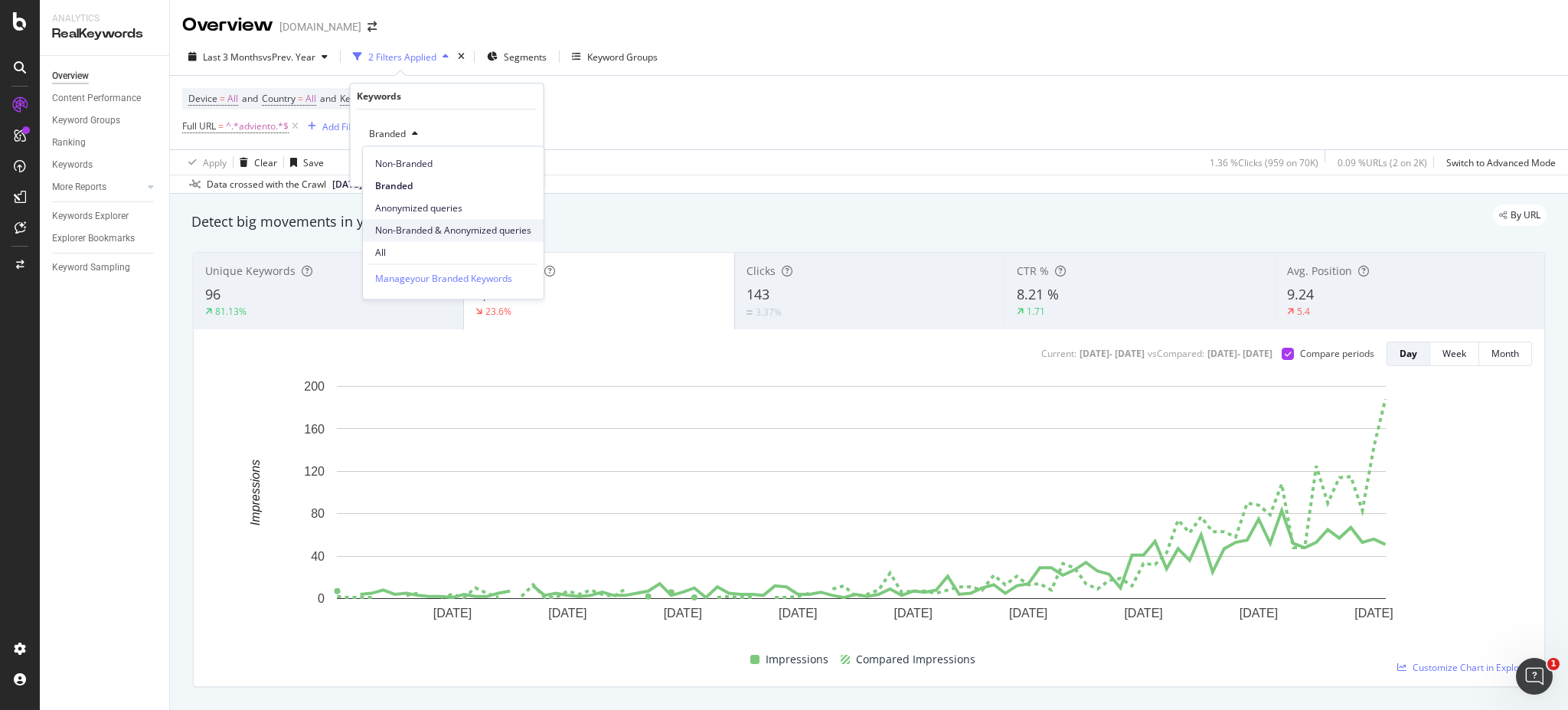
click at [437, 224] on span "Non-Branded & Anonymized queries" at bounding box center [453, 230] width 156 height 14
click at [520, 159] on button "Apply" at bounding box center [521, 166] width 44 height 15
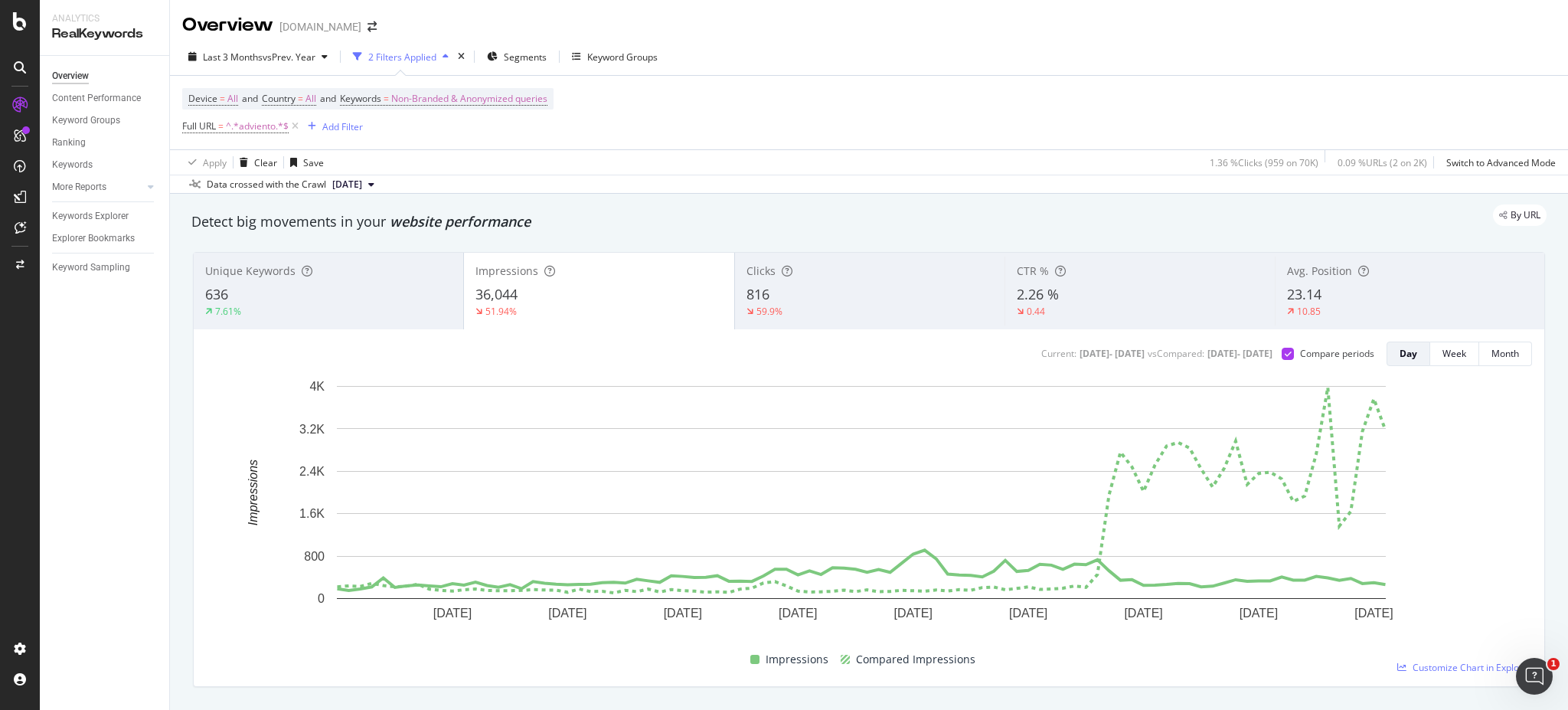
click at [794, 280] on div "Clicks 816 59.9%" at bounding box center [869, 291] width 269 height 69
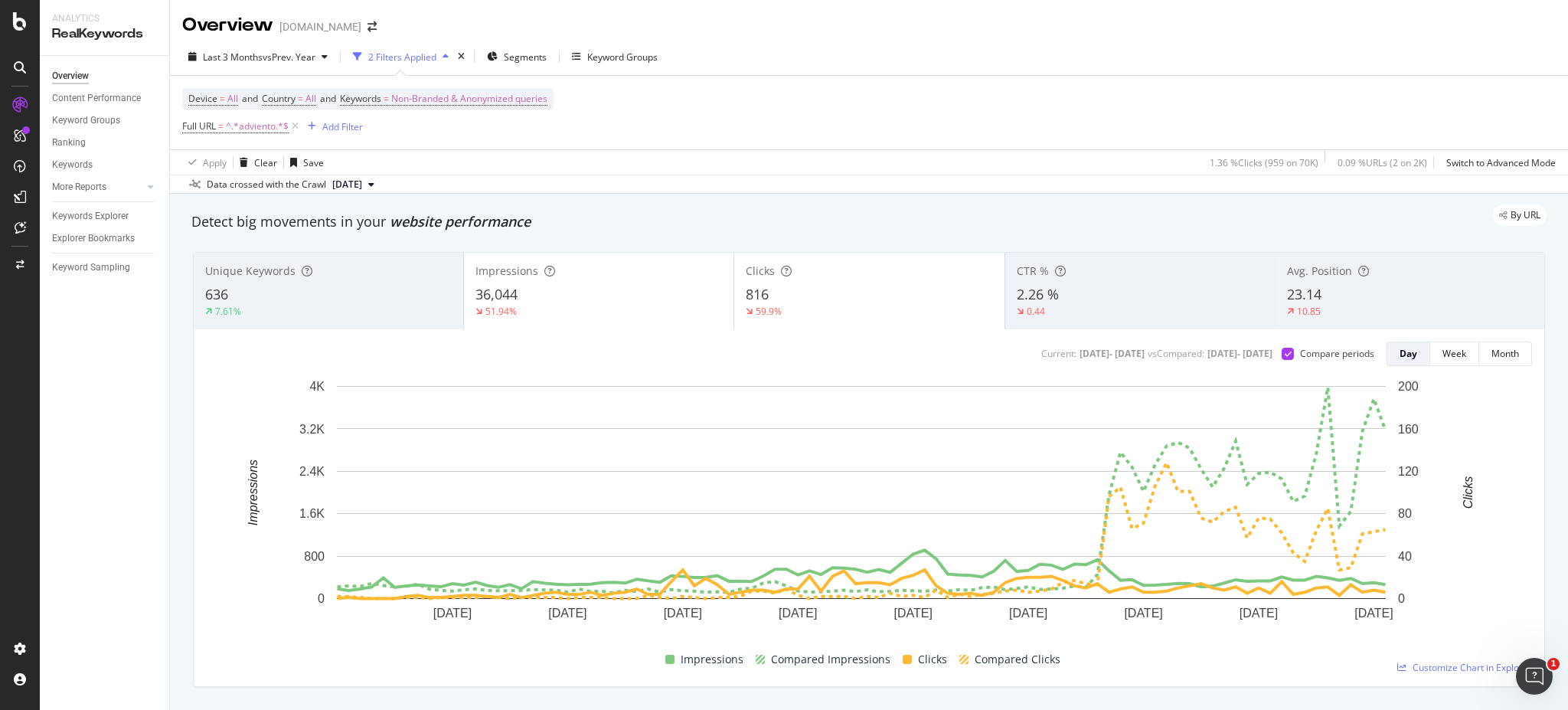
click at [620, 295] on div "36,044" at bounding box center [598, 295] width 247 height 20
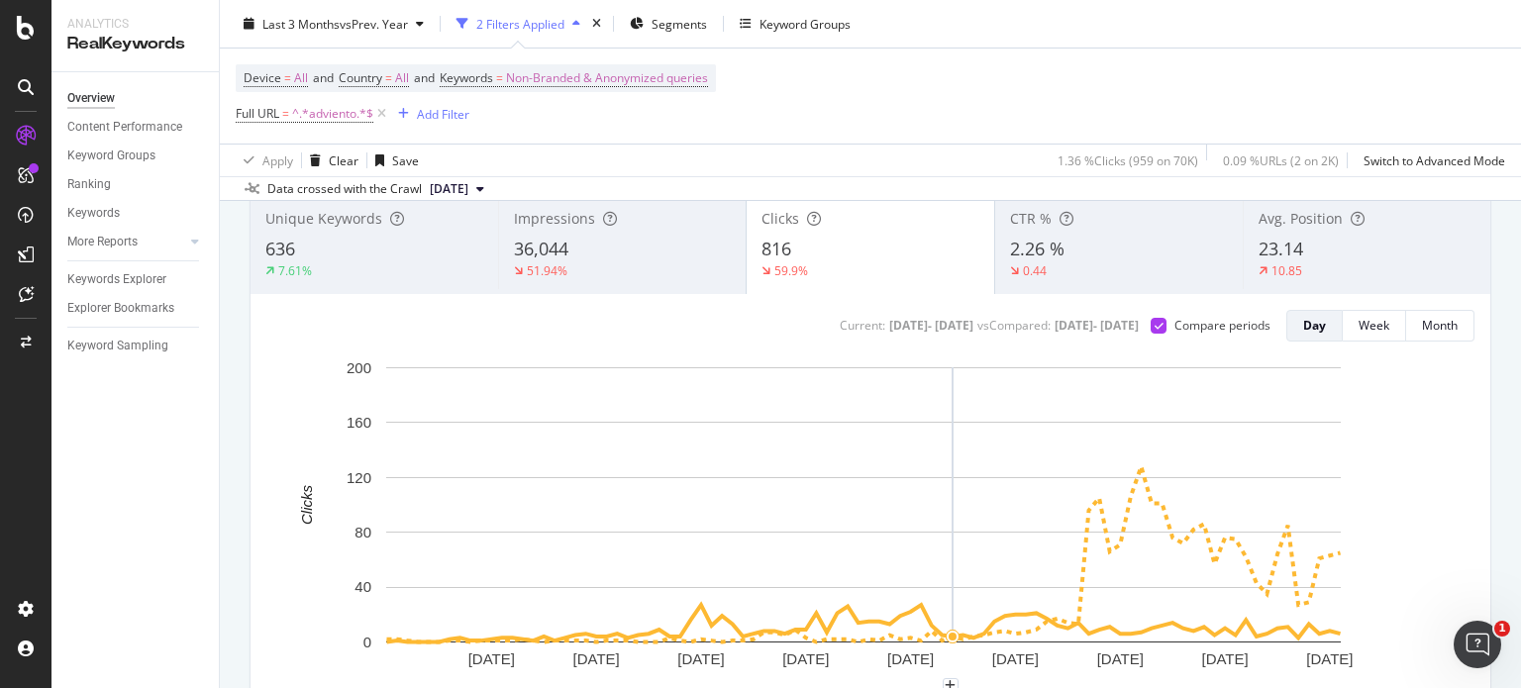
scroll to position [263, 0]
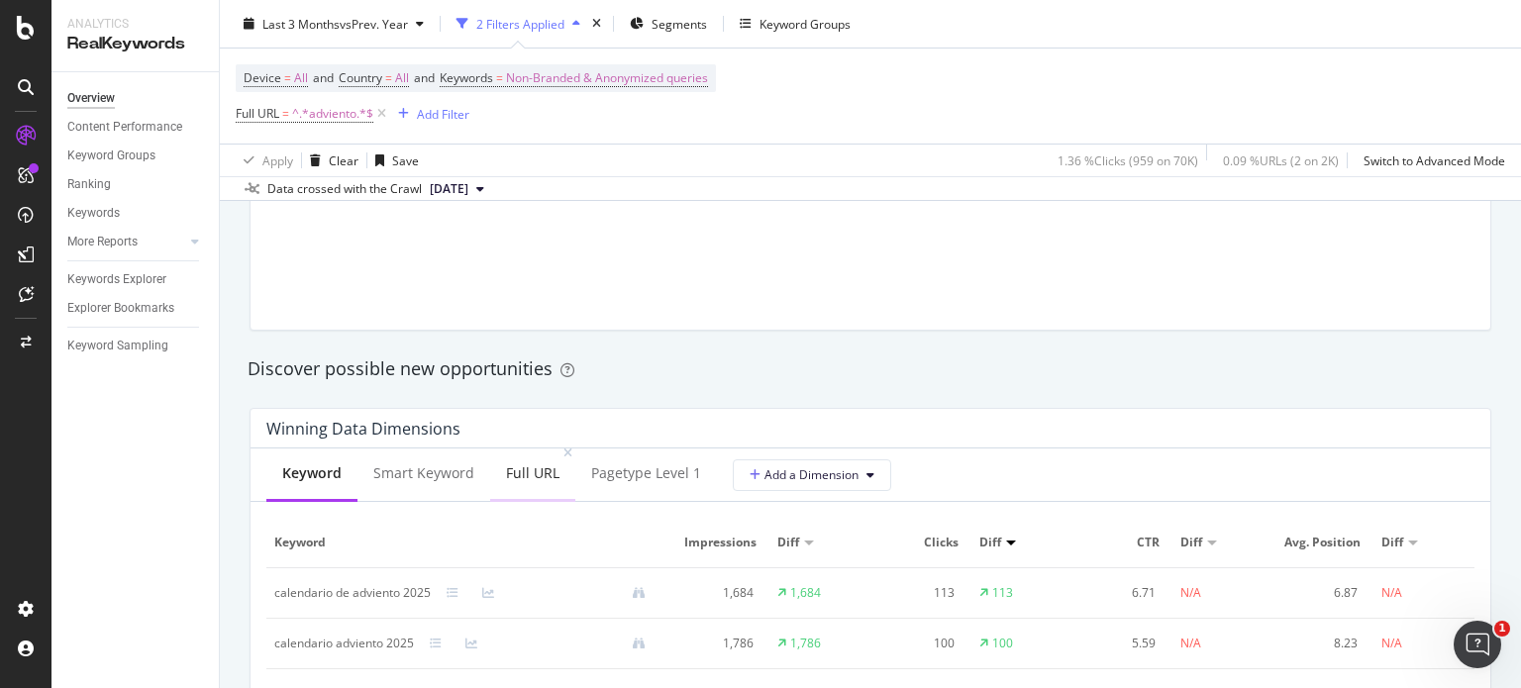
click at [537, 484] on div "Full URL" at bounding box center [532, 474] width 85 height 54
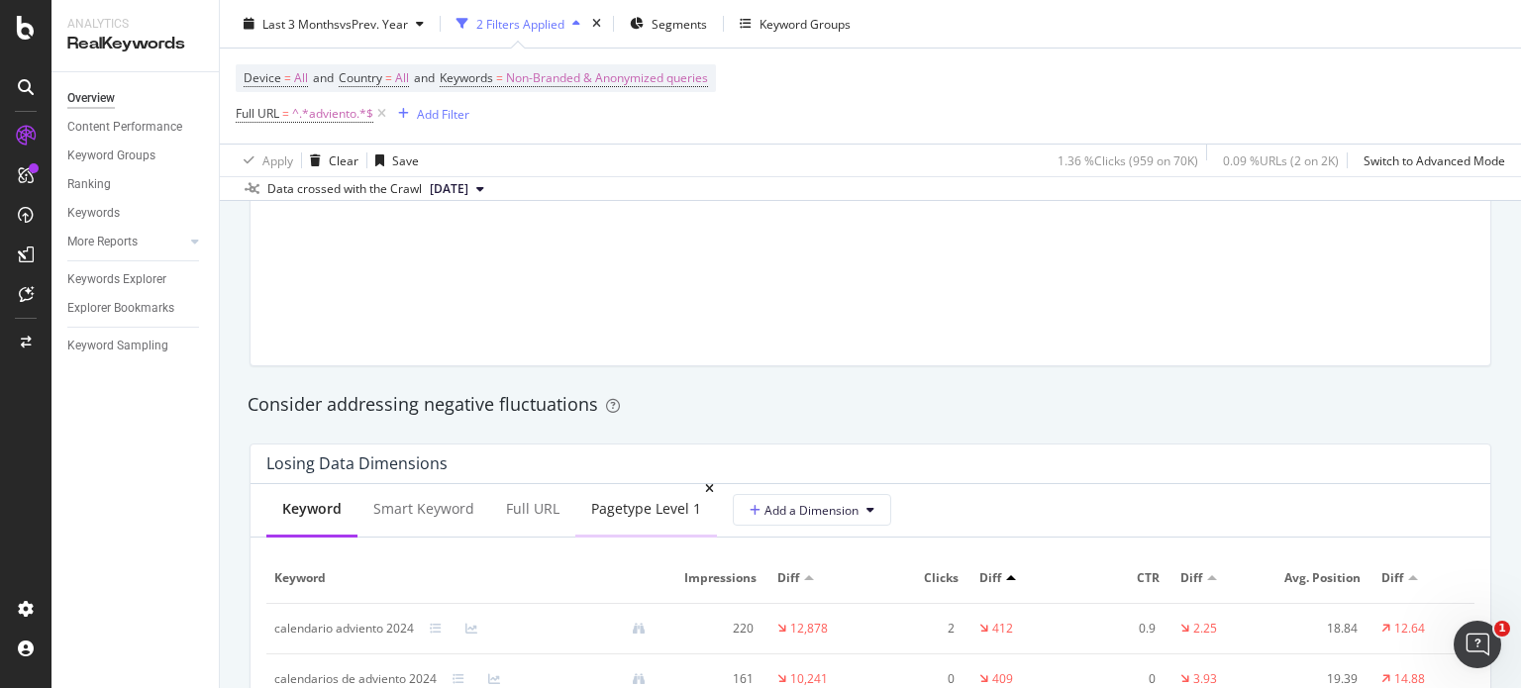
scroll to position [2112, 0]
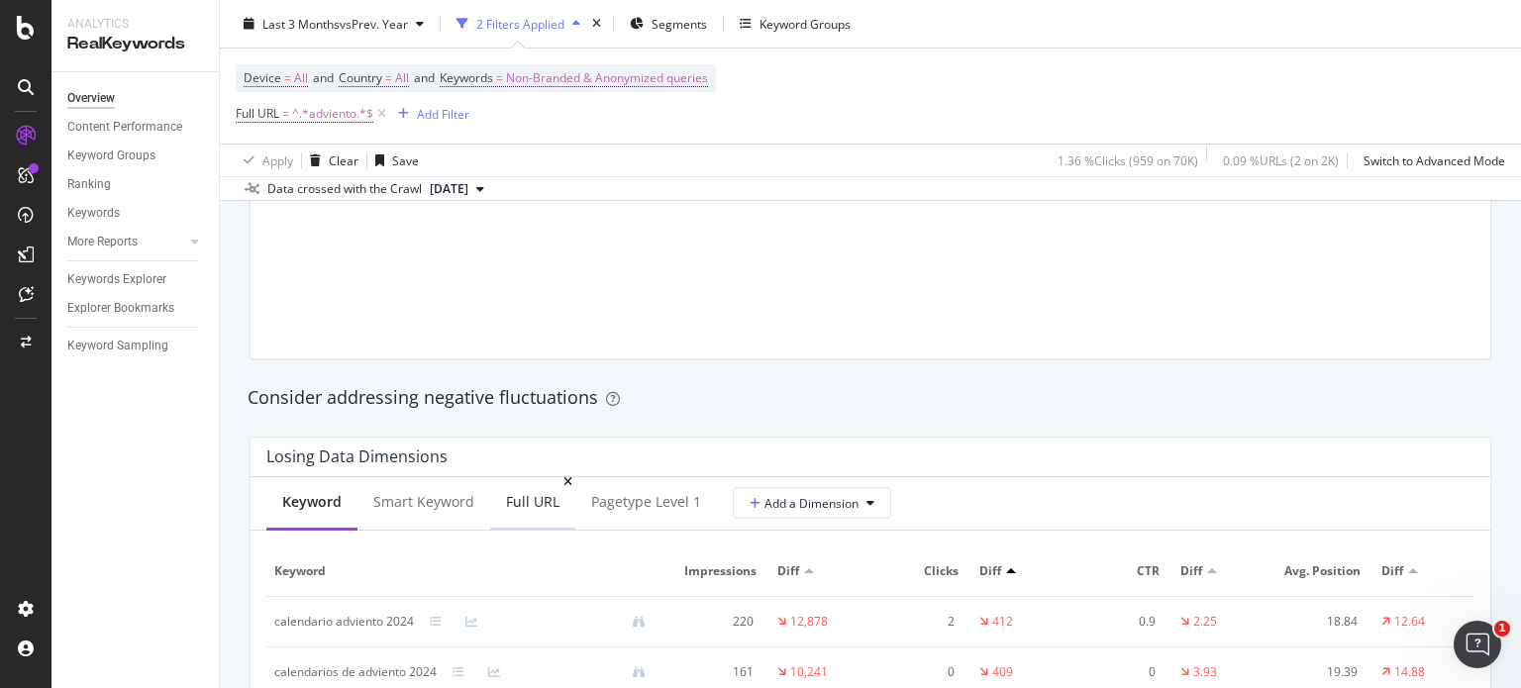
click at [527, 512] on div "Full URL" at bounding box center [532, 503] width 85 height 54
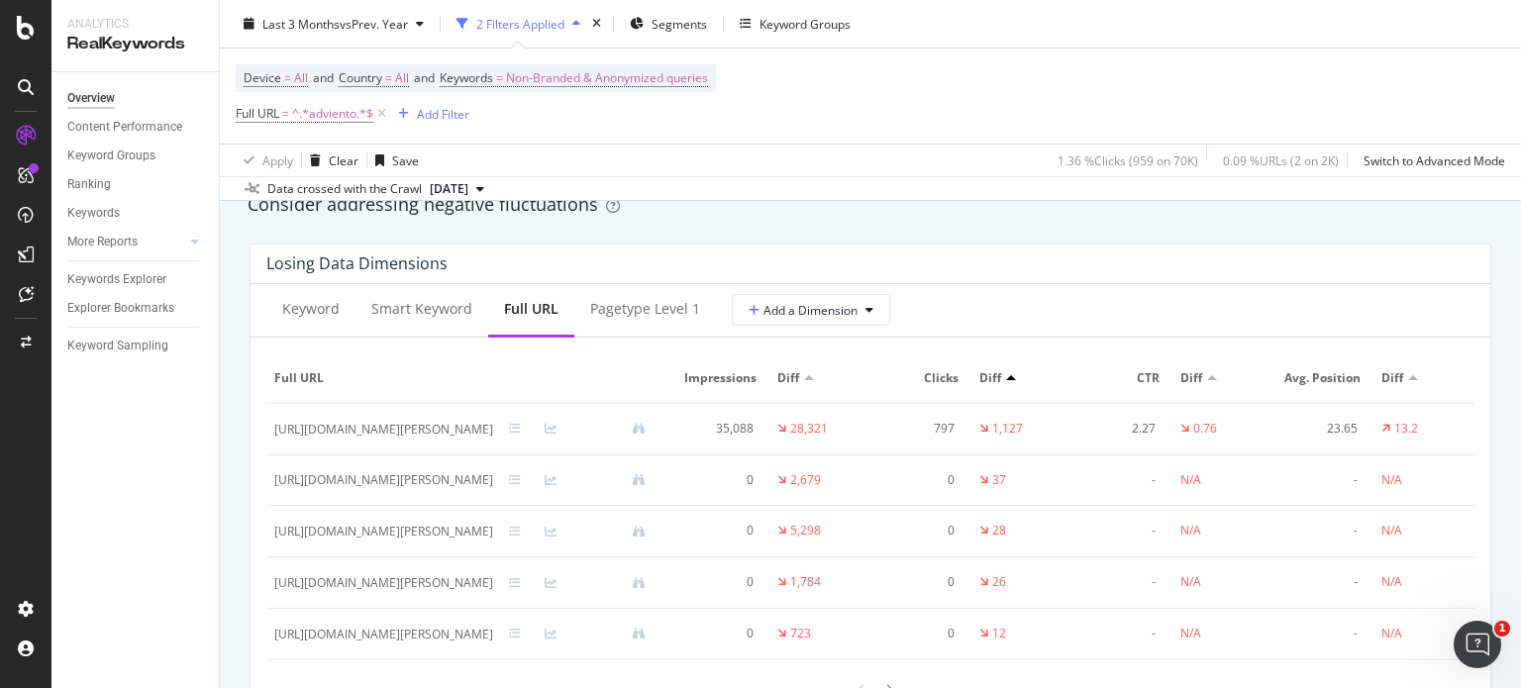
scroll to position [2508, 0]
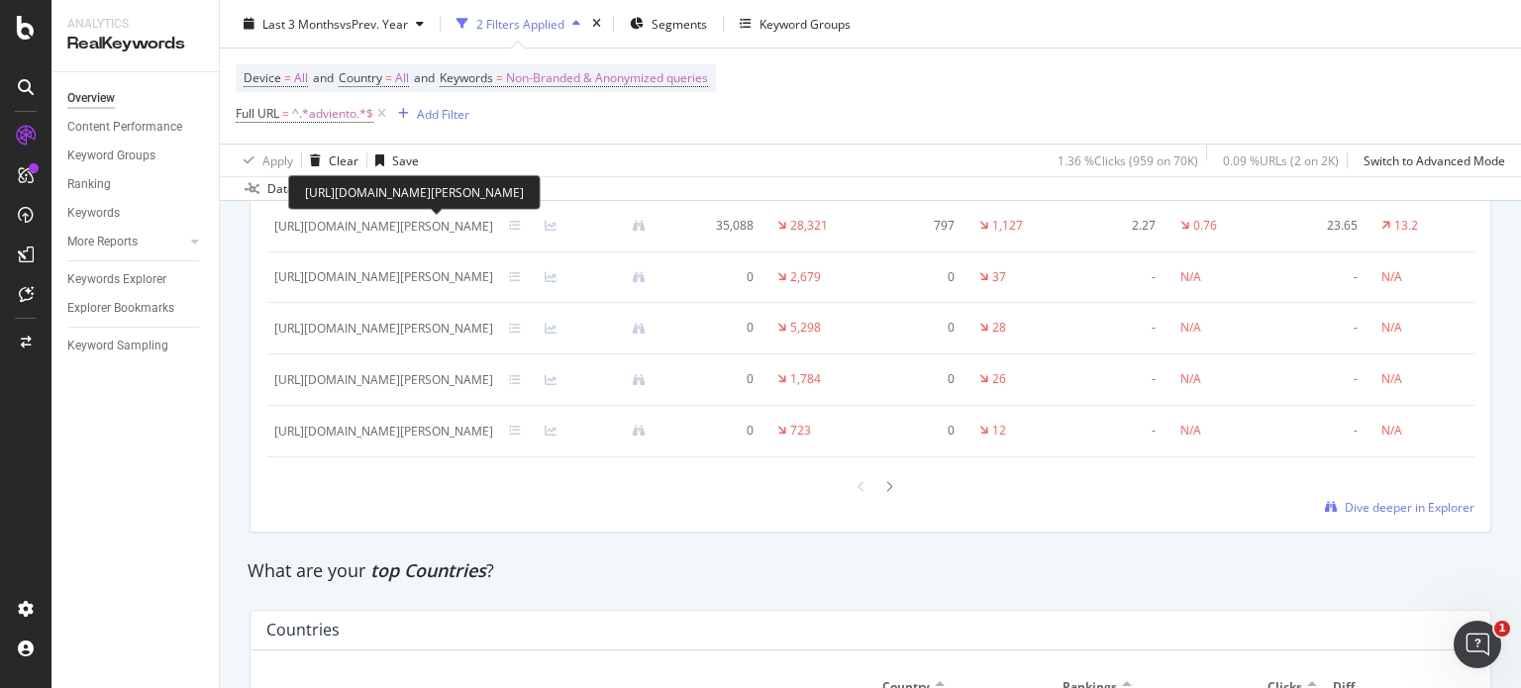
drag, startPoint x: 597, startPoint y: 229, endPoint x: 275, endPoint y: 230, distance: 321.8
click at [275, 230] on div "[URL][DOMAIN_NAME][PERSON_NAME]" at bounding box center [383, 227] width 219 height 18
copy div "[URL][DOMAIN_NAME][PERSON_NAME]"
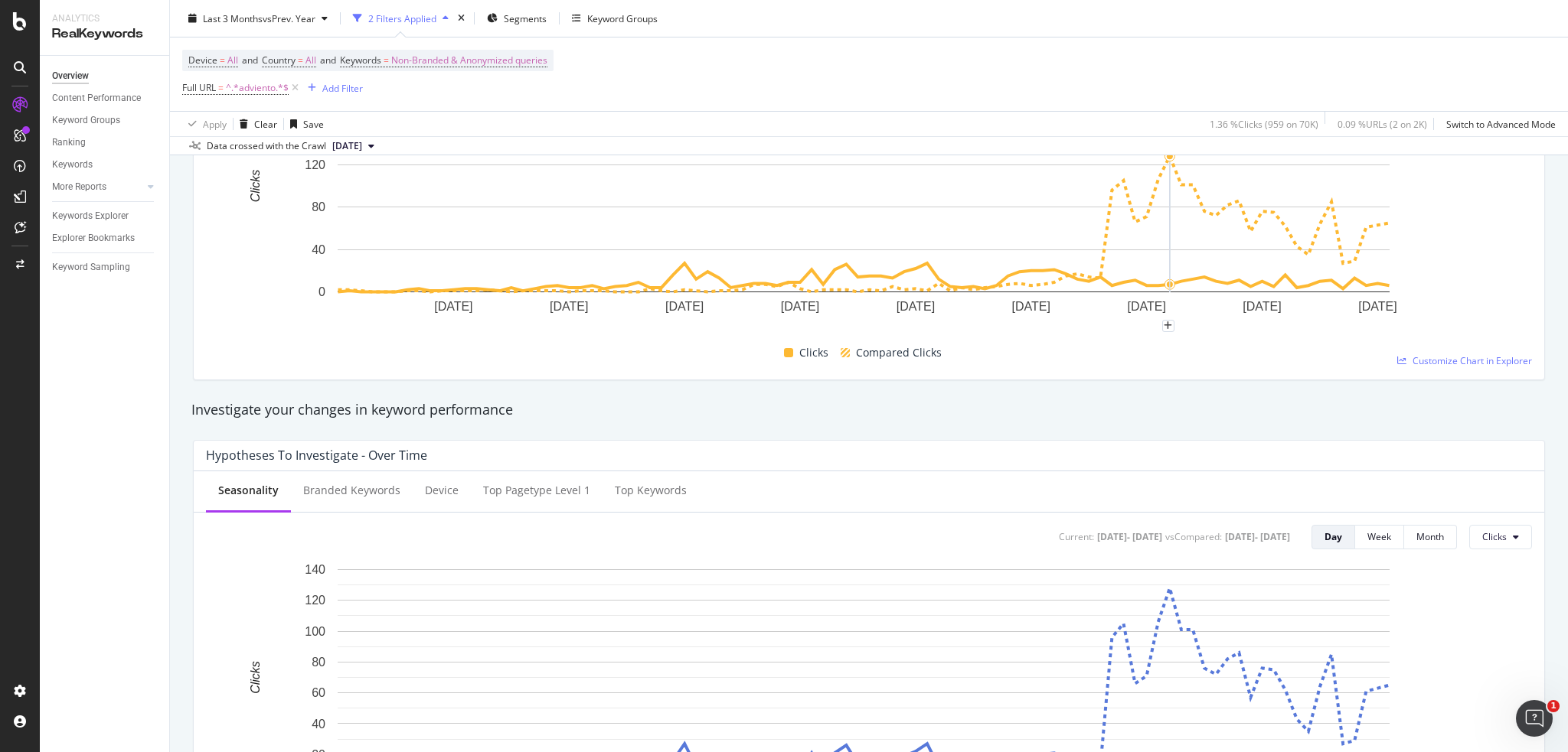
scroll to position [203, 0]
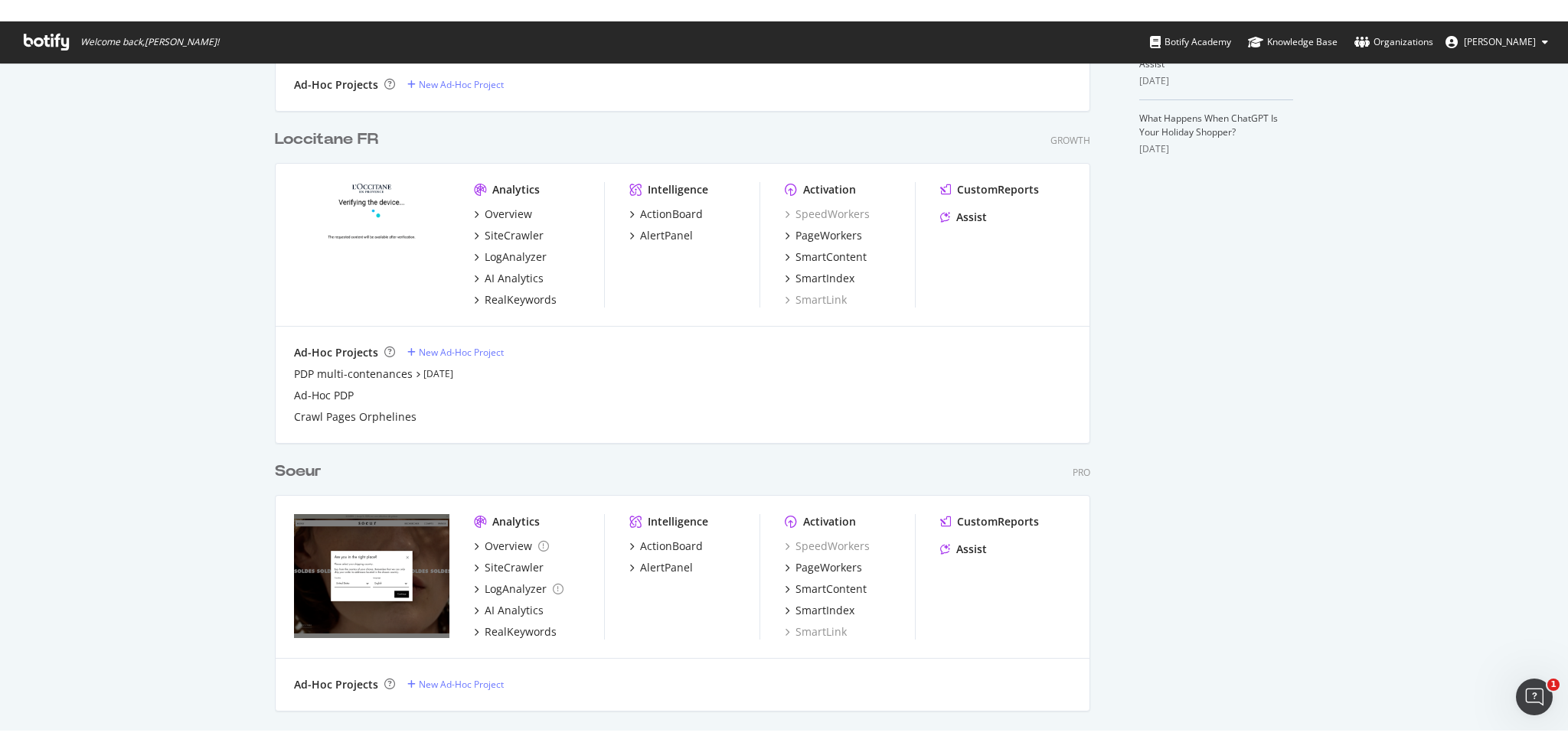
scroll to position [815, 0]
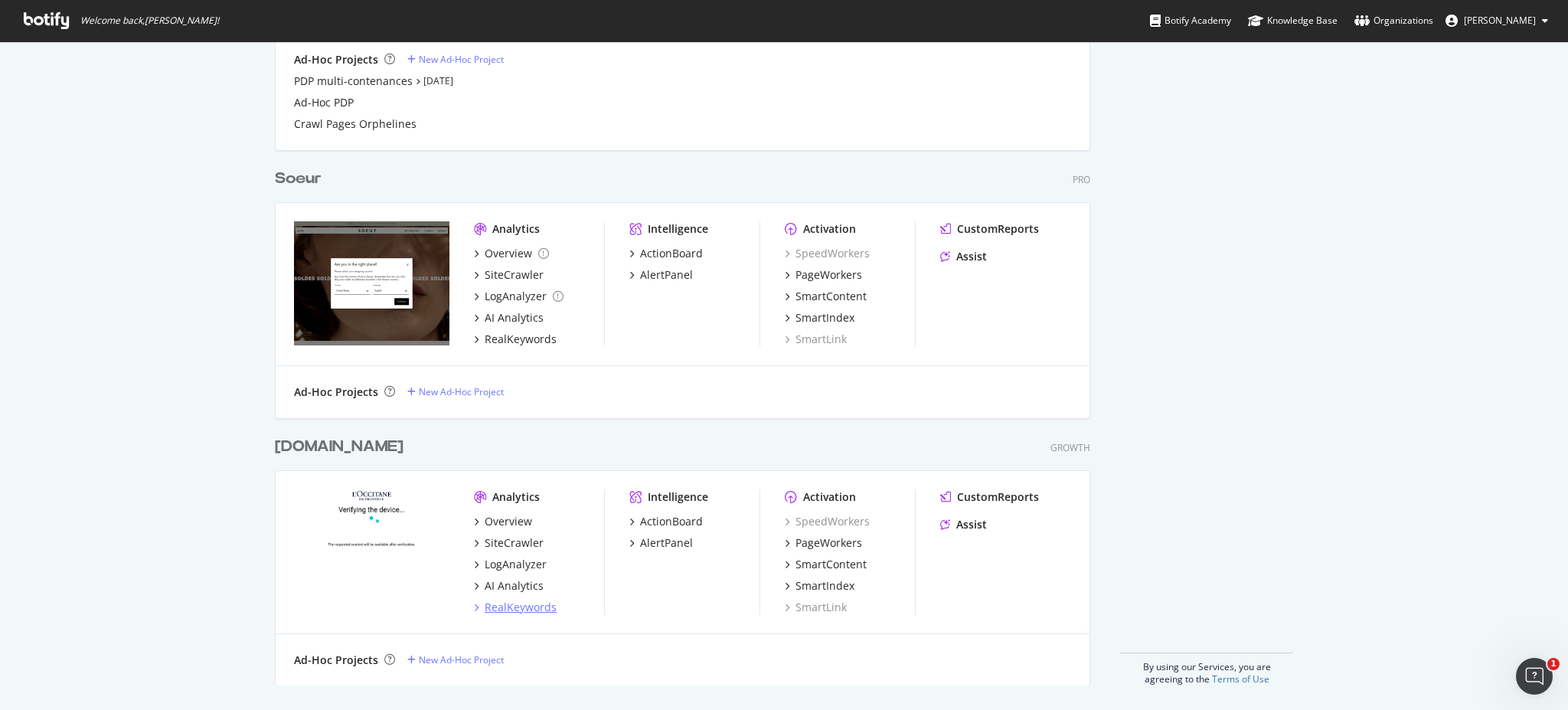
click at [506, 601] on div "RealKeywords" at bounding box center [520, 607] width 72 height 15
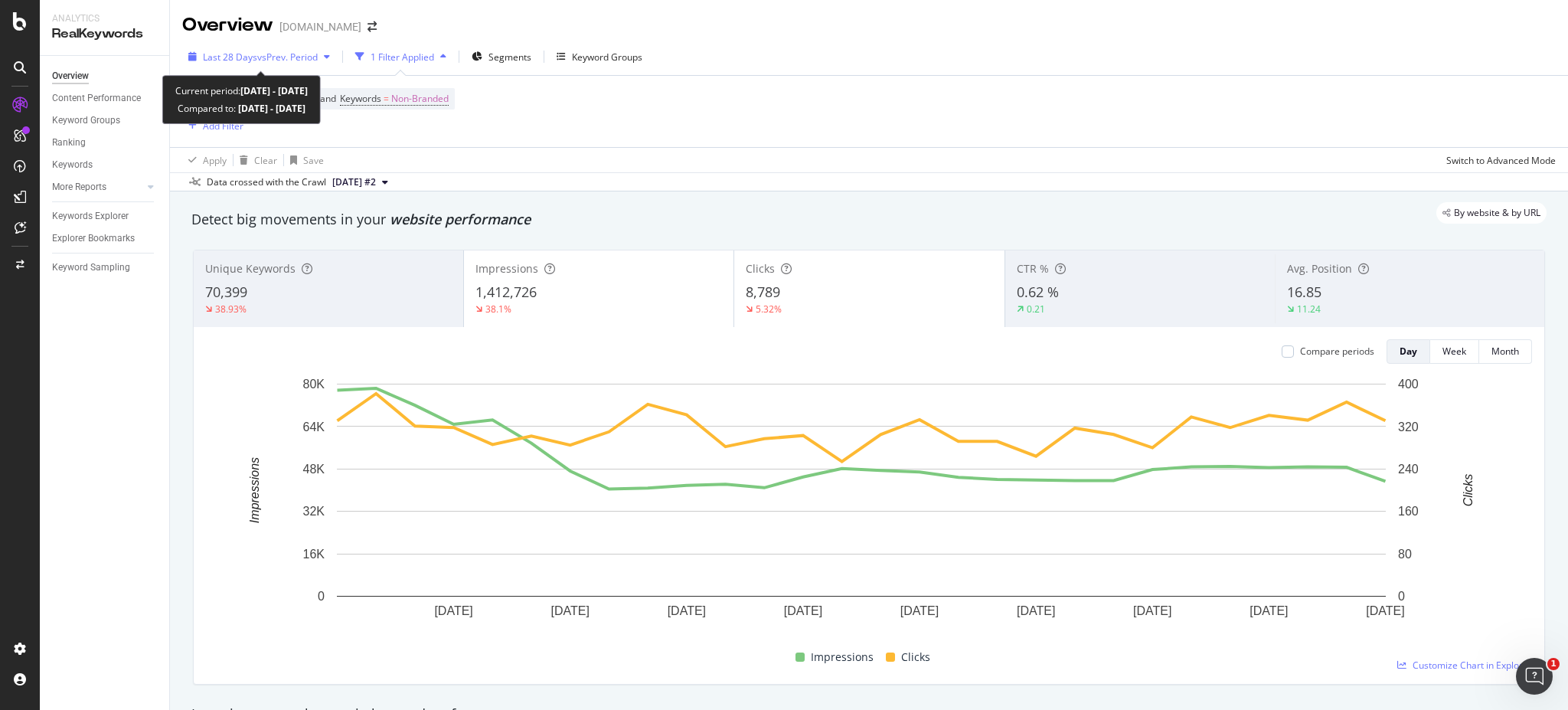
click at [312, 56] on span "vs Prev. Period" at bounding box center [288, 56] width 60 height 13
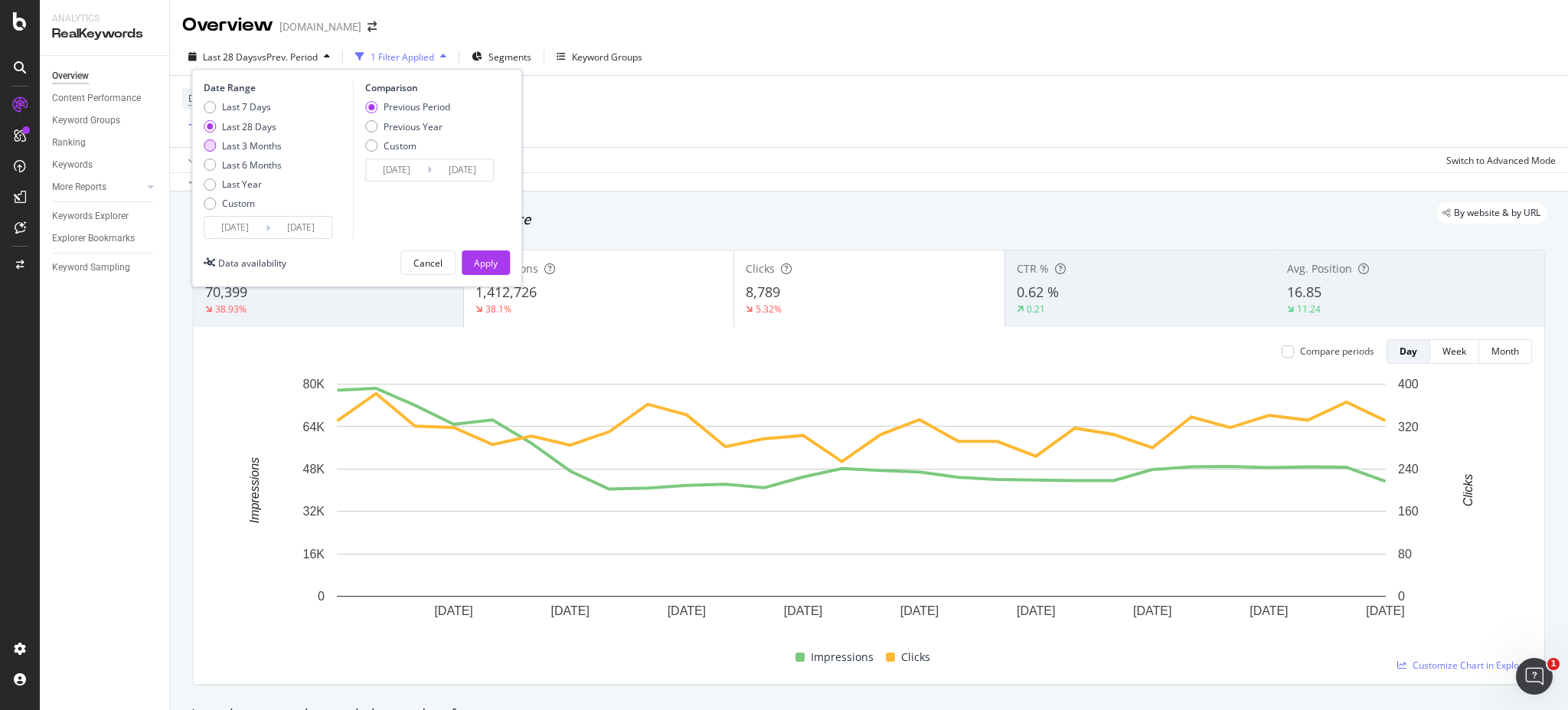
click at [233, 150] on div "Last 3 Months" at bounding box center [251, 145] width 60 height 13
type input "2025/07/04"
type input "2025/04/03"
type input "2025/07/03"
click at [375, 120] on div "Previous Year" at bounding box center [407, 126] width 85 height 13
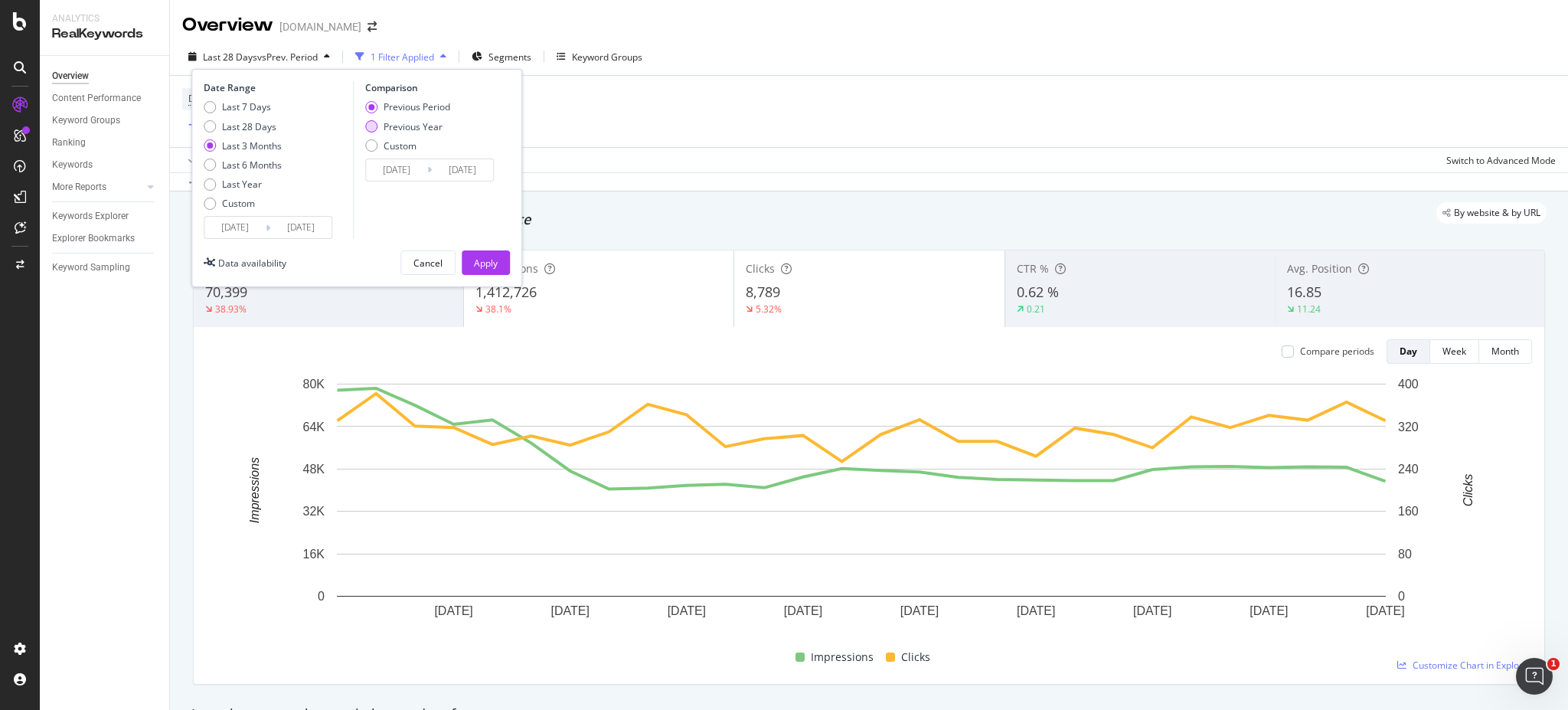
type input "2024/07/05"
type input "2024/10/04"
click at [502, 246] on div "Date Range Last 7 Days Last 28 Days Last 3 Months Last 6 Months Last Year Custo…" at bounding box center [357, 178] width 331 height 218
click at [506, 261] on button "Apply" at bounding box center [486, 263] width 48 height 25
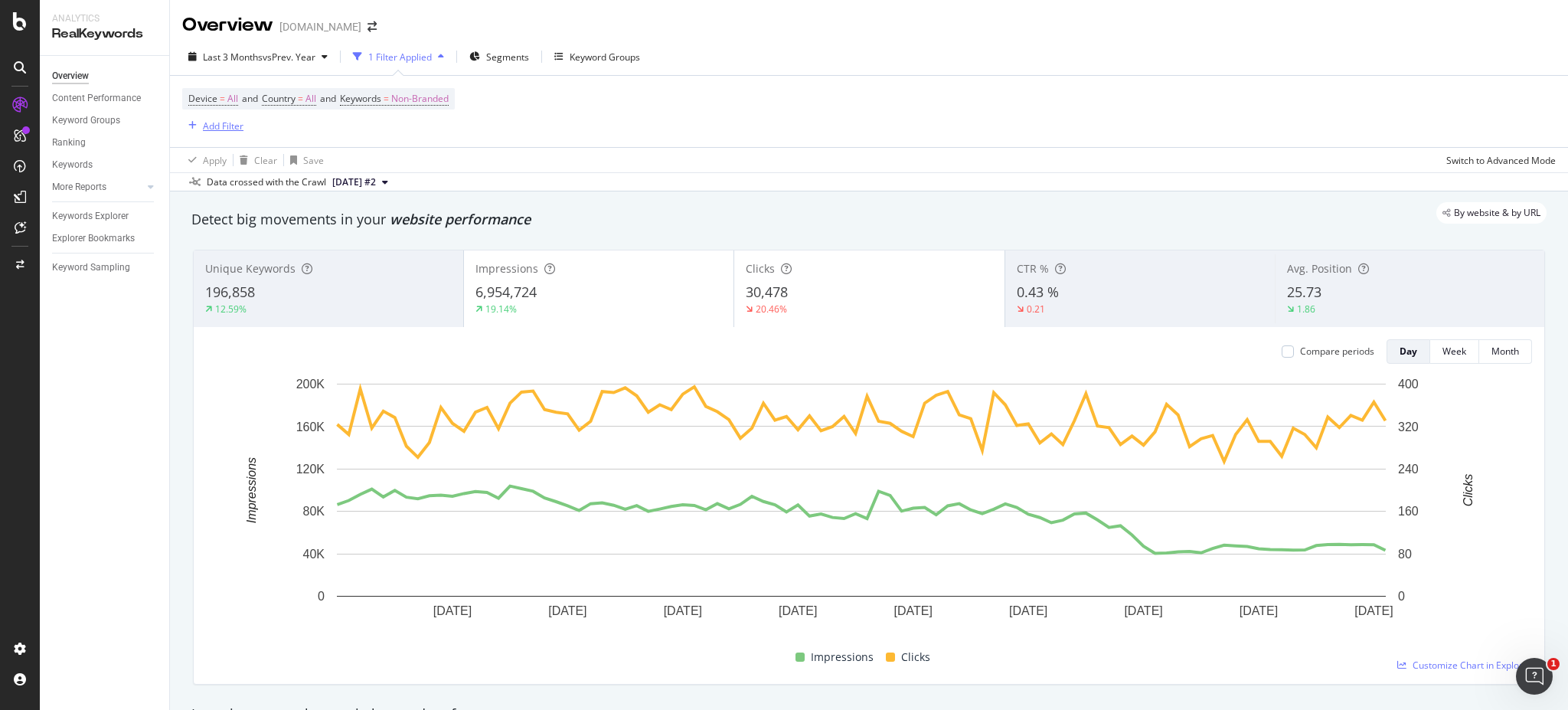
click at [234, 129] on div "Add Filter" at bounding box center [223, 125] width 40 height 13
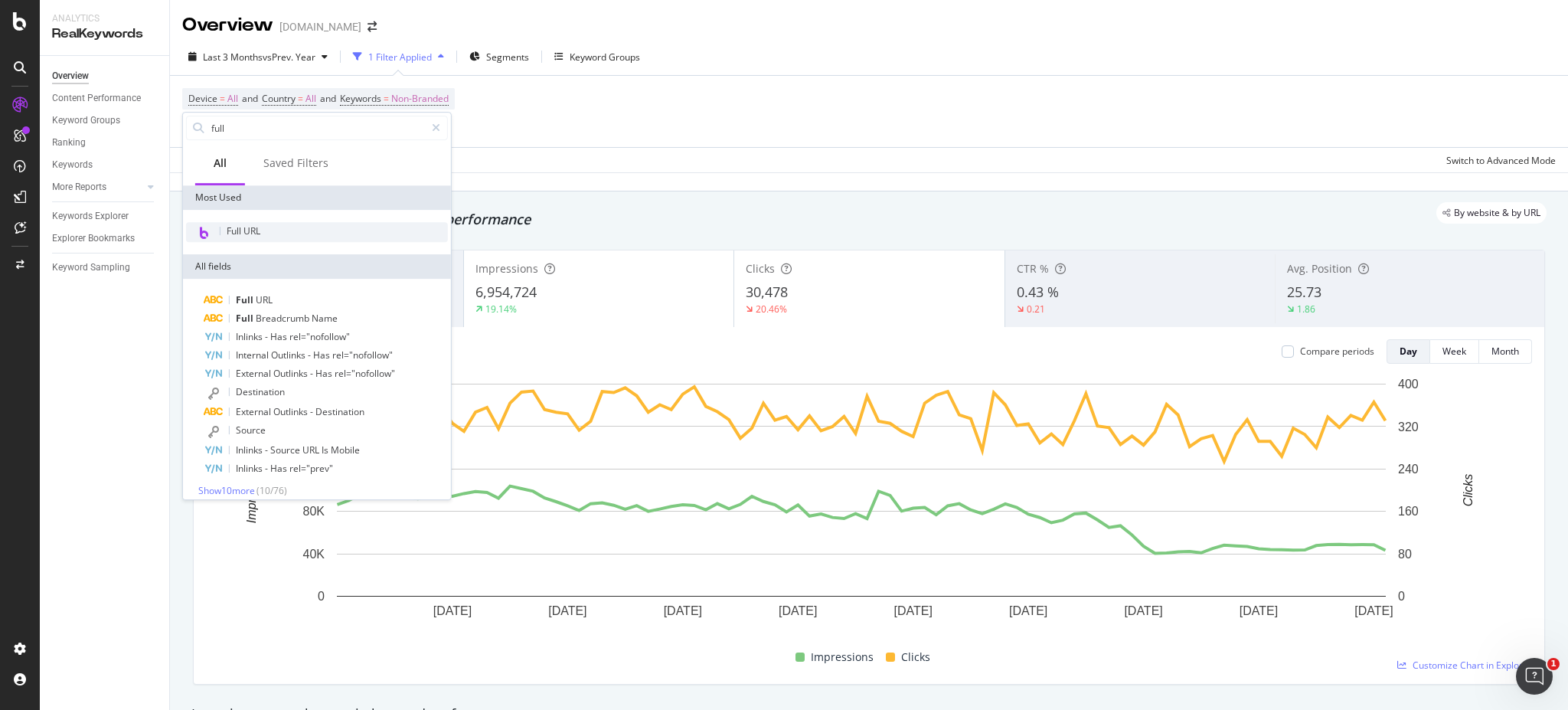
type input "full"
click at [291, 230] on div "Full URL" at bounding box center [317, 232] width 262 height 20
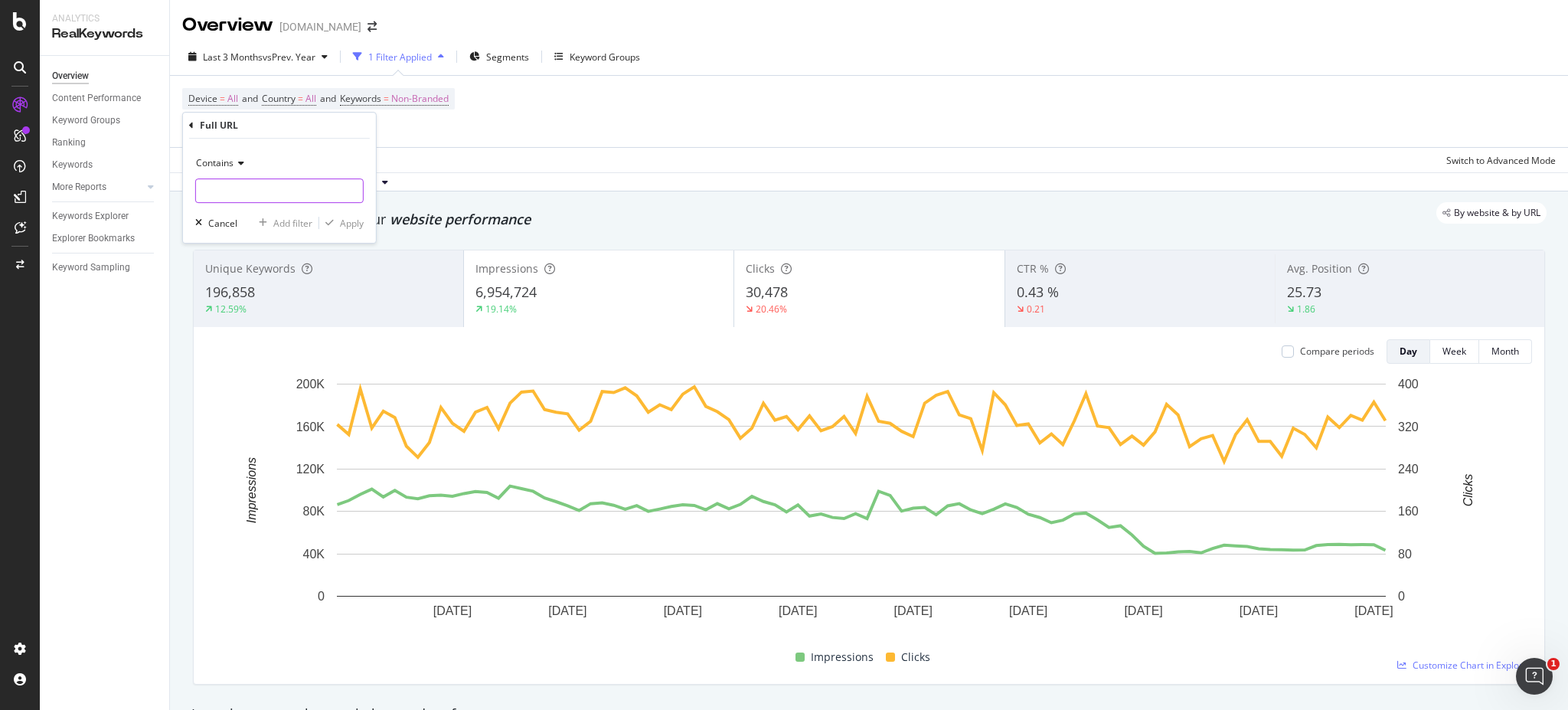
click at [254, 185] on input "text" at bounding box center [279, 191] width 167 height 25
type input "c"
type input "advent"
click at [366, 219] on div "Contains advent Cancel Add filter Apply" at bounding box center [279, 190] width 193 height 104
click at [349, 219] on div "Apply" at bounding box center [352, 223] width 24 height 13
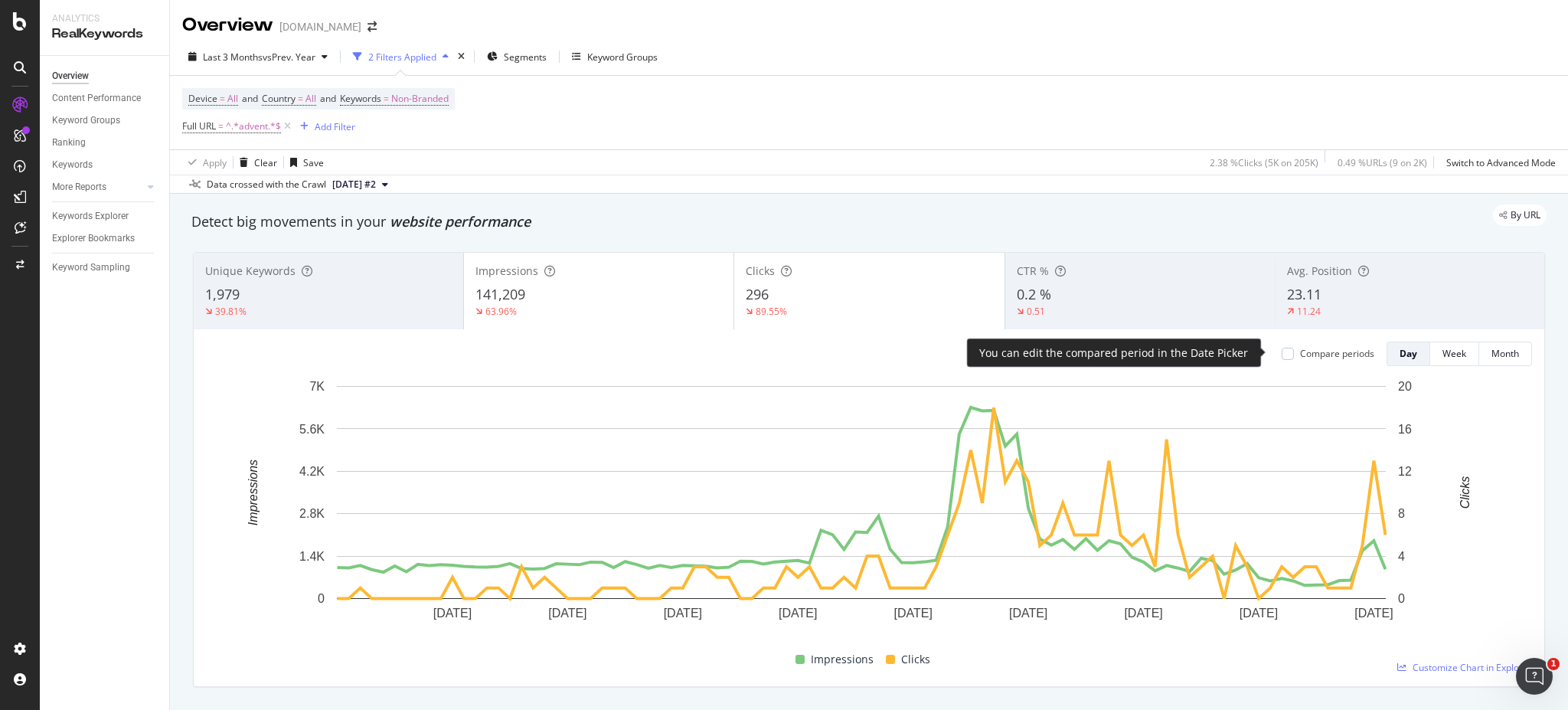
click at [1300, 350] on div "Compare periods" at bounding box center [1337, 353] width 74 height 13
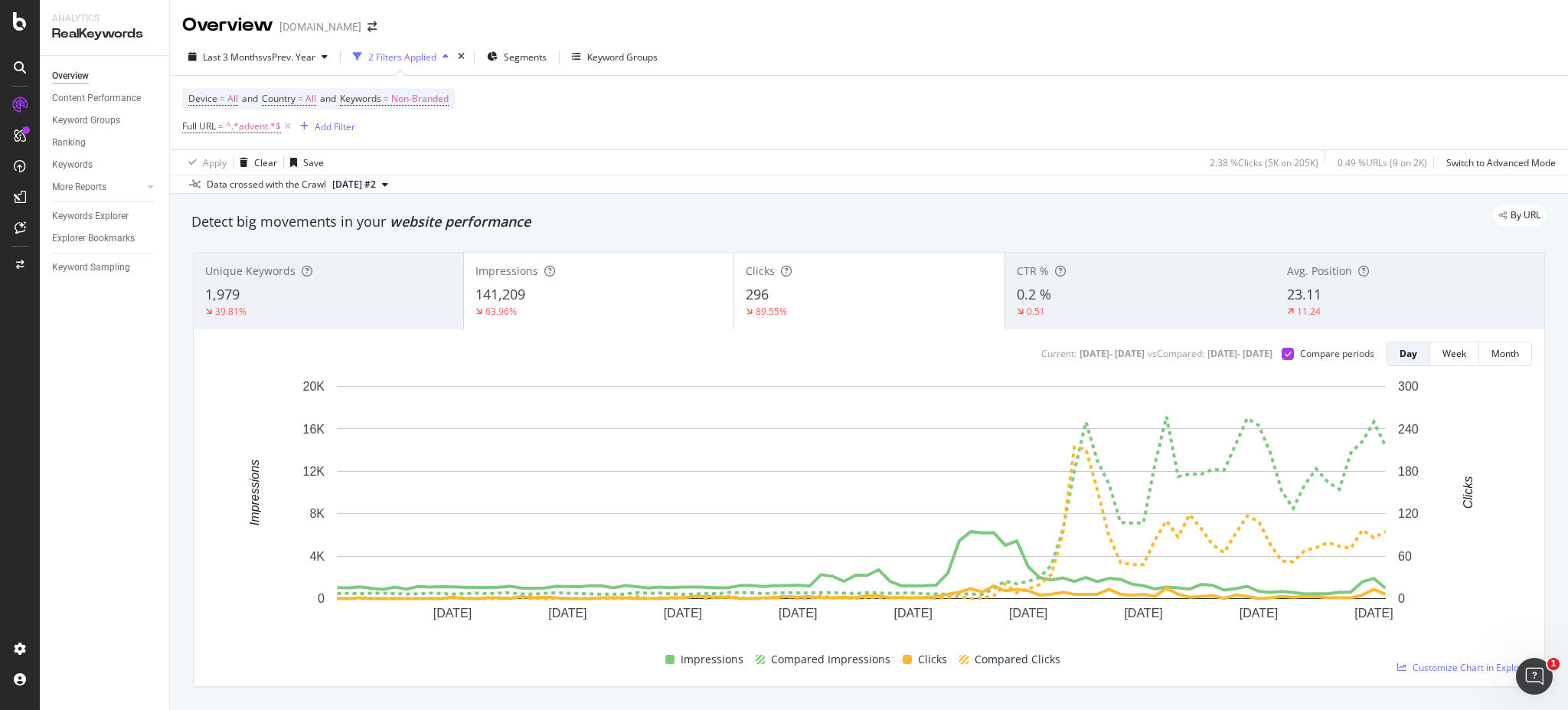
click at [704, 302] on div "141,209" at bounding box center [598, 295] width 247 height 20
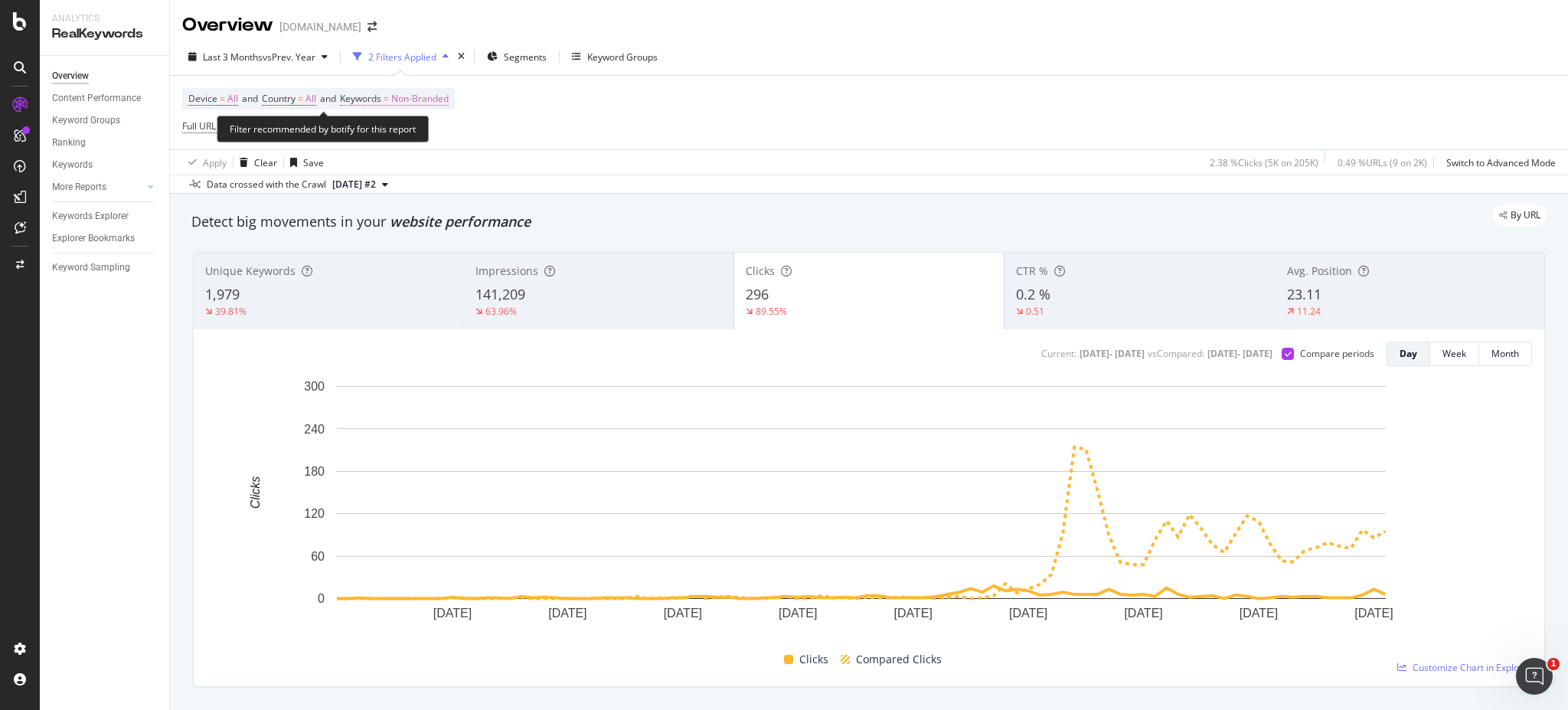
click at [427, 101] on span "Non-Branded" at bounding box center [420, 99] width 57 height 22
click at [406, 140] on div "Non-Branded" at bounding box center [404, 134] width 82 height 23
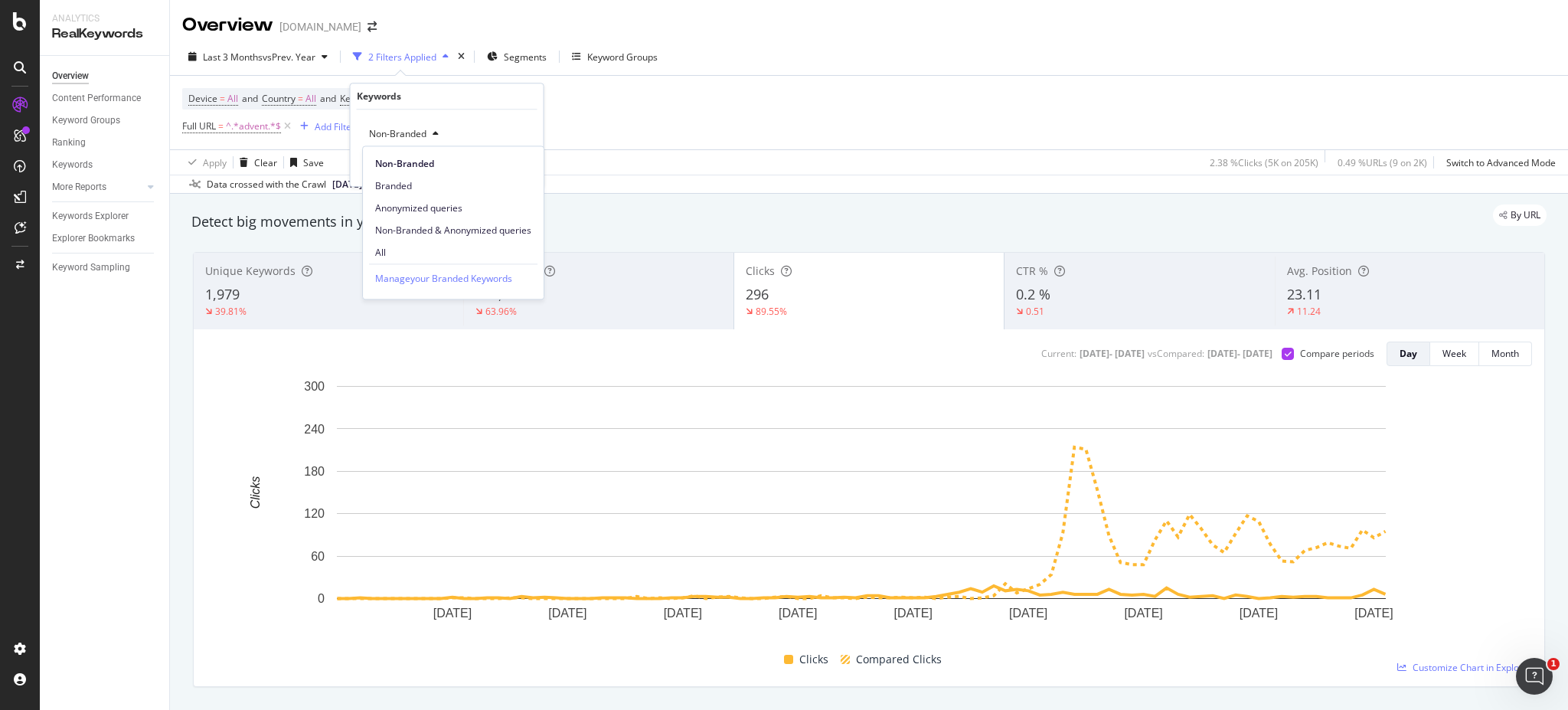
drag, startPoint x: 447, startPoint y: 231, endPoint x: 476, endPoint y: 245, distance: 32.2
click at [447, 231] on span "Non-Branded & Anonymized queries" at bounding box center [453, 230] width 156 height 14
click at [539, 161] on div "Apply" at bounding box center [531, 166] width 24 height 13
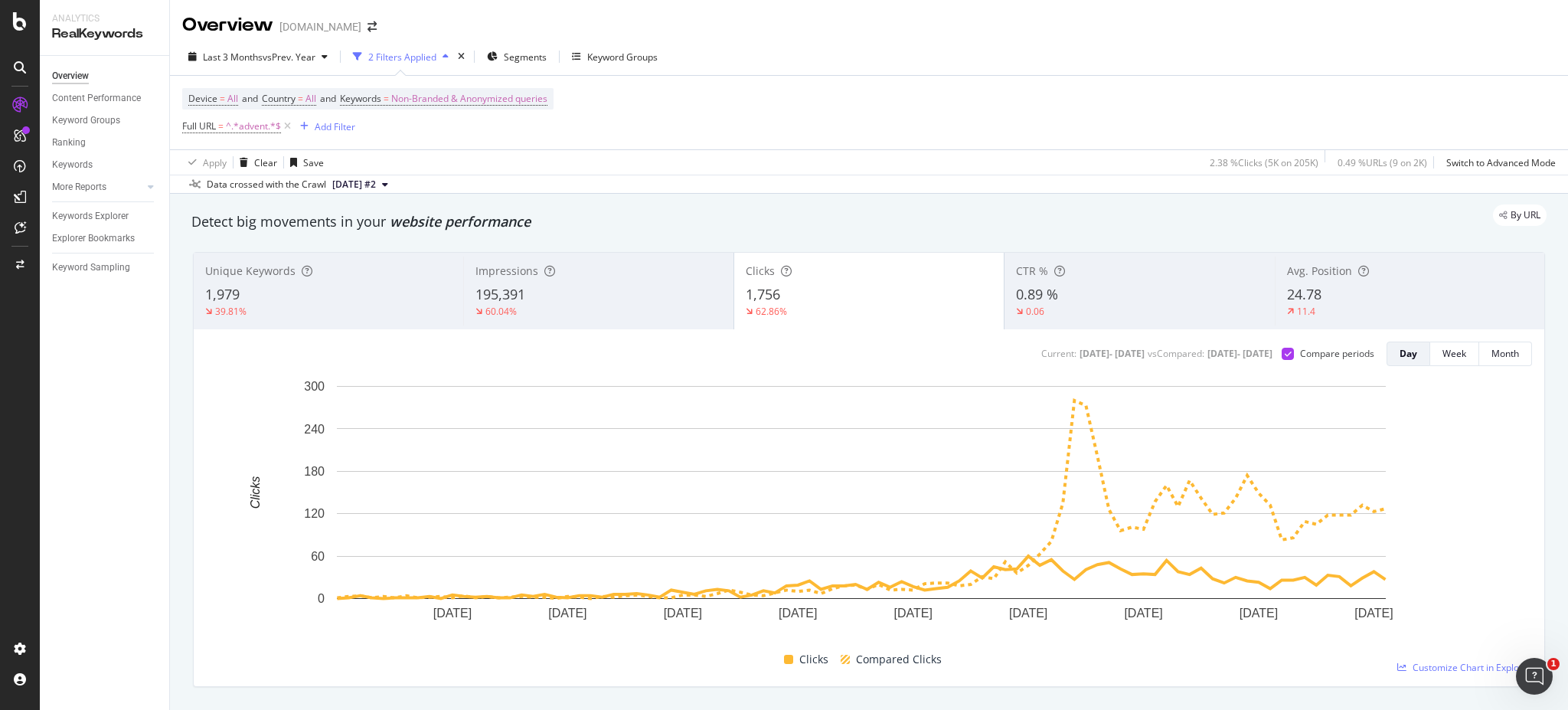
click at [612, 291] on div "195,391" at bounding box center [598, 295] width 246 height 20
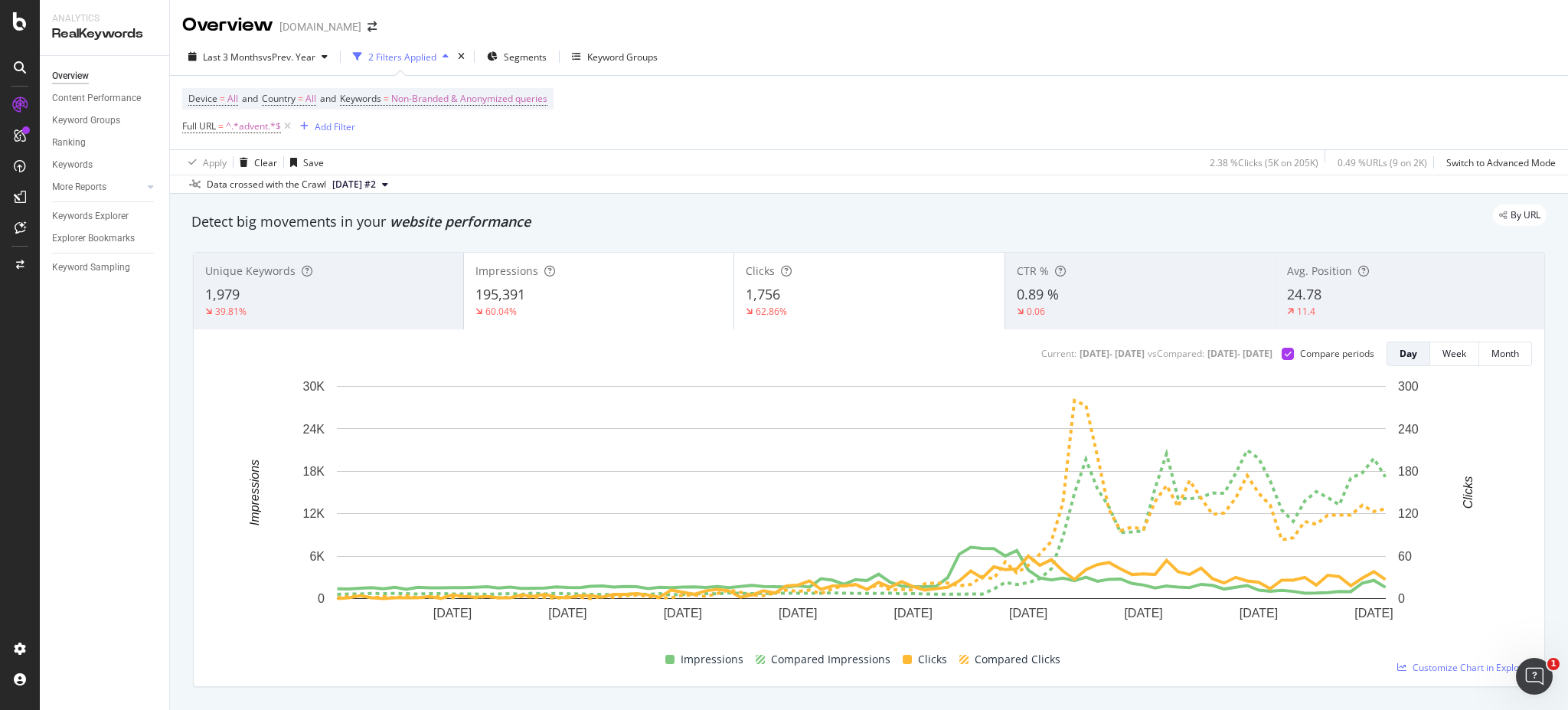
click at [830, 305] on div "62.86%" at bounding box center [868, 312] width 247 height 14
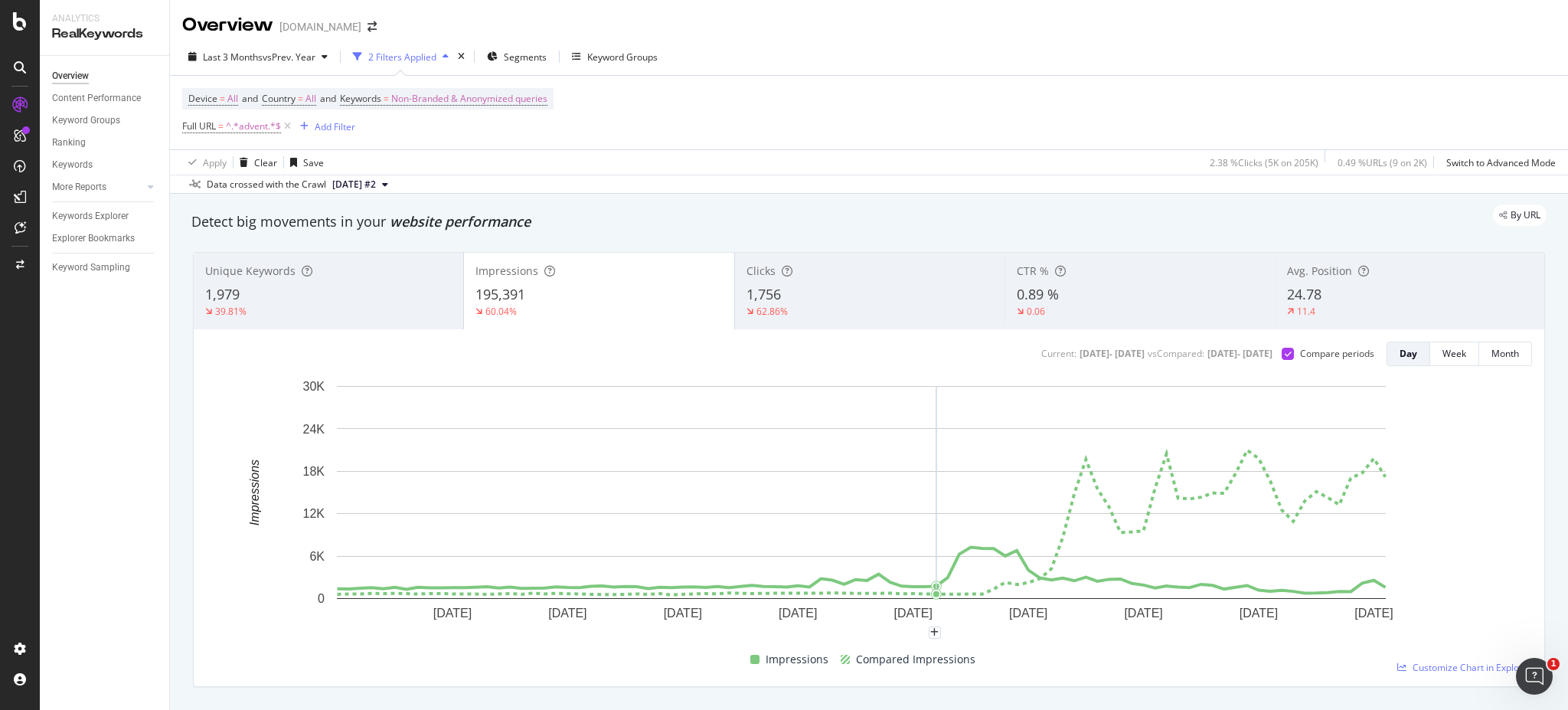
click at [1388, 292] on div "24.78" at bounding box center [1409, 295] width 246 height 20
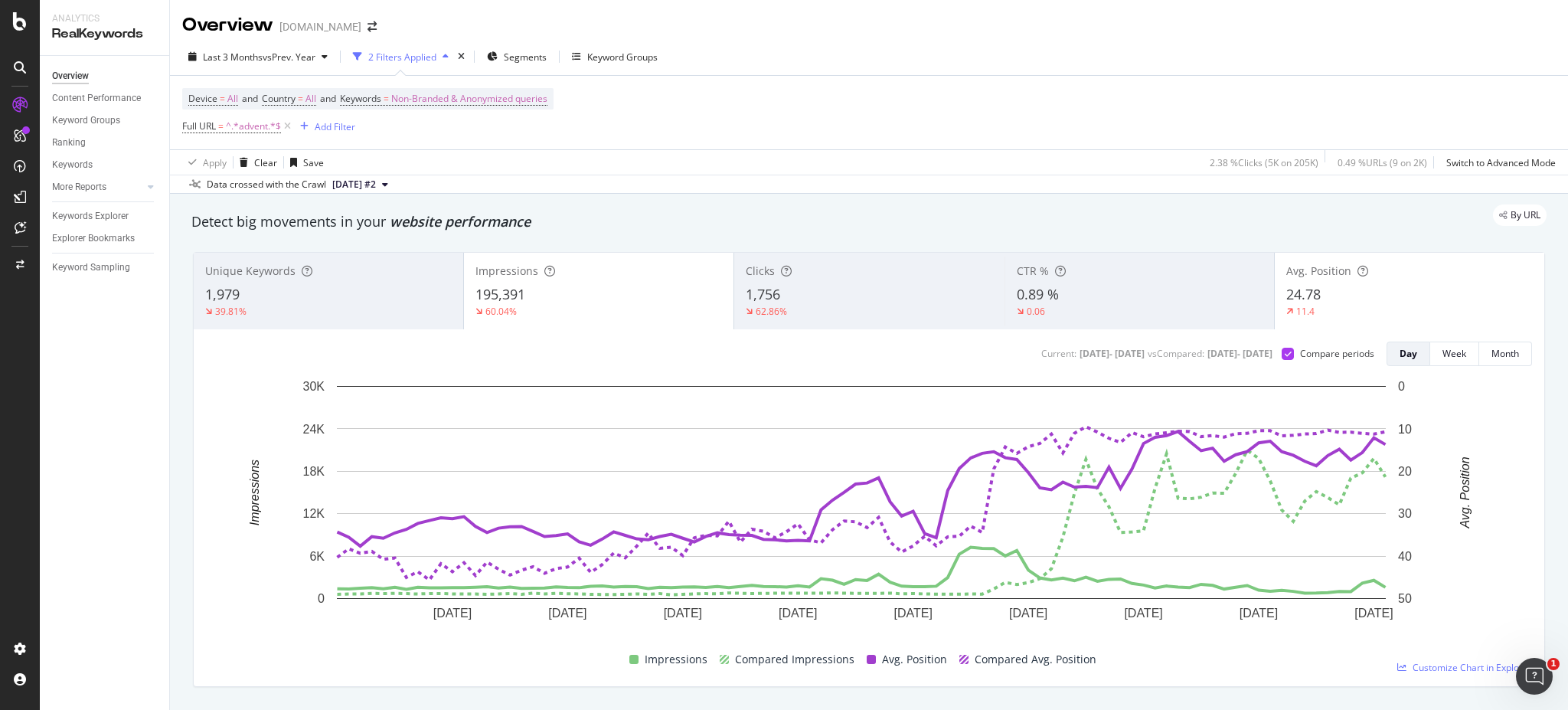
click at [1364, 315] on div "11.4" at bounding box center [1409, 312] width 247 height 14
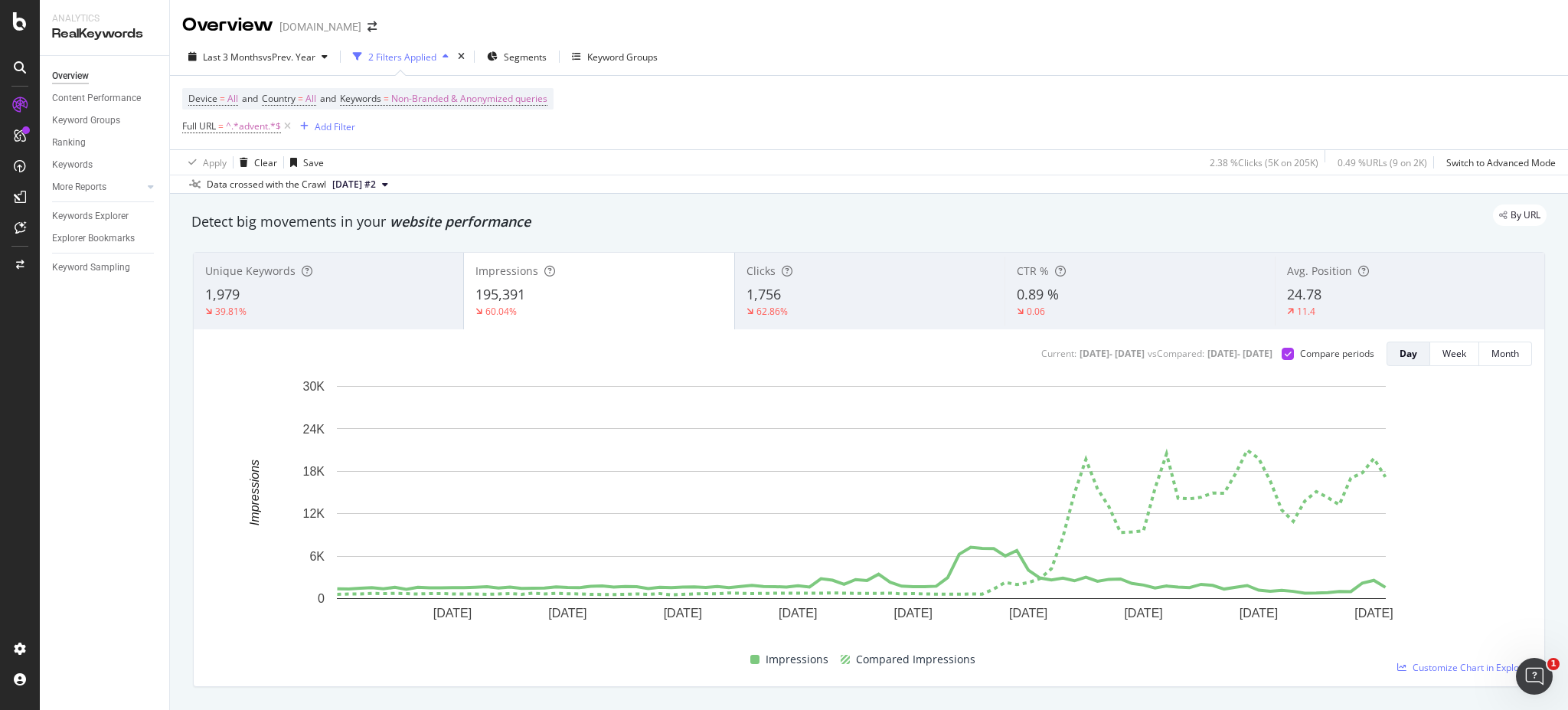
click at [909, 300] on div "1,756" at bounding box center [869, 295] width 247 height 20
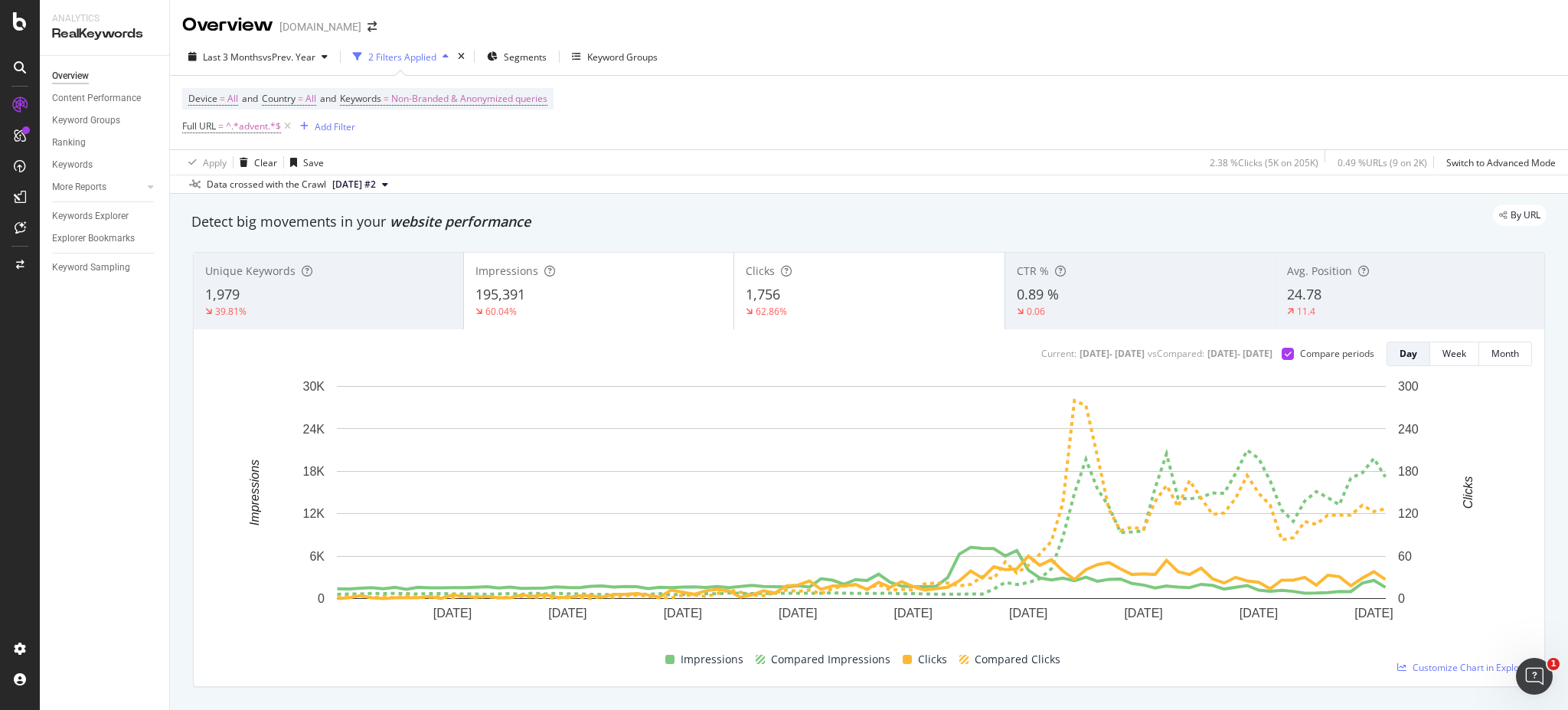
click at [650, 293] on div "195,391" at bounding box center [598, 295] width 247 height 20
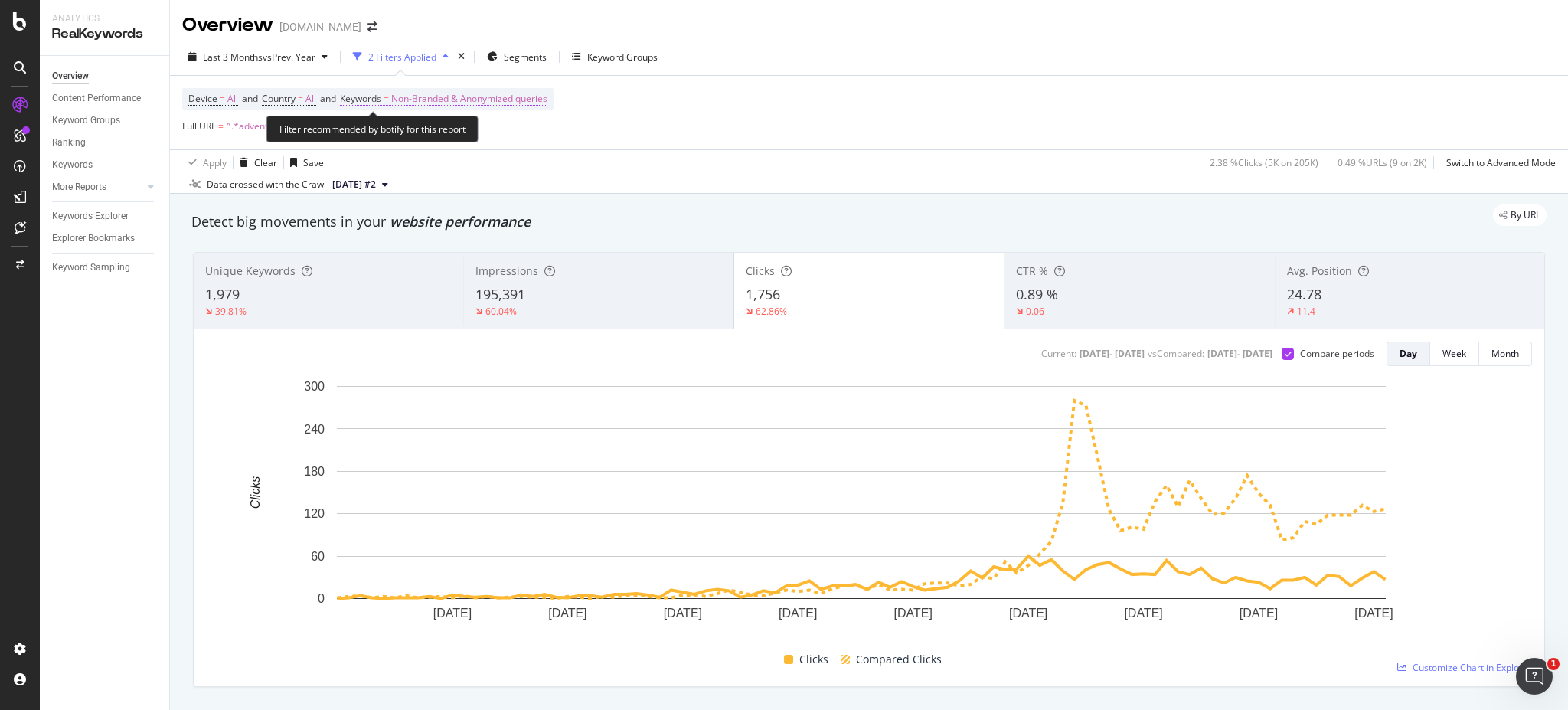
click at [418, 96] on span "Non-Branded & Anonymized queries" at bounding box center [469, 99] width 156 height 22
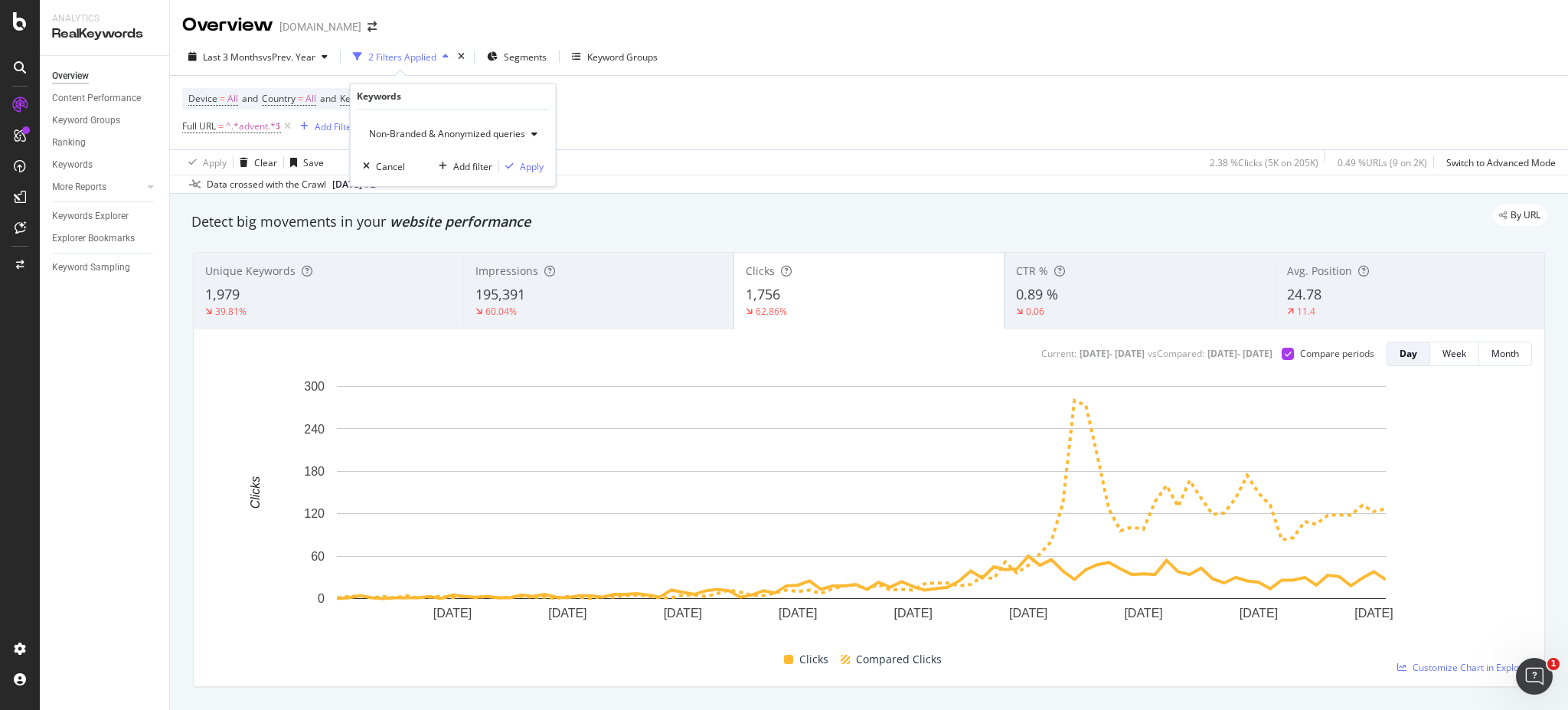
click at [414, 132] on span "Non-Branded & Anonymized queries" at bounding box center [444, 133] width 162 height 13
click at [435, 184] on span "Branded" at bounding box center [455, 186] width 160 height 14
click at [527, 164] on div "Apply" at bounding box center [519, 166] width 24 height 13
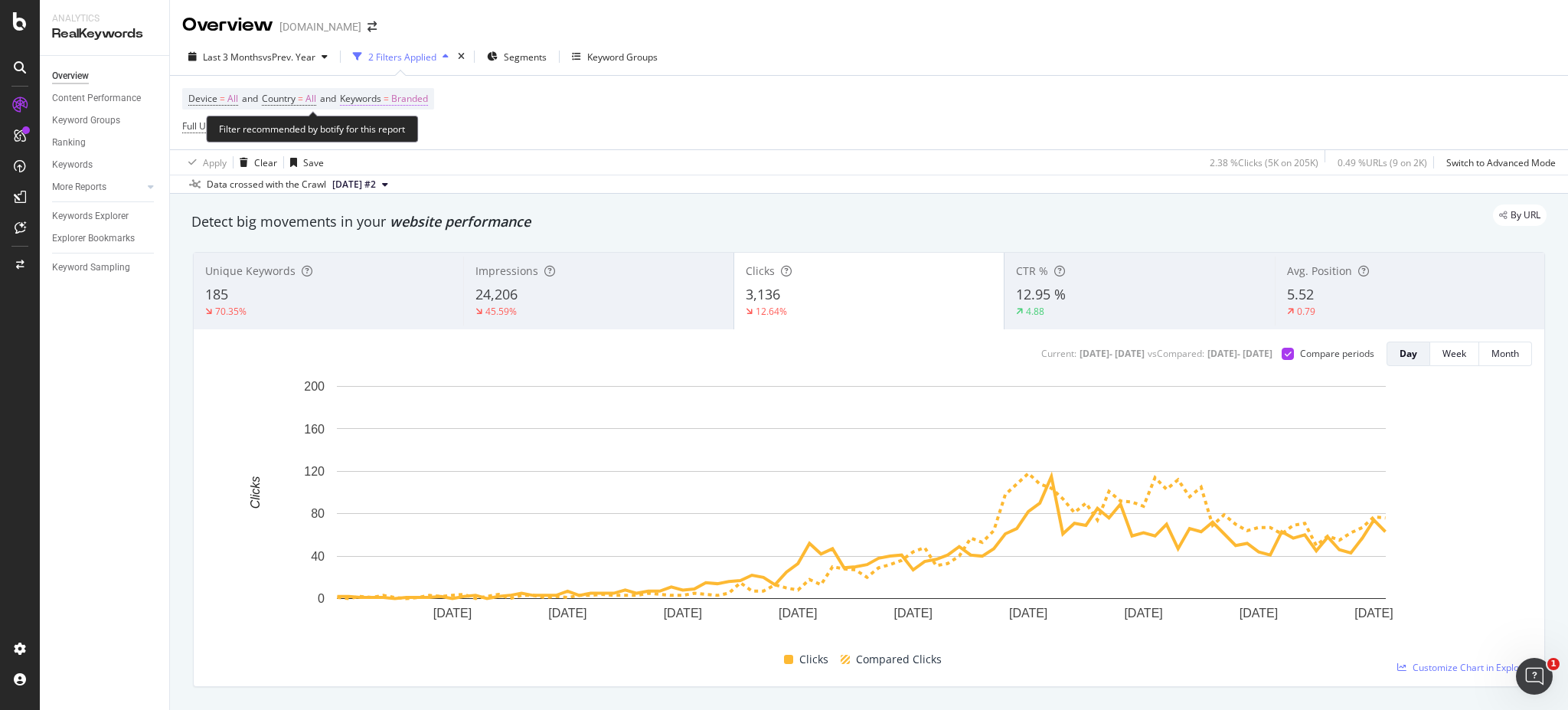
click at [393, 101] on span "Keywords = Branded" at bounding box center [384, 99] width 88 height 14
click at [414, 135] on icon "button" at bounding box center [415, 134] width 6 height 9
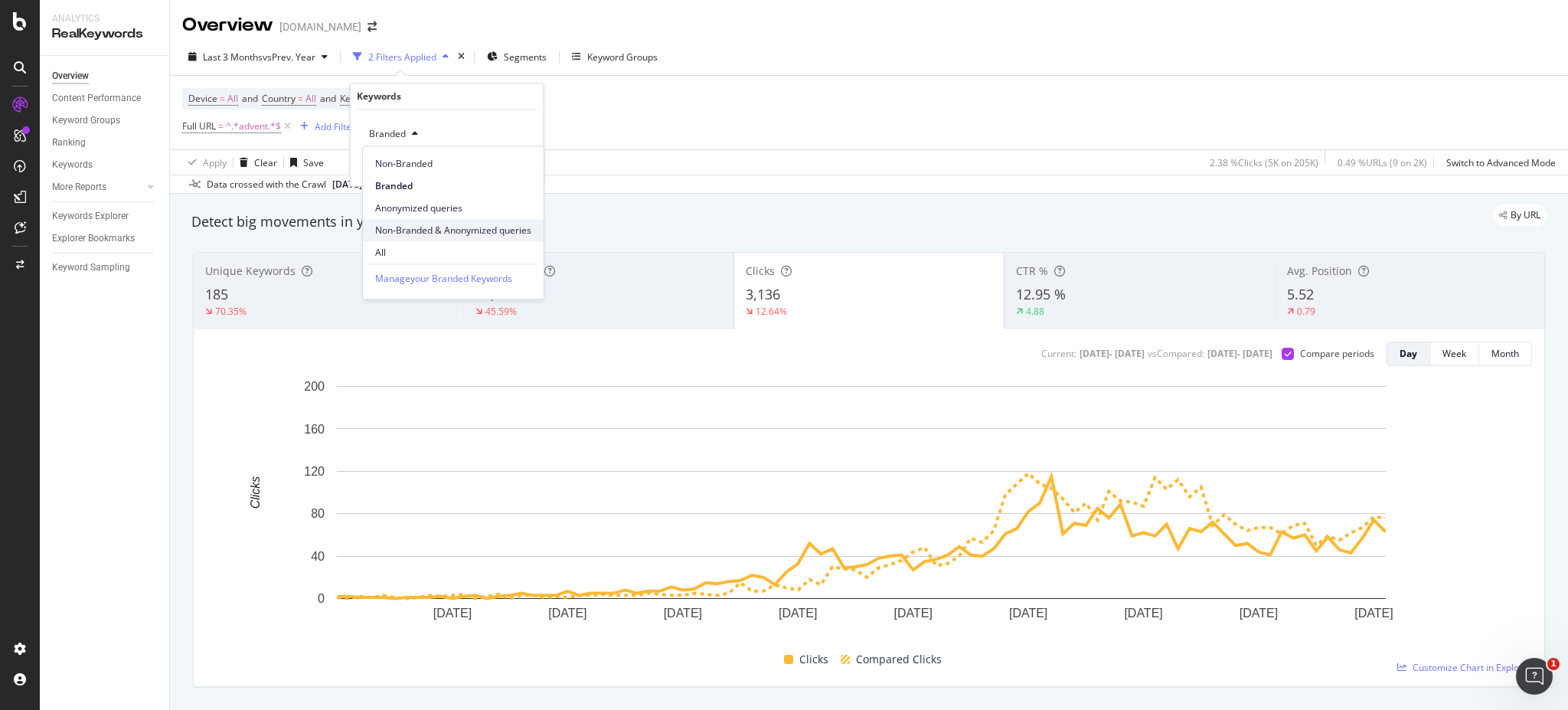
click at [438, 221] on div "Non-Branded & Anonymized queries" at bounding box center [453, 230] width 181 height 22
click at [521, 171] on div "Apply" at bounding box center [531, 166] width 24 height 13
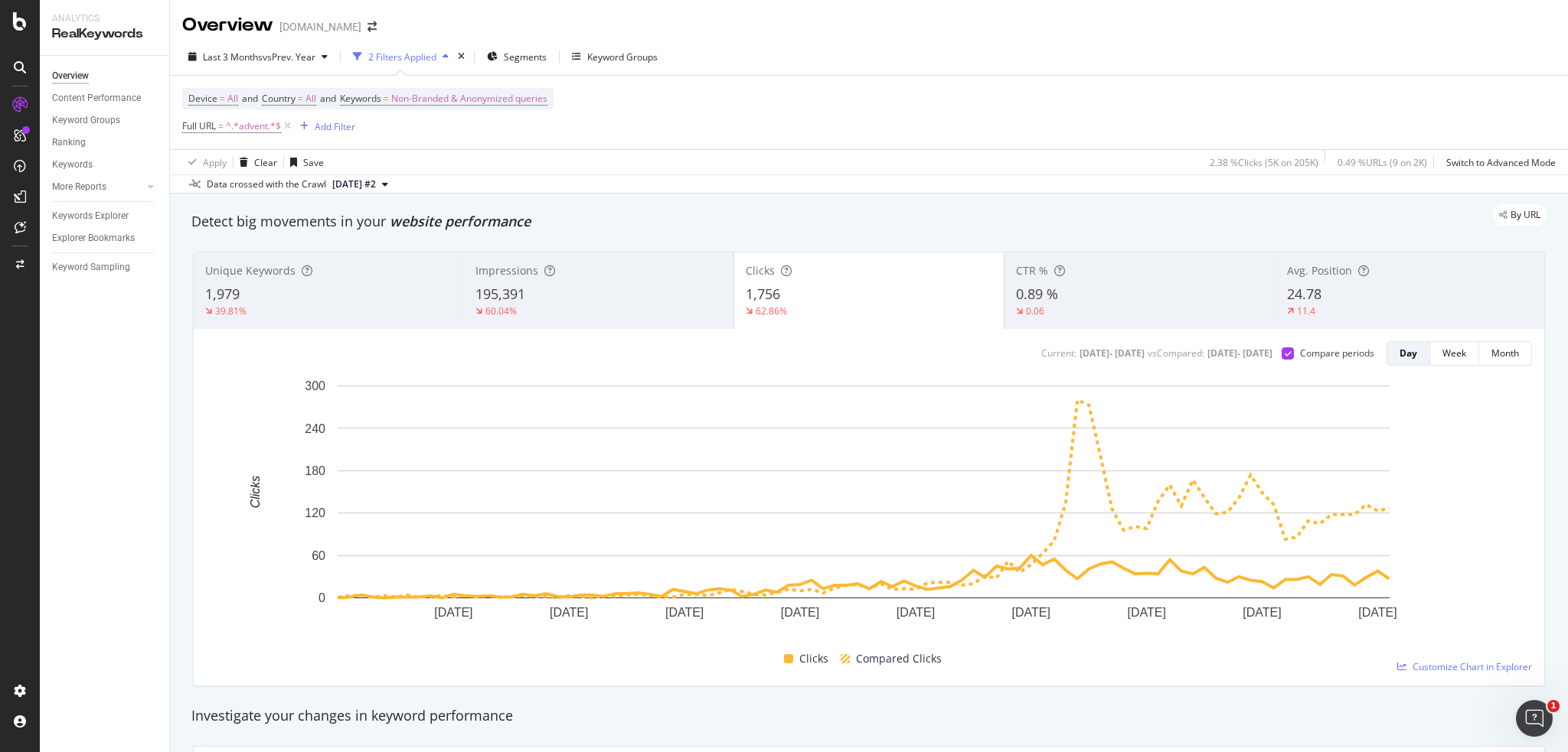
click at [769, 221] on div "By URL" at bounding box center [861, 215] width 1370 height 22
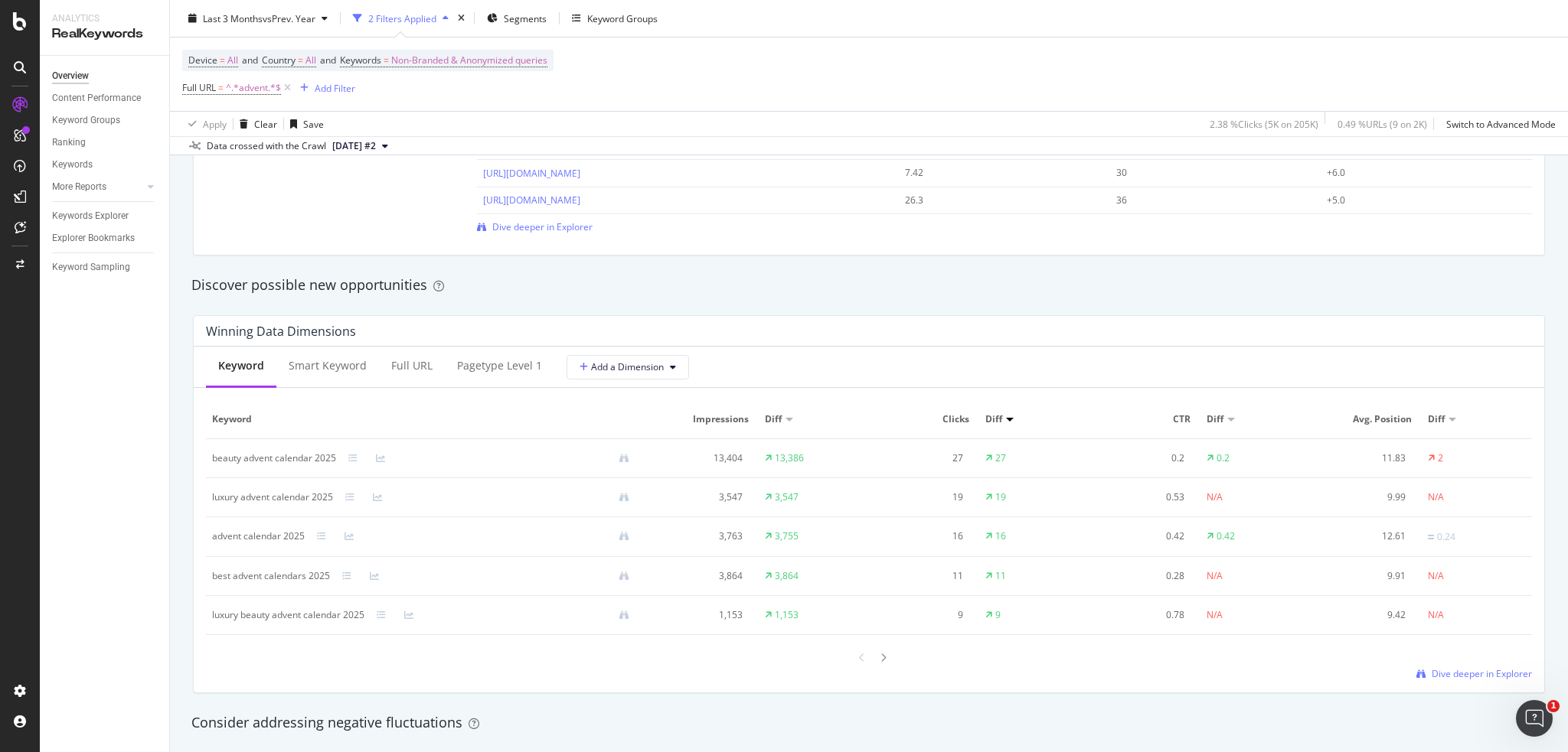
scroll to position [1427, 0]
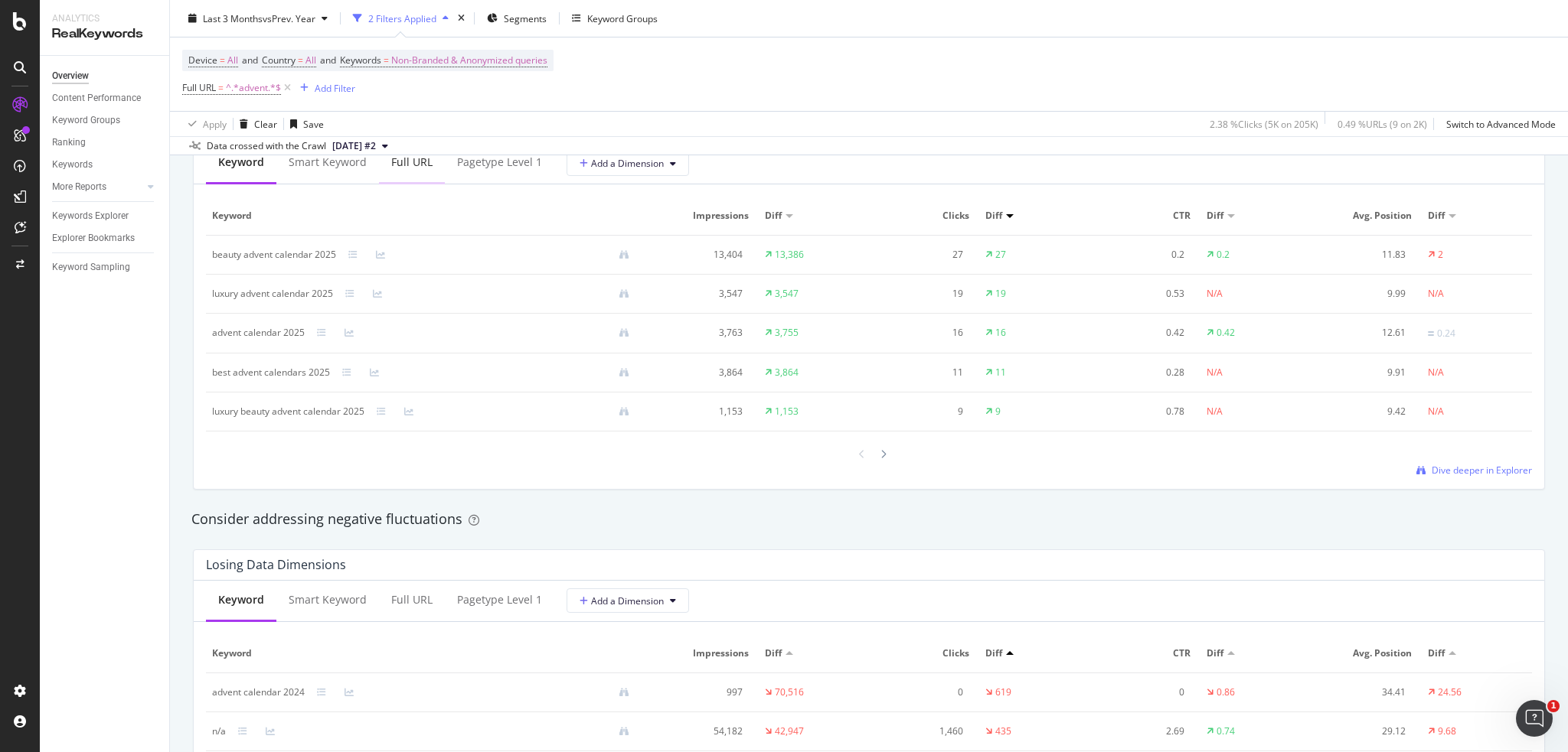
click at [406, 170] on div "Full URL" at bounding box center [411, 163] width 66 height 42
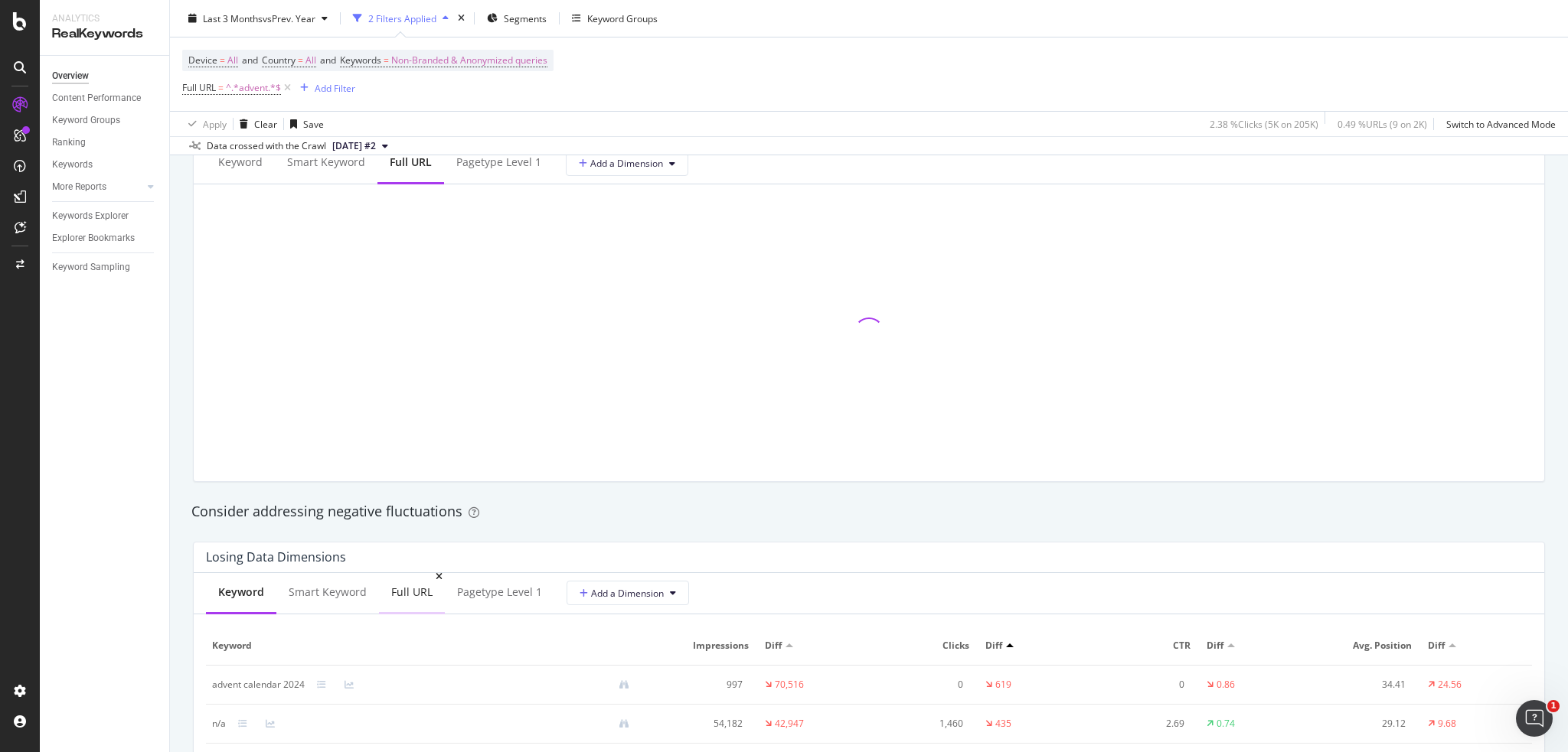
click at [404, 598] on div "Full URL" at bounding box center [411, 592] width 41 height 15
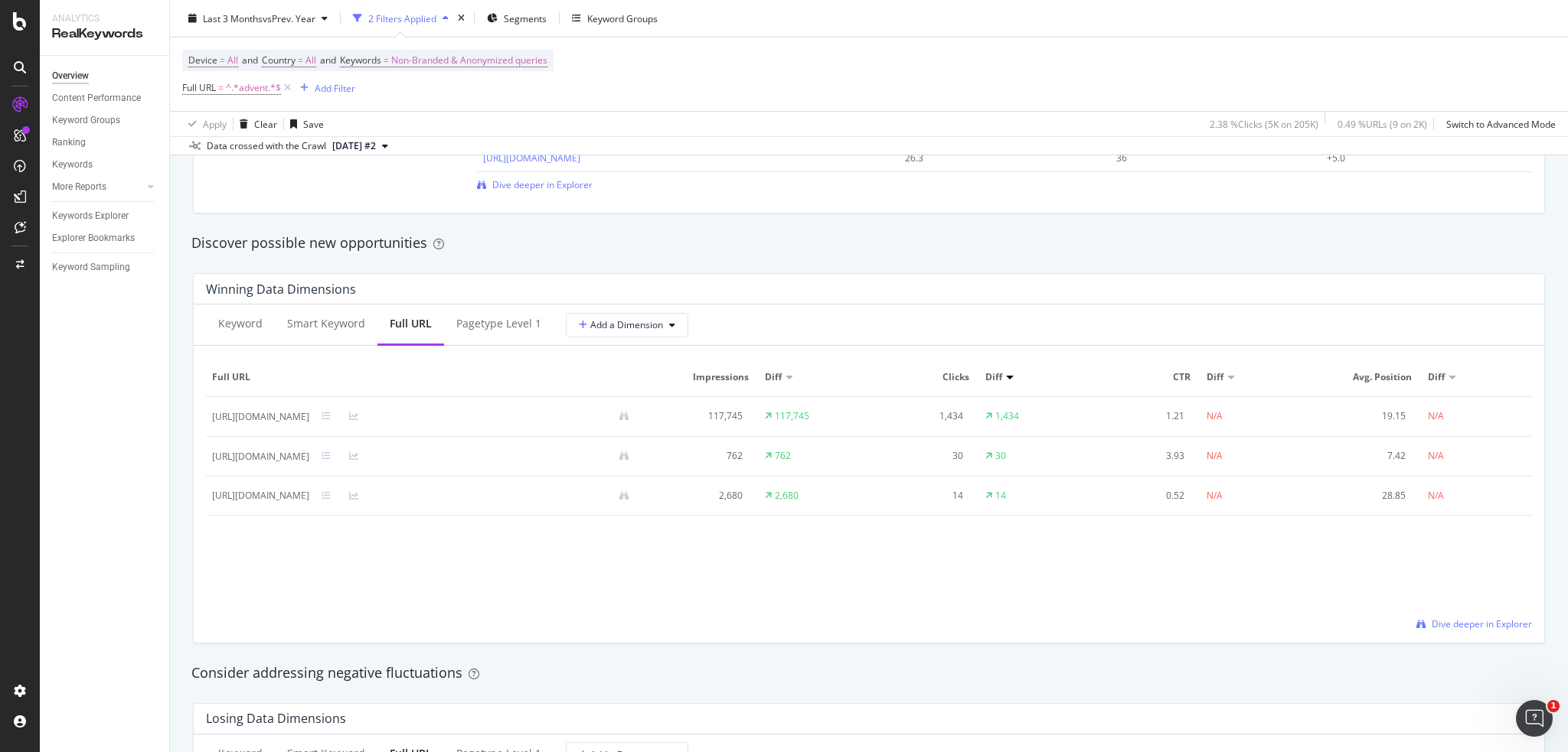
scroll to position [1279, 0]
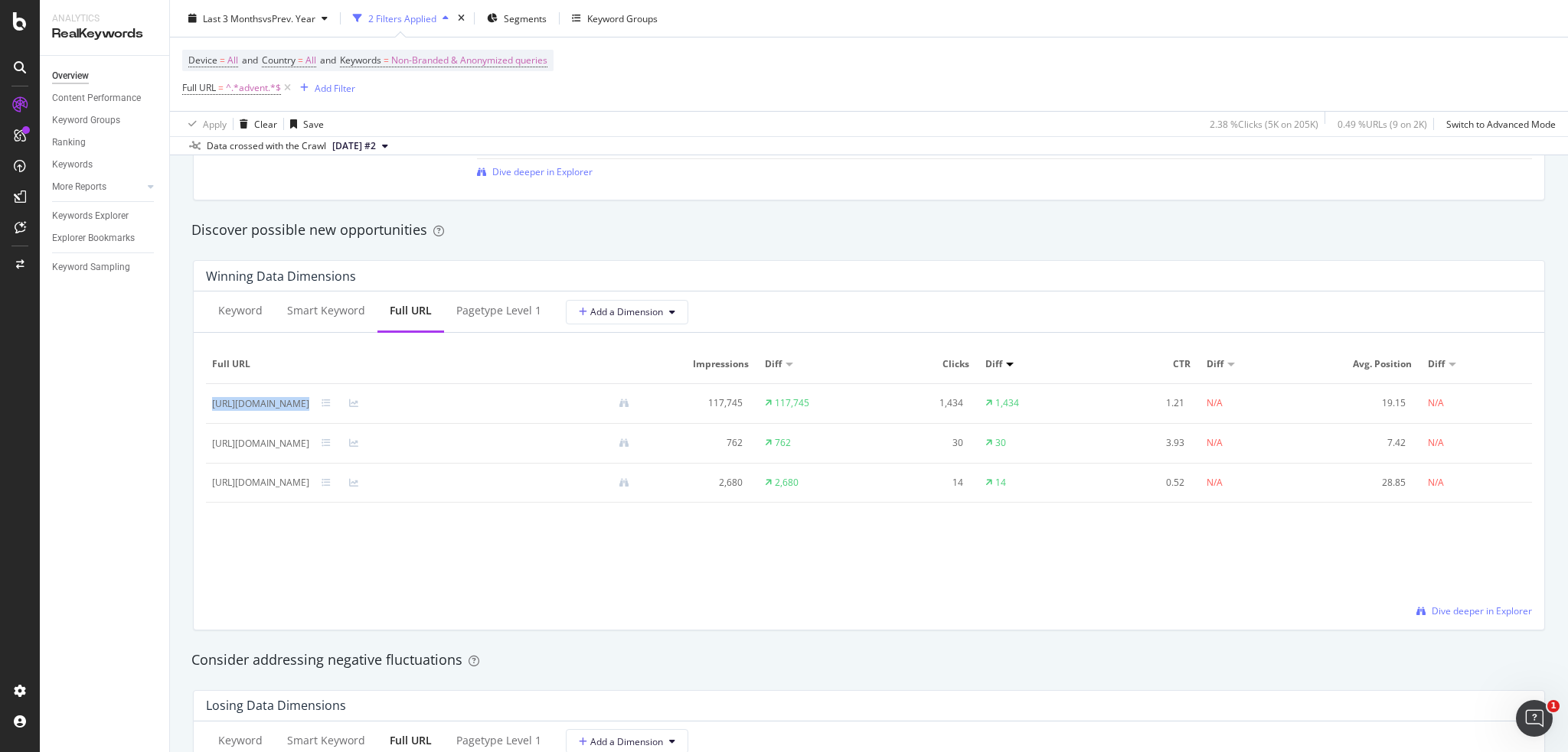
drag, startPoint x: 496, startPoint y: 404, endPoint x: 208, endPoint y: 400, distance: 288.0
click at [208, 400] on td "https://uk.loccitane.com/luxury-advent-calendar-10DECAL25.html" at bounding box center [426, 403] width 441 height 39
copy div "https://uk.loccitane.com/luxury-advent-calendar-10DECAL25.html"
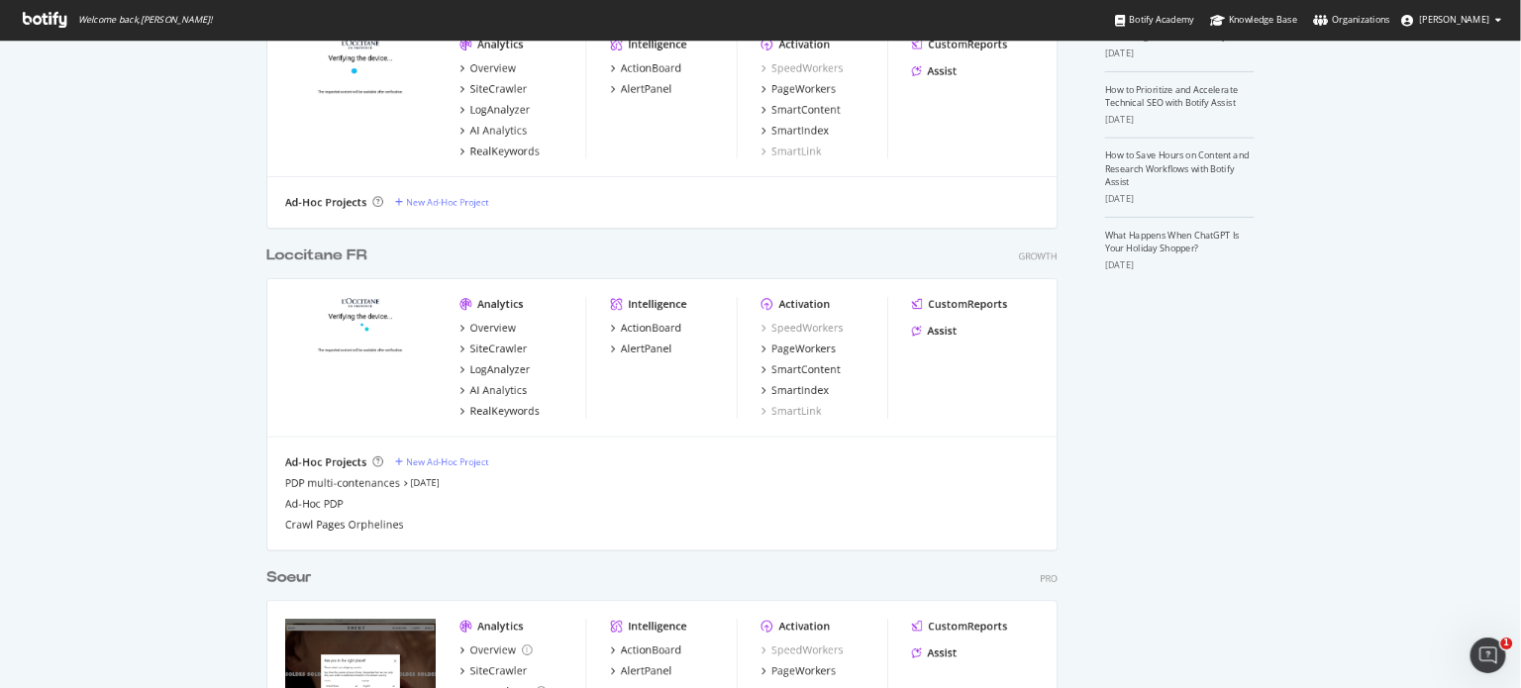
scroll to position [528, 0]
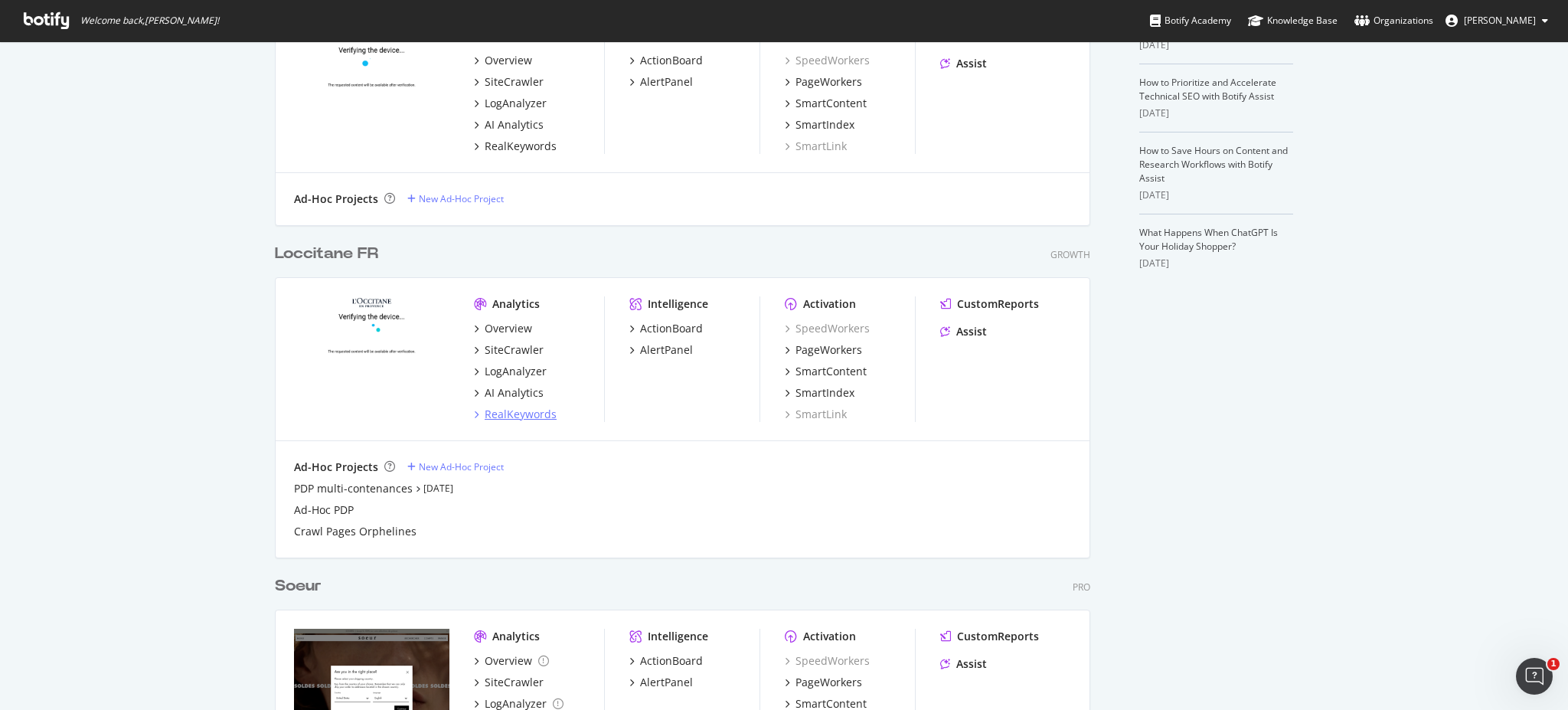
click at [530, 411] on div "RealKeywords" at bounding box center [520, 415] width 72 height 15
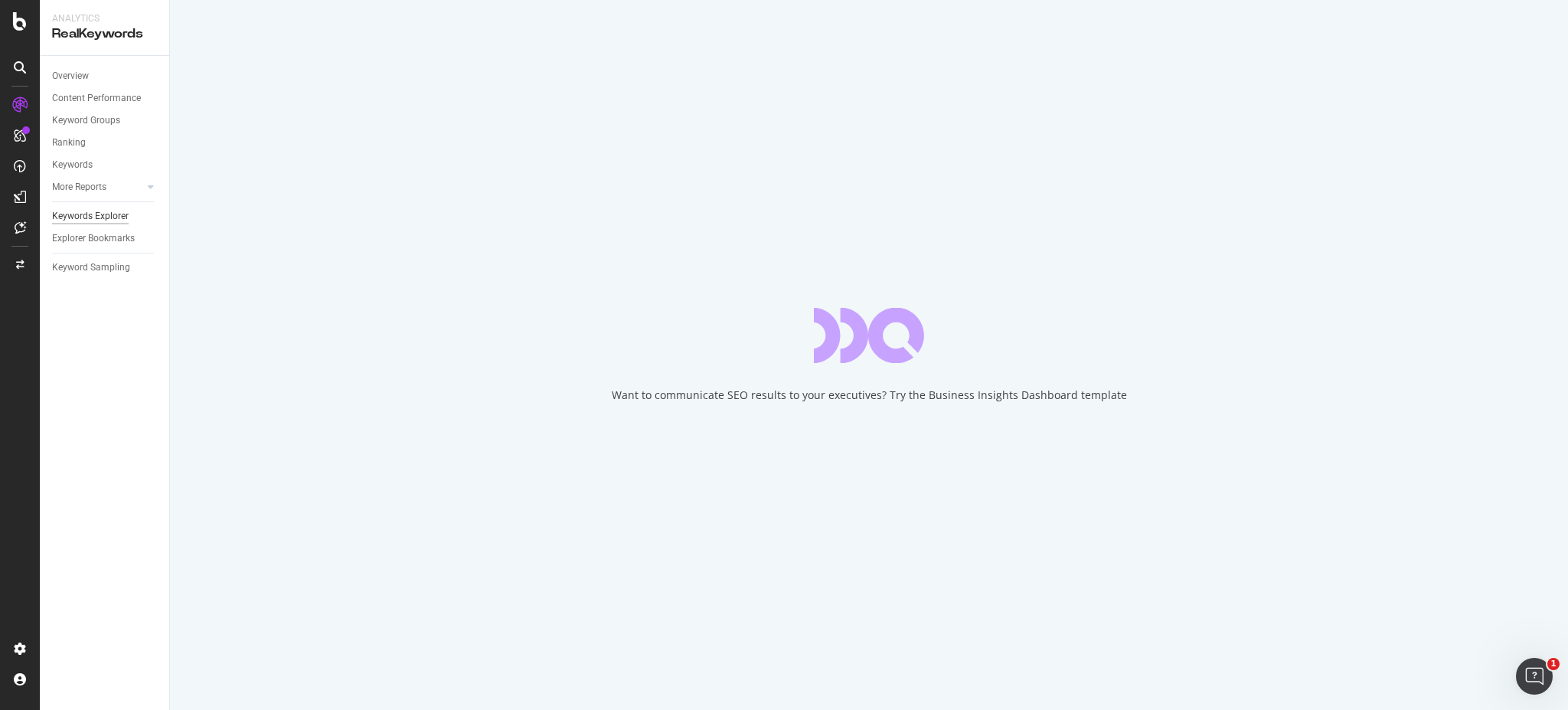
click at [100, 221] on div "Keywords Explorer" at bounding box center [90, 216] width 77 height 16
click at [70, 73] on div "Overview" at bounding box center [70, 76] width 37 height 16
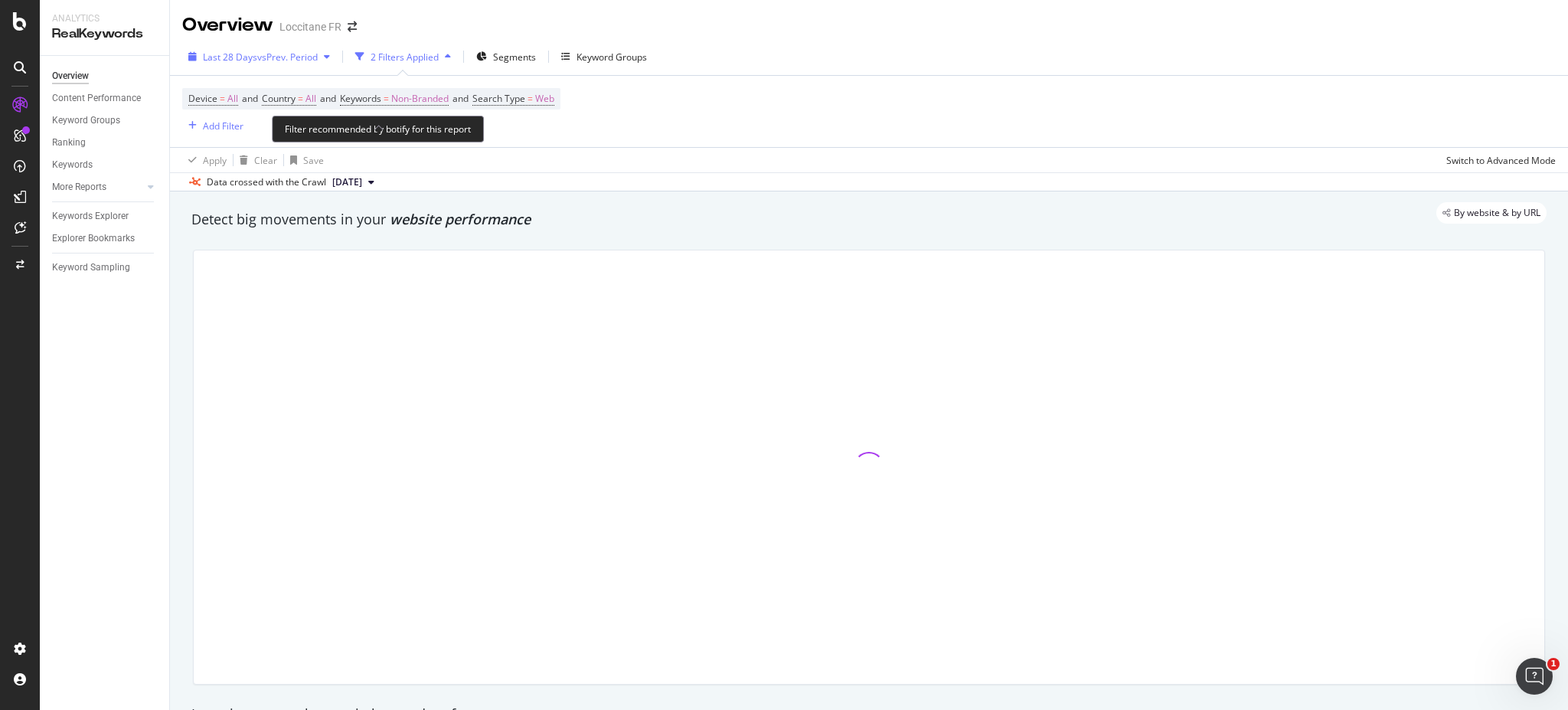
click at [230, 49] on div "Last 28 Days vs Prev. Period" at bounding box center [259, 56] width 154 height 23
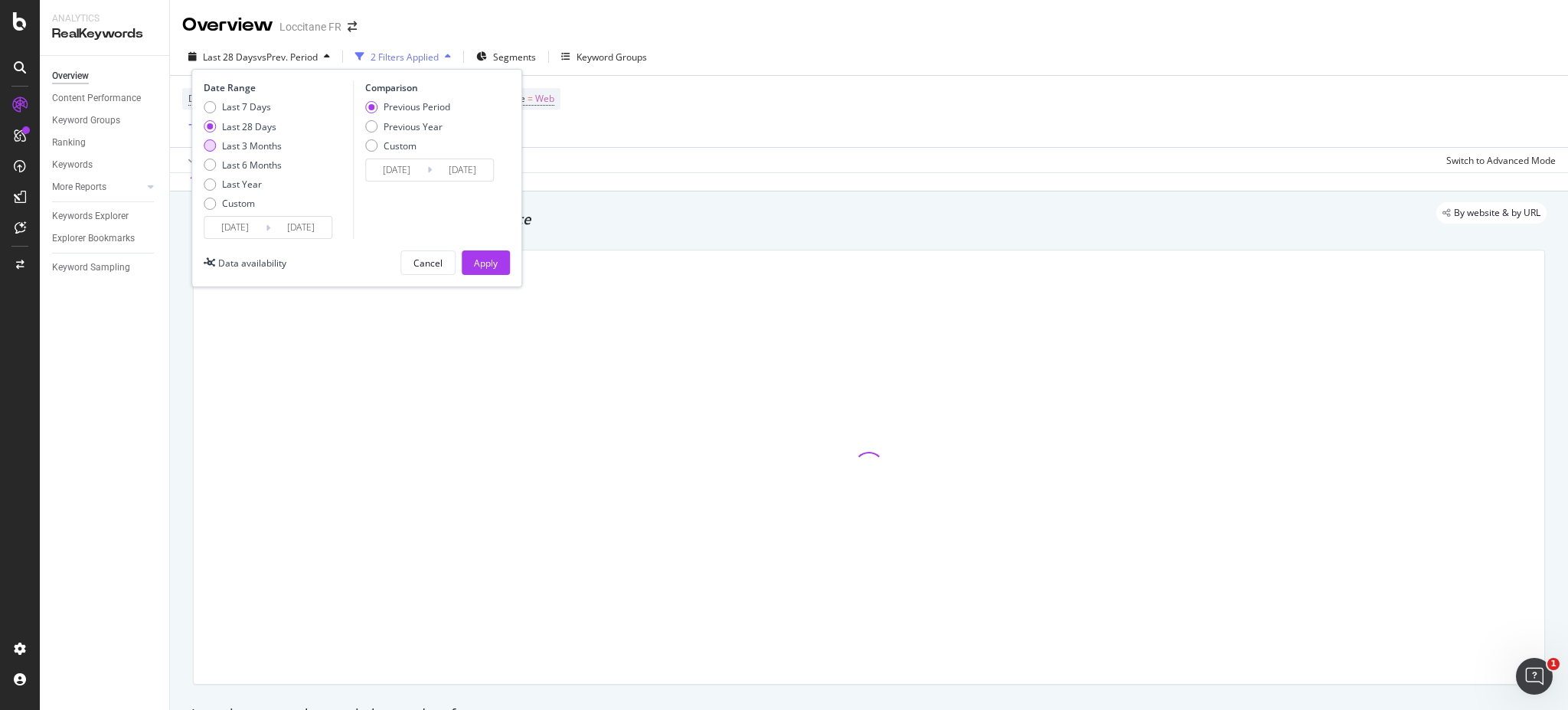
click at [227, 145] on div "Last 3 Months" at bounding box center [251, 145] width 60 height 13
click at [421, 128] on div "Previous Year" at bounding box center [413, 126] width 59 height 13
type input "[DATE]"
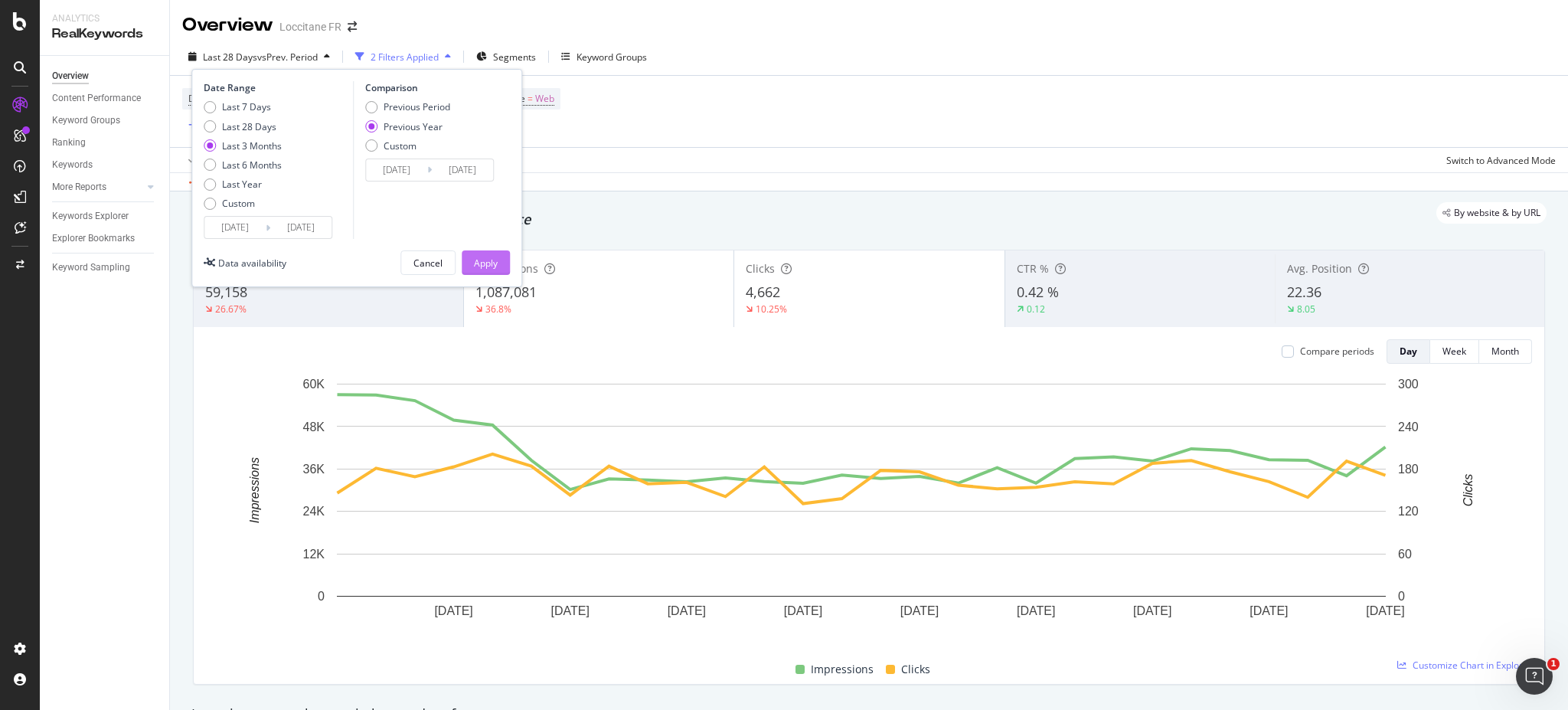
click at [497, 265] on div "Apply" at bounding box center [486, 263] width 24 height 13
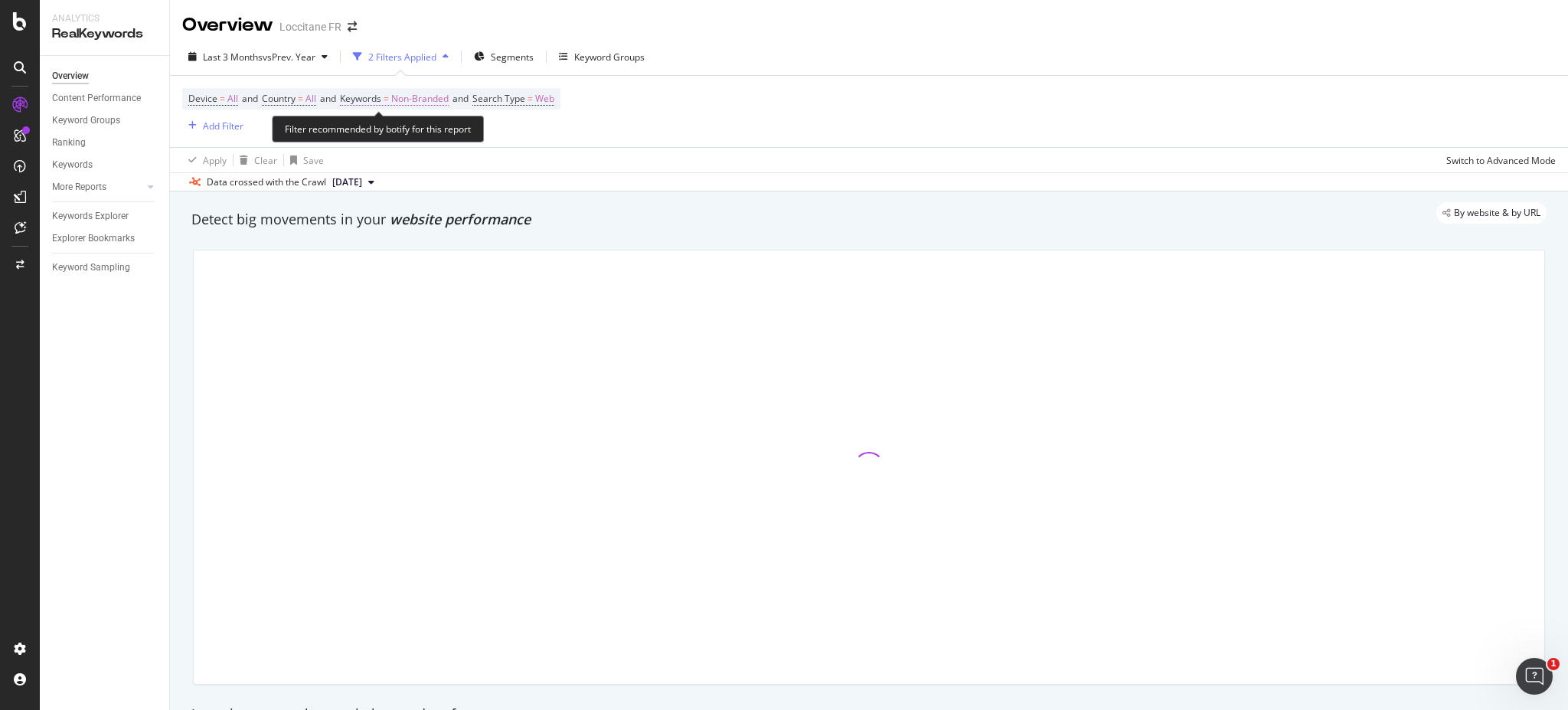
click at [400, 97] on span "Keywords = Non-Branded" at bounding box center [394, 99] width 109 height 14
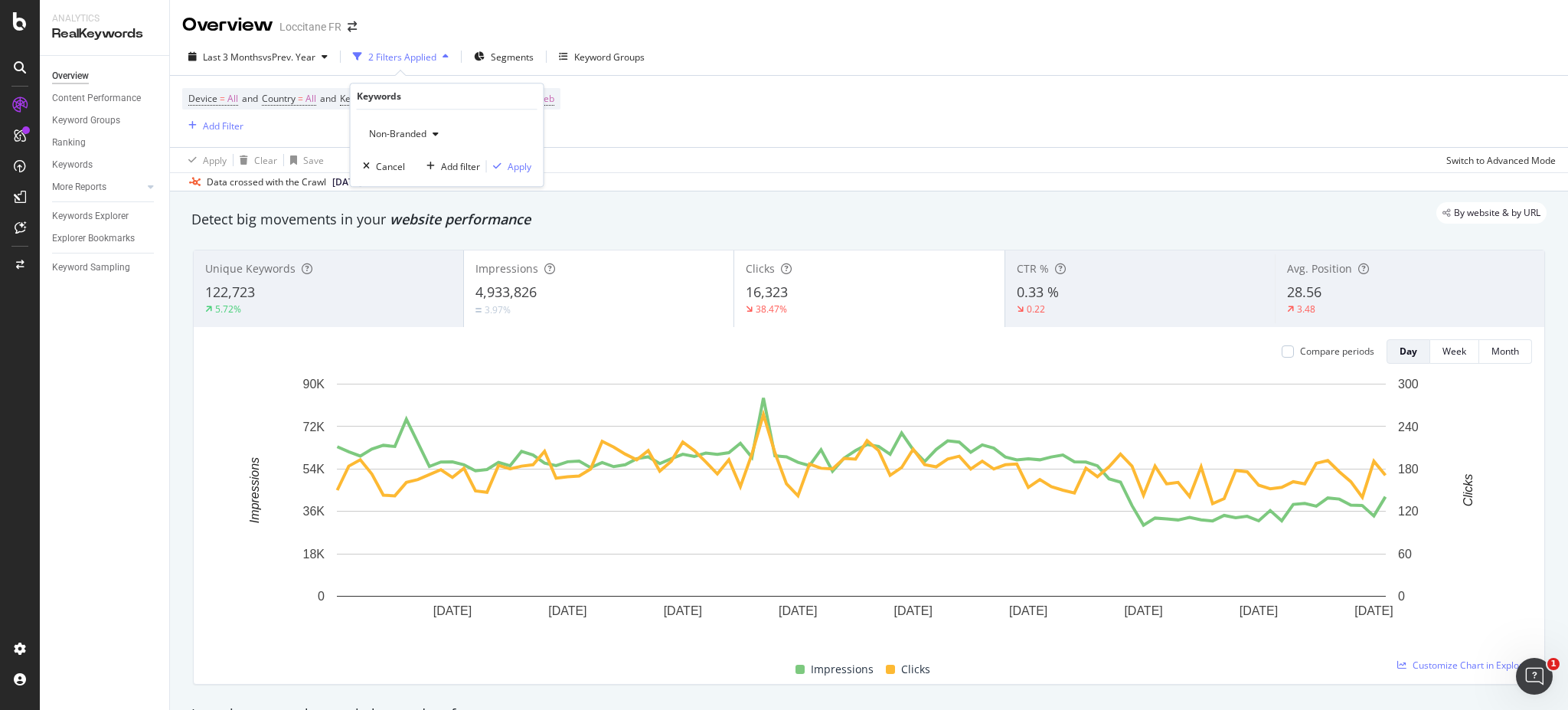
click at [423, 125] on div "Non-Branded" at bounding box center [404, 134] width 82 height 23
click at [449, 226] on span "Non-Branded & Anonymized queries" at bounding box center [453, 230] width 156 height 14
click at [516, 165] on div "button" at bounding box center [510, 166] width 21 height 9
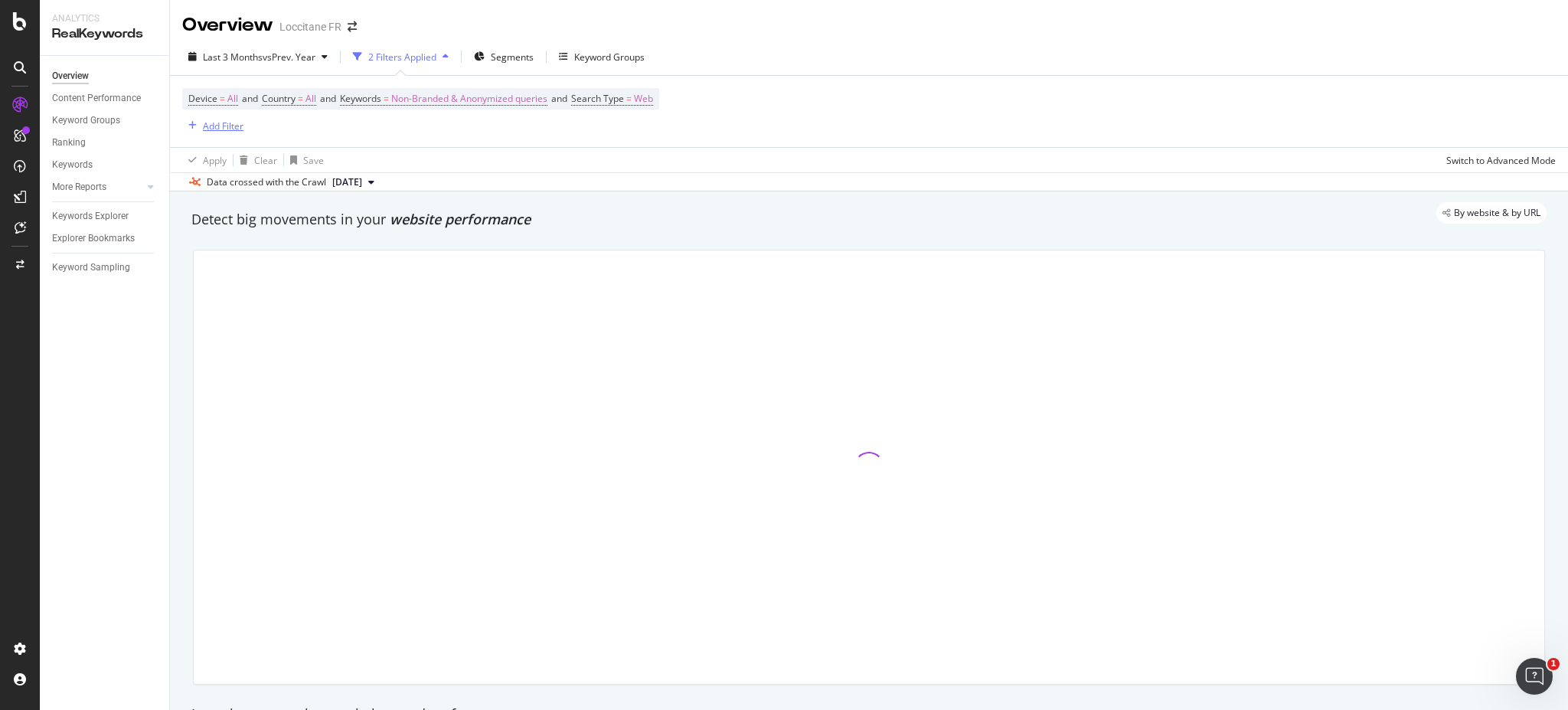
click at [230, 126] on div "Add Filter" at bounding box center [223, 125] width 40 height 13
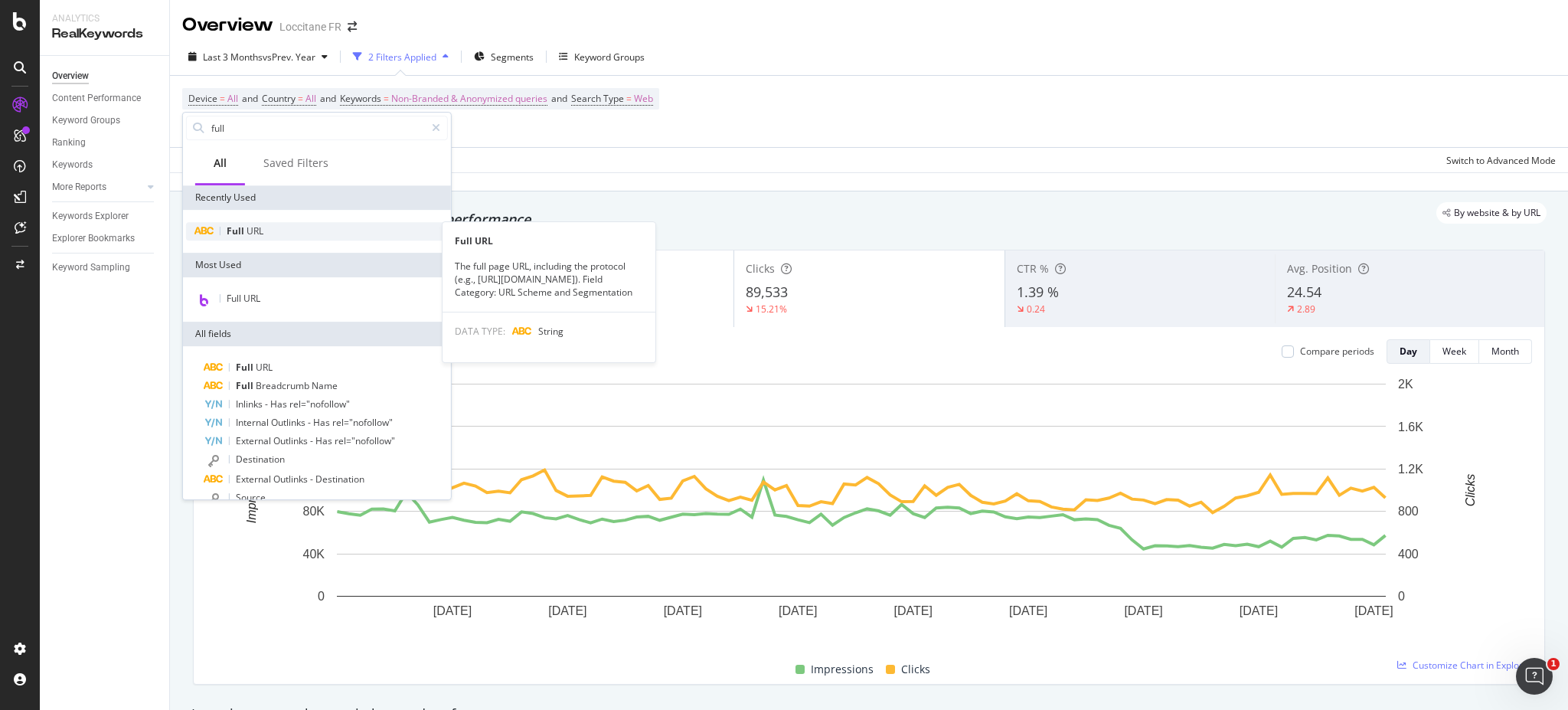
type input "full"
click at [252, 234] on span "URL" at bounding box center [255, 230] width 17 height 13
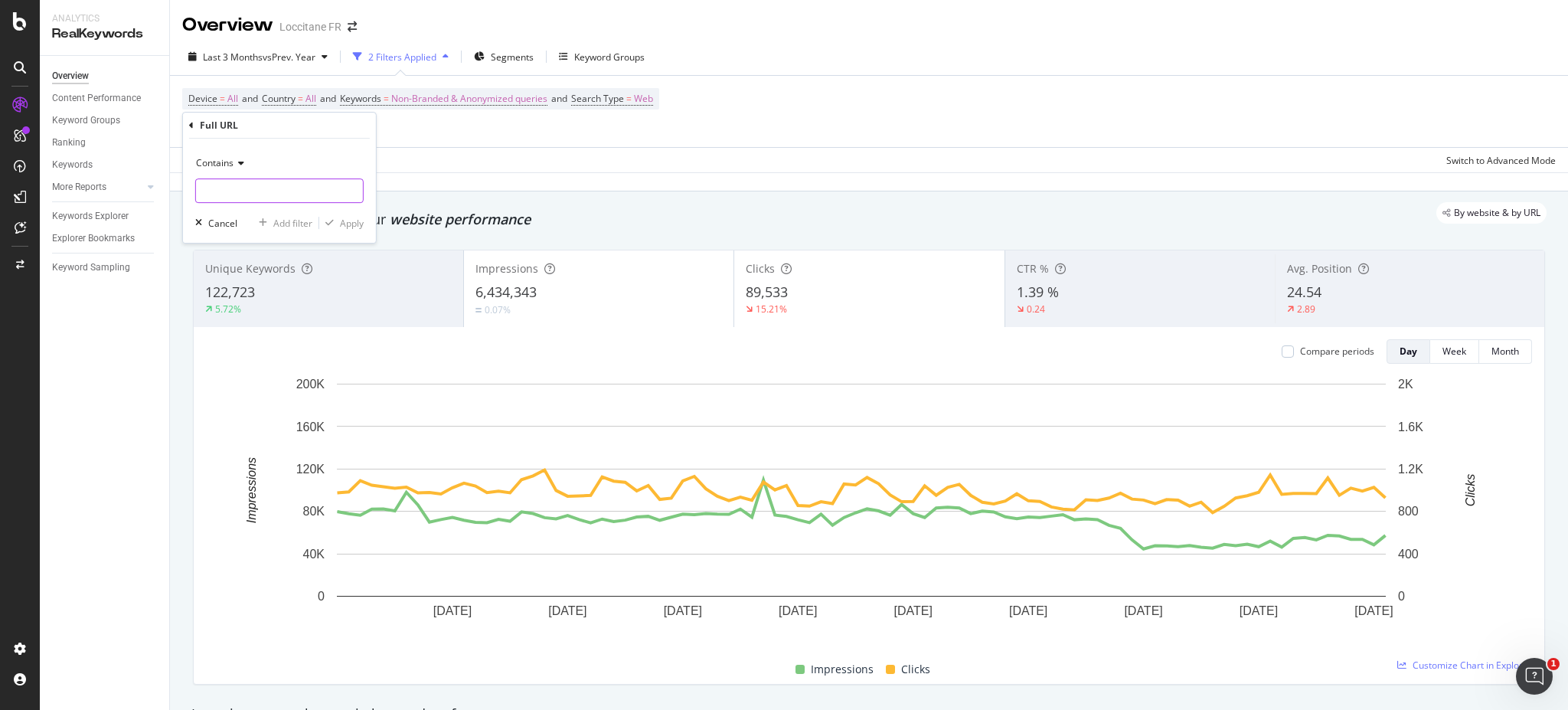
click at [265, 196] on input "text" at bounding box center [279, 191] width 167 height 25
type input "avent"
click at [351, 217] on div "Apply" at bounding box center [352, 223] width 24 height 13
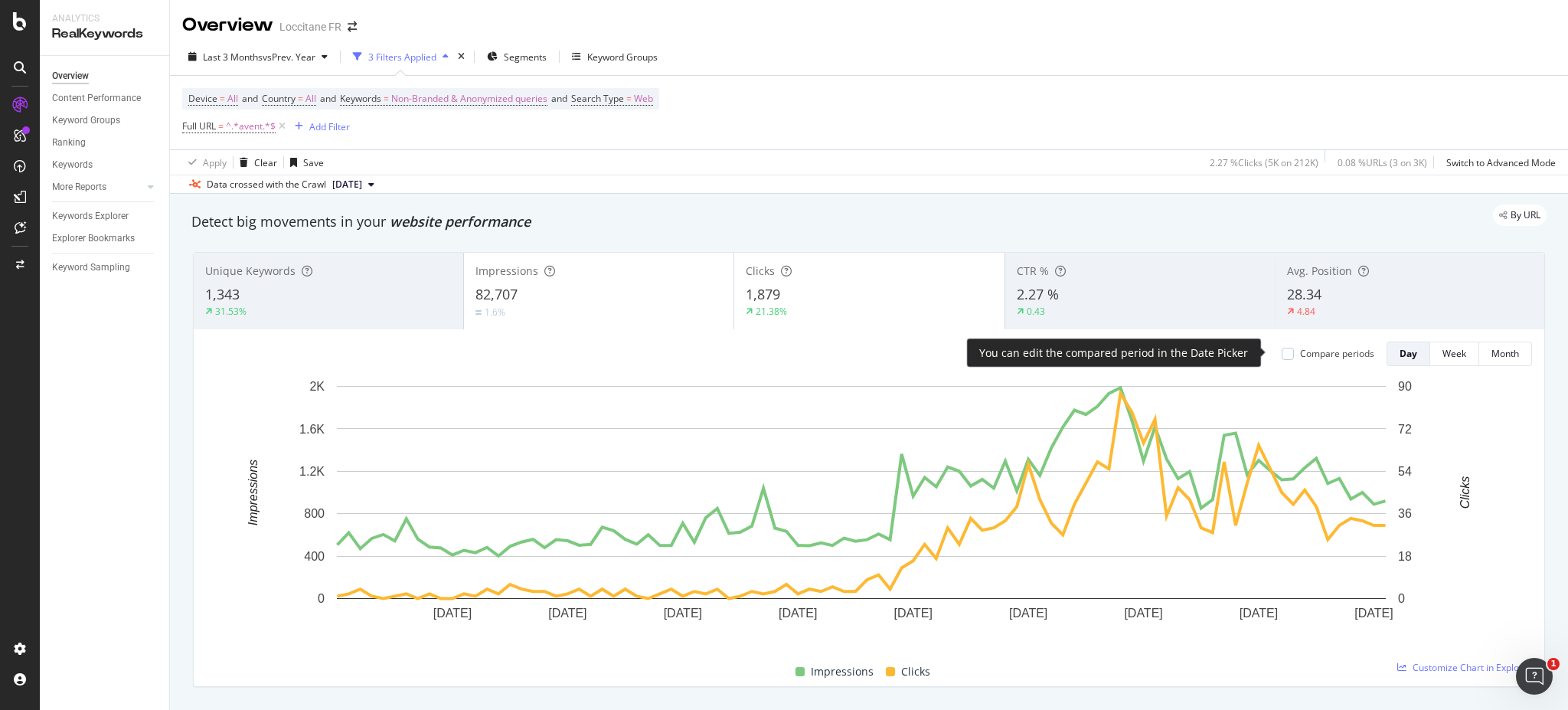
click at [1300, 353] on div "Compare periods" at bounding box center [1337, 353] width 74 height 13
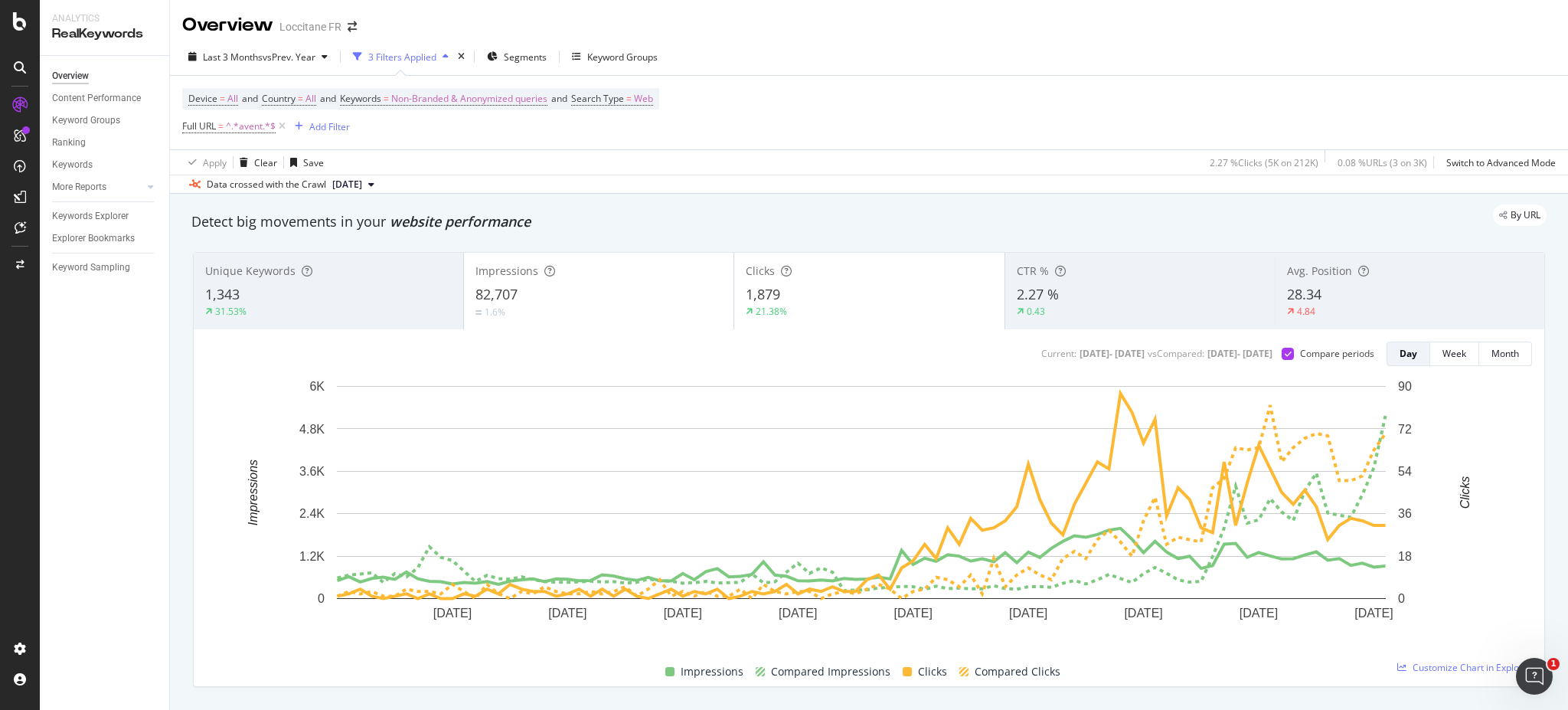
click at [628, 300] on div "82,707" at bounding box center [598, 295] width 247 height 20
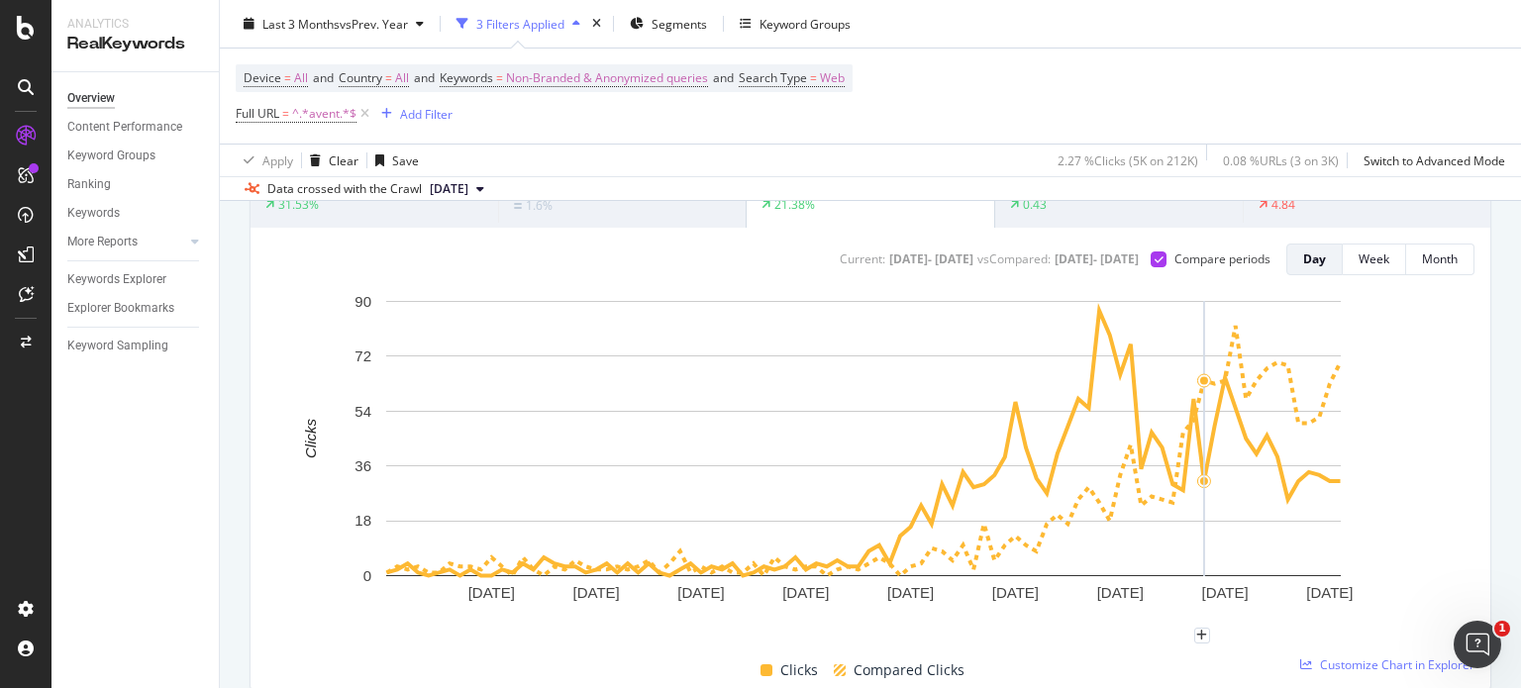
scroll to position [263, 0]
